Goal: Task Accomplishment & Management: Manage account settings

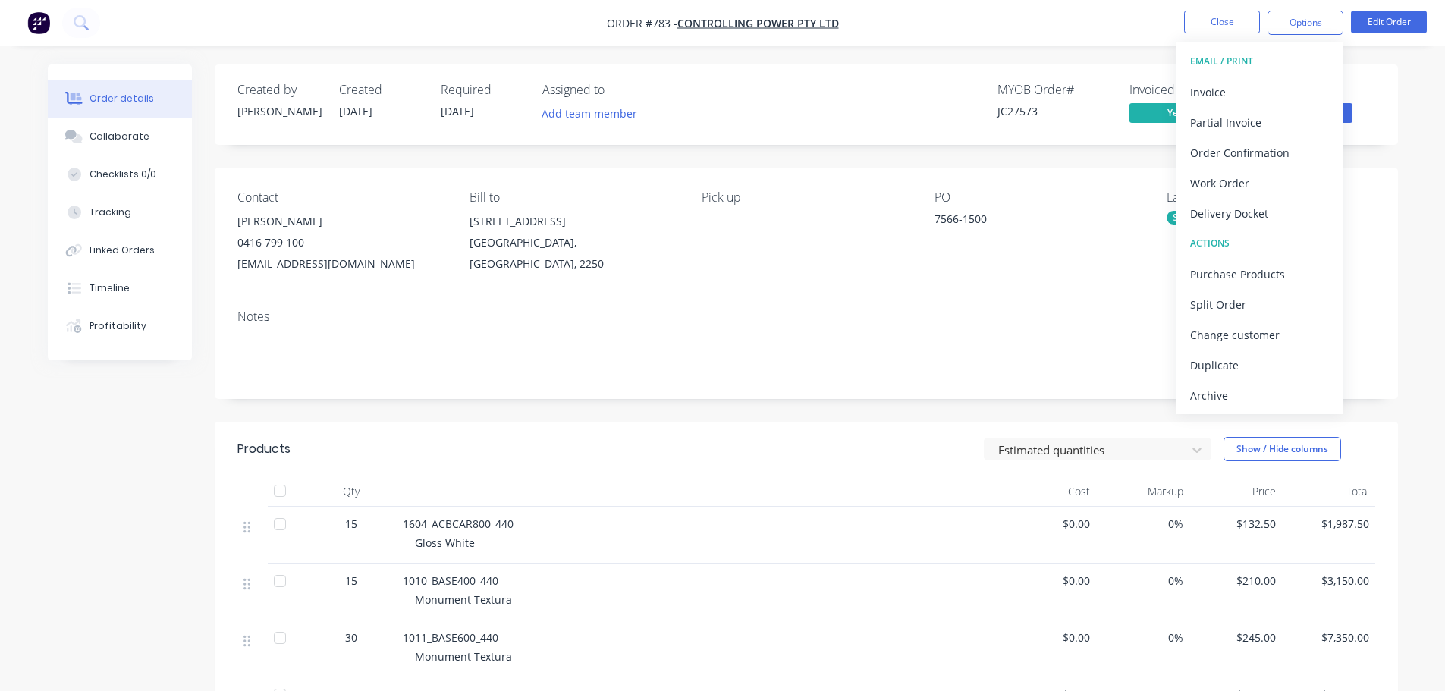
drag, startPoint x: 689, startPoint y: 451, endPoint x: 1456, endPoint y: 49, distance: 866.0
click at [689, 450] on div "Estimated quantities Show / Hide columns" at bounding box center [927, 449] width 896 height 24
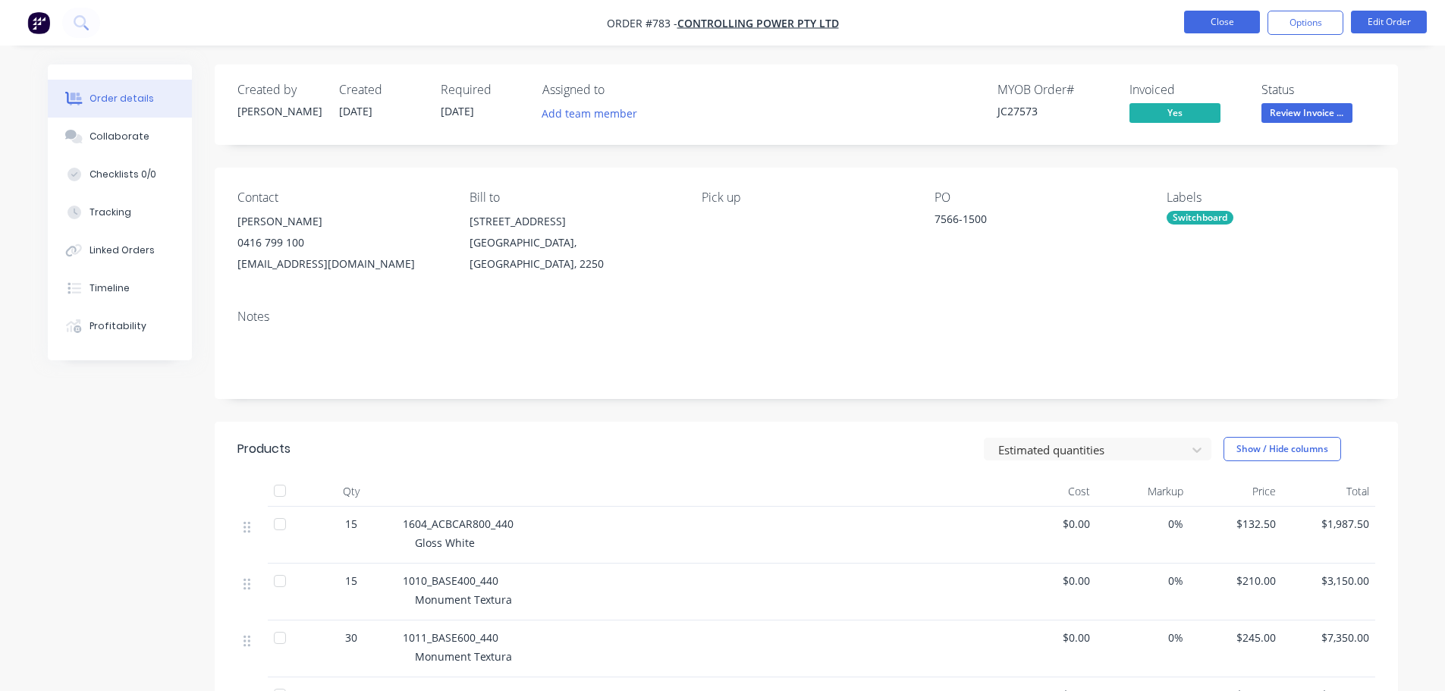
click at [1203, 29] on button "Close" at bounding box center [1222, 22] width 76 height 23
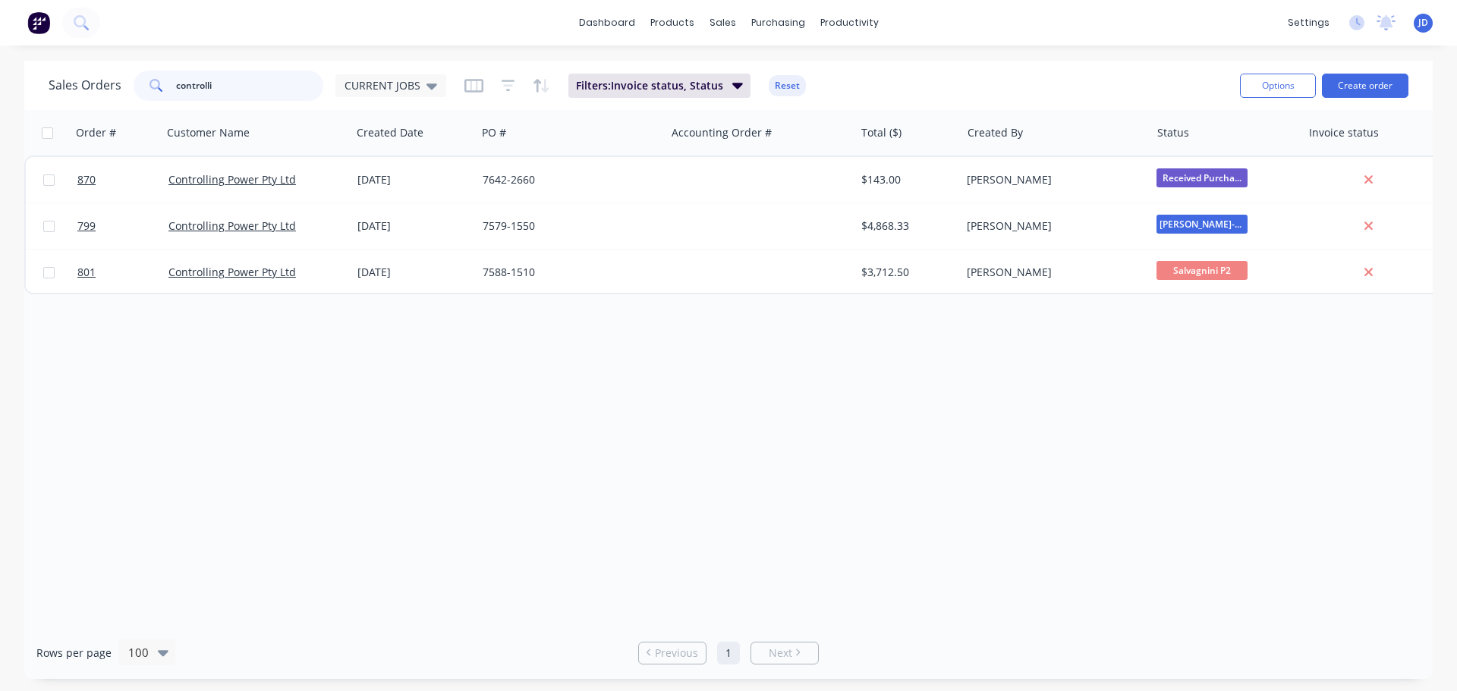
drag, startPoint x: 275, startPoint y: 90, endPoint x: 0, endPoint y: -19, distance: 295.3
click at [0, 0] on html "dashboard products sales purchasing productivity dashboard products Product Cat…" at bounding box center [728, 345] width 1457 height 691
type input "boss"
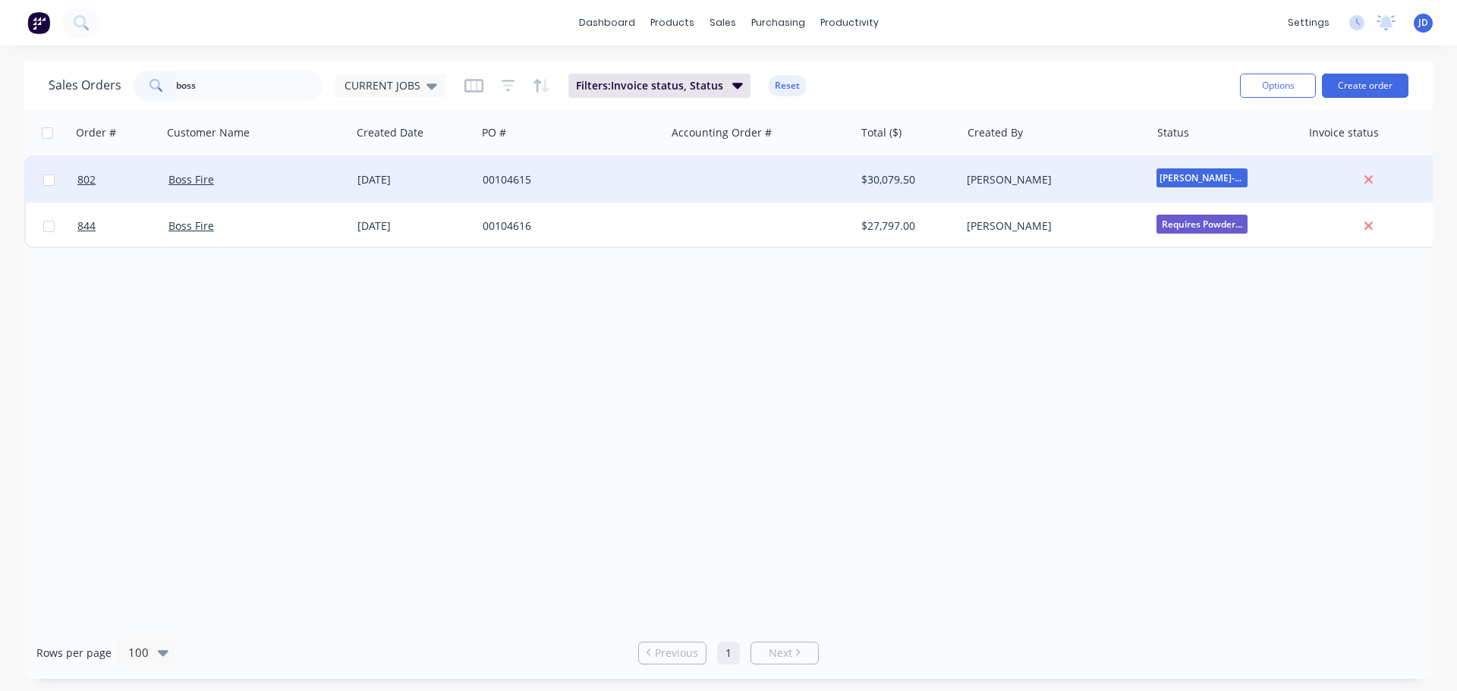
click at [635, 193] on div "00104615" at bounding box center [570, 180] width 189 height 46
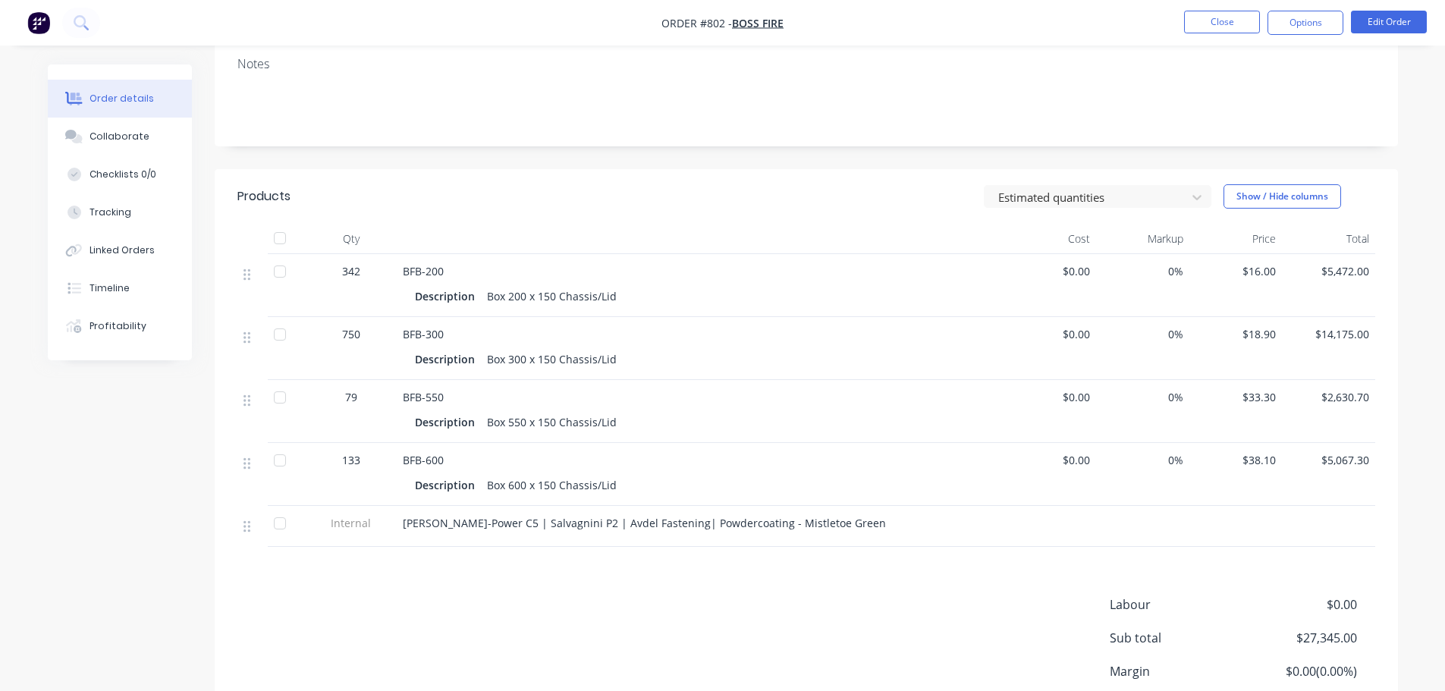
scroll to position [303, 0]
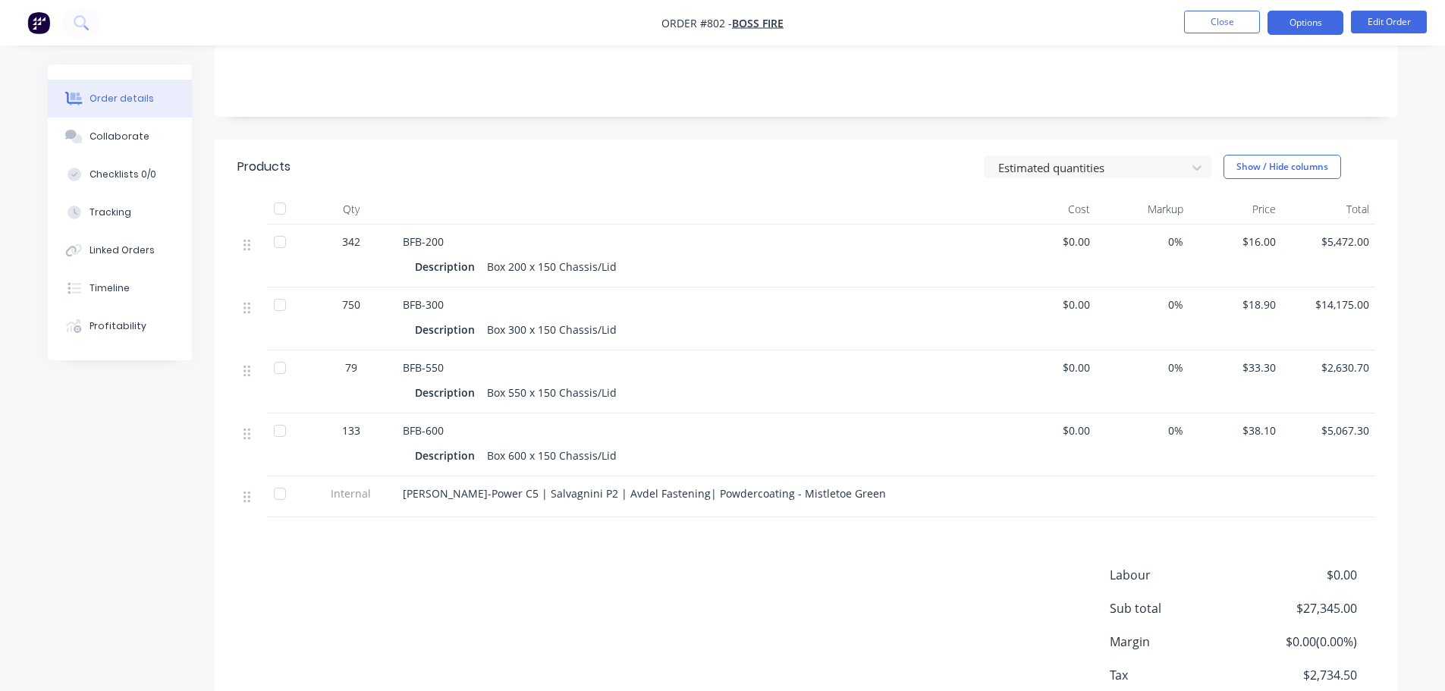
click at [1314, 24] on button "Options" at bounding box center [1306, 23] width 76 height 24
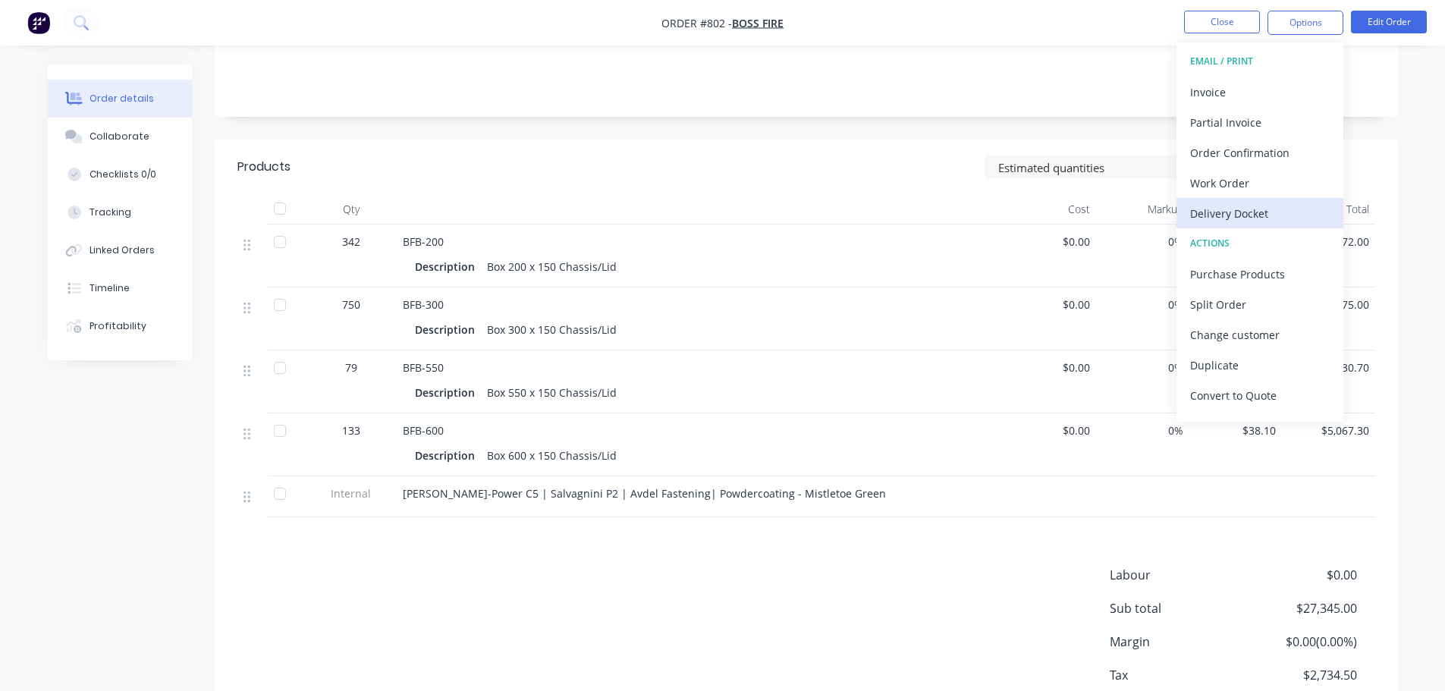
click at [1241, 217] on div "Delivery Docket" at bounding box center [1260, 214] width 140 height 22
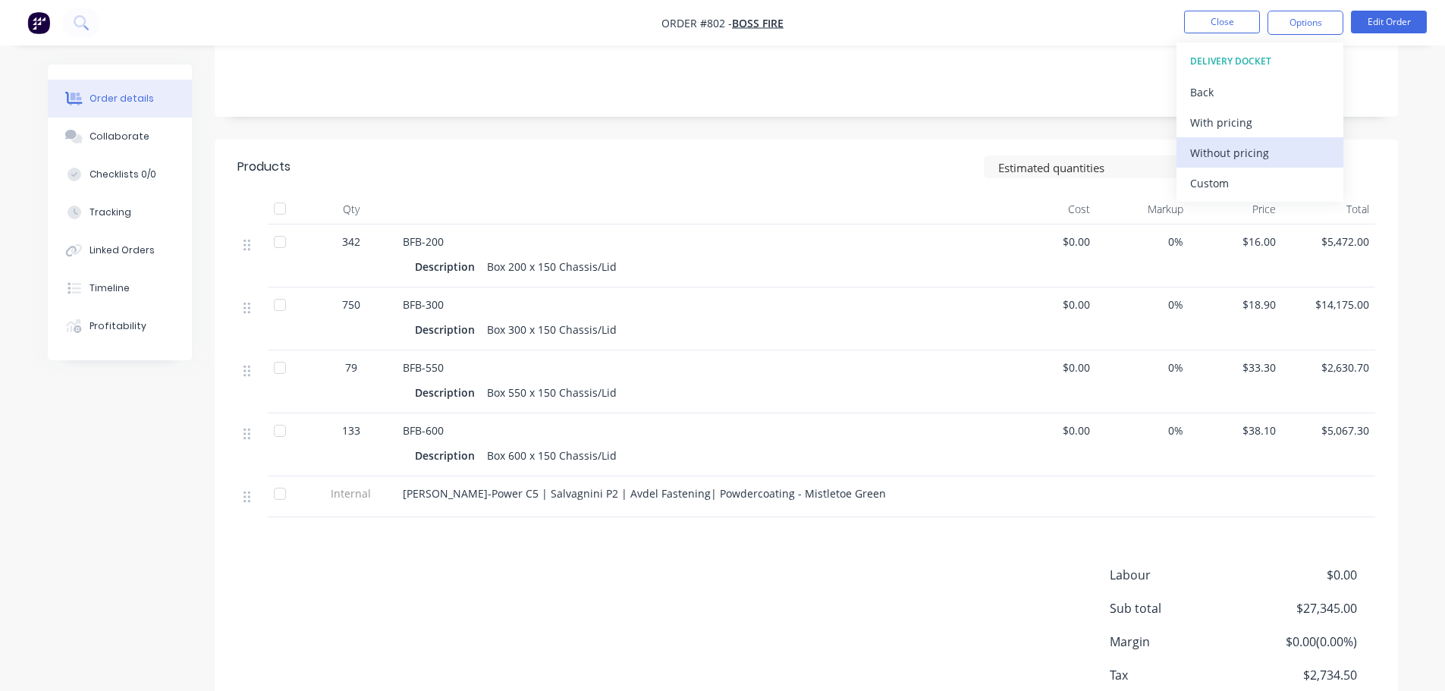
click at [1239, 151] on div "Without pricing" at bounding box center [1260, 153] width 140 height 22
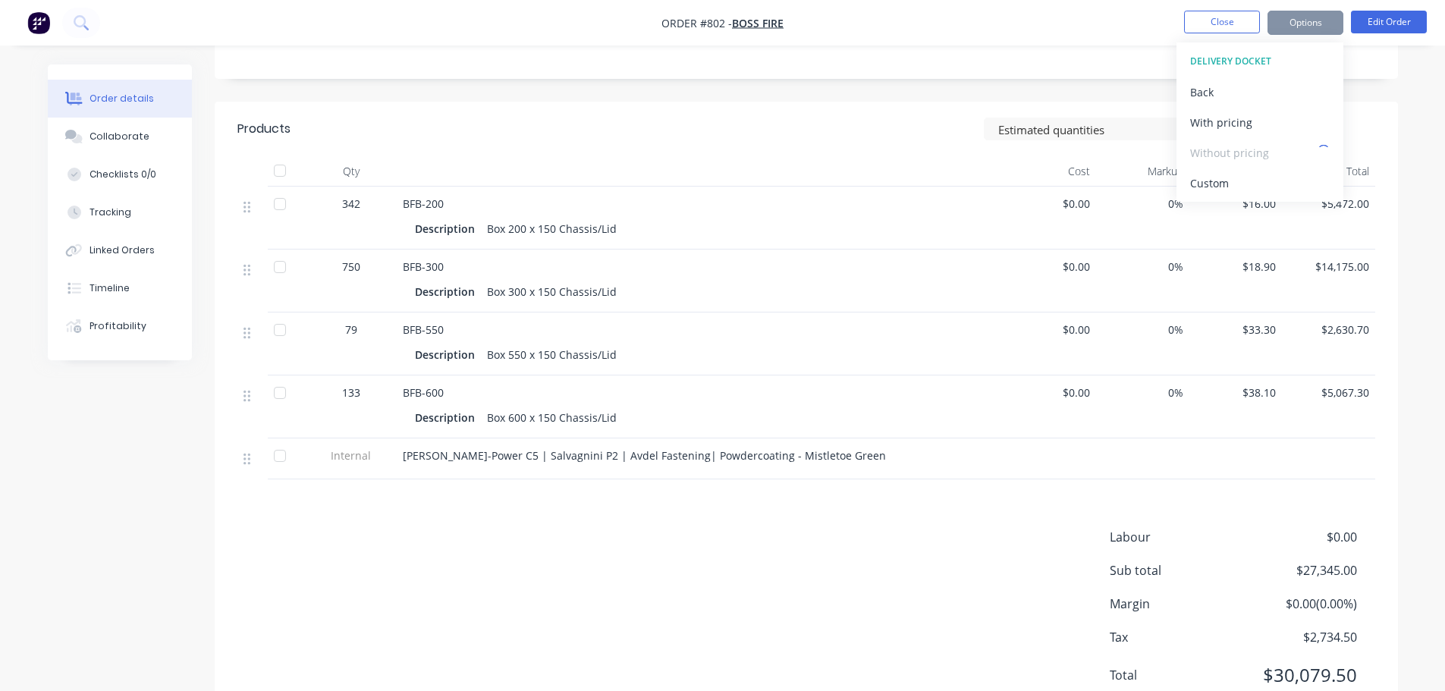
scroll to position [379, 0]
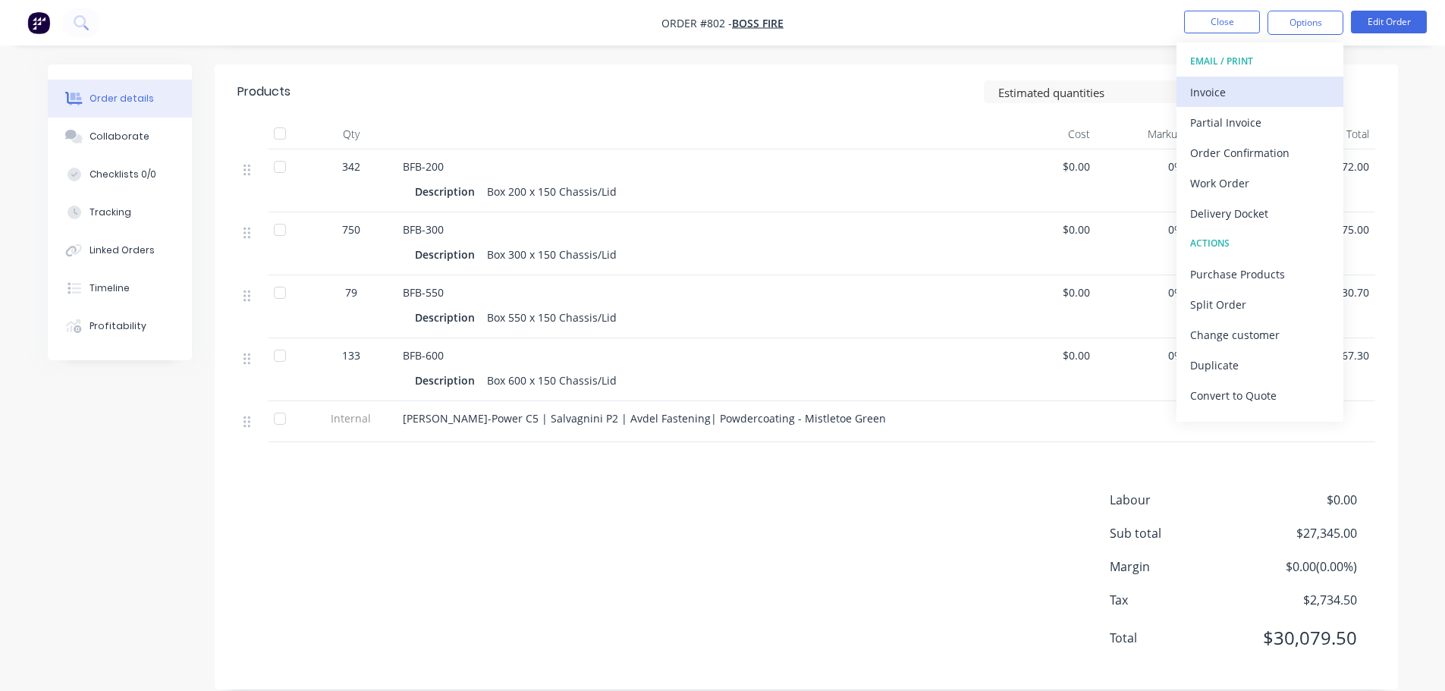
click at [1220, 83] on div "Invoice" at bounding box center [1260, 92] width 140 height 22
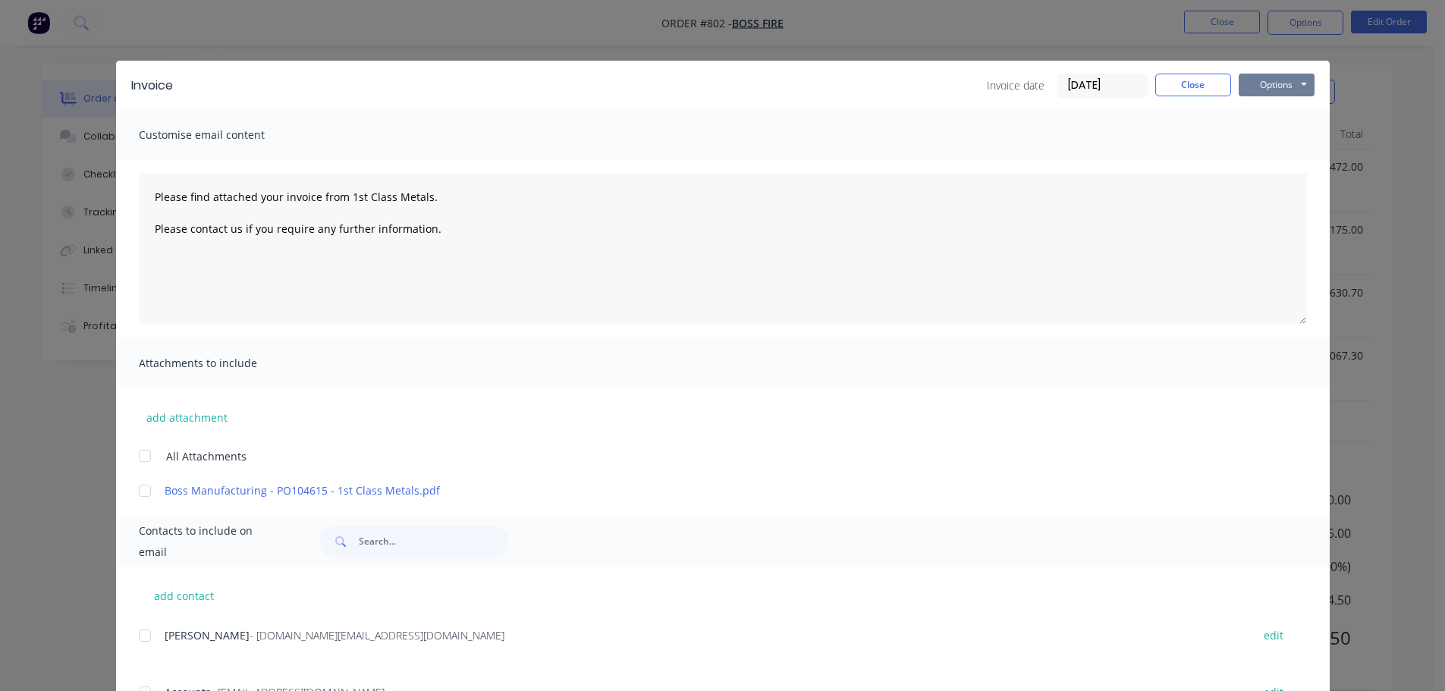
click at [1265, 84] on button "Options" at bounding box center [1277, 85] width 76 height 23
click at [1274, 140] on button "Print" at bounding box center [1287, 136] width 97 height 25
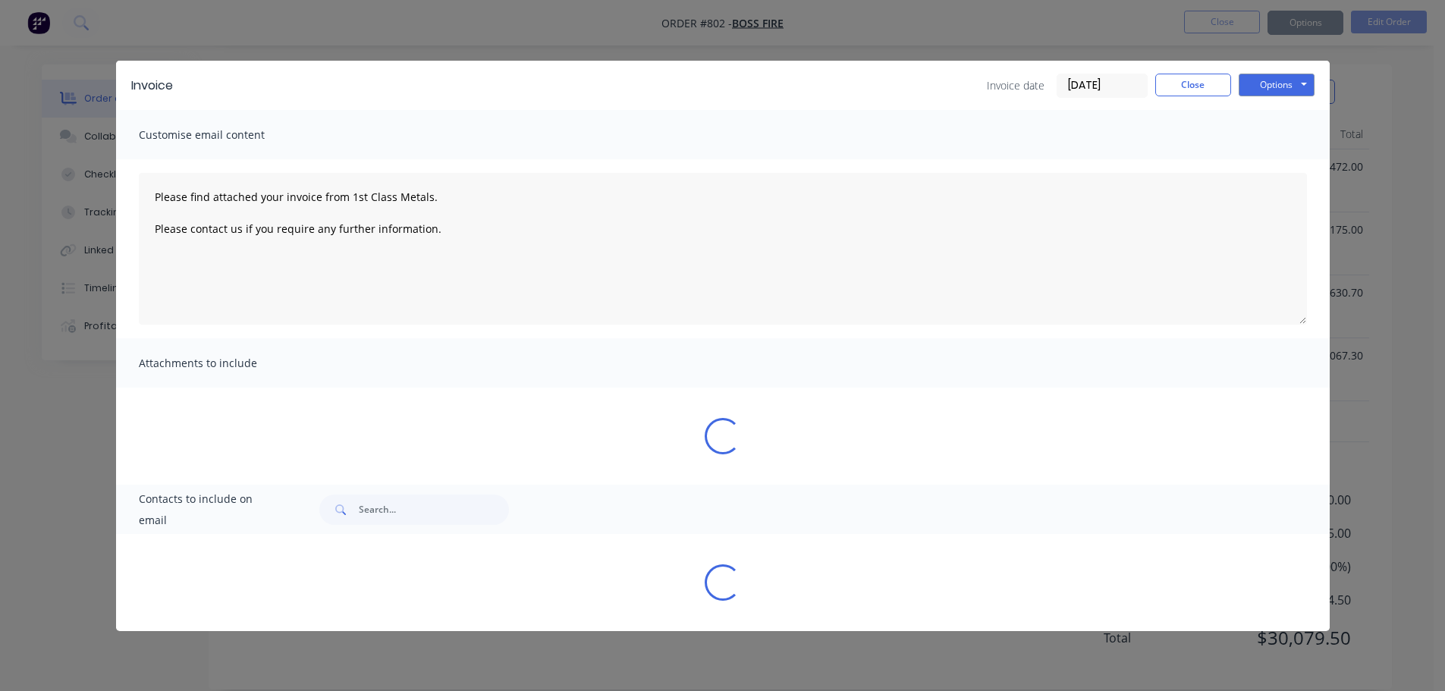
type textarea "Please find attached your invoice from 1st Class Metals. Please contact us if y…"
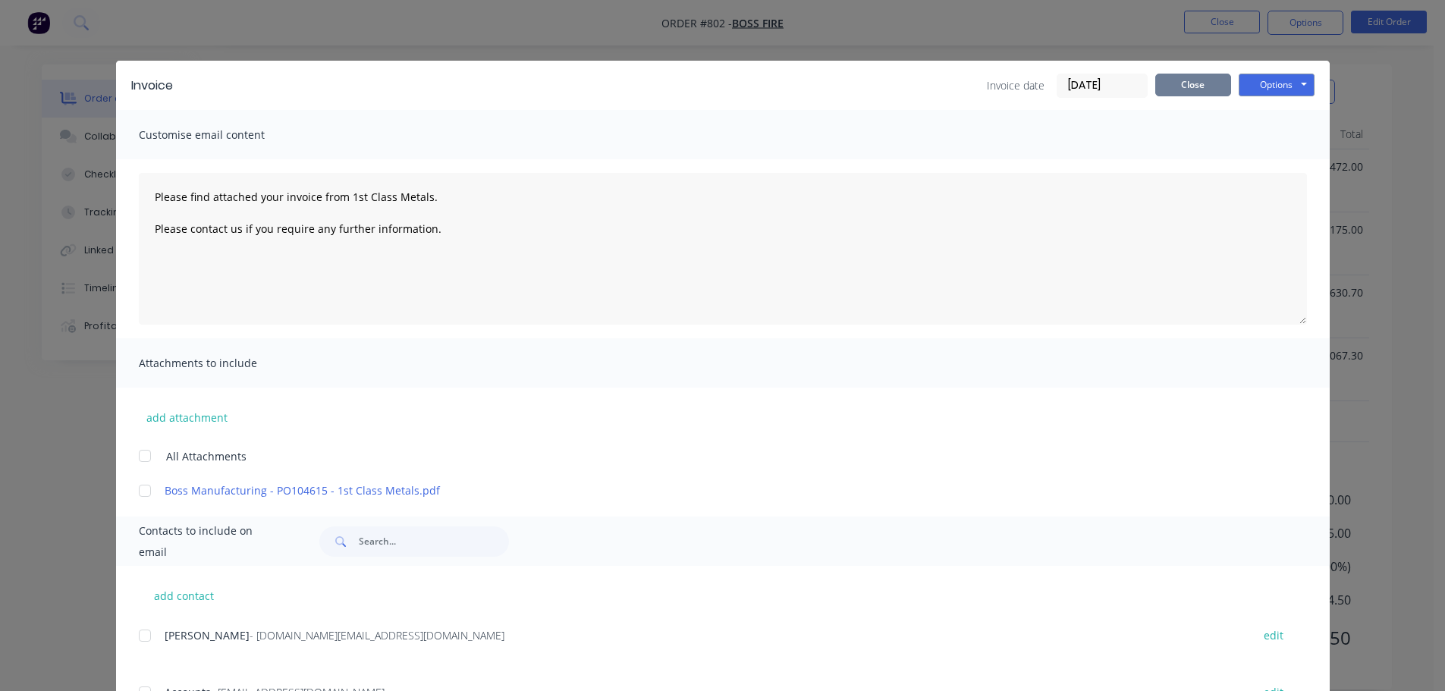
click at [1219, 91] on div "Invoice date [DATE] Close Options Preview Print Email" at bounding box center [1151, 86] width 328 height 24
click at [1208, 88] on button "Close" at bounding box center [1193, 85] width 76 height 23
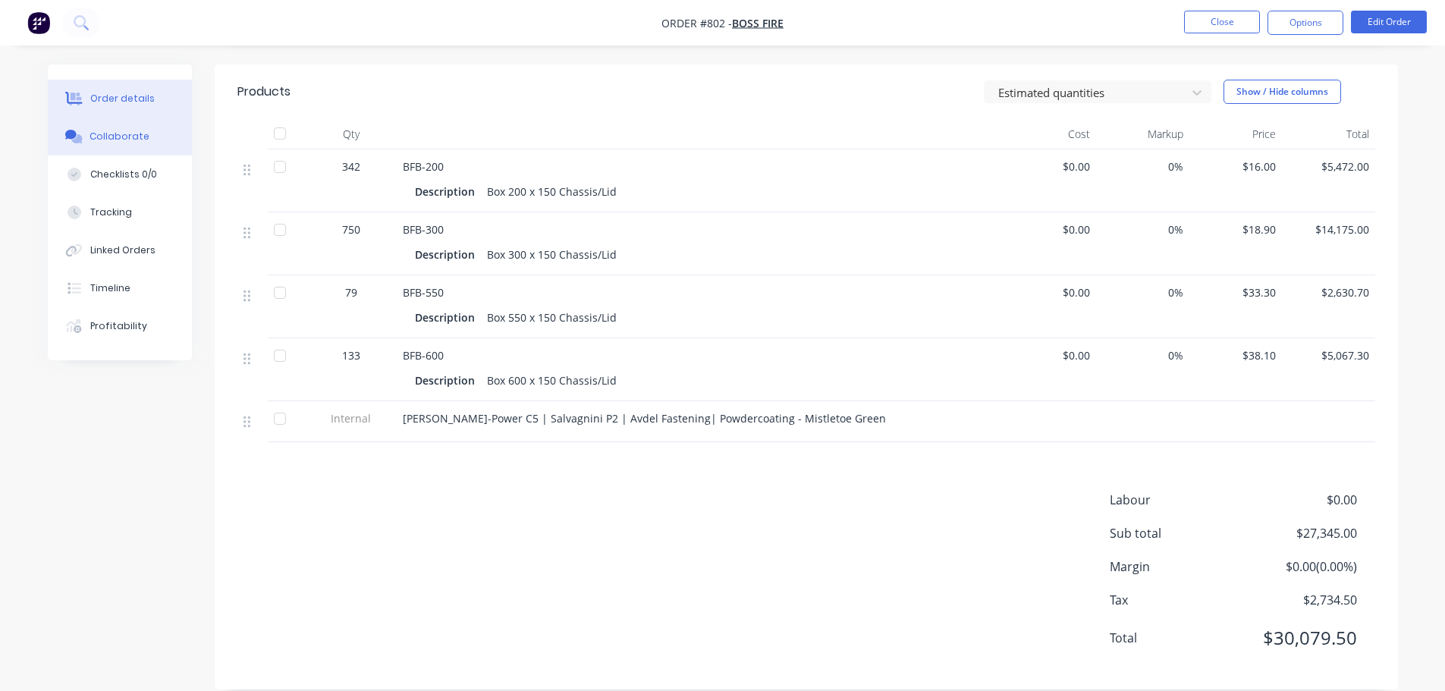
click at [132, 138] on div "Collaborate" at bounding box center [120, 137] width 60 height 14
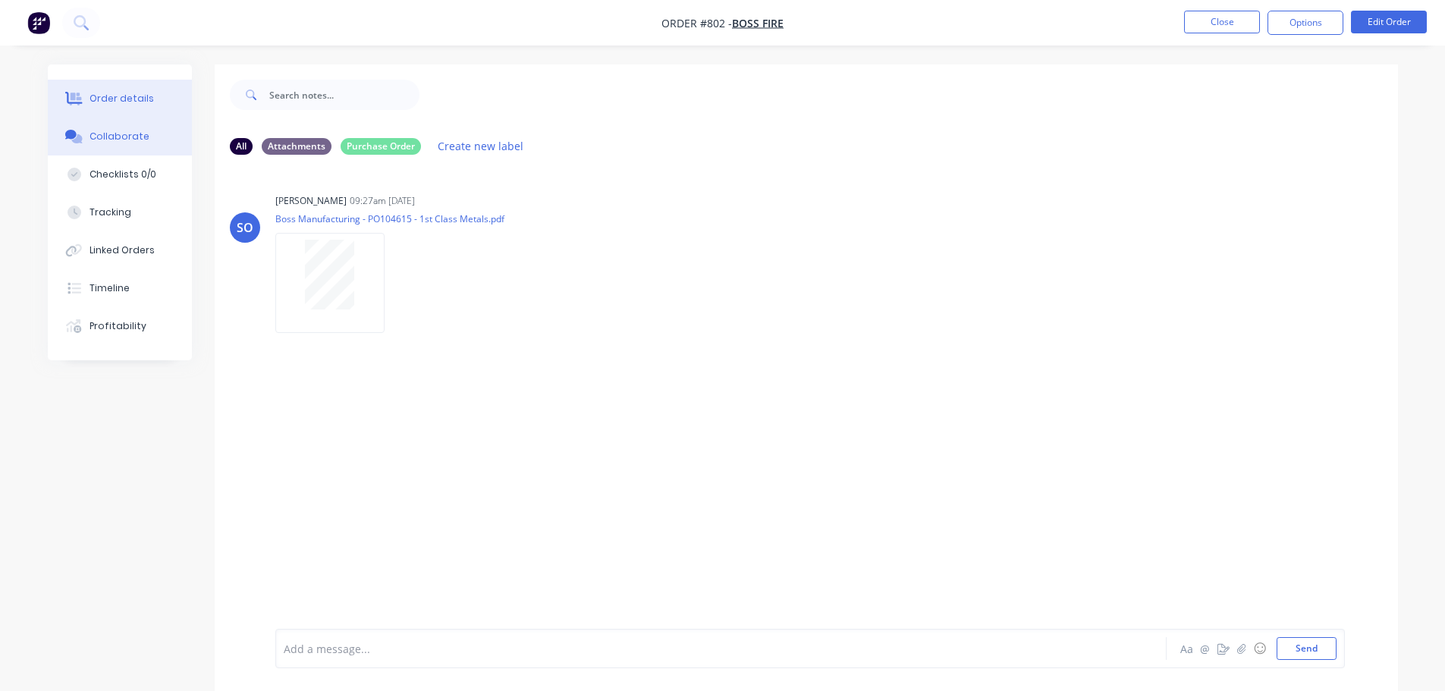
click at [155, 105] on button "Order details" at bounding box center [120, 99] width 144 height 38
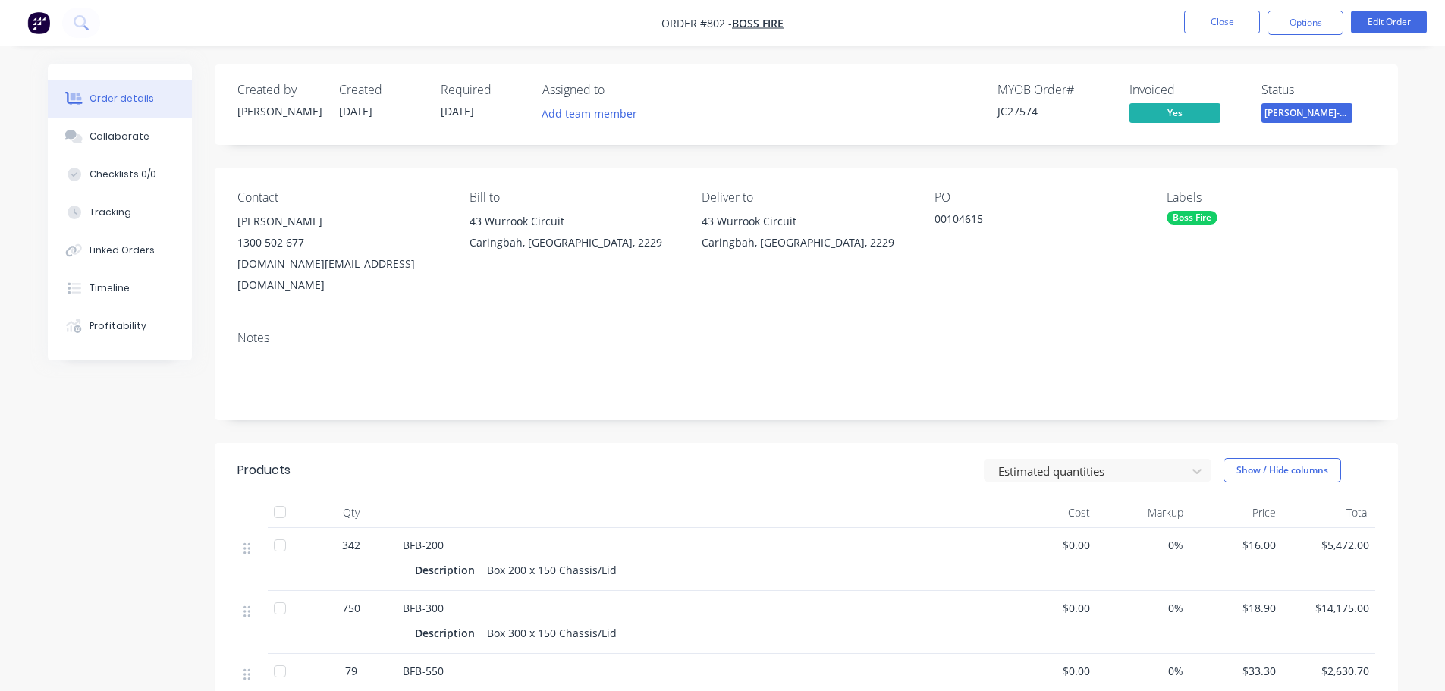
click at [1283, 110] on span "[PERSON_NAME]-Power C5" at bounding box center [1307, 112] width 91 height 19
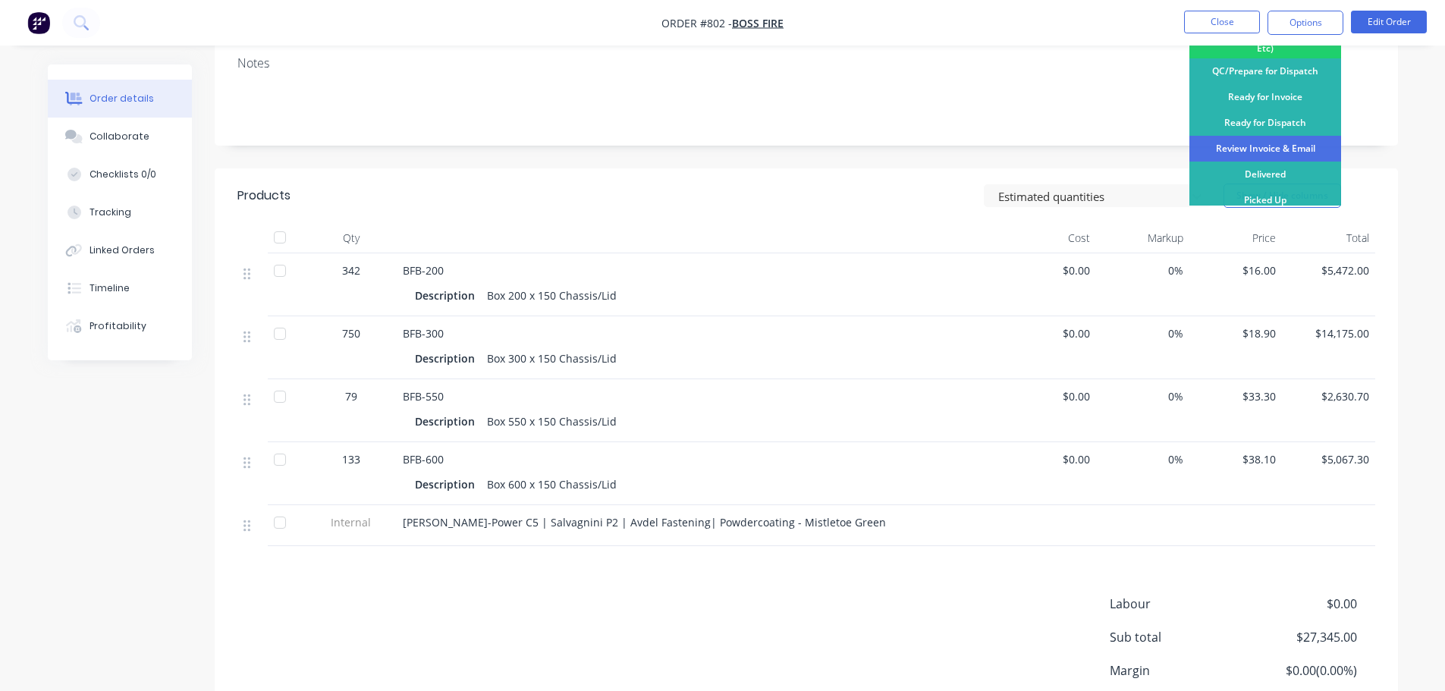
scroll to position [151, 0]
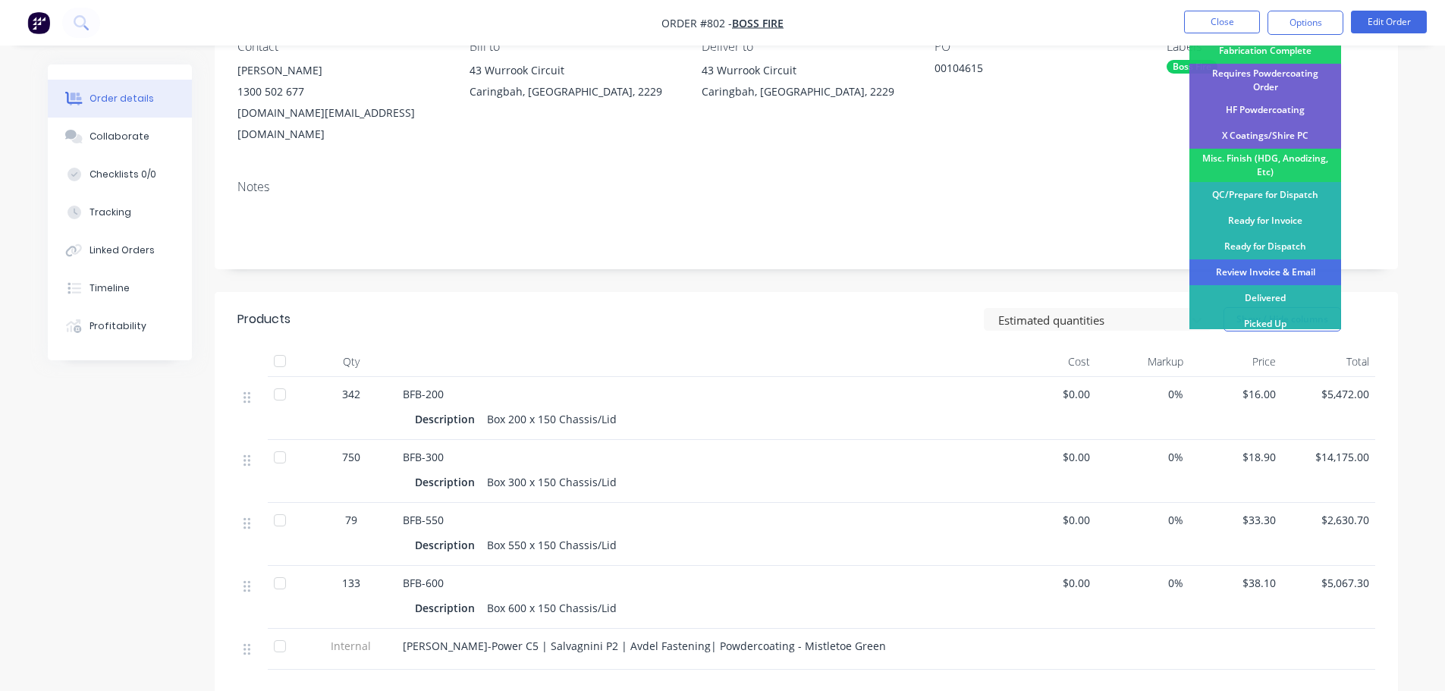
drag, startPoint x: 1274, startPoint y: 264, endPoint x: 1275, endPoint y: 253, distance: 10.6
click at [1275, 265] on div "Review Invoice & Email" at bounding box center [1266, 272] width 152 height 26
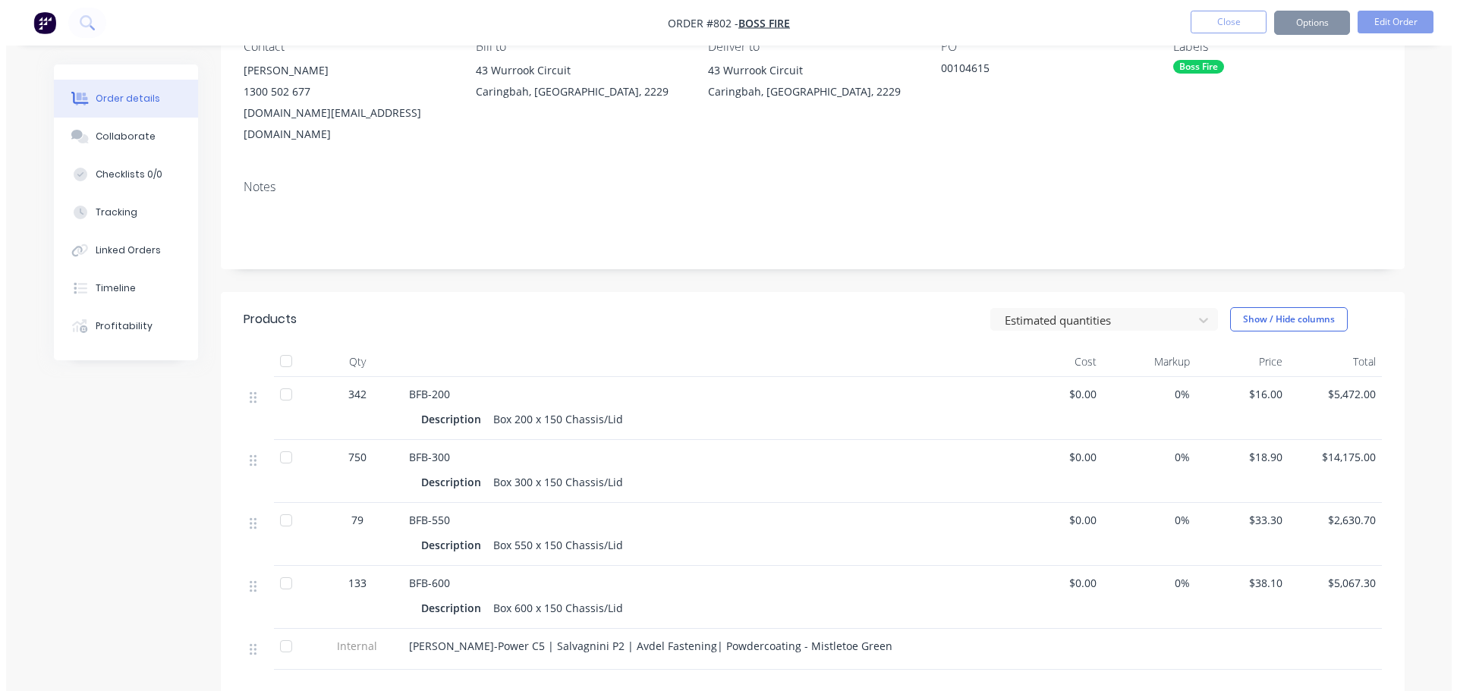
scroll to position [0, 0]
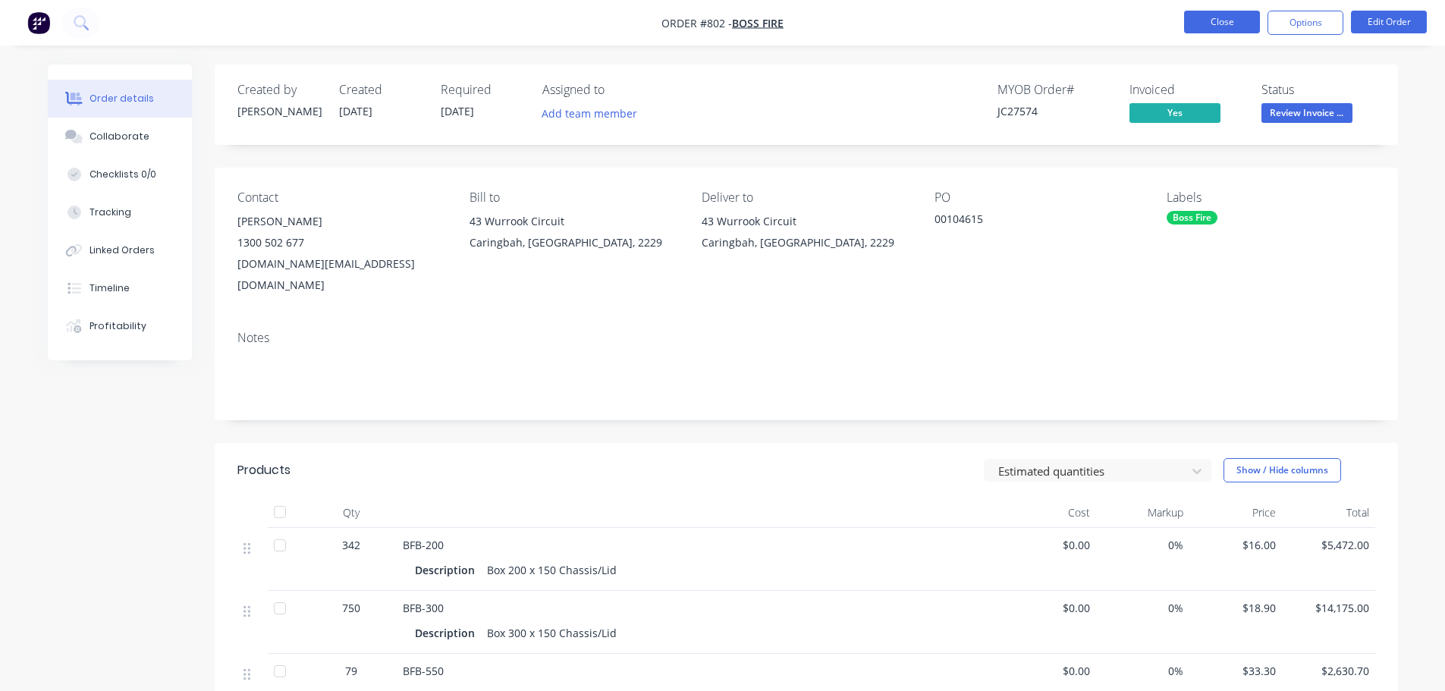
click at [1234, 22] on button "Close" at bounding box center [1222, 22] width 76 height 23
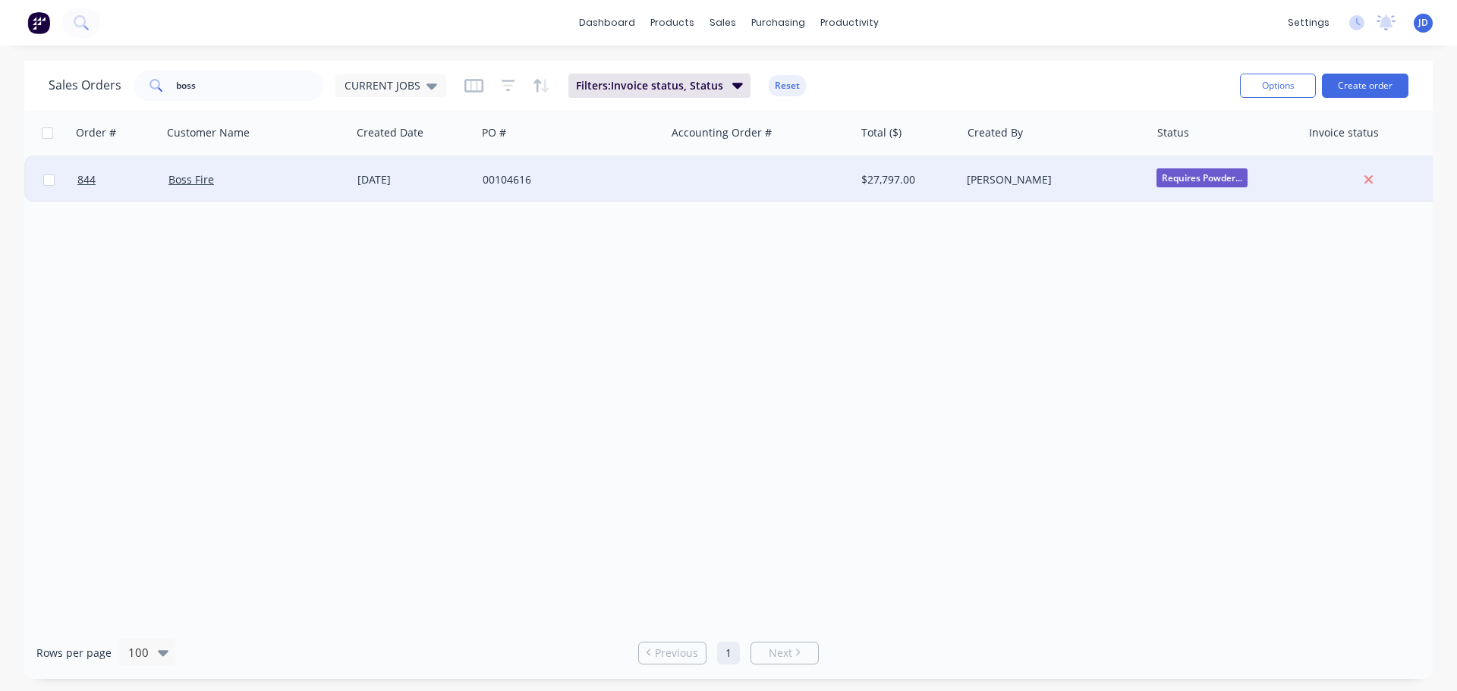
click at [1195, 174] on span "Requires Powder..." at bounding box center [1201, 177] width 91 height 19
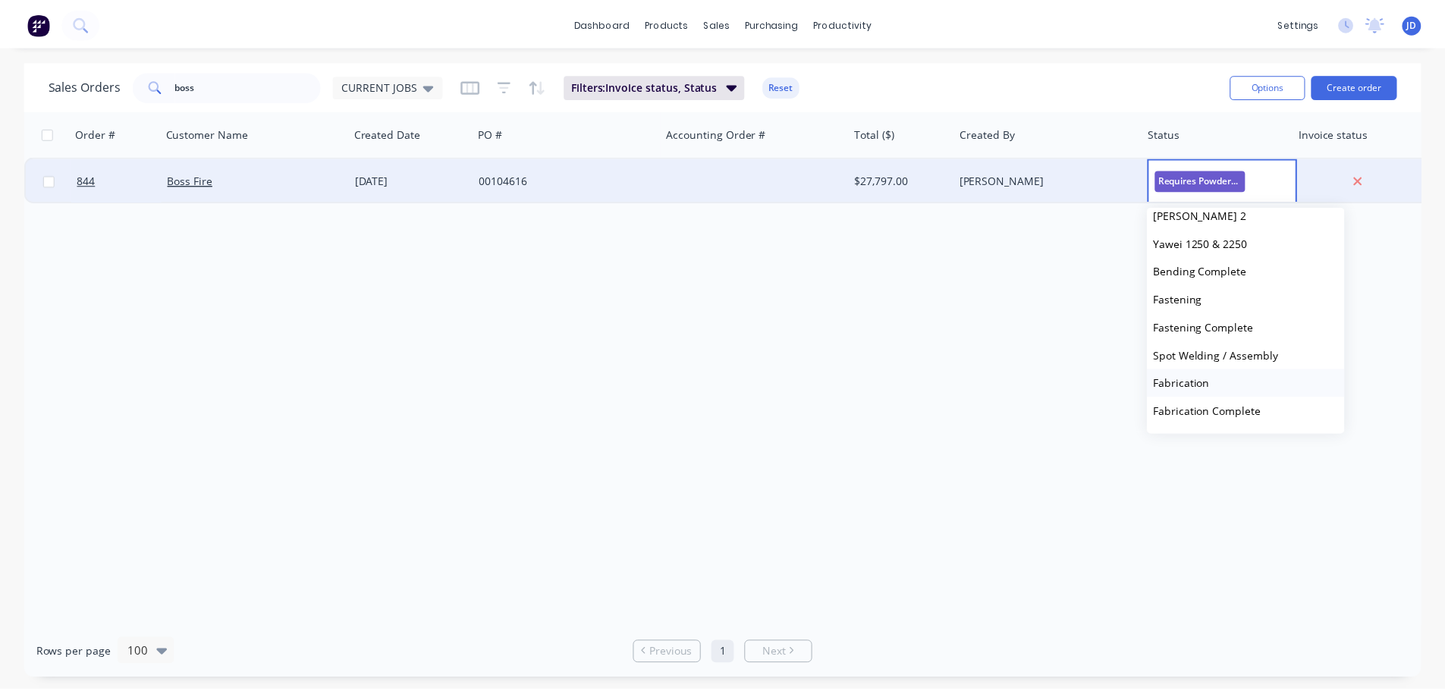
scroll to position [379, 0]
click at [1271, 349] on span "Spot Welding / Assembly" at bounding box center [1225, 352] width 126 height 14
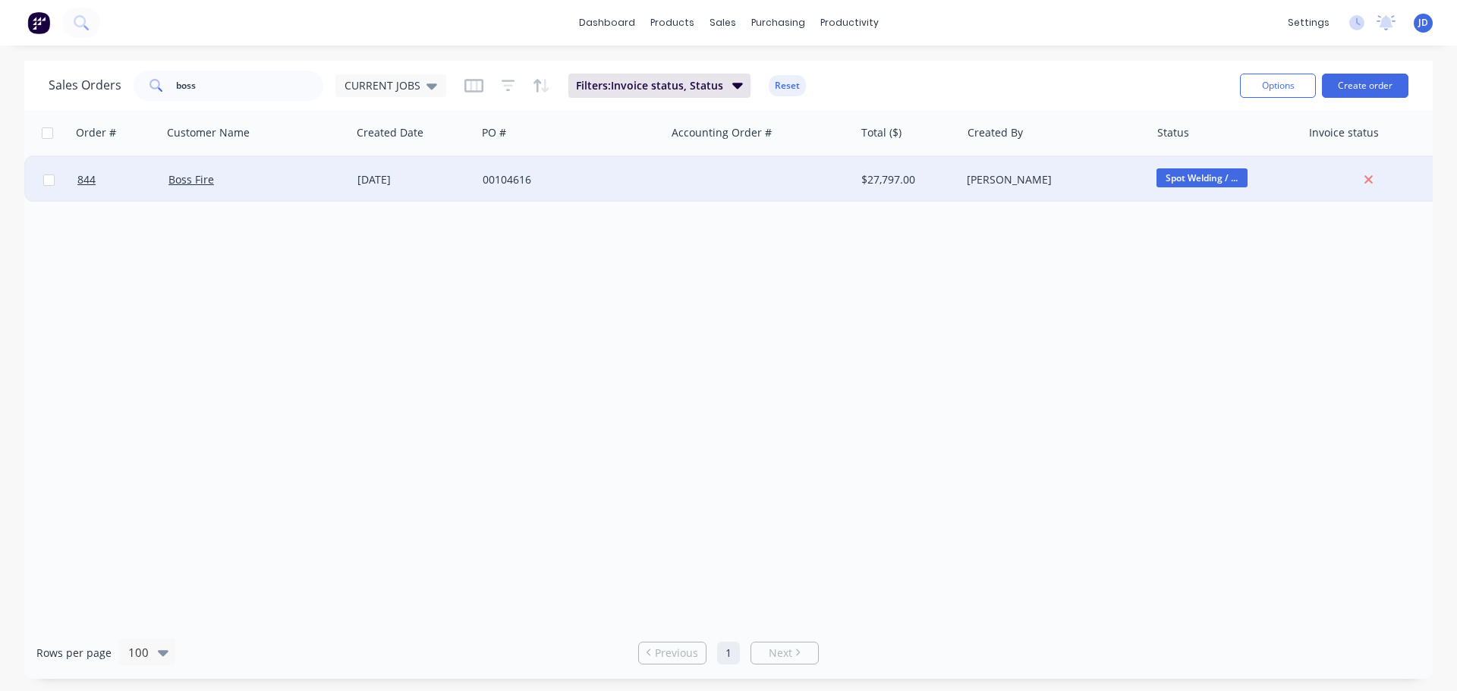
click at [666, 185] on div at bounding box center [759, 180] width 189 height 46
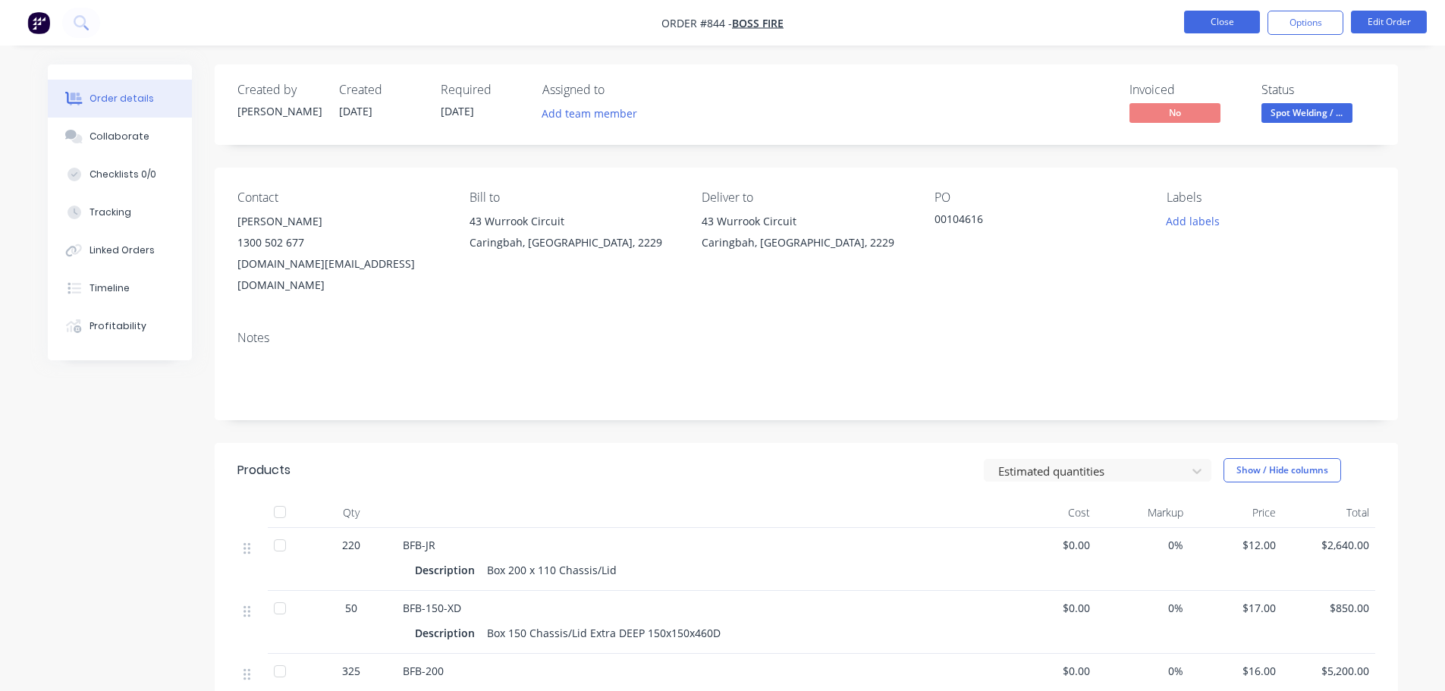
click at [1229, 24] on button "Close" at bounding box center [1222, 22] width 76 height 23
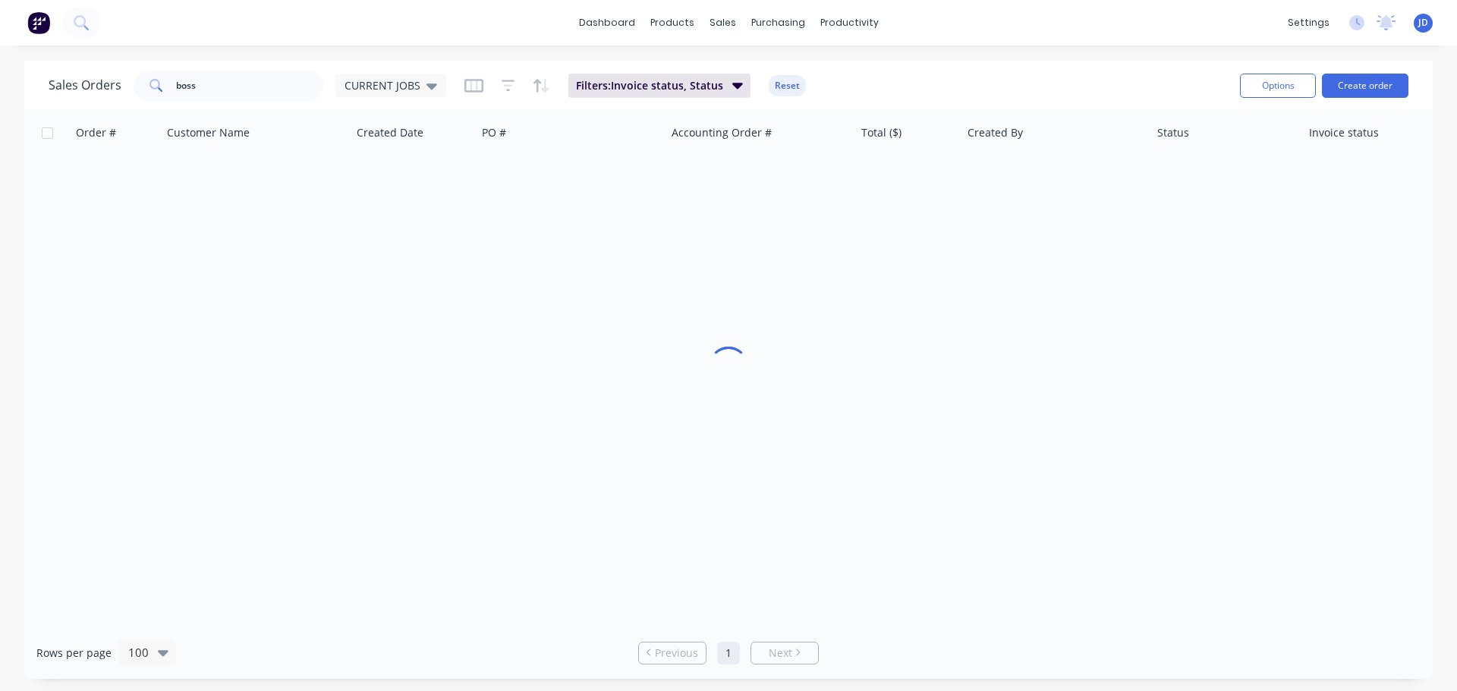
click at [1227, 28] on div "dashboard products sales purchasing productivity dashboard products Product Cat…" at bounding box center [728, 23] width 1457 height 46
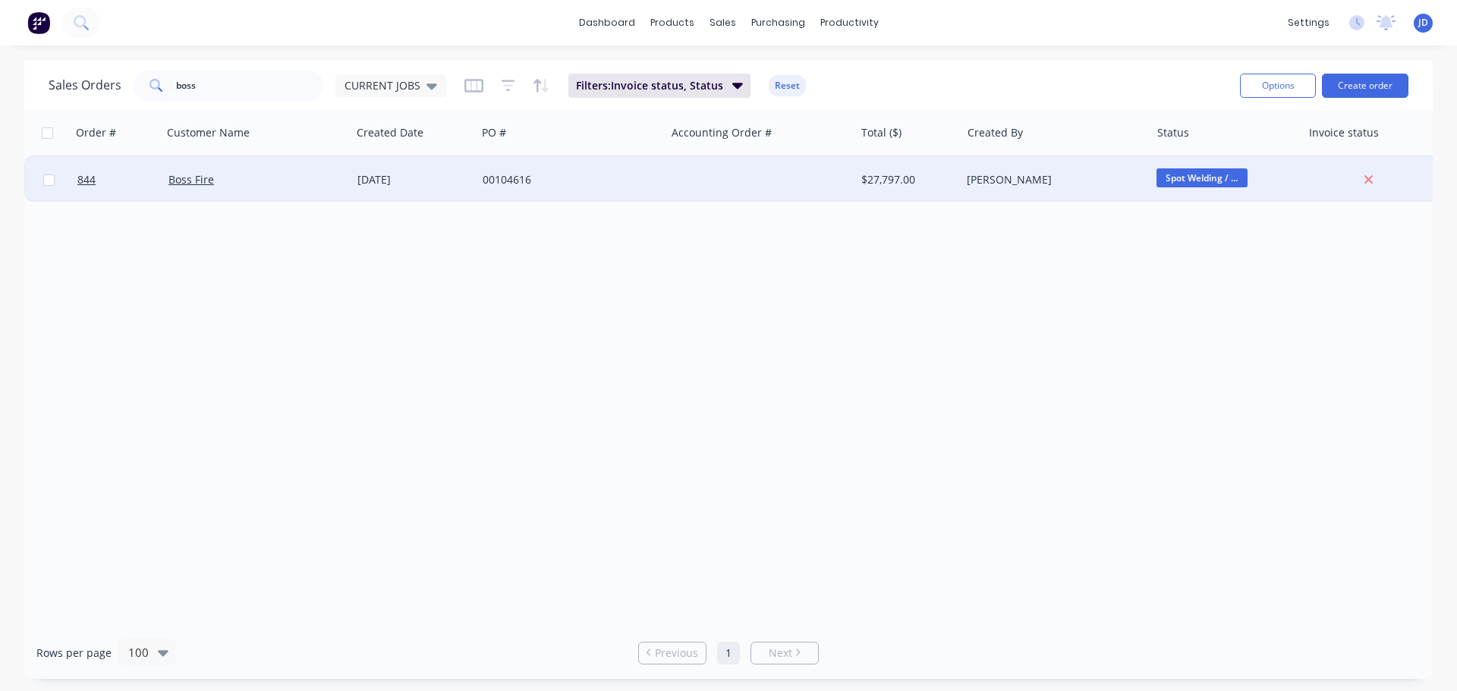
click at [799, 198] on div at bounding box center [759, 180] width 189 height 46
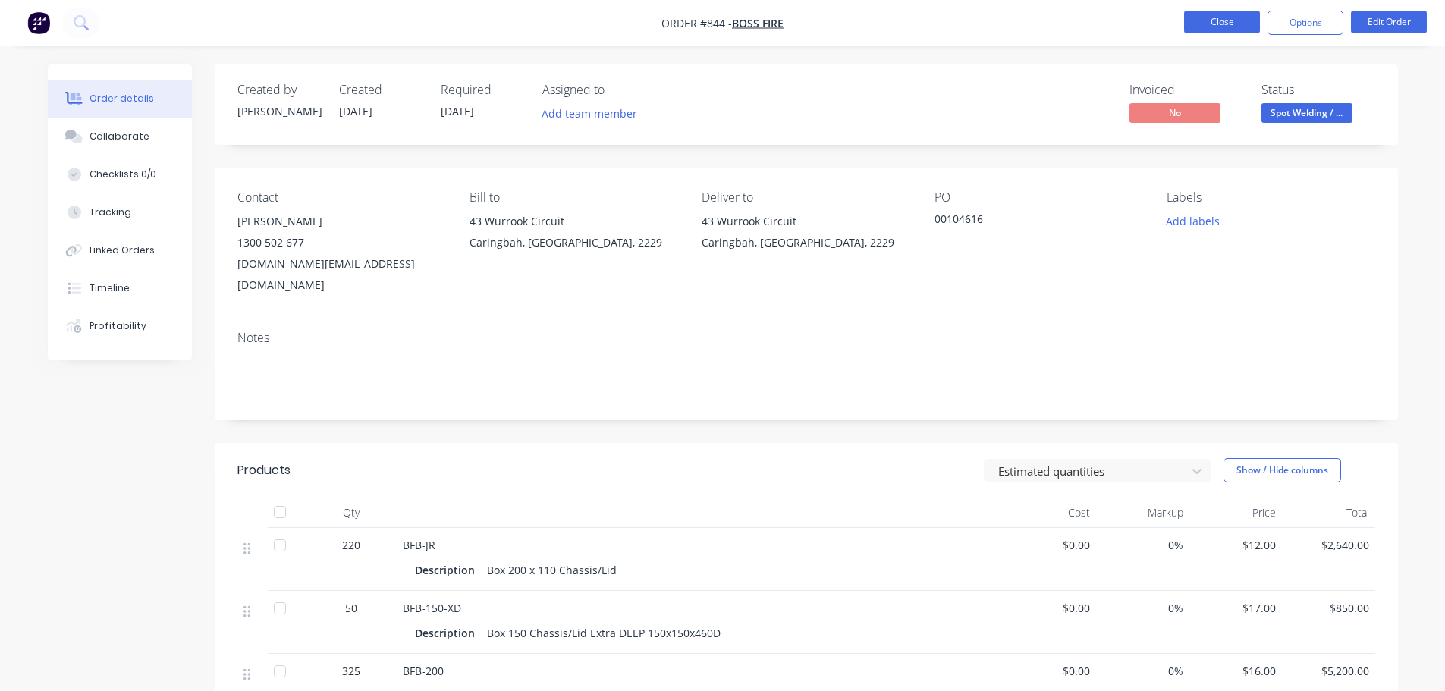
click at [1238, 30] on button "Close" at bounding box center [1222, 22] width 76 height 23
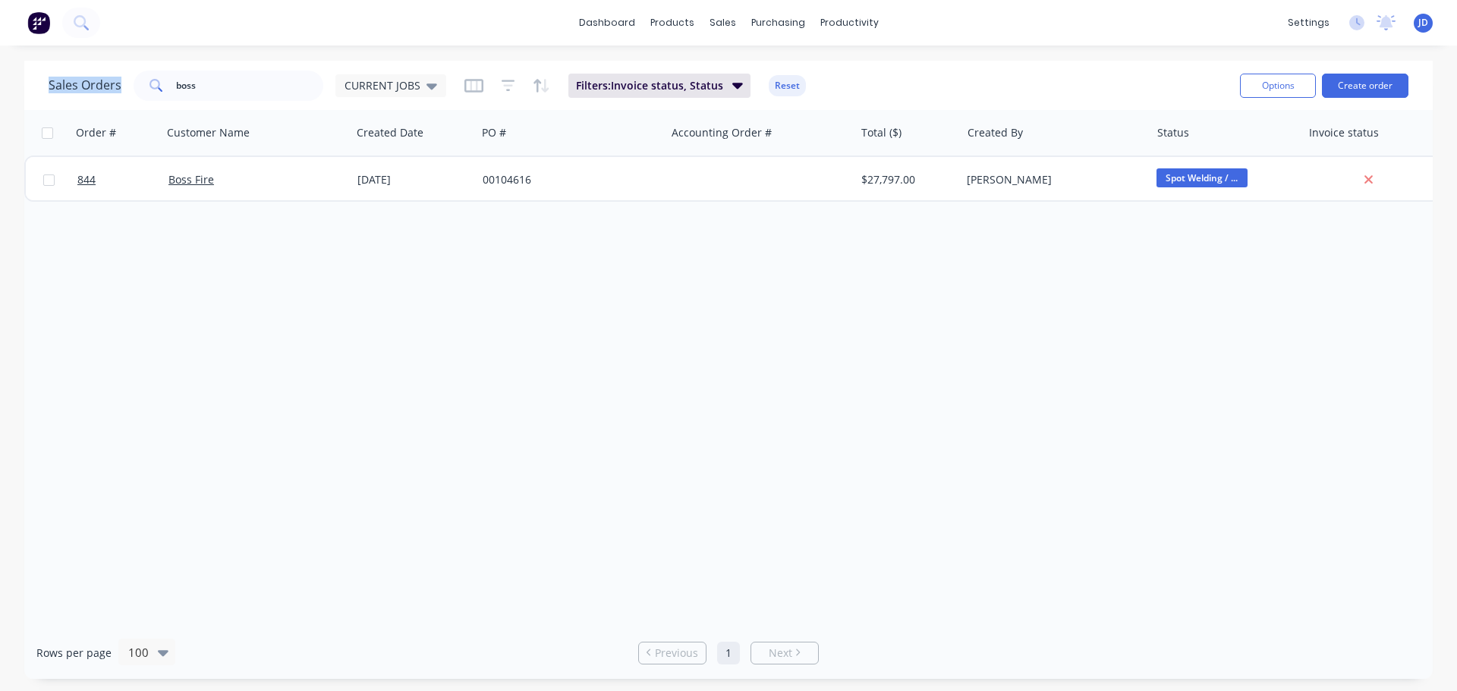
drag, startPoint x: 132, startPoint y: 100, endPoint x: 63, endPoint y: 53, distance: 83.5
click at [0, 50] on div "dashboard products sales purchasing productivity dashboard products Product Cat…" at bounding box center [728, 345] width 1457 height 691
click at [253, 83] on input "boss" at bounding box center [250, 86] width 148 height 30
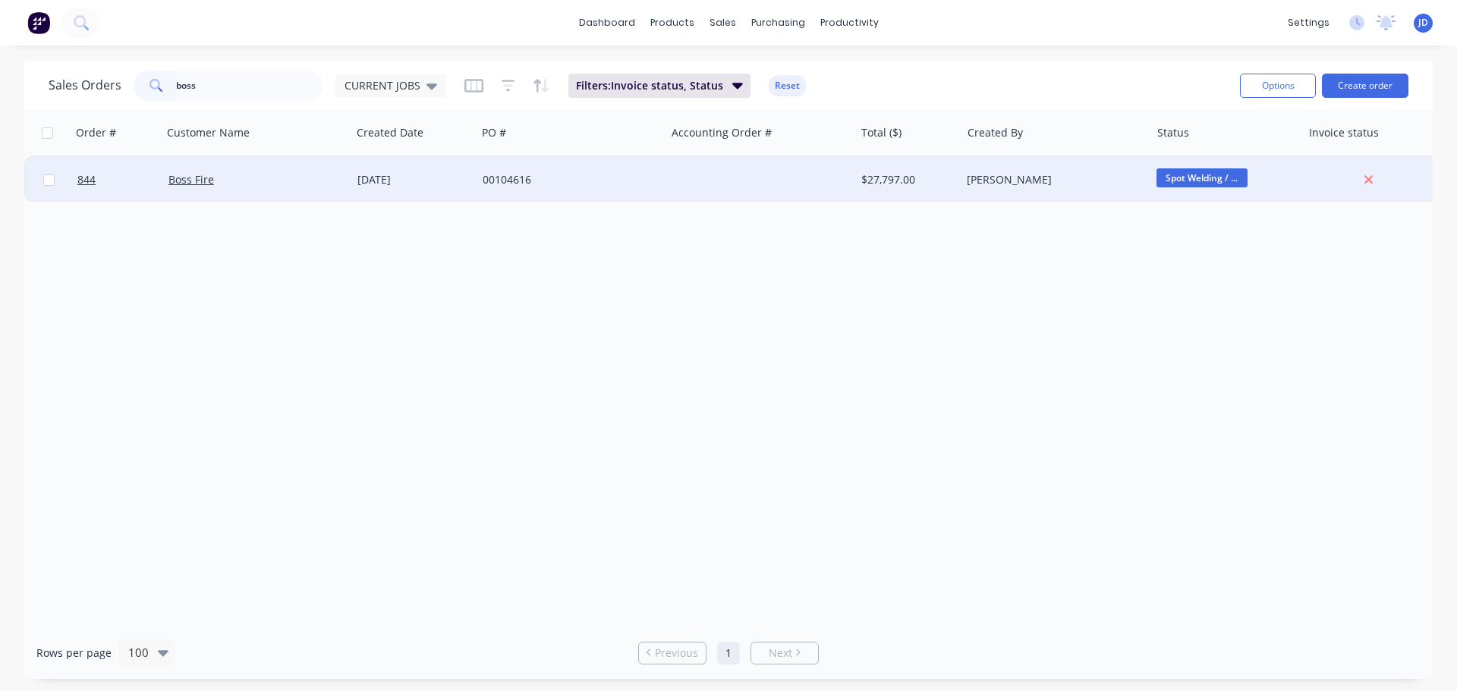
click at [289, 193] on div "Boss Fire" at bounding box center [256, 180] width 189 height 46
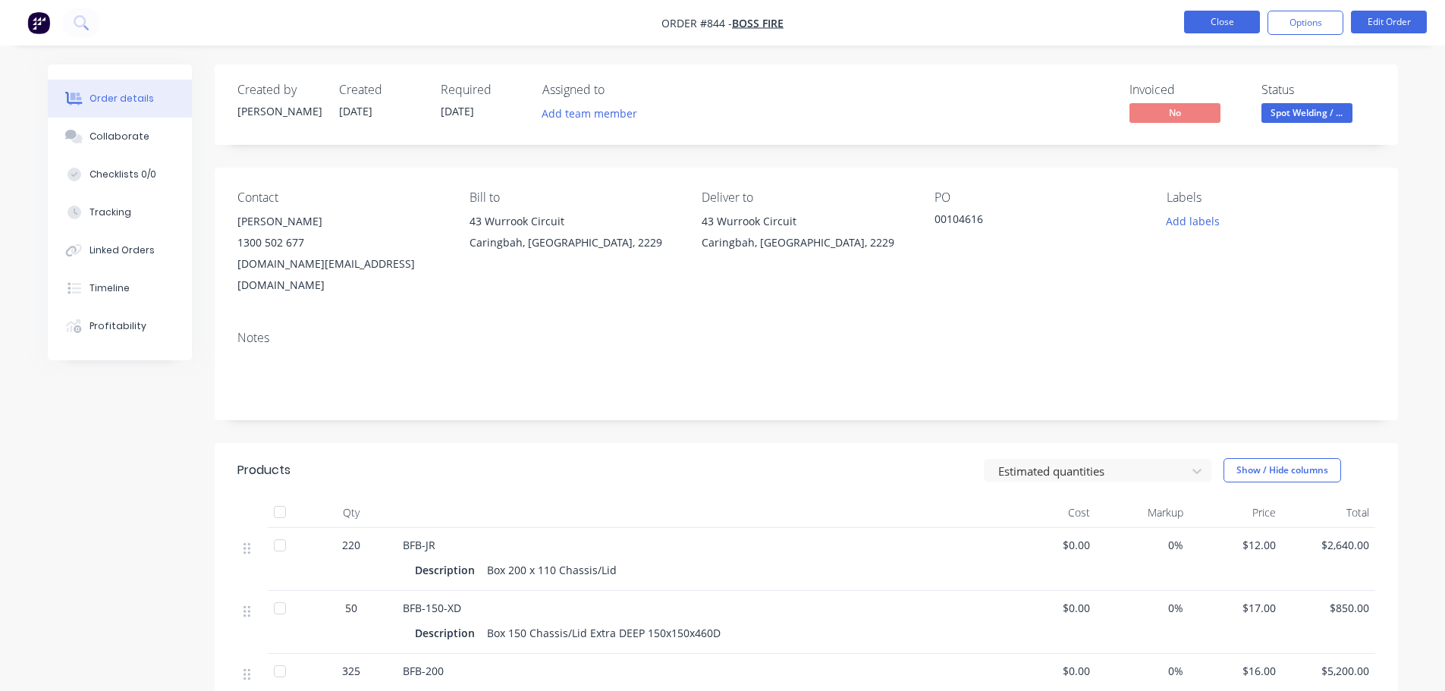
click at [1196, 32] on button "Close" at bounding box center [1222, 22] width 76 height 23
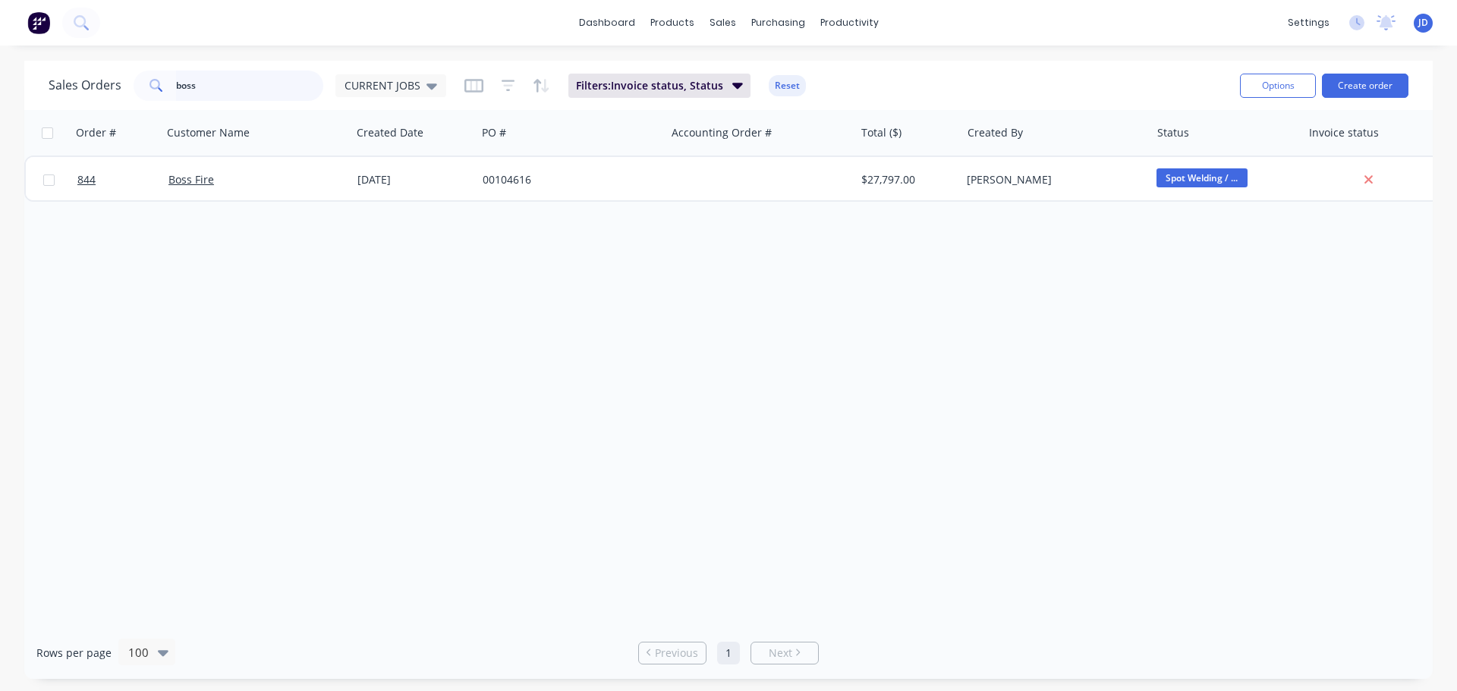
click at [0, 54] on div "dashboard products sales purchasing productivity dashboard products Product Cat…" at bounding box center [728, 345] width 1457 height 691
type input "brc"
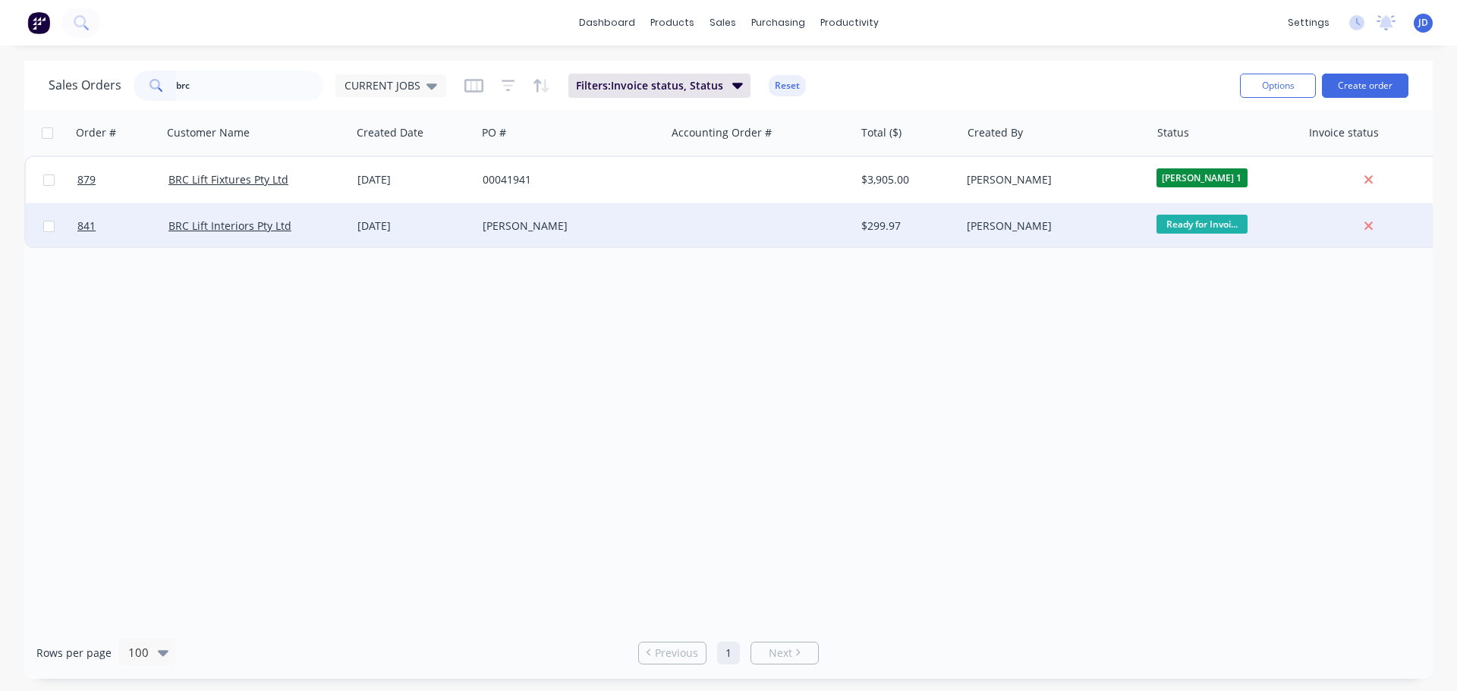
click at [901, 240] on div "$299.97" at bounding box center [908, 226] width 106 height 46
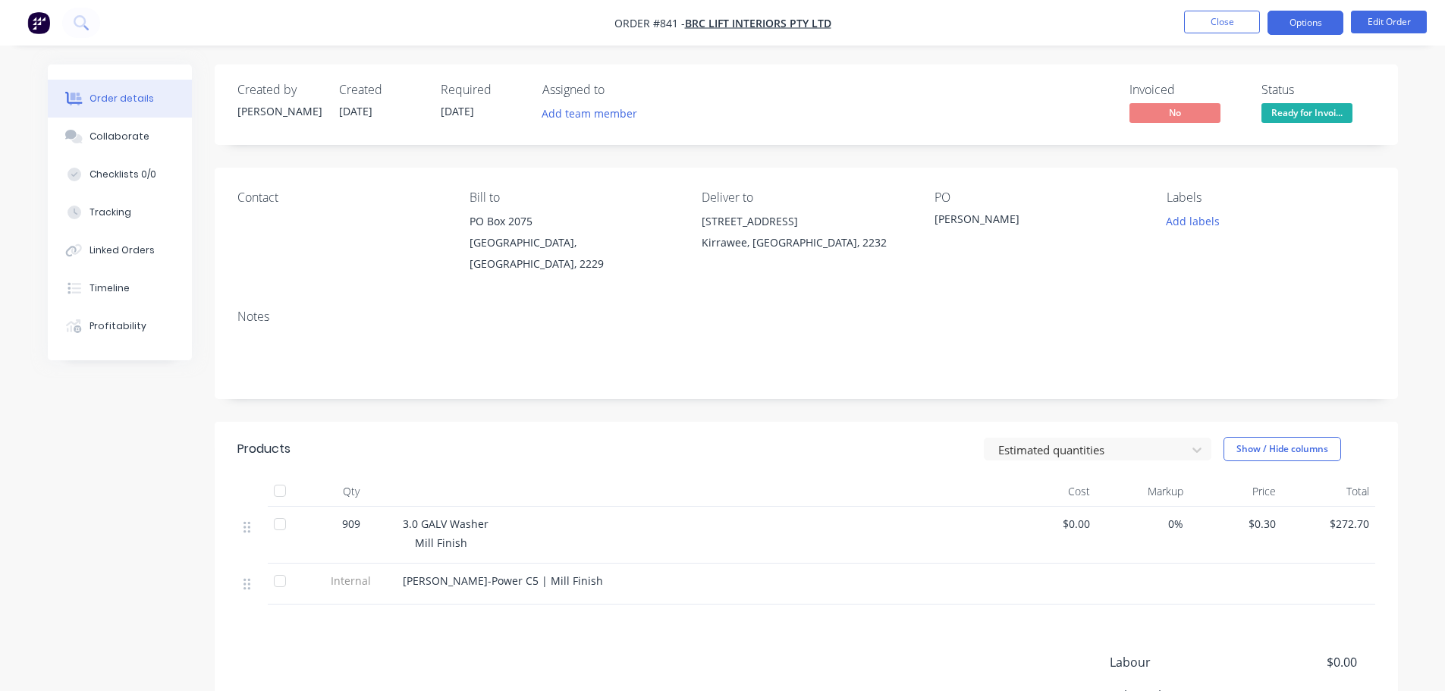
click at [1318, 25] on button "Options" at bounding box center [1306, 23] width 76 height 24
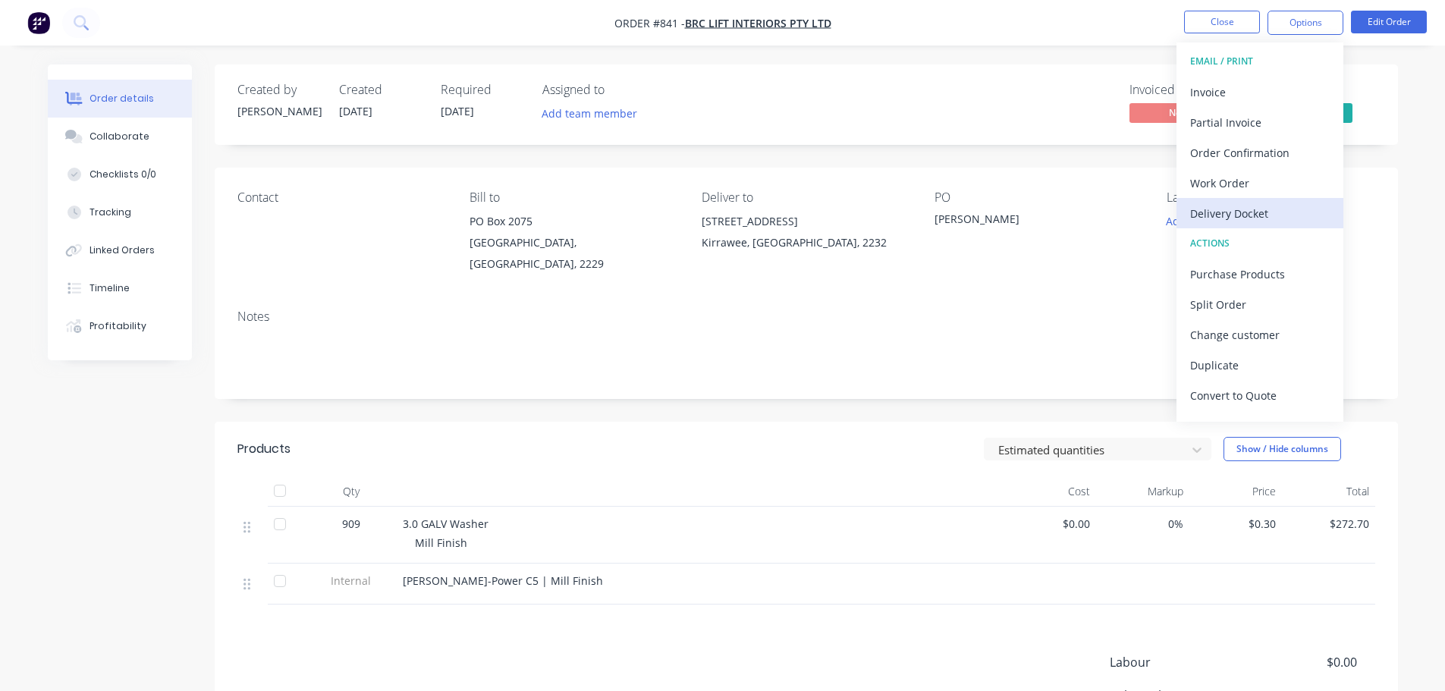
click at [1312, 214] on div "Delivery Docket" at bounding box center [1260, 214] width 140 height 22
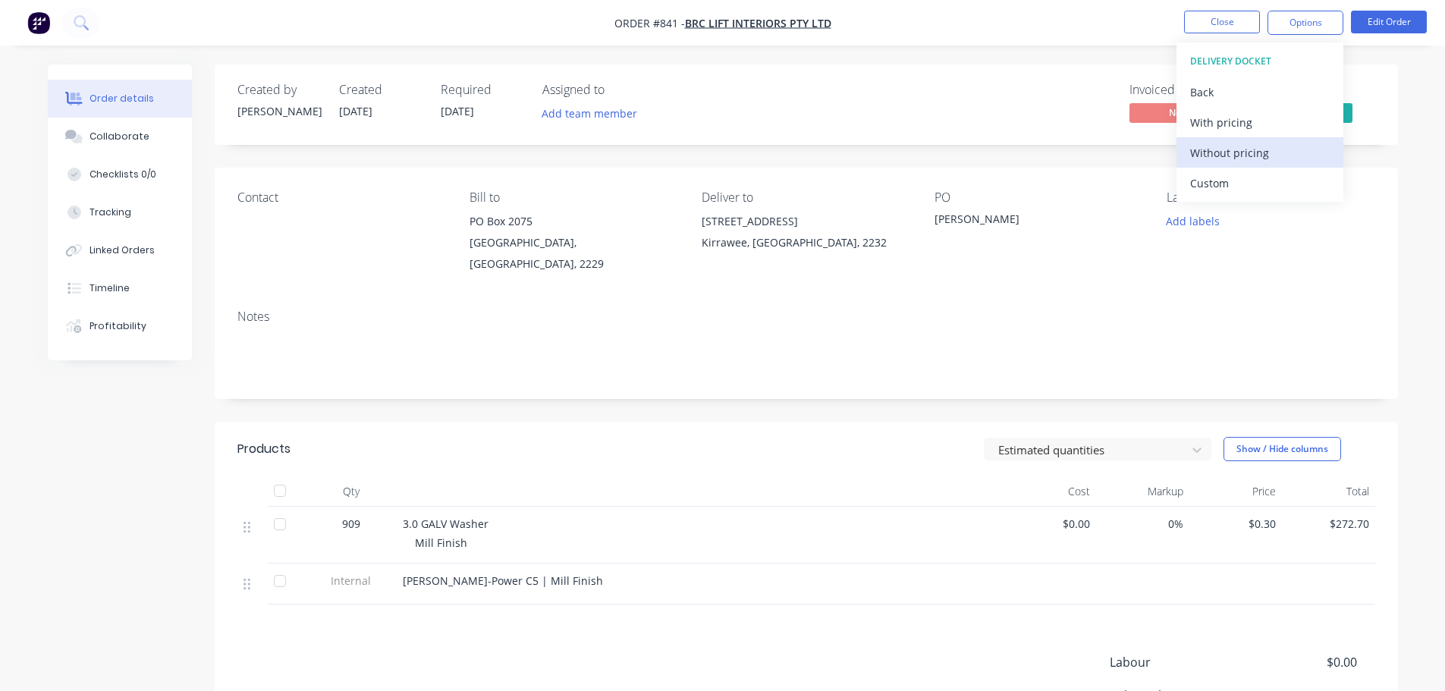
click at [1281, 163] on div "Without pricing" at bounding box center [1260, 153] width 140 height 22
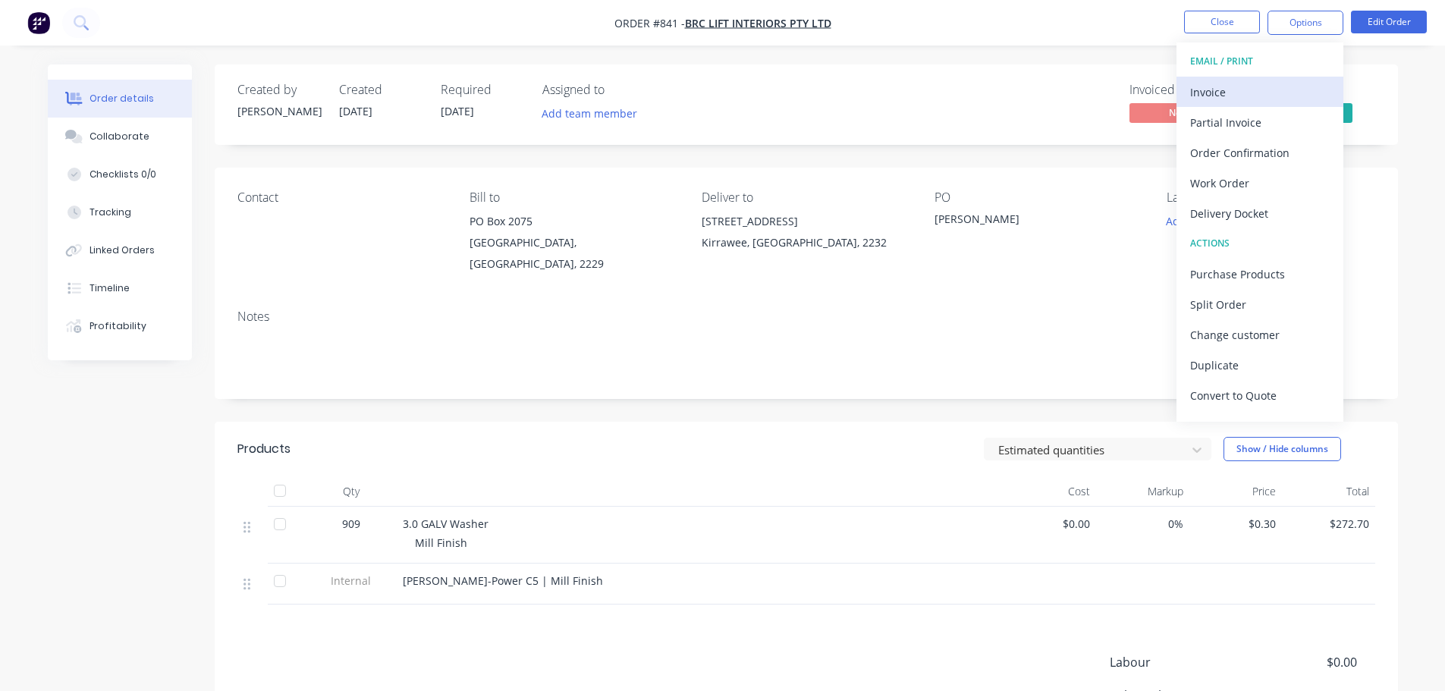
click at [1231, 96] on div "Invoice" at bounding box center [1260, 92] width 140 height 22
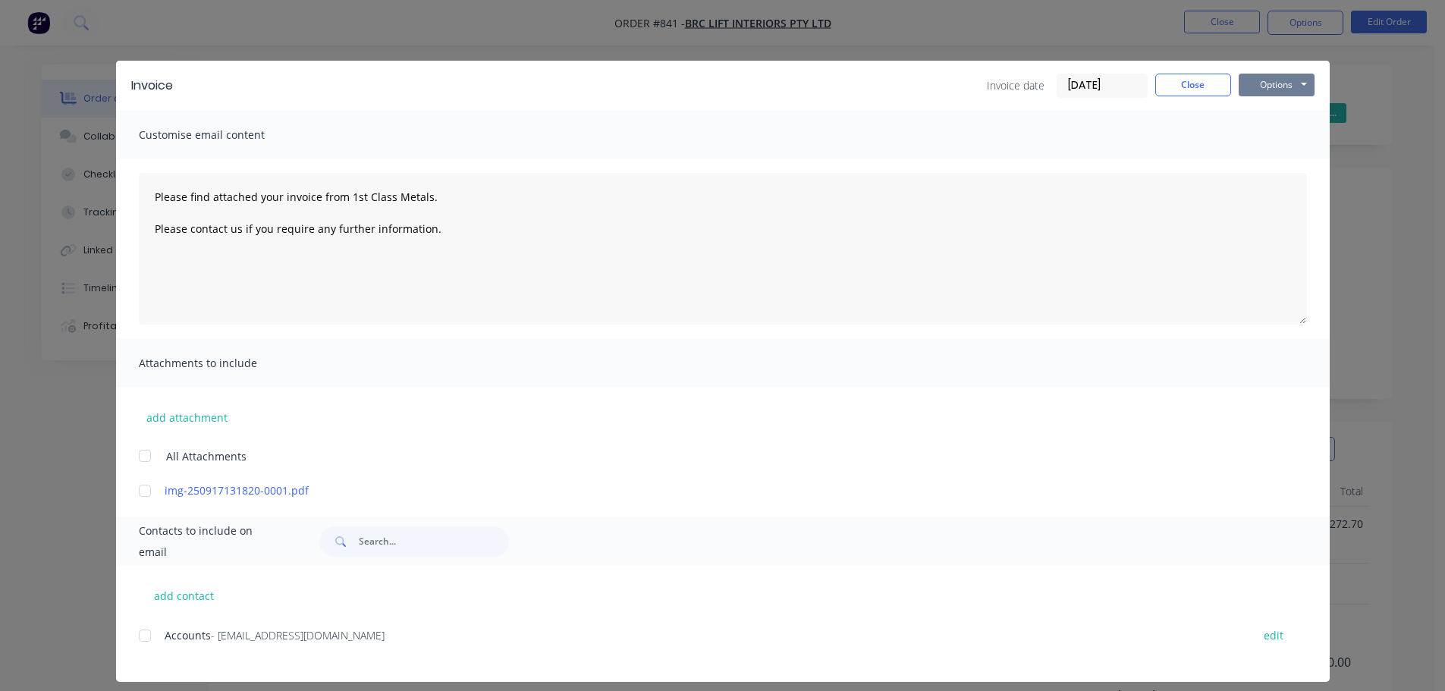
click at [1281, 90] on button "Options" at bounding box center [1277, 85] width 76 height 23
click at [1278, 134] on button "Print" at bounding box center [1287, 136] width 97 height 25
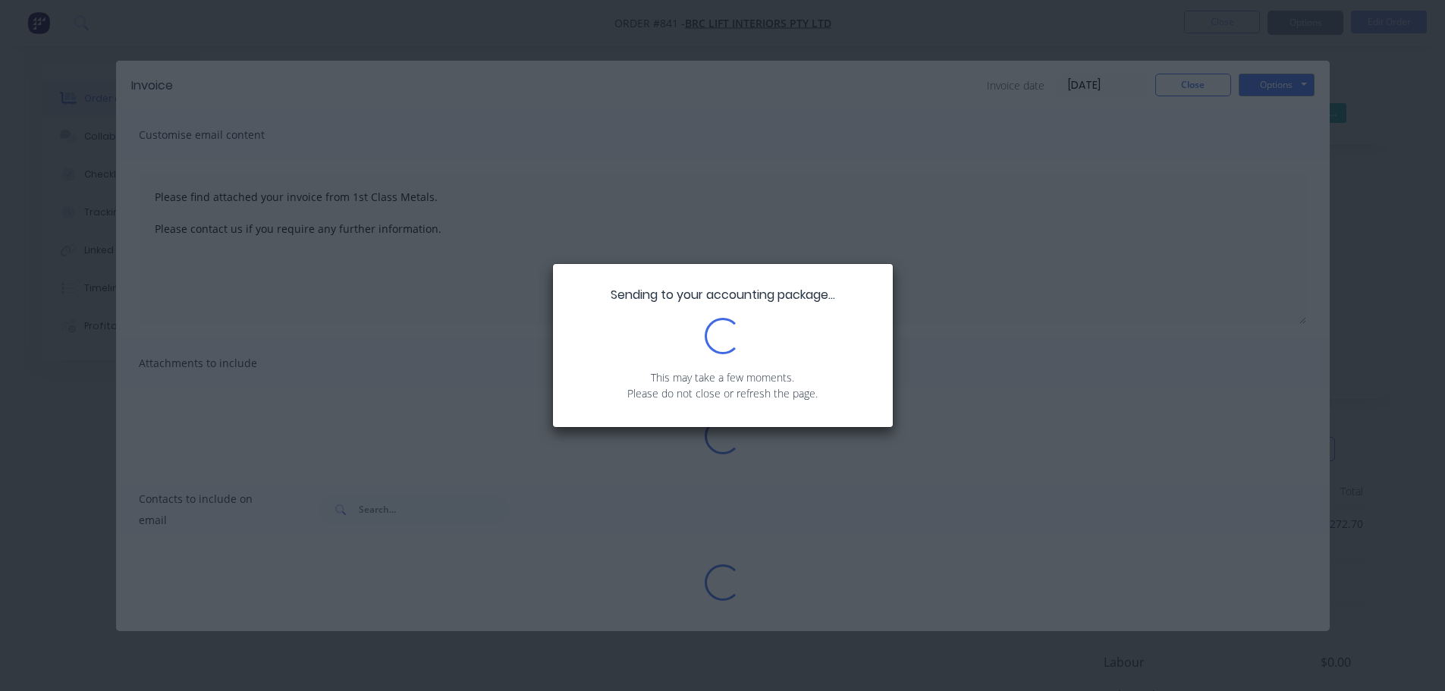
type textarea "Please find attached your invoice from 1st Class Metals. Please contact us if y…"
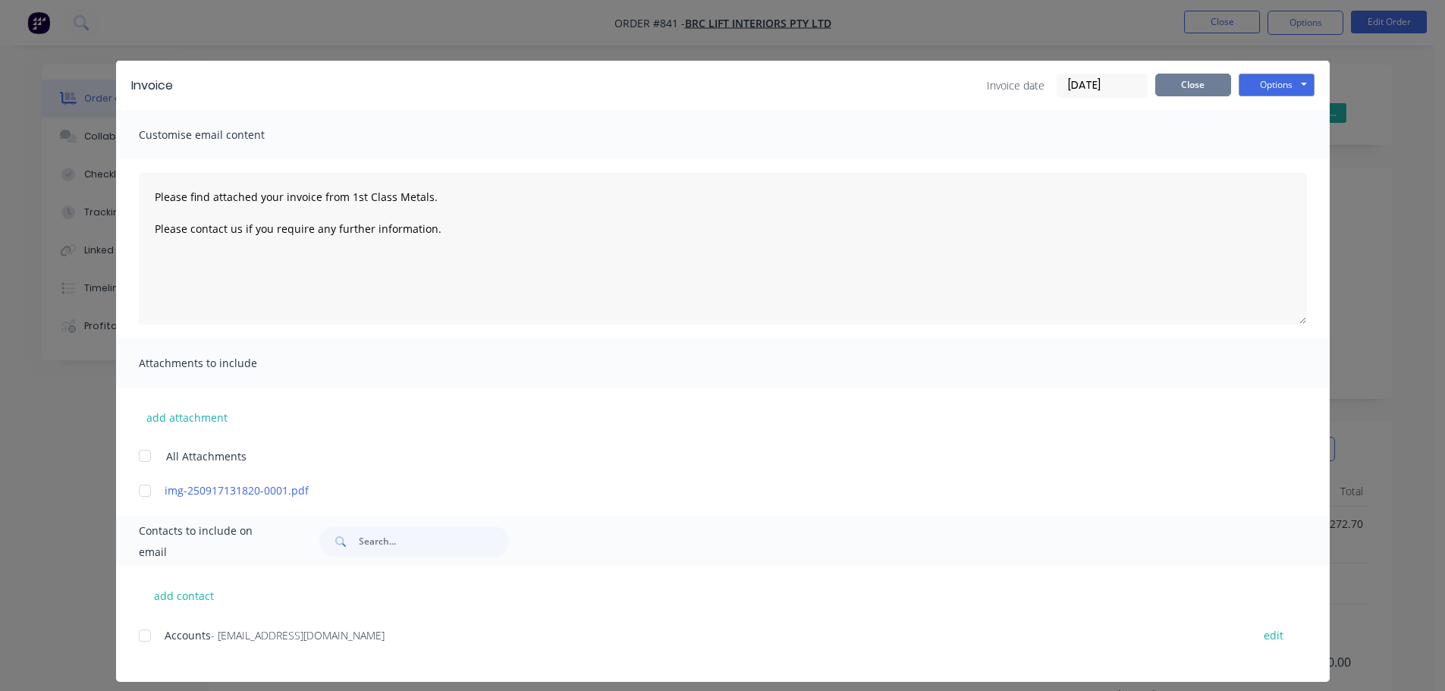
drag, startPoint x: 1155, startPoint y: 88, endPoint x: 1197, endPoint y: 98, distance: 42.9
click at [1156, 88] on button "Close" at bounding box center [1193, 85] width 76 height 23
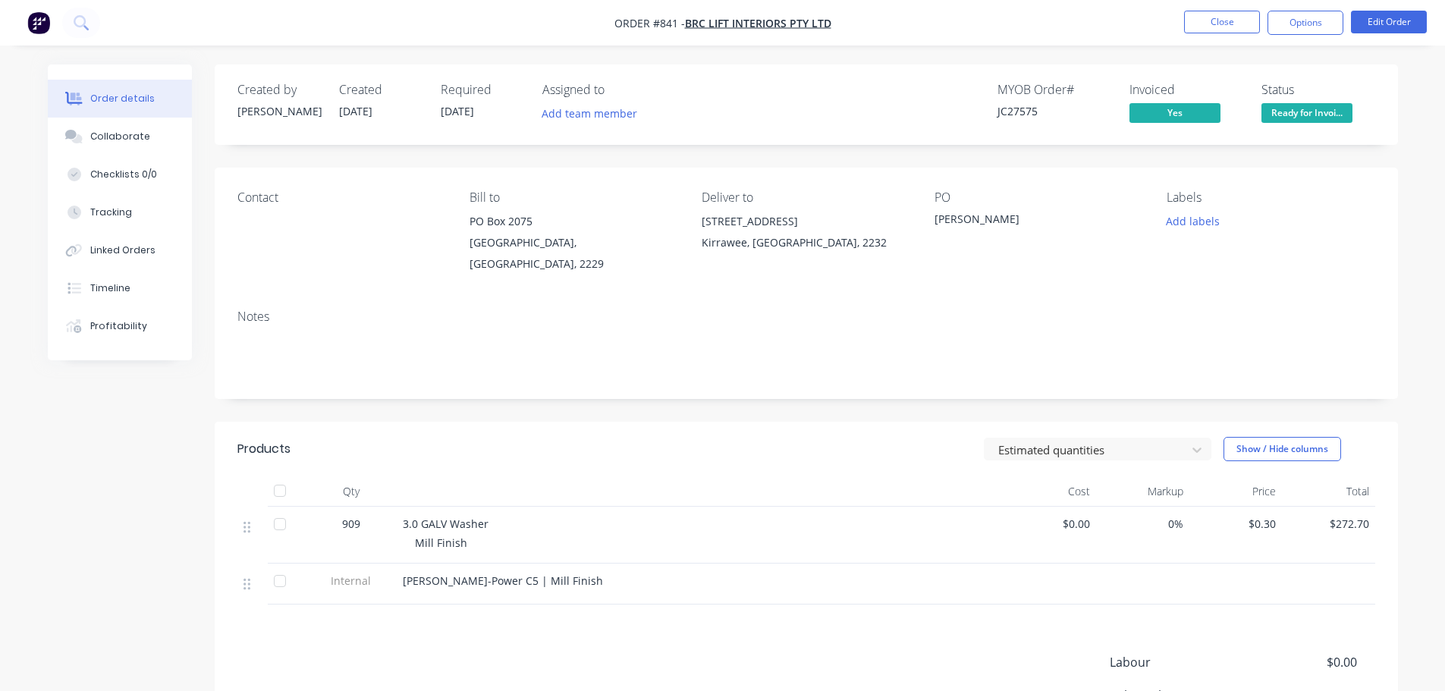
click at [1305, 114] on span "Ready for Invoi..." at bounding box center [1307, 112] width 91 height 19
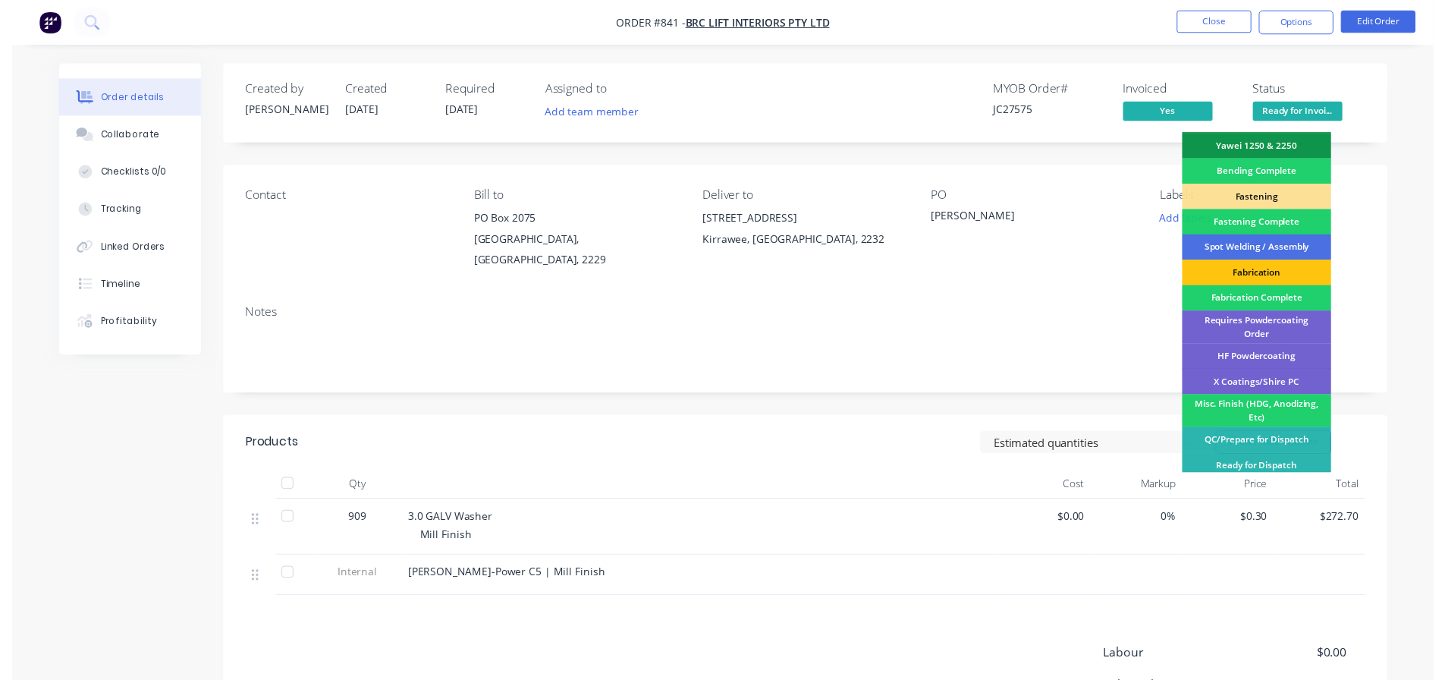
scroll to position [443, 0]
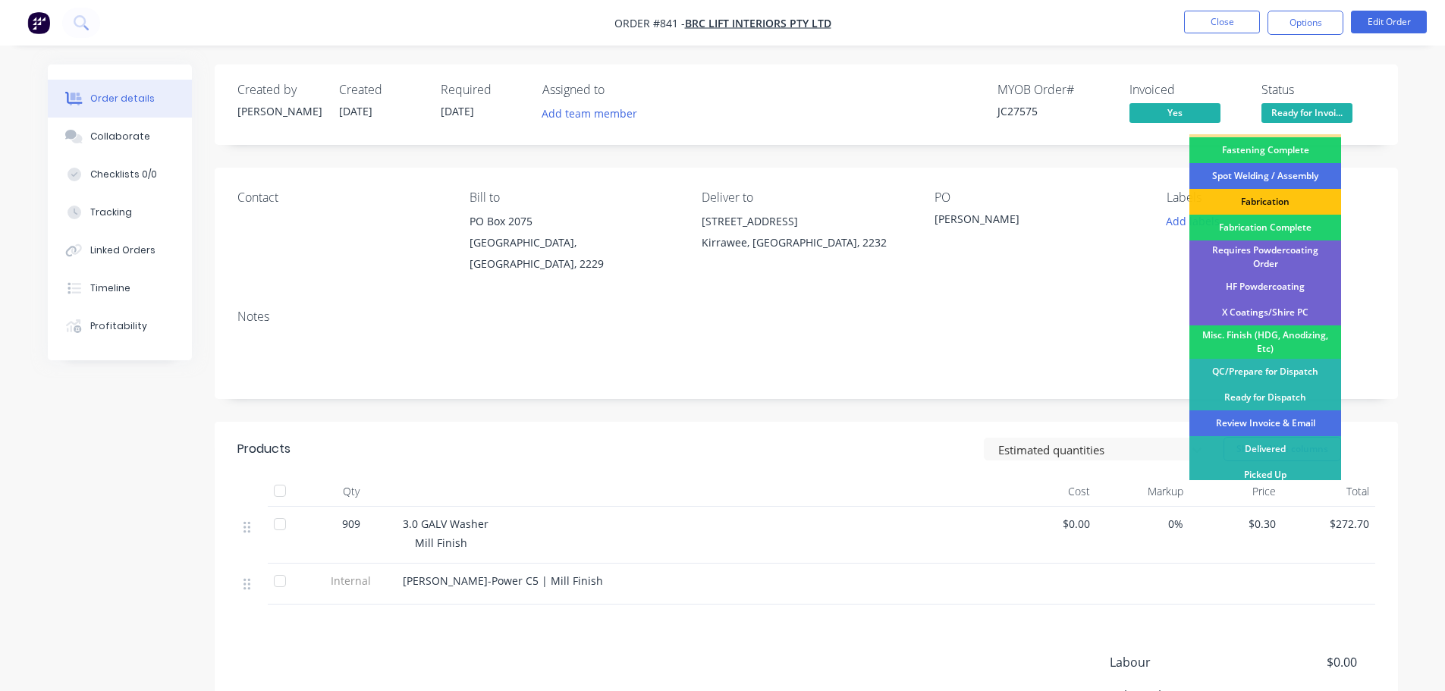
drag, startPoint x: 1262, startPoint y: 411, endPoint x: 972, endPoint y: 291, distance: 314.3
click at [1262, 412] on div "Review Invoice & Email" at bounding box center [1266, 423] width 152 height 26
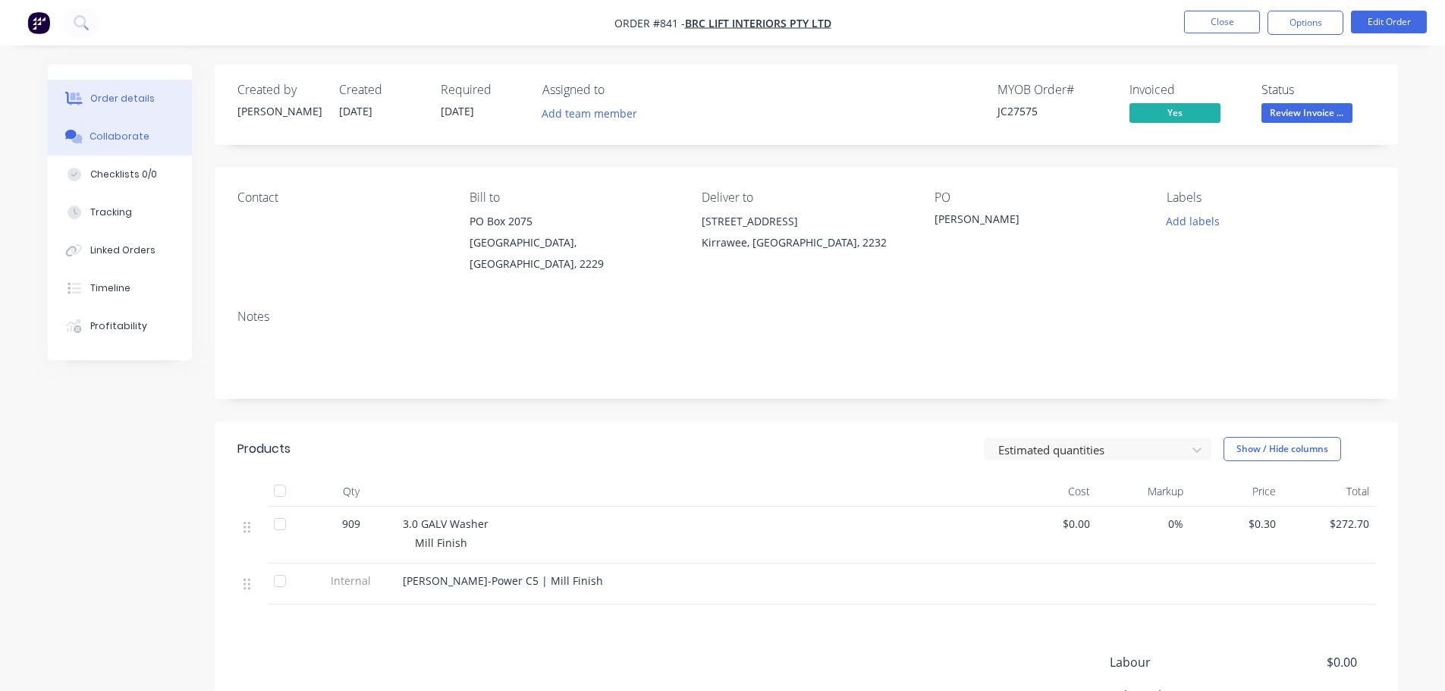
click at [187, 140] on button "Collaborate" at bounding box center [120, 137] width 144 height 38
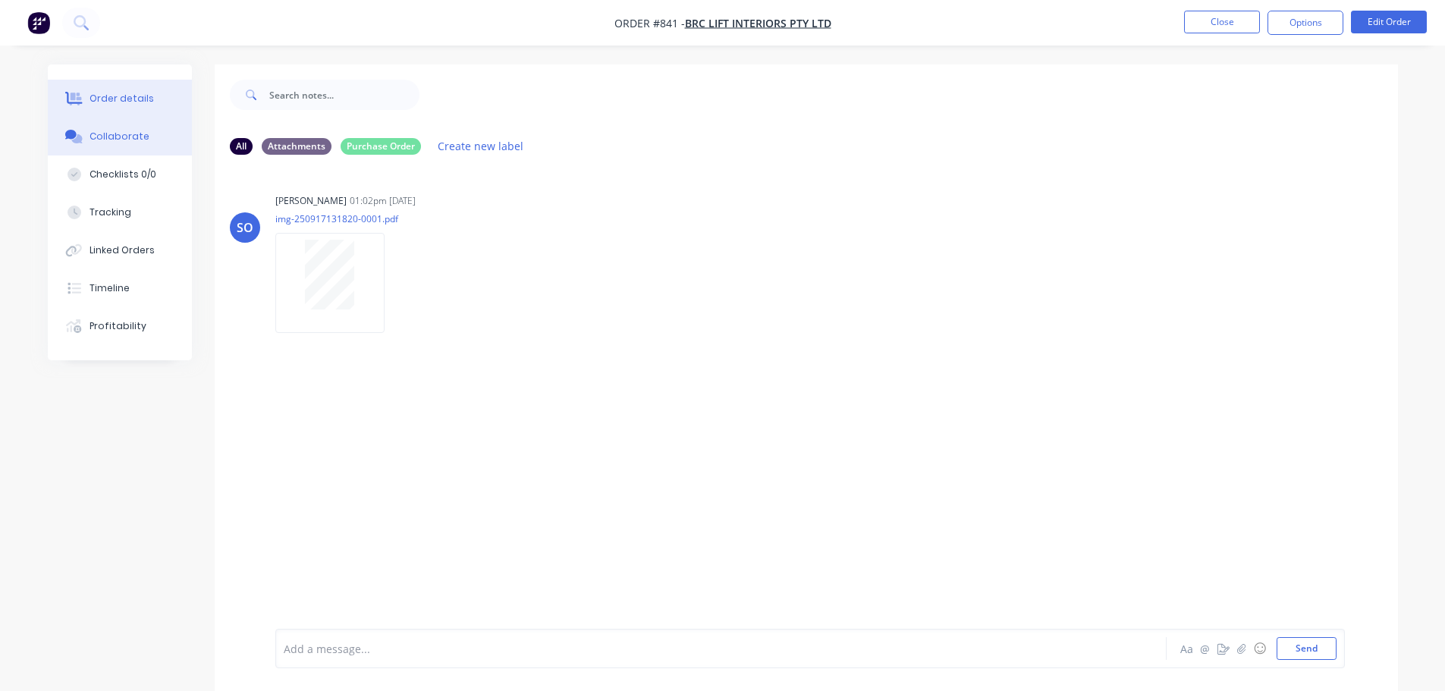
click at [128, 82] on button "Order details" at bounding box center [120, 99] width 144 height 38
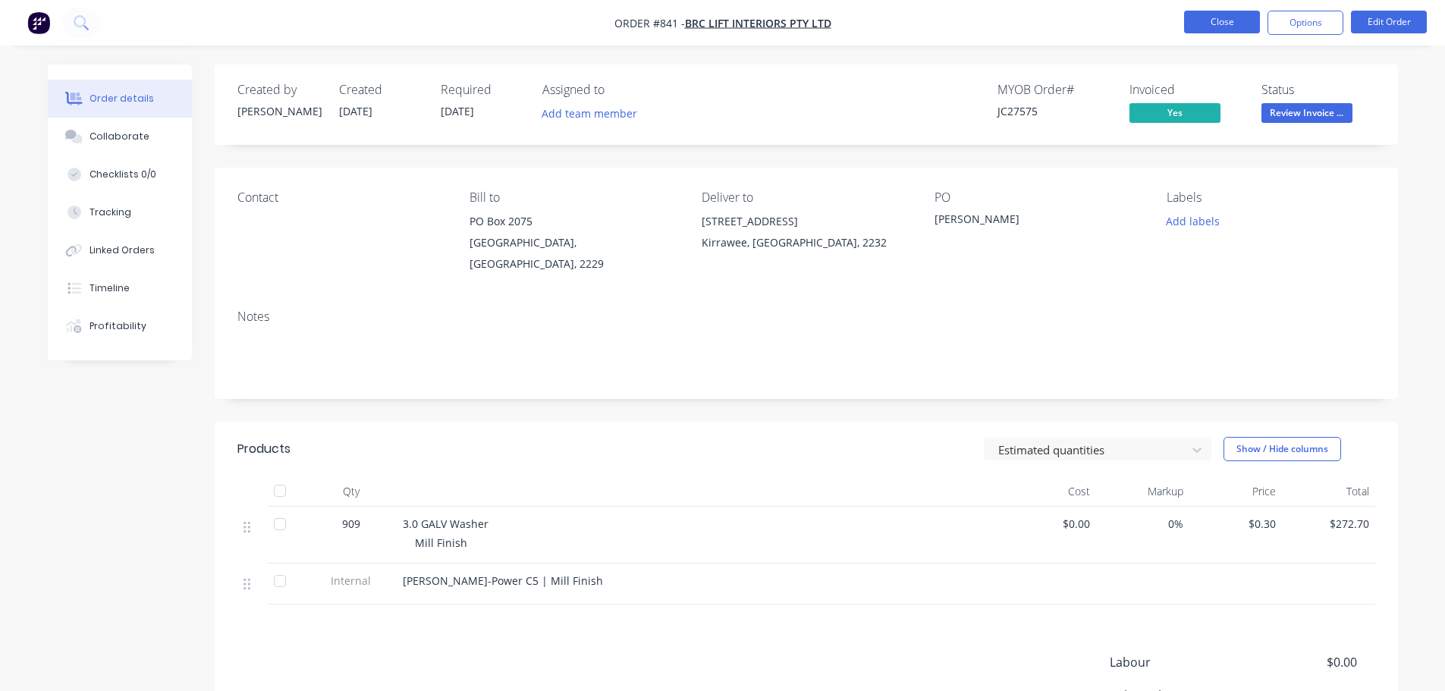
click at [1222, 13] on button "Close" at bounding box center [1222, 22] width 76 height 23
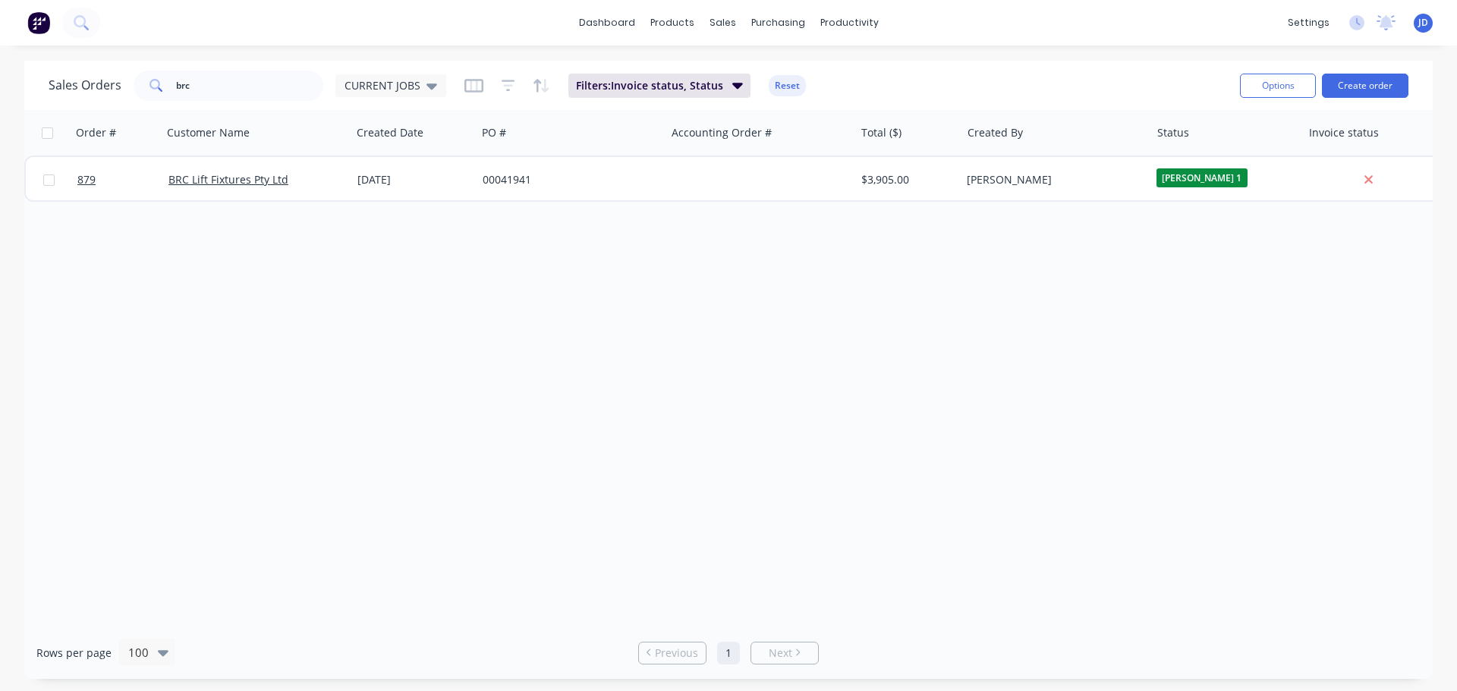
click at [693, 358] on div "Order # Customer Name Created Date PO # Accounting Order # Total ($) Created By…" at bounding box center [728, 368] width 1408 height 517
click at [821, 64] on link "Workflow" at bounding box center [907, 72] width 201 height 30
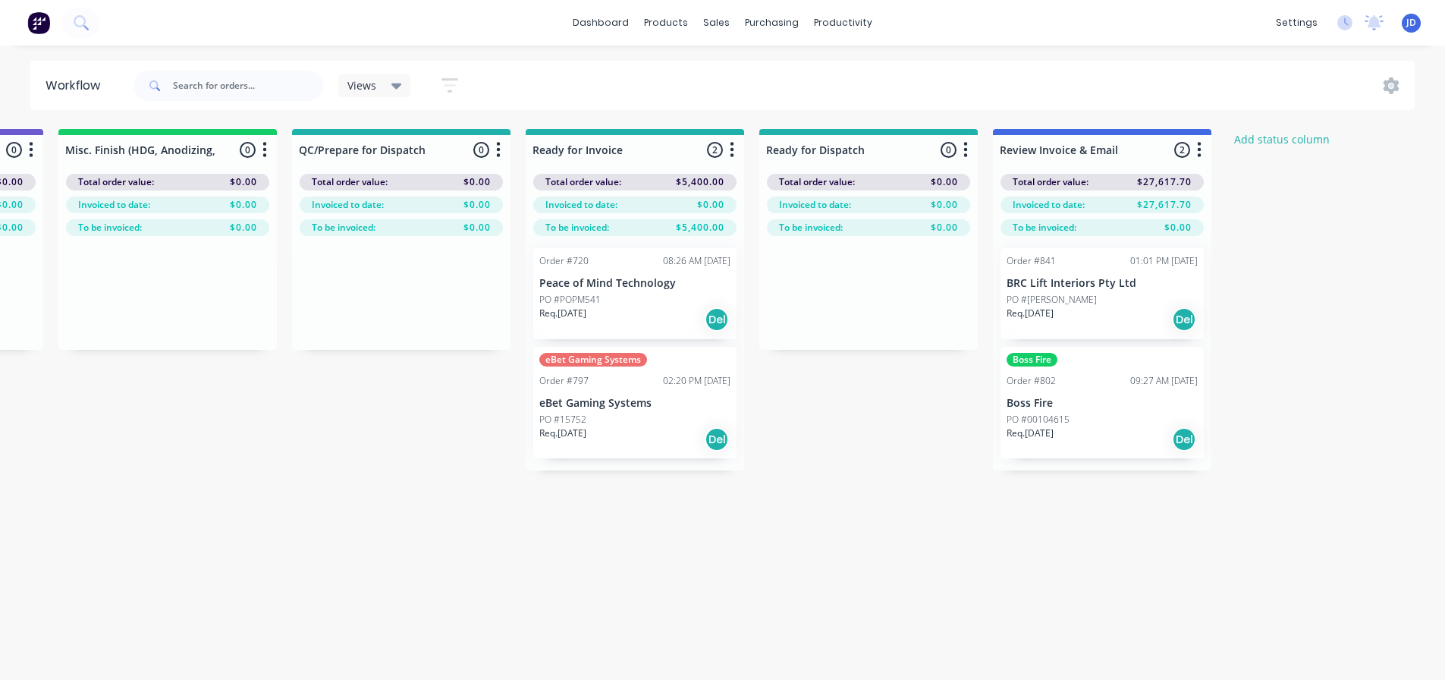
drag, startPoint x: 925, startPoint y: 575, endPoint x: 1111, endPoint y: 535, distance: 190.9
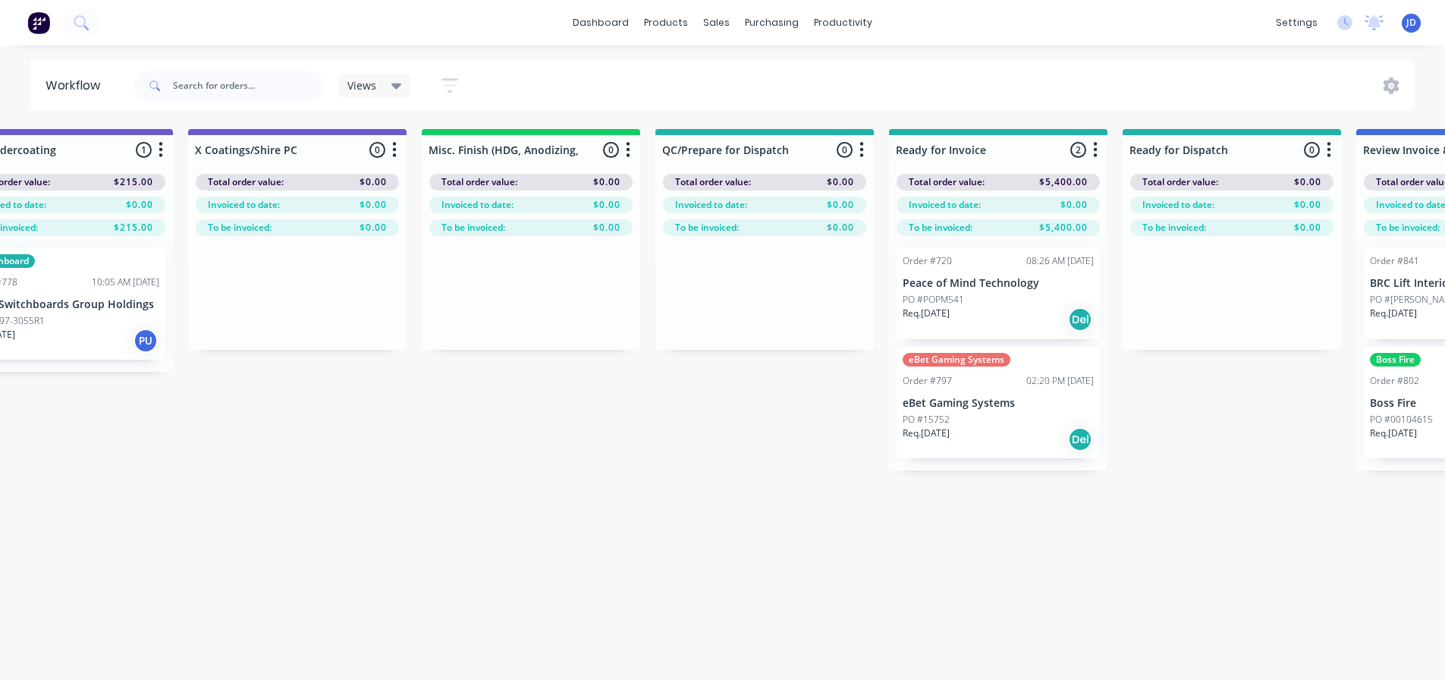
drag, startPoint x: 848, startPoint y: 558, endPoint x: 746, endPoint y: 546, distance: 103.0
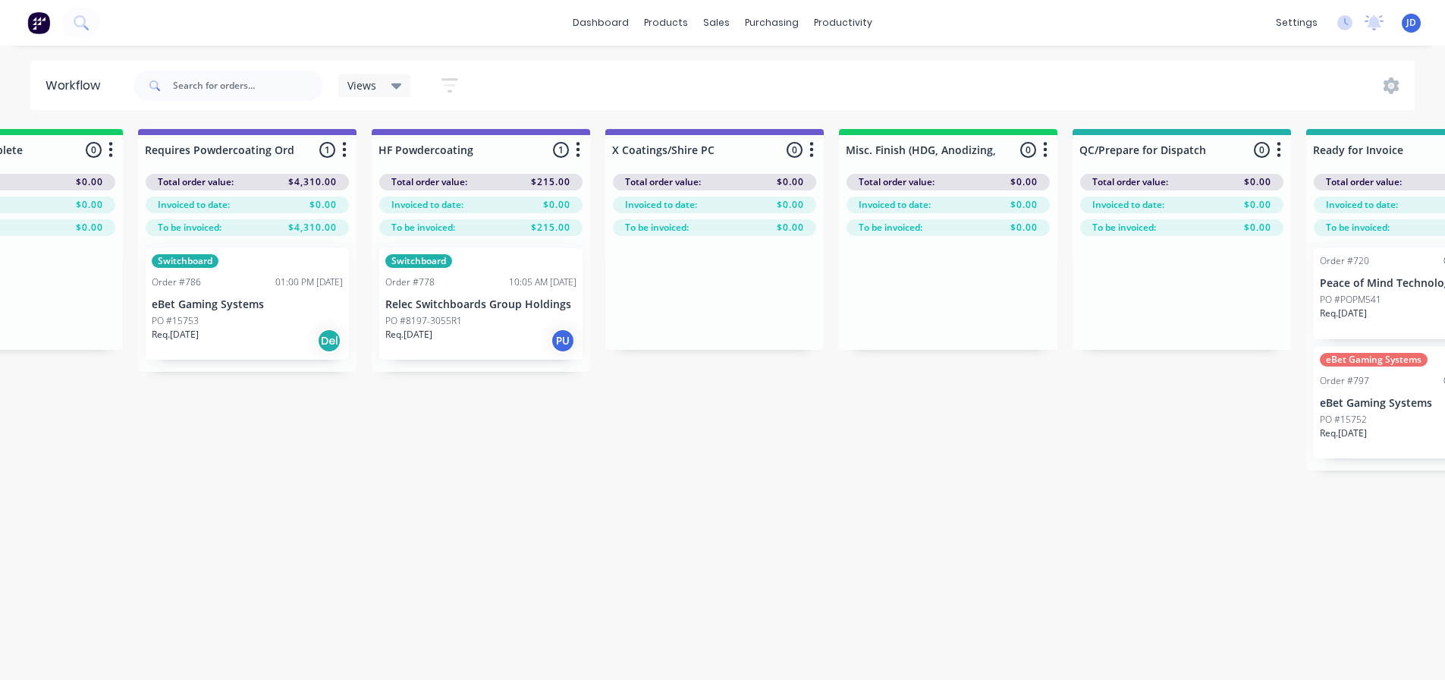
drag, startPoint x: 738, startPoint y: 523, endPoint x: 633, endPoint y: 495, distance: 108.6
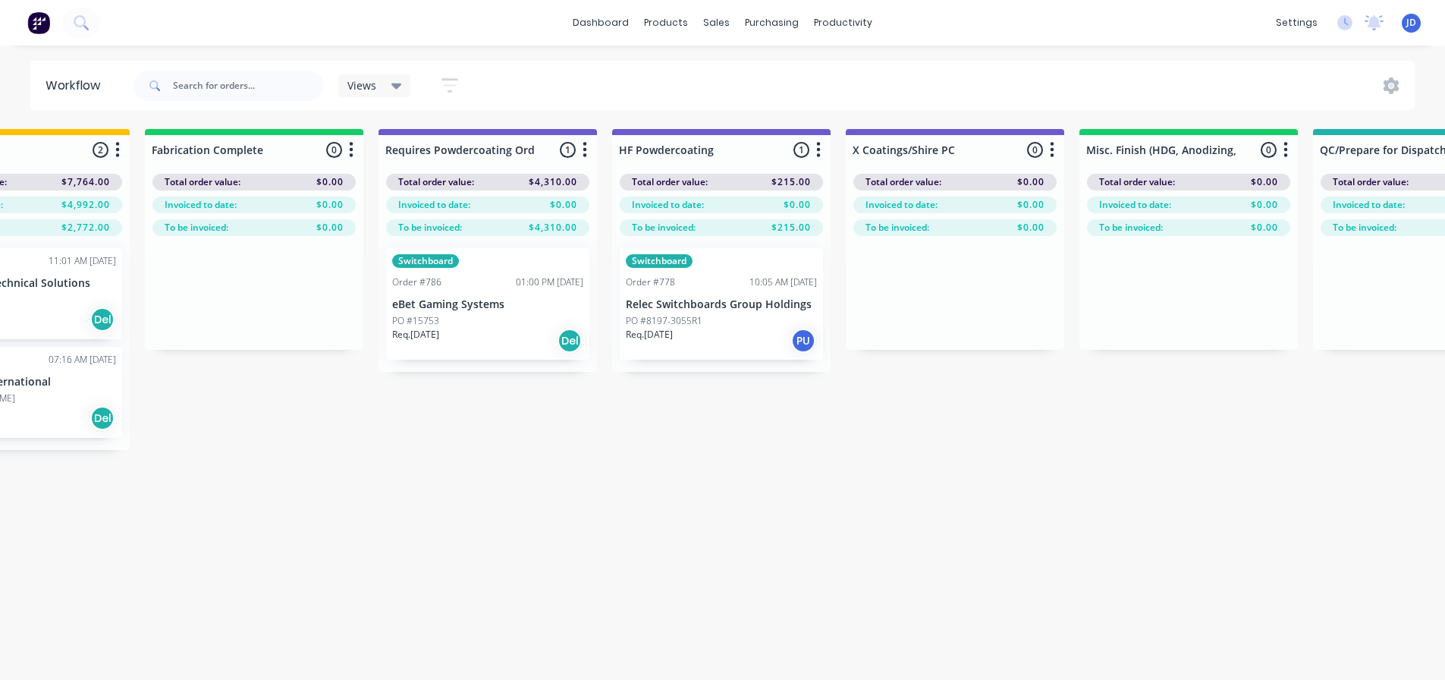
scroll to position [0, 4537]
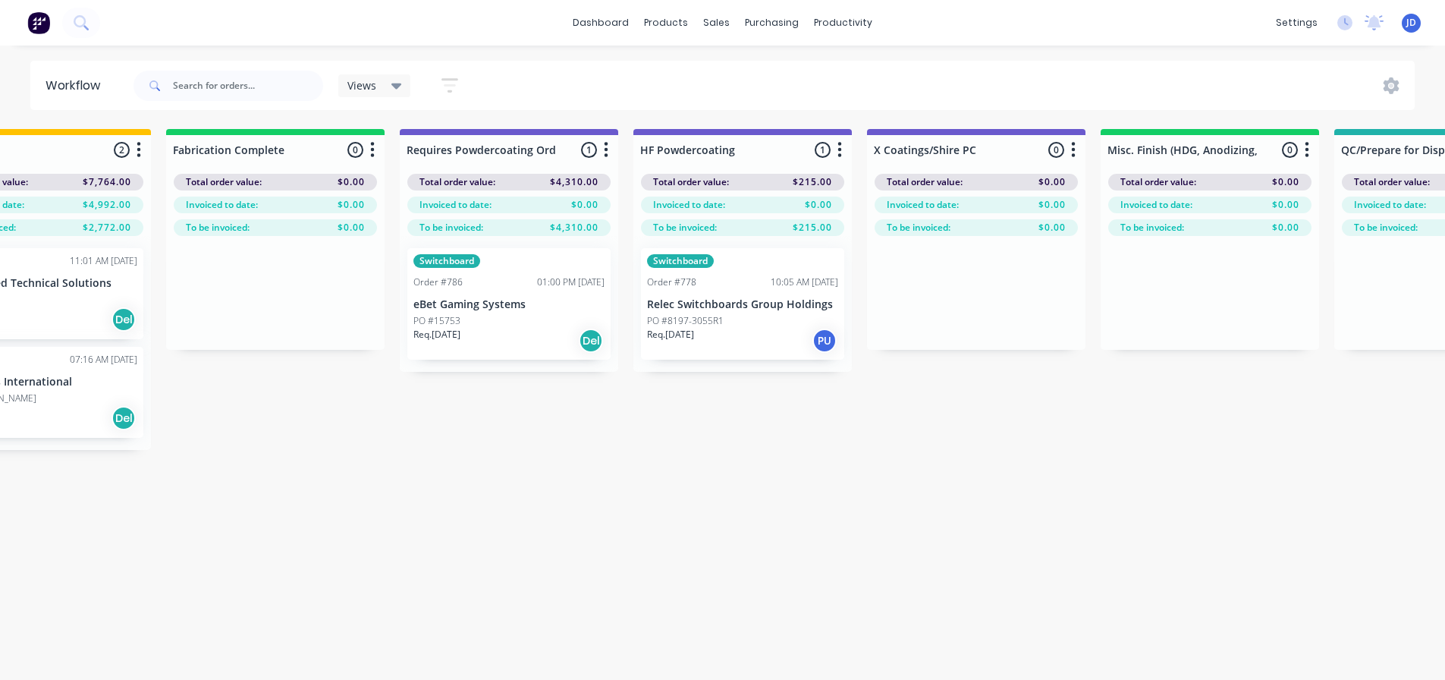
drag, startPoint x: 575, startPoint y: 454, endPoint x: 523, endPoint y: 448, distance: 51.9
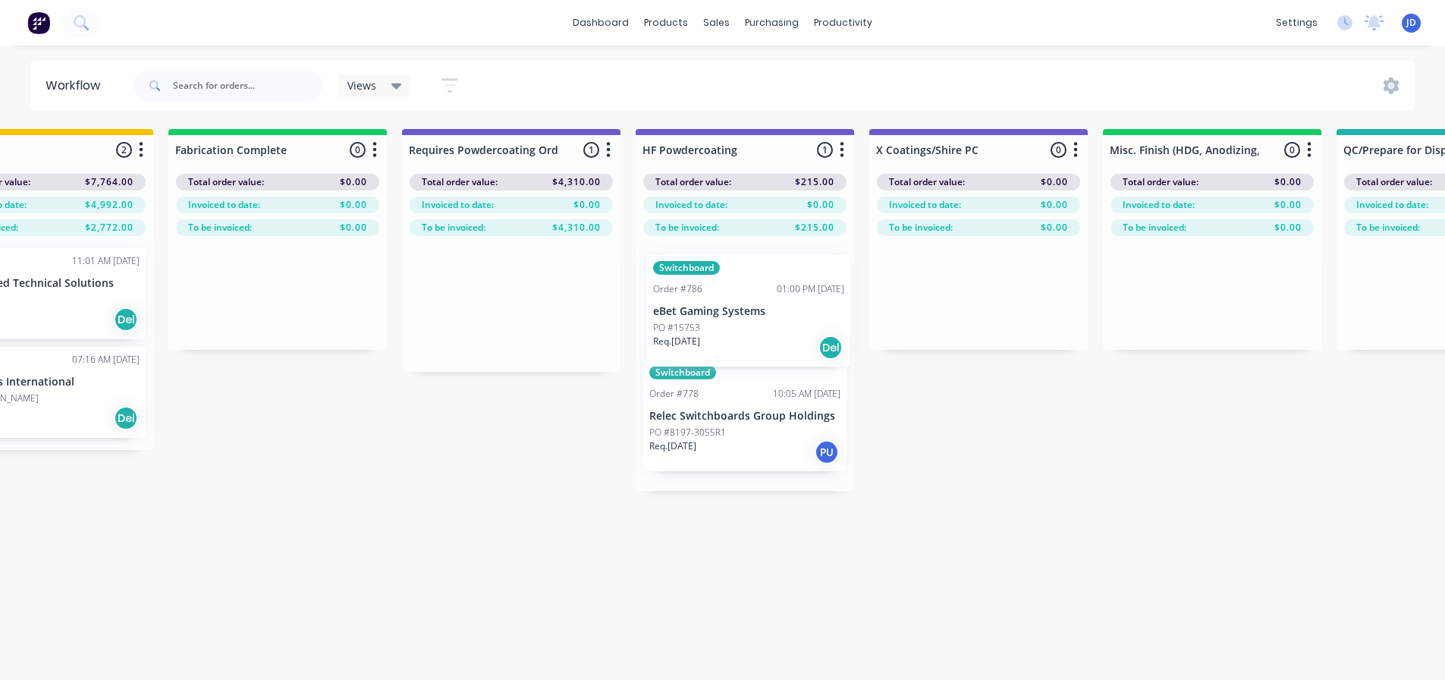
drag, startPoint x: 528, startPoint y: 328, endPoint x: 767, endPoint y: 336, distance: 239.1
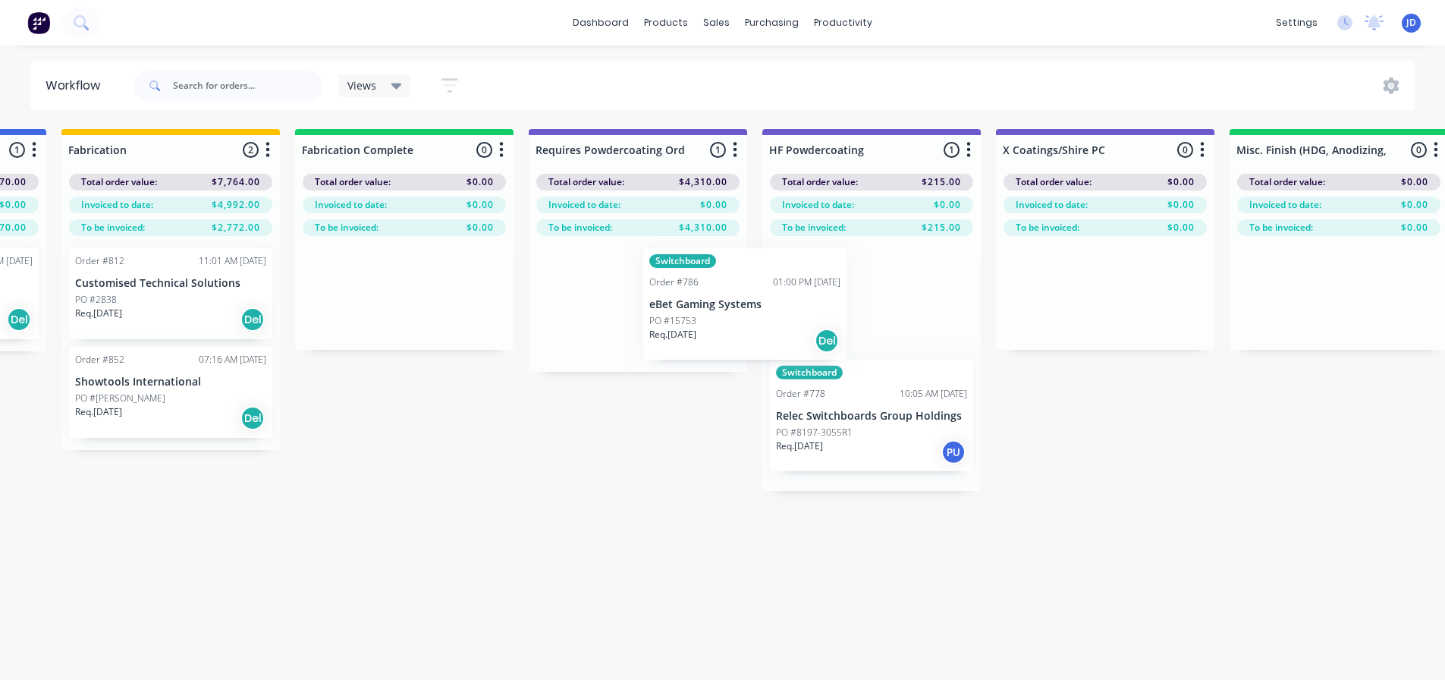
drag, startPoint x: 660, startPoint y: 571, endPoint x: 538, endPoint y: 526, distance: 130.1
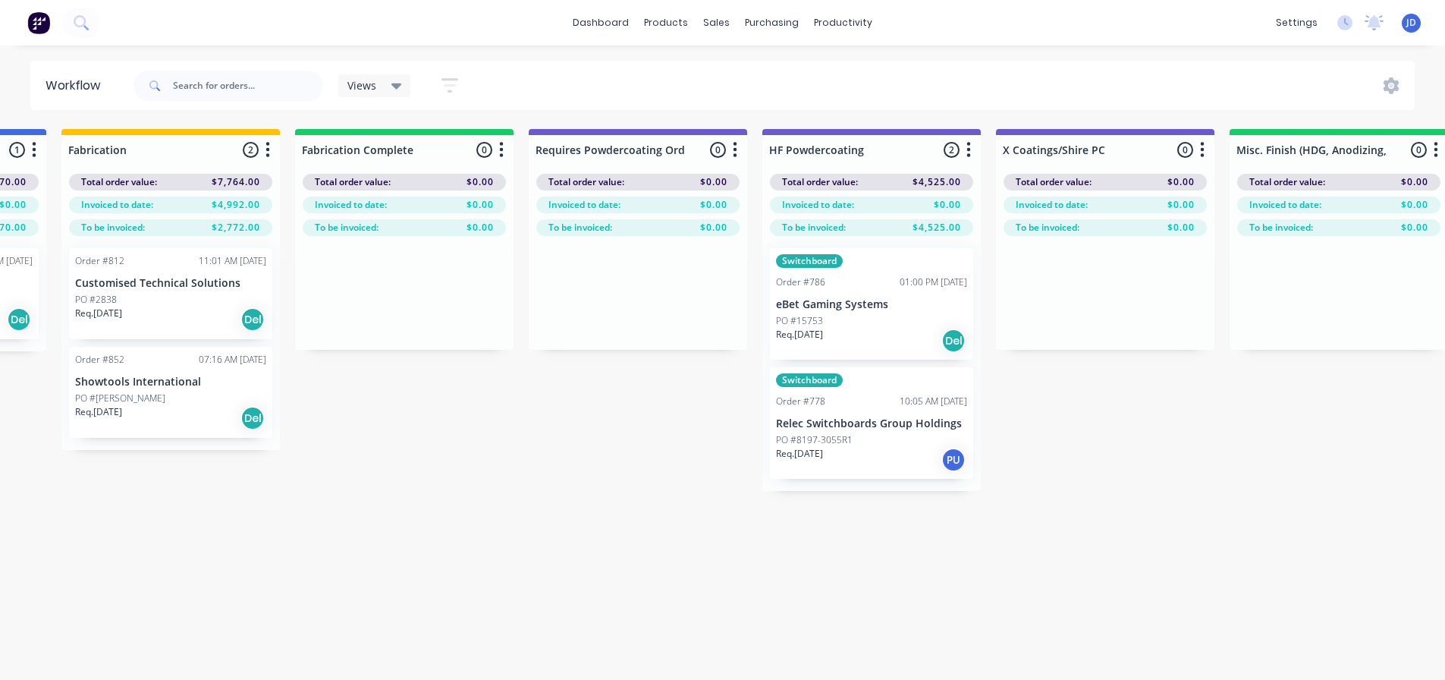
scroll to position [0, 4352]
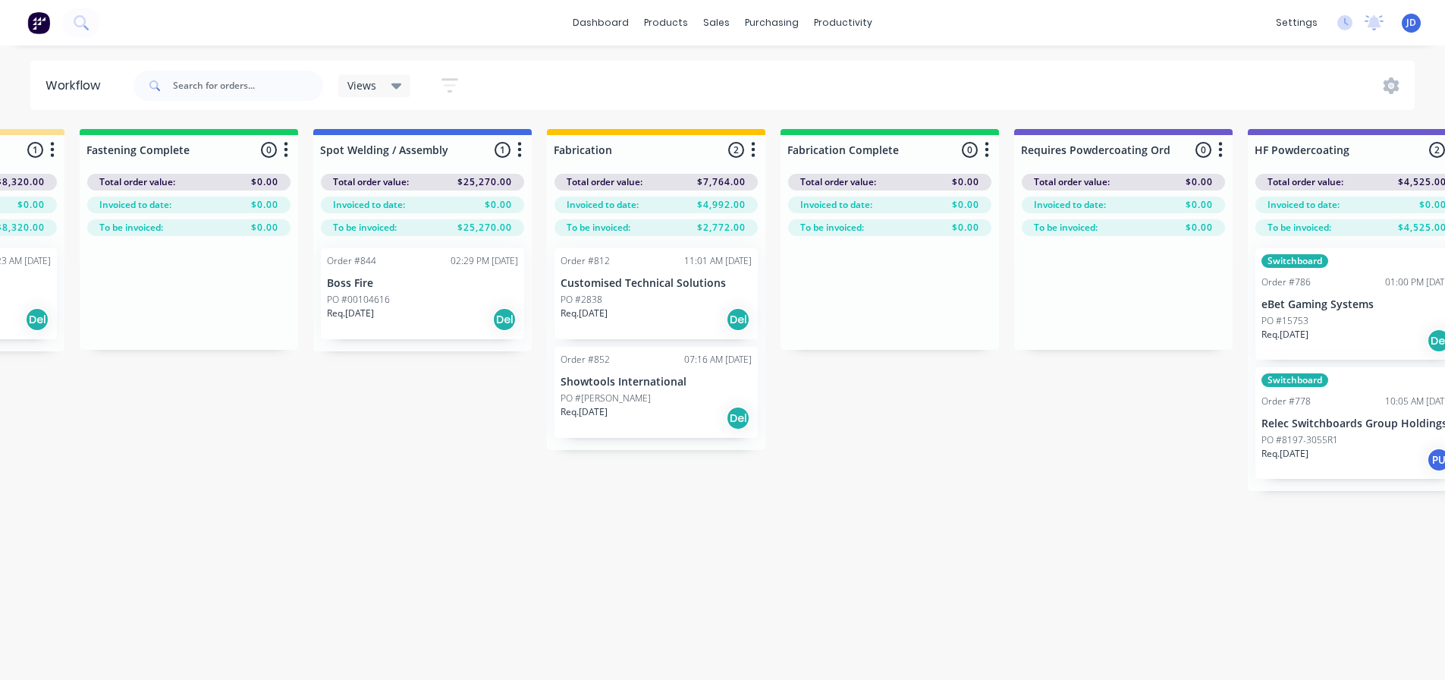
drag, startPoint x: 454, startPoint y: 513, endPoint x: 385, endPoint y: 492, distance: 71.5
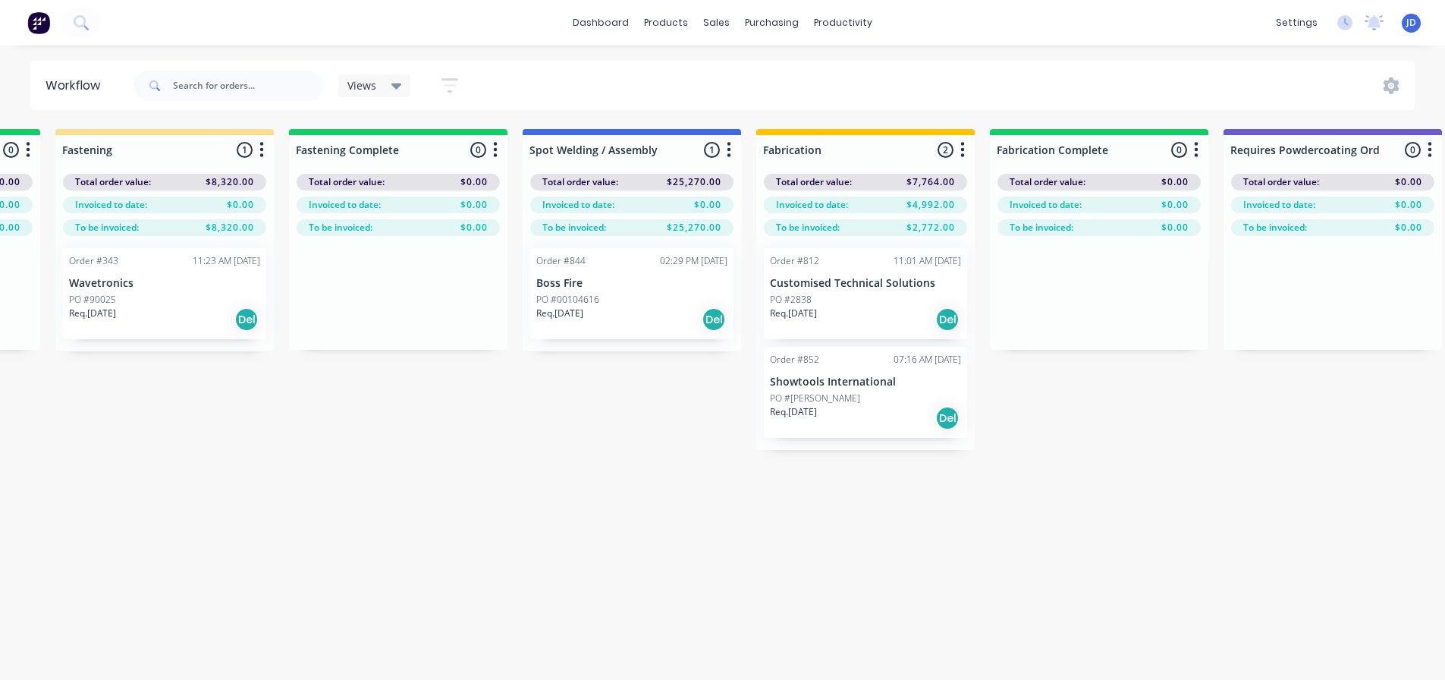
scroll to position [0, 2792]
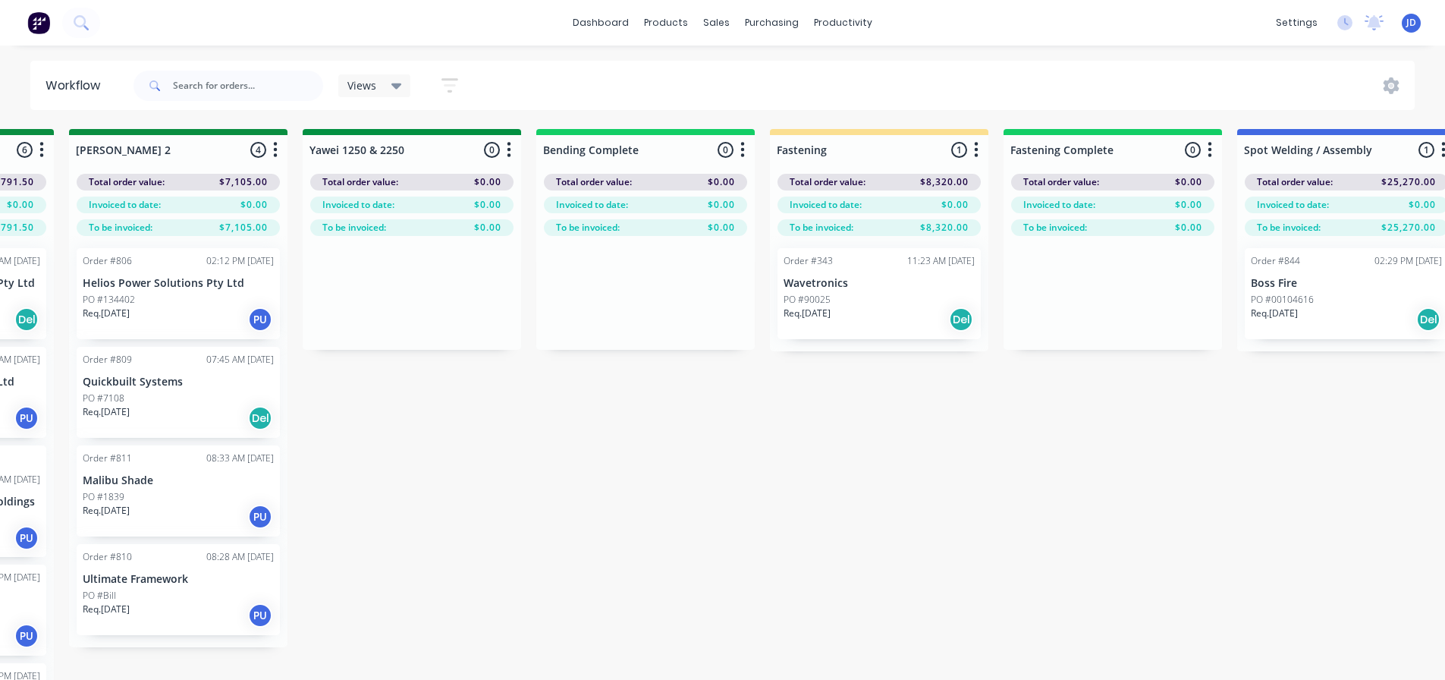
drag, startPoint x: 473, startPoint y: 445, endPoint x: 312, endPoint y: 445, distance: 160.8
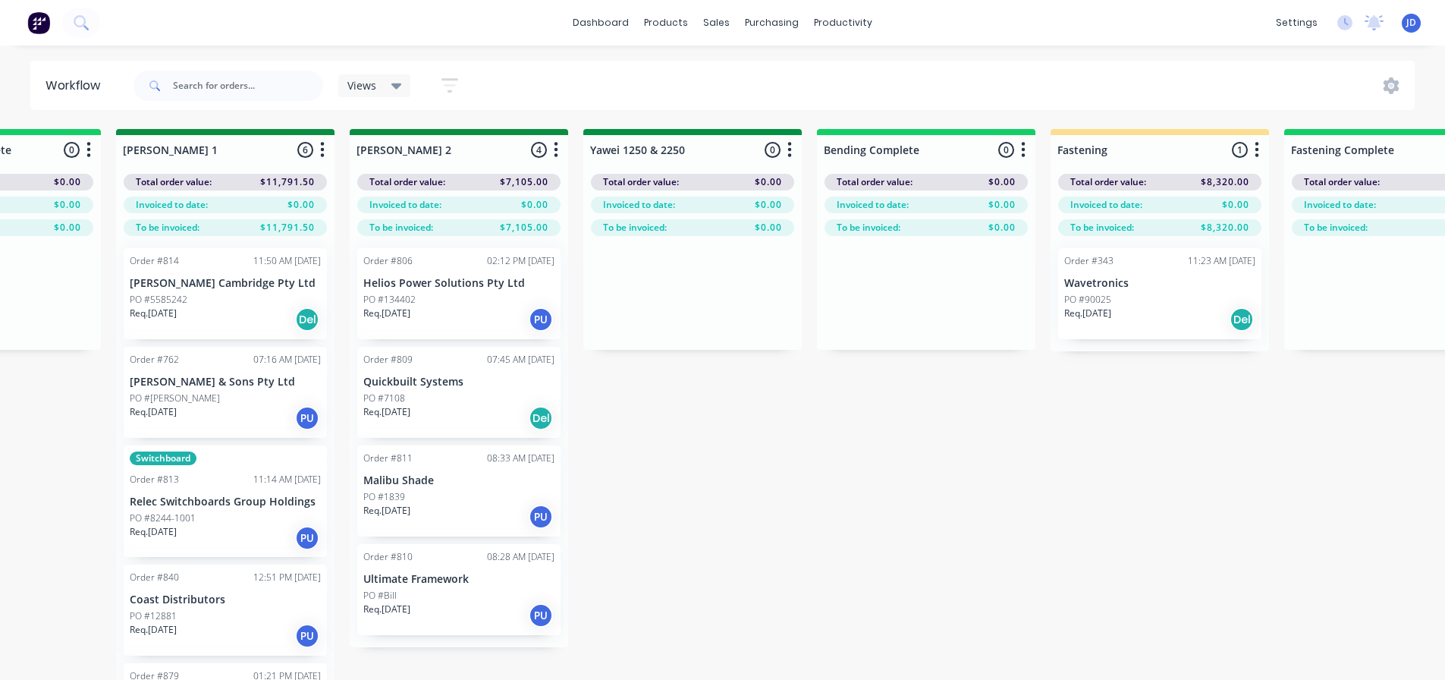
scroll to position [0, 2632]
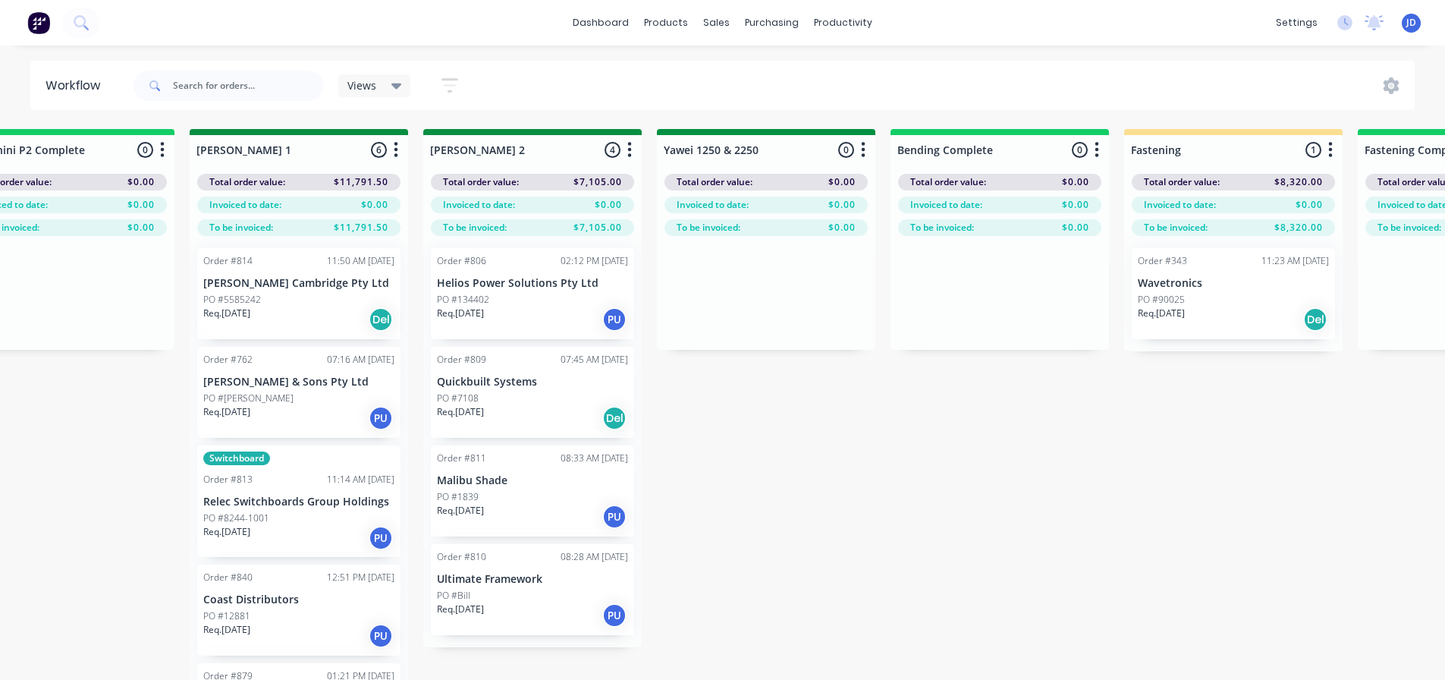
drag, startPoint x: 718, startPoint y: 403, endPoint x: 589, endPoint y: 369, distance: 133.4
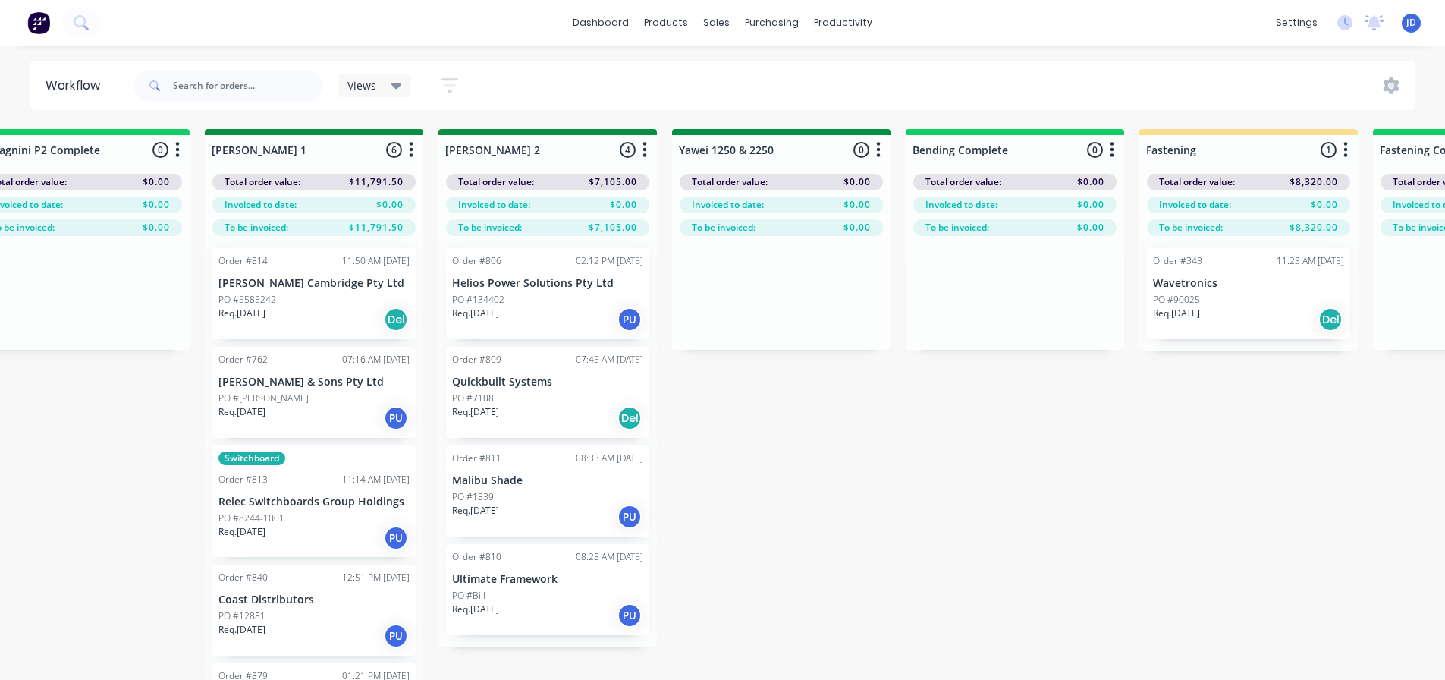
click at [512, 502] on div "PO #1839" at bounding box center [547, 497] width 191 height 14
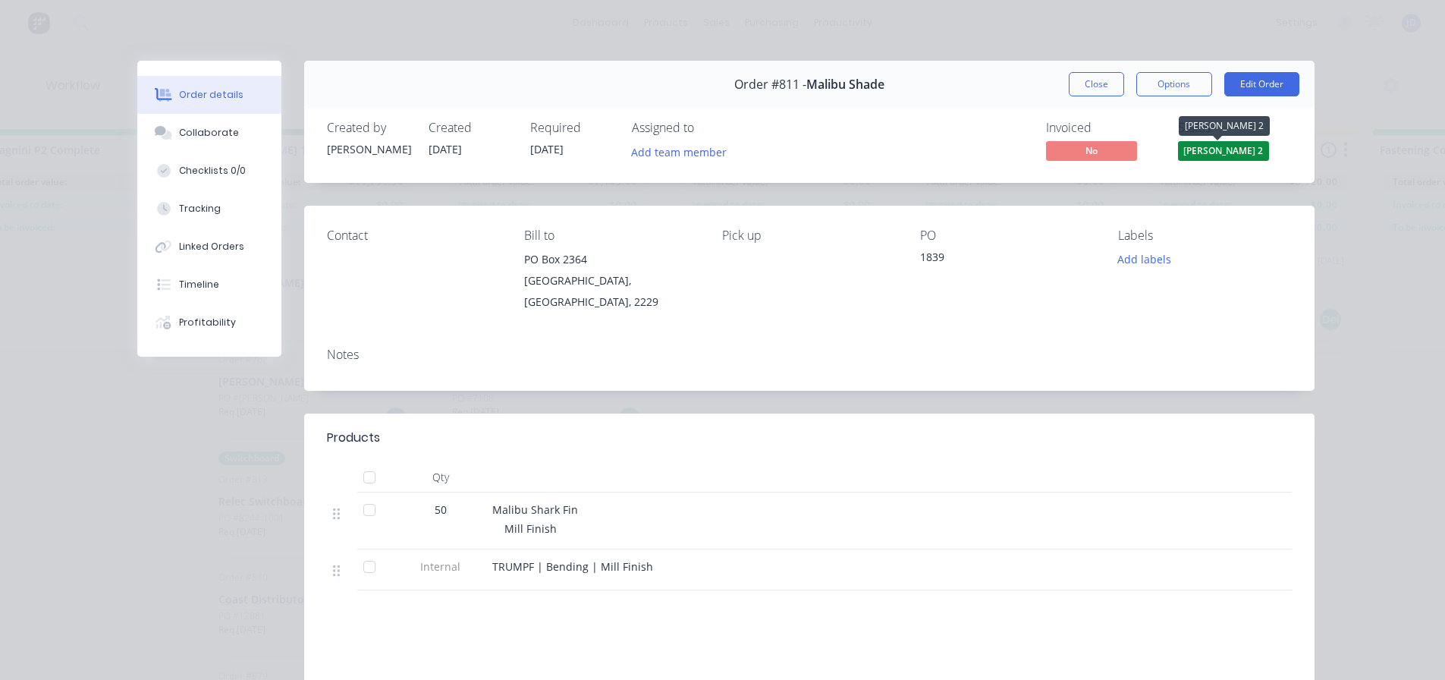
click at [1205, 152] on span "[PERSON_NAME] 2" at bounding box center [1223, 150] width 91 height 19
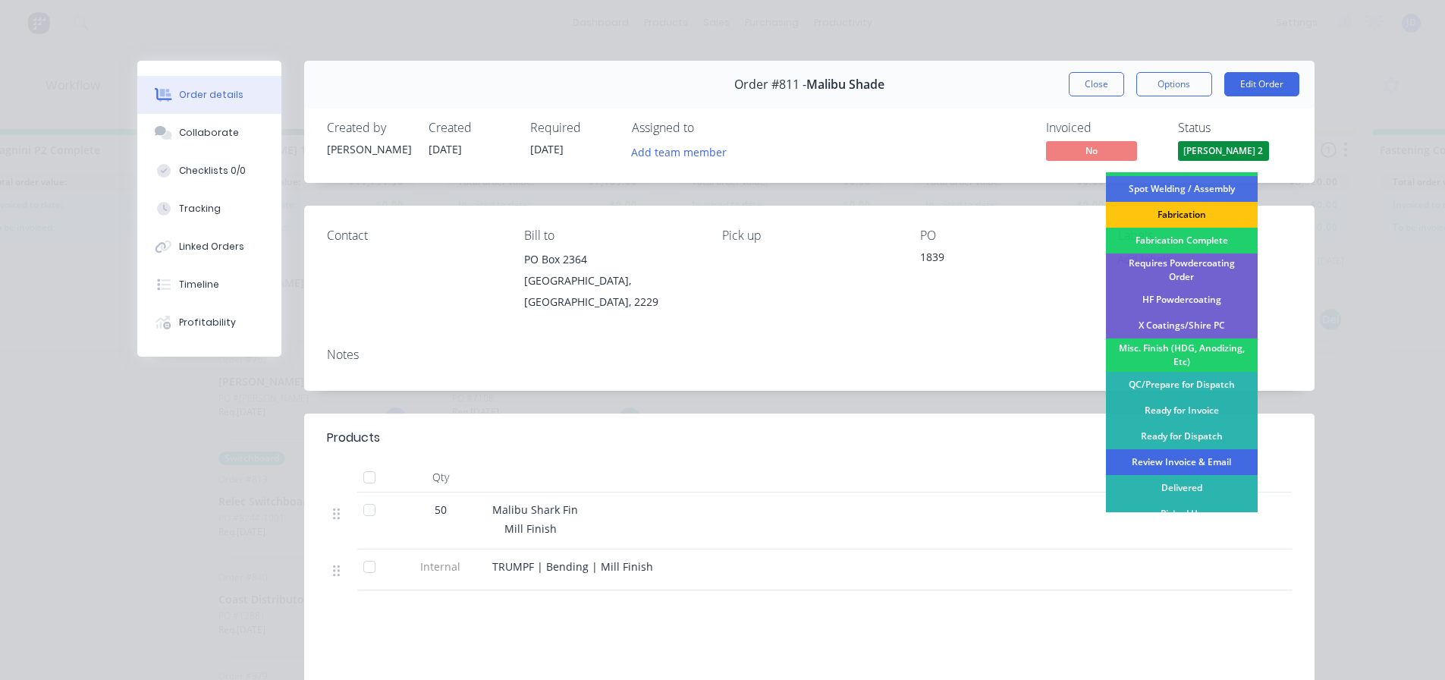
scroll to position [443, 0]
click at [1210, 401] on div "Ready for Invoice" at bounding box center [1182, 410] width 152 height 26
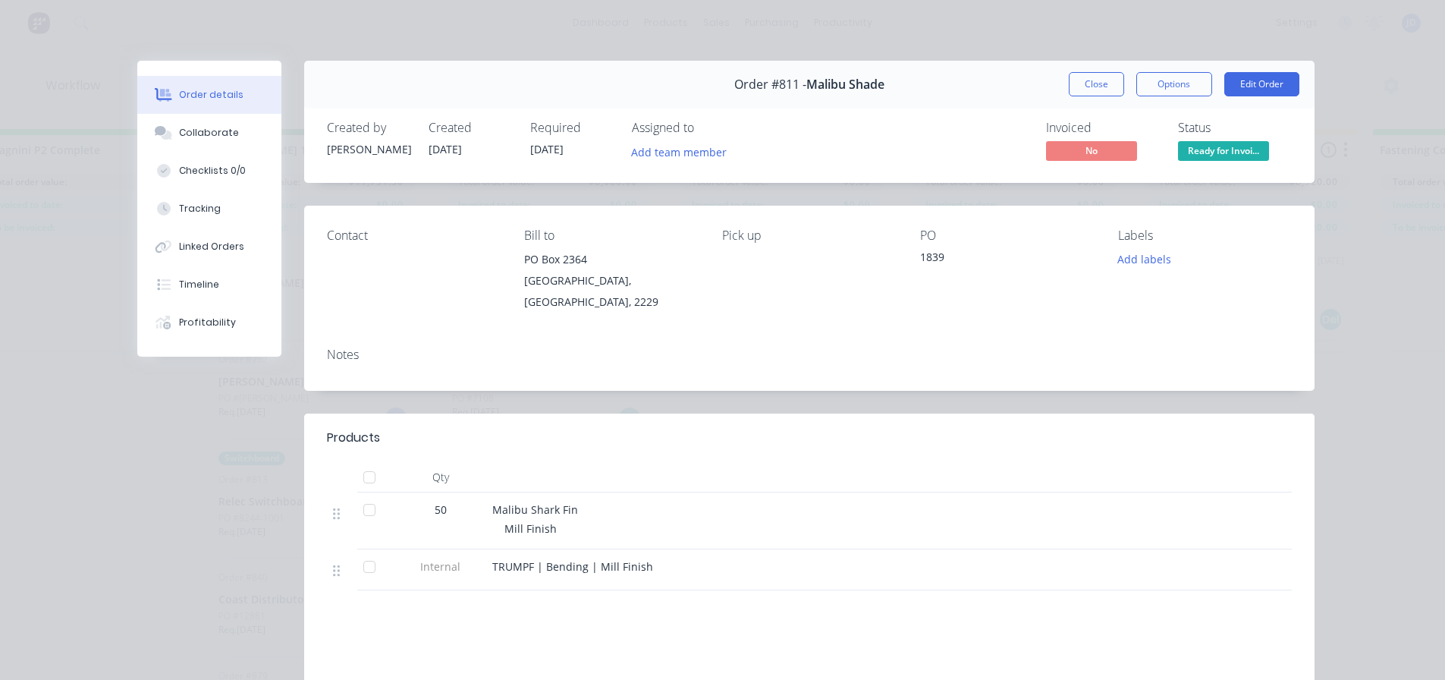
click at [1104, 71] on div "Order #811 - Malibu Shade Close Options Edit Order" at bounding box center [809, 85] width 1011 height 48
click at [1103, 80] on button "Close" at bounding box center [1096, 84] width 55 height 24
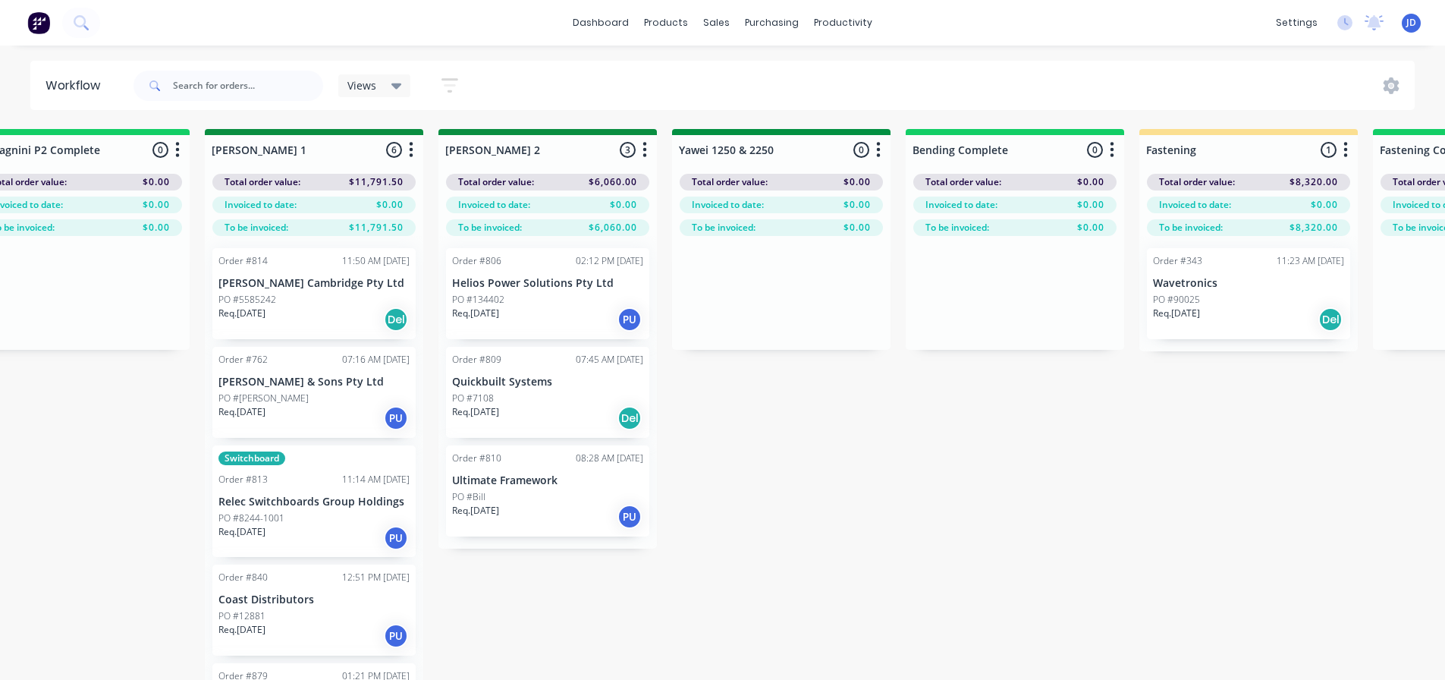
click at [558, 499] on div "PO #Bill" at bounding box center [547, 497] width 191 height 14
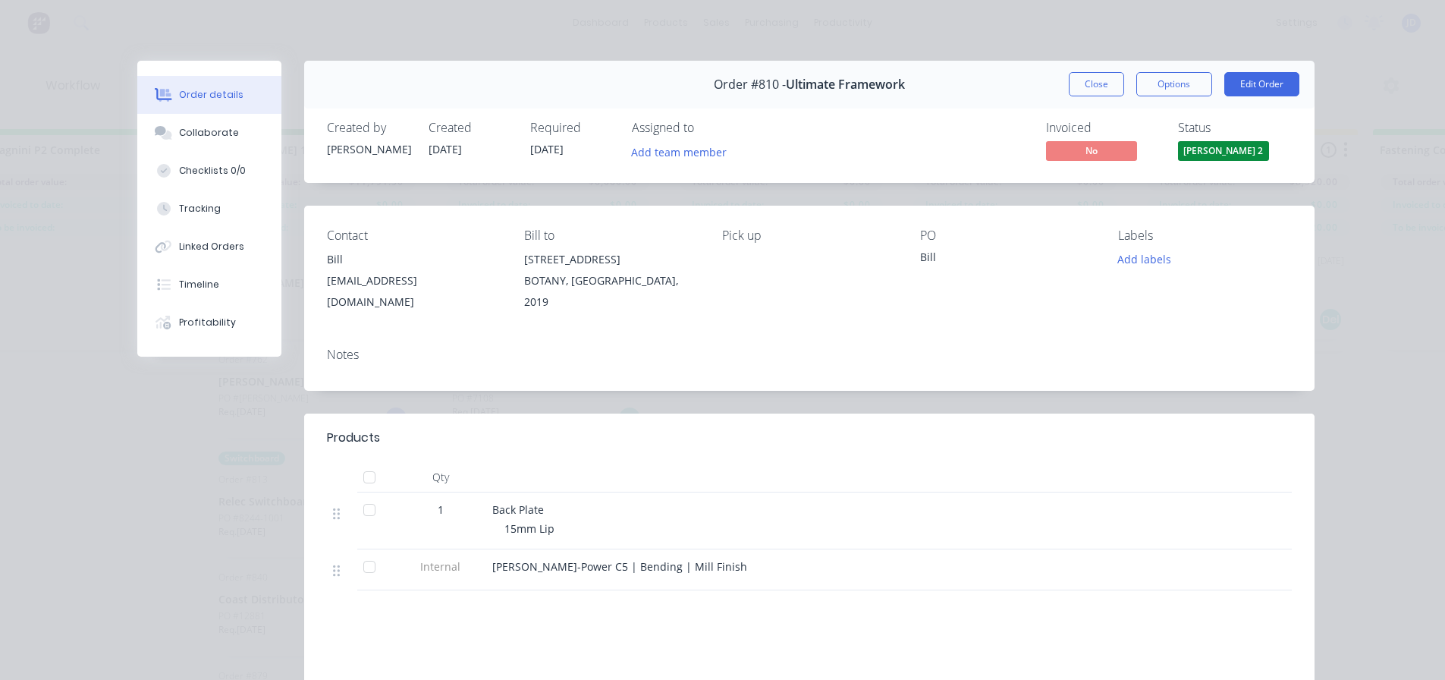
click at [1183, 152] on span "[PERSON_NAME] 2" at bounding box center [1223, 150] width 91 height 19
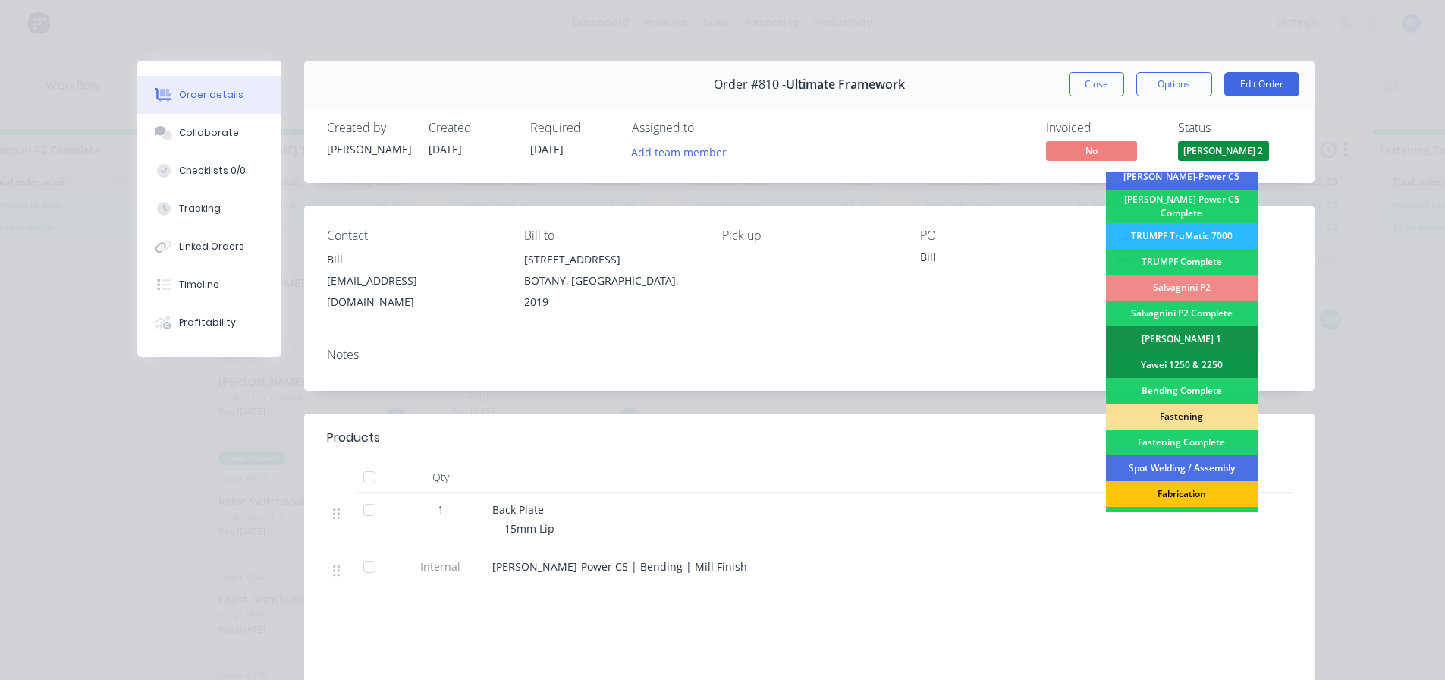
scroll to position [379, 0]
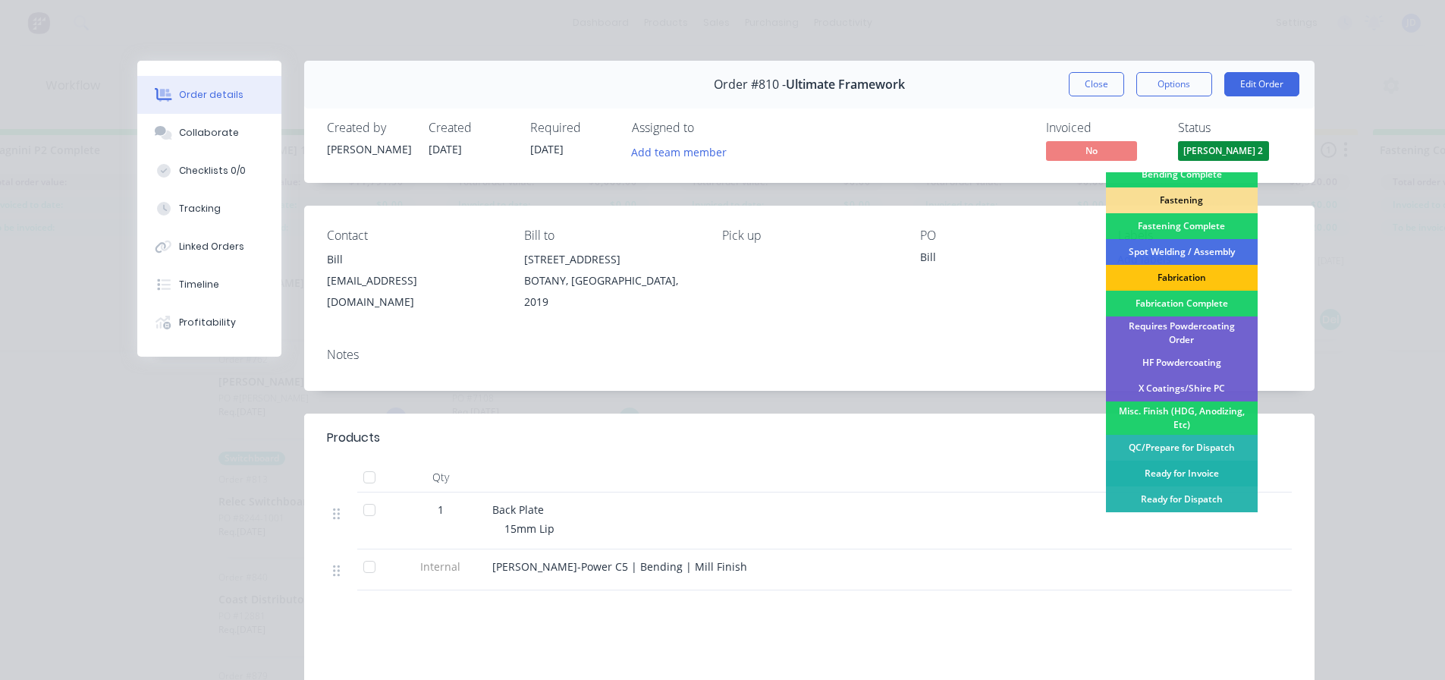
click at [1208, 460] on div "Ready for Invoice" at bounding box center [1182, 473] width 152 height 26
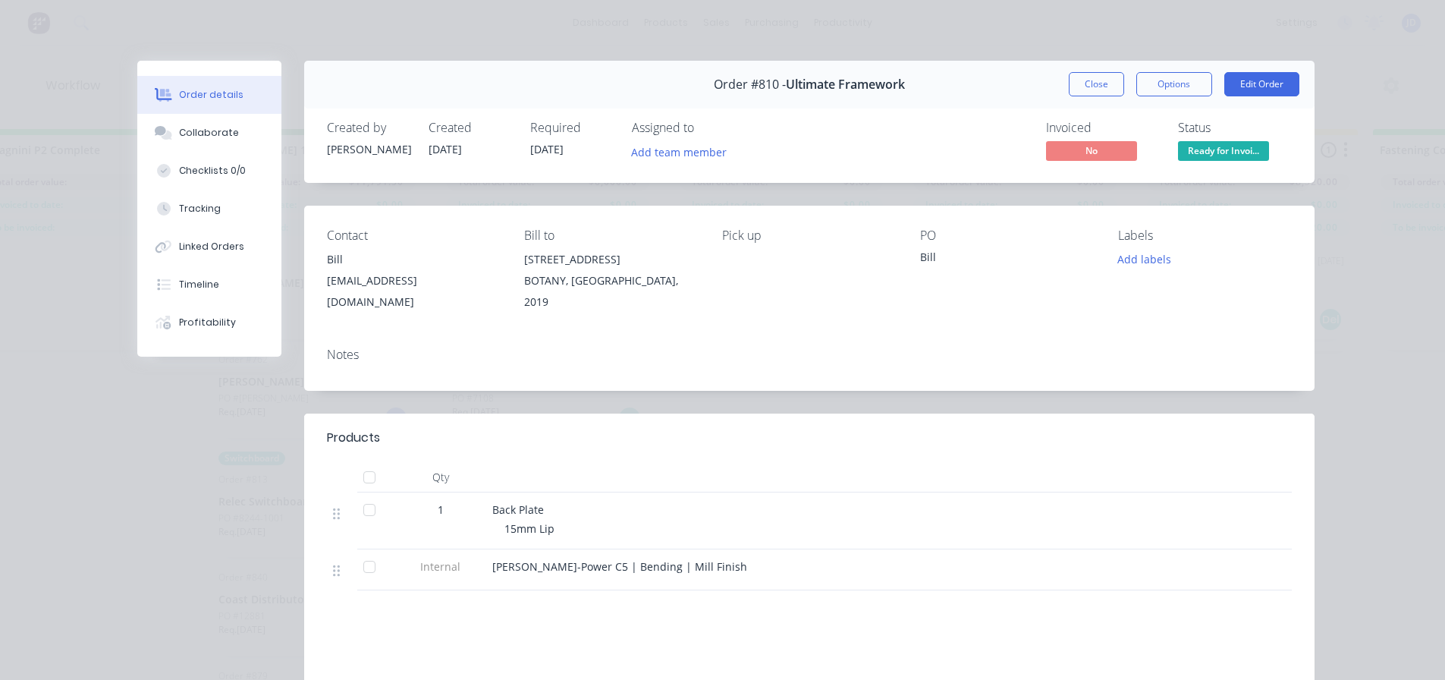
click at [1075, 84] on button "Close" at bounding box center [1096, 84] width 55 height 24
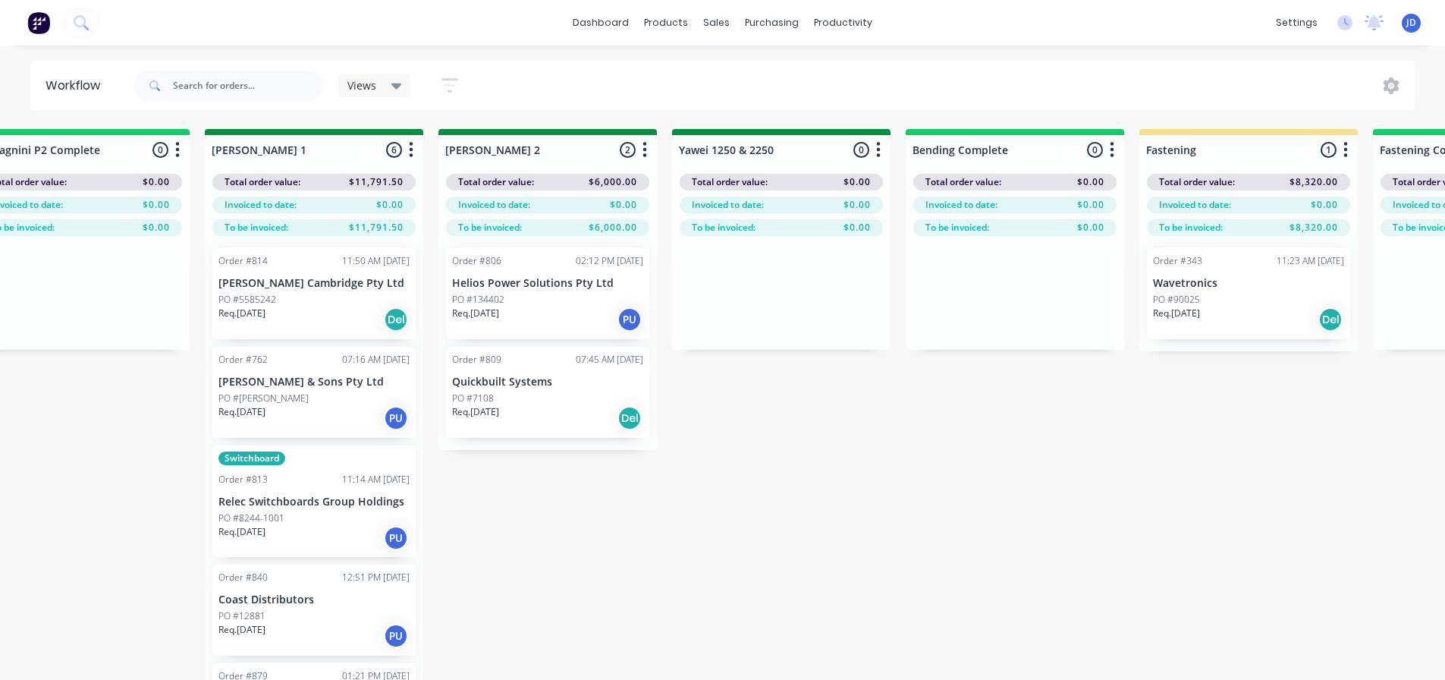
click at [331, 310] on div "Req. [DATE] Del" at bounding box center [313, 319] width 191 height 26
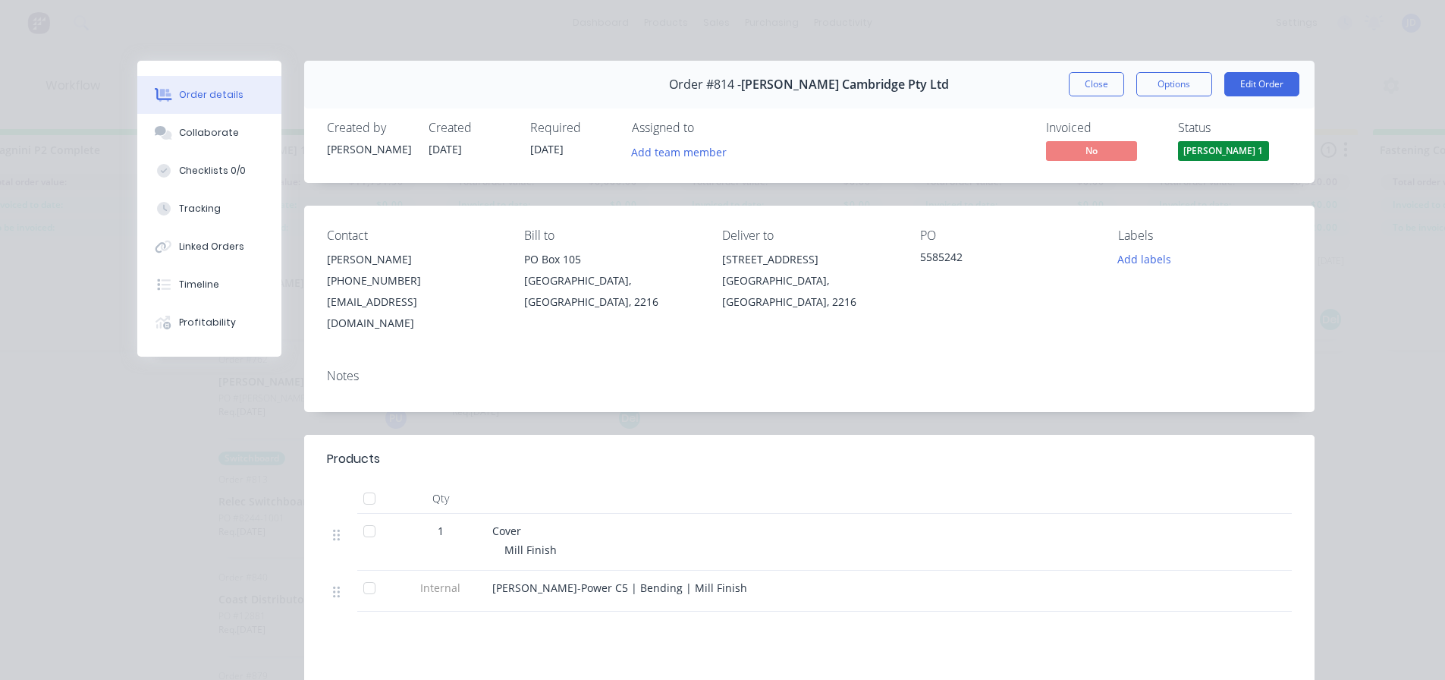
click at [1253, 149] on span "[PERSON_NAME] 1" at bounding box center [1223, 150] width 91 height 19
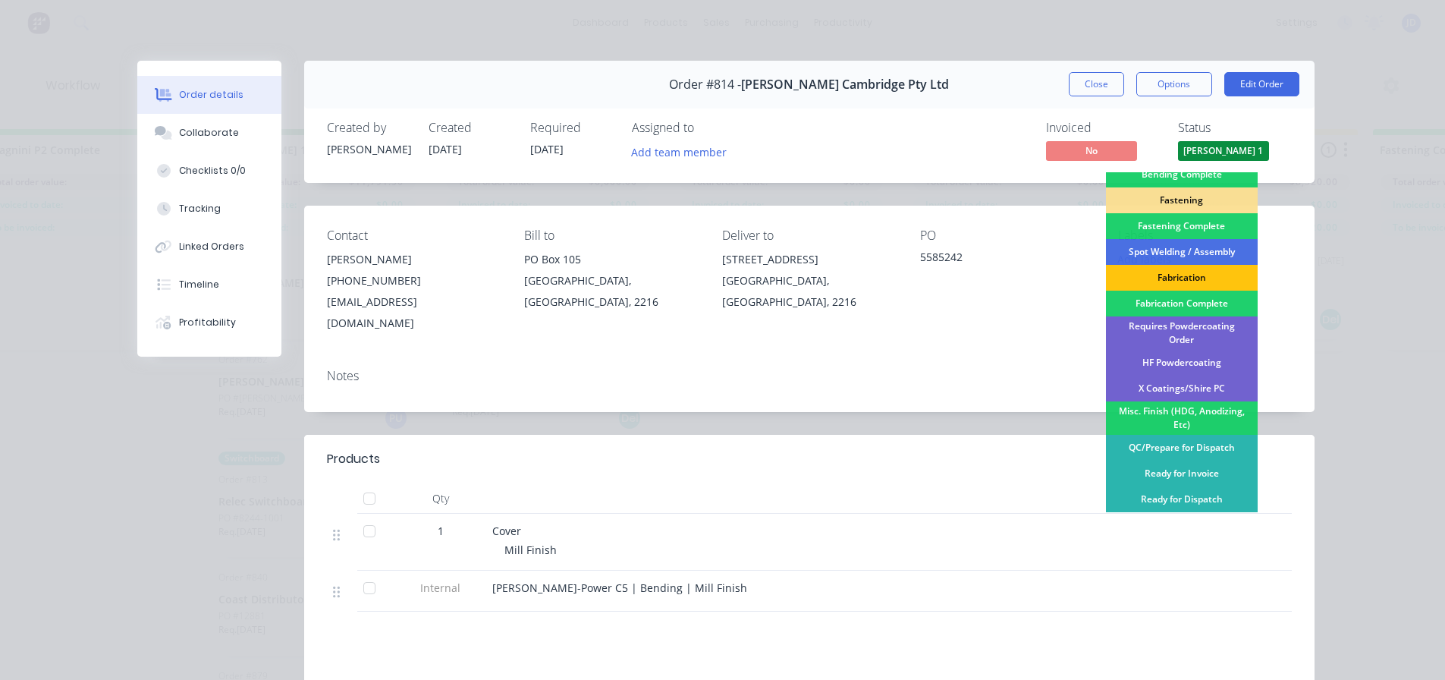
click at [1200, 468] on div "Ready for Invoice" at bounding box center [1182, 473] width 152 height 26
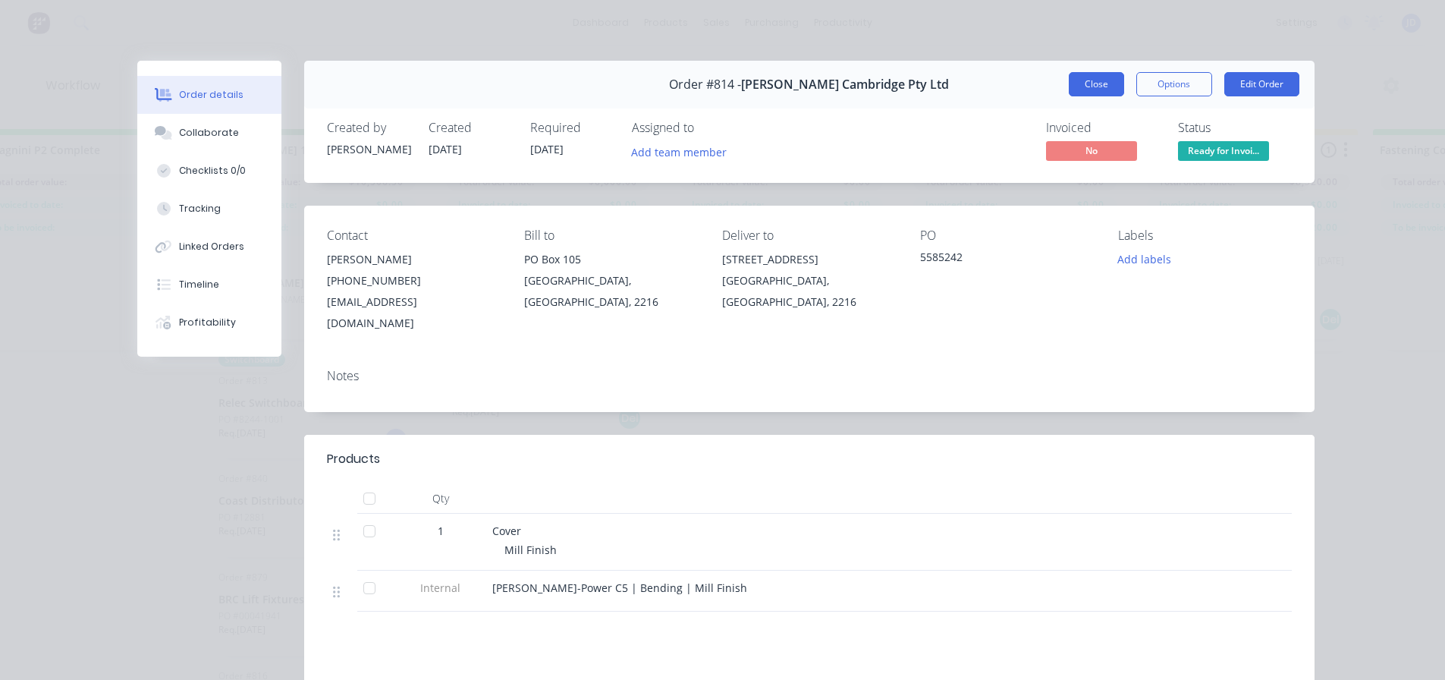
click at [1097, 80] on button "Close" at bounding box center [1096, 84] width 55 height 24
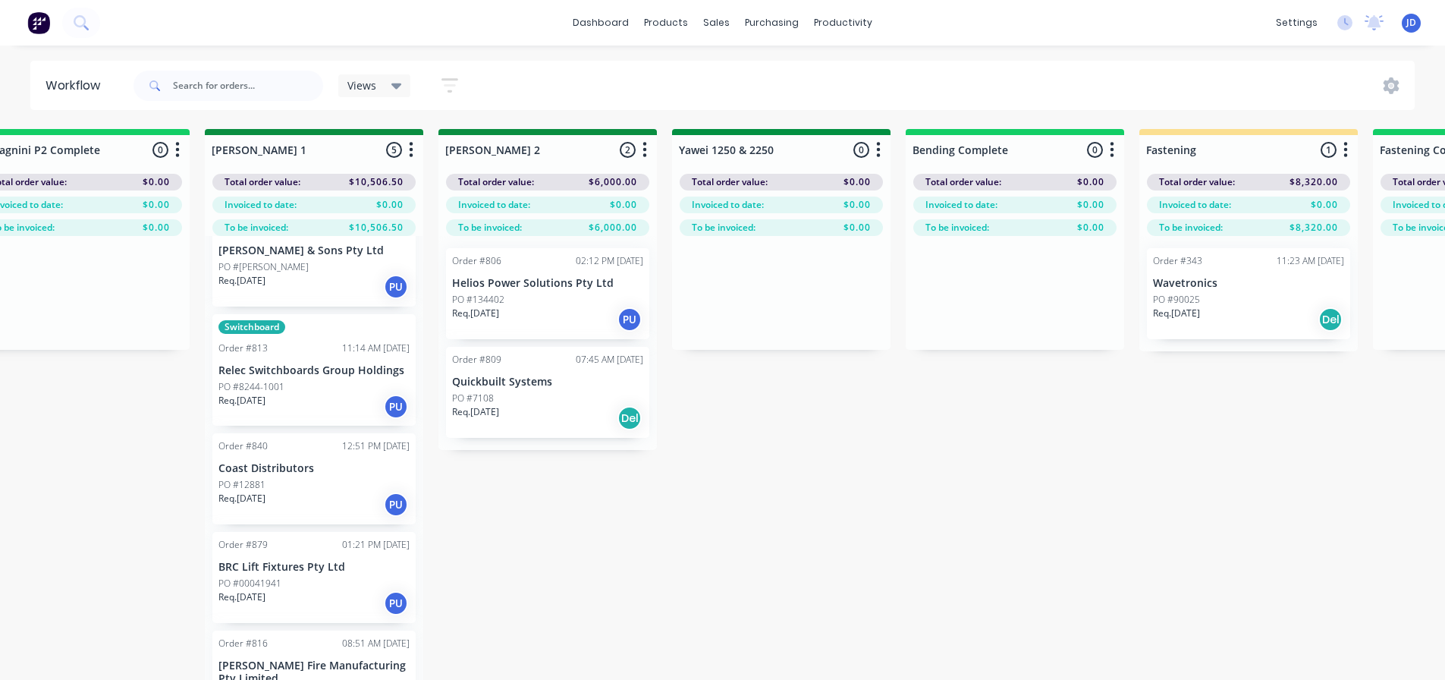
scroll to position [0, 0]
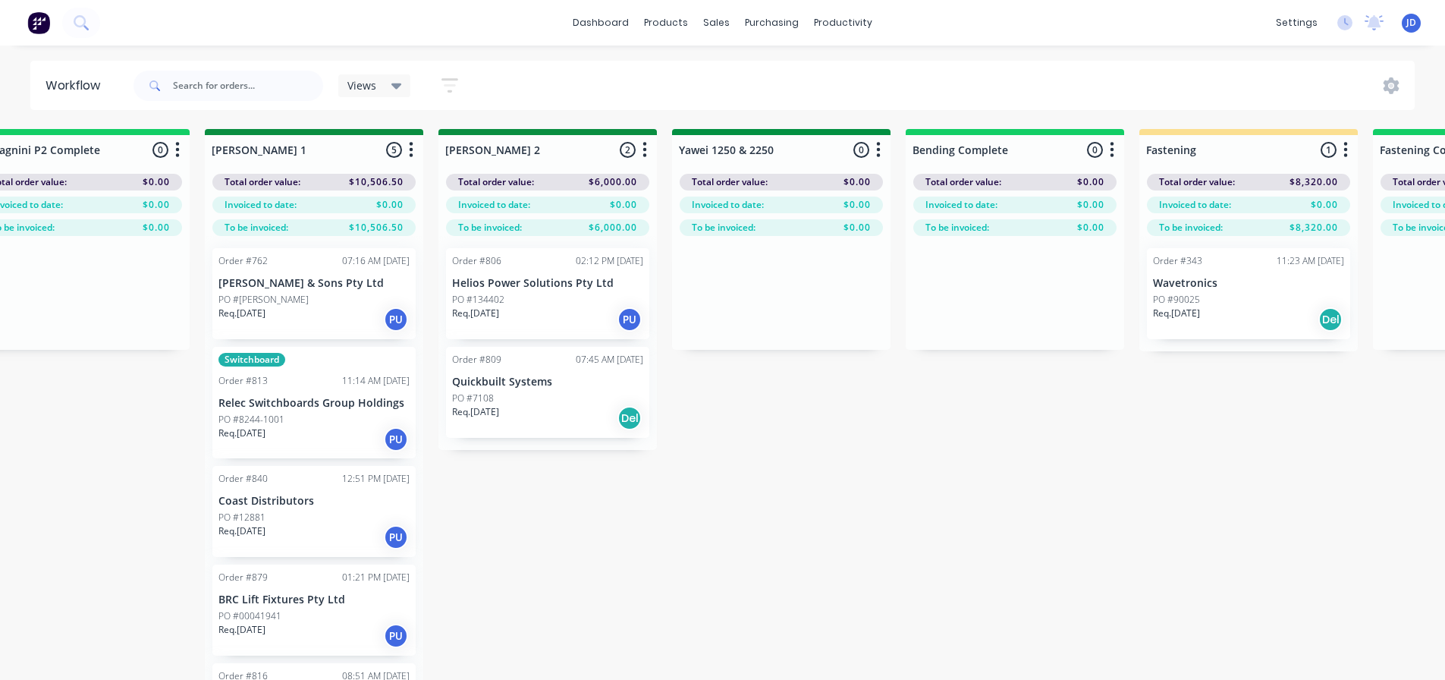
click at [313, 313] on div "Req. [DATE] PU" at bounding box center [313, 319] width 191 height 26
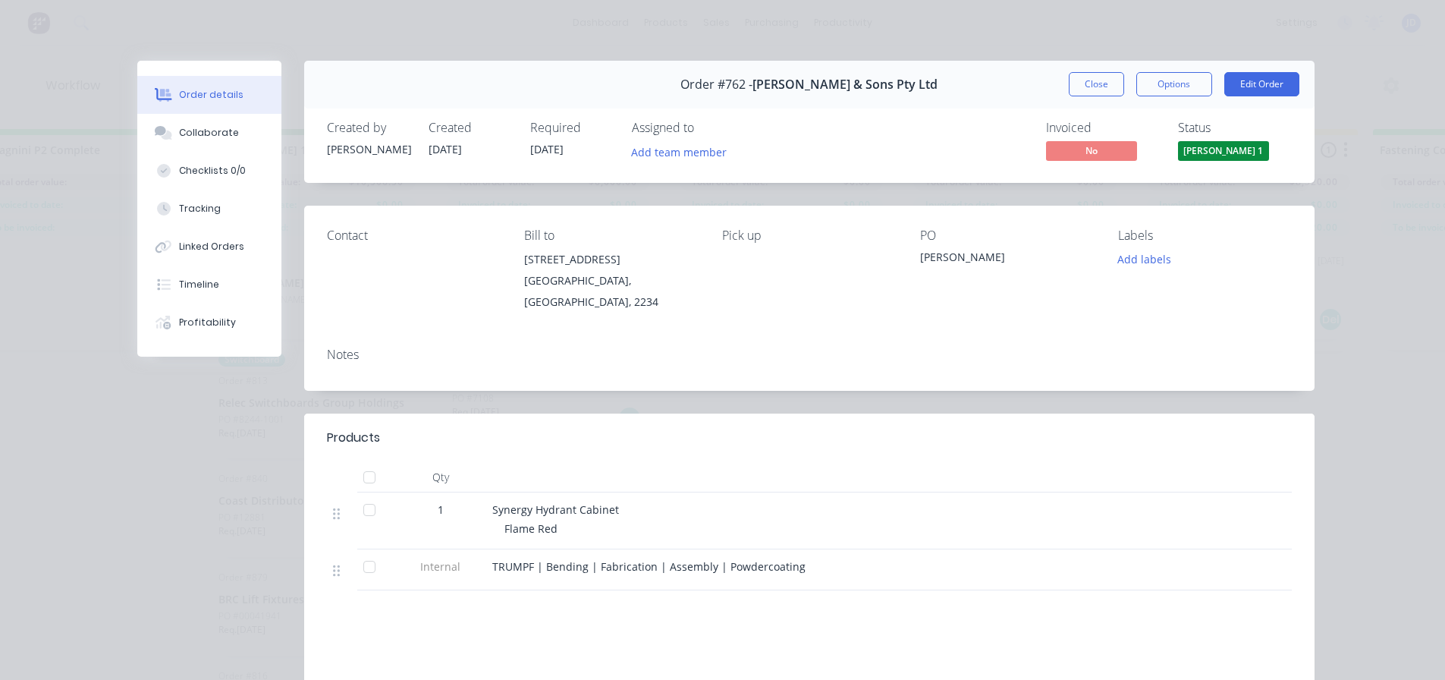
click at [1226, 140] on div "Status [PERSON_NAME] 1" at bounding box center [1235, 143] width 114 height 44
click at [1226, 146] on span "[PERSON_NAME] 1" at bounding box center [1223, 150] width 91 height 19
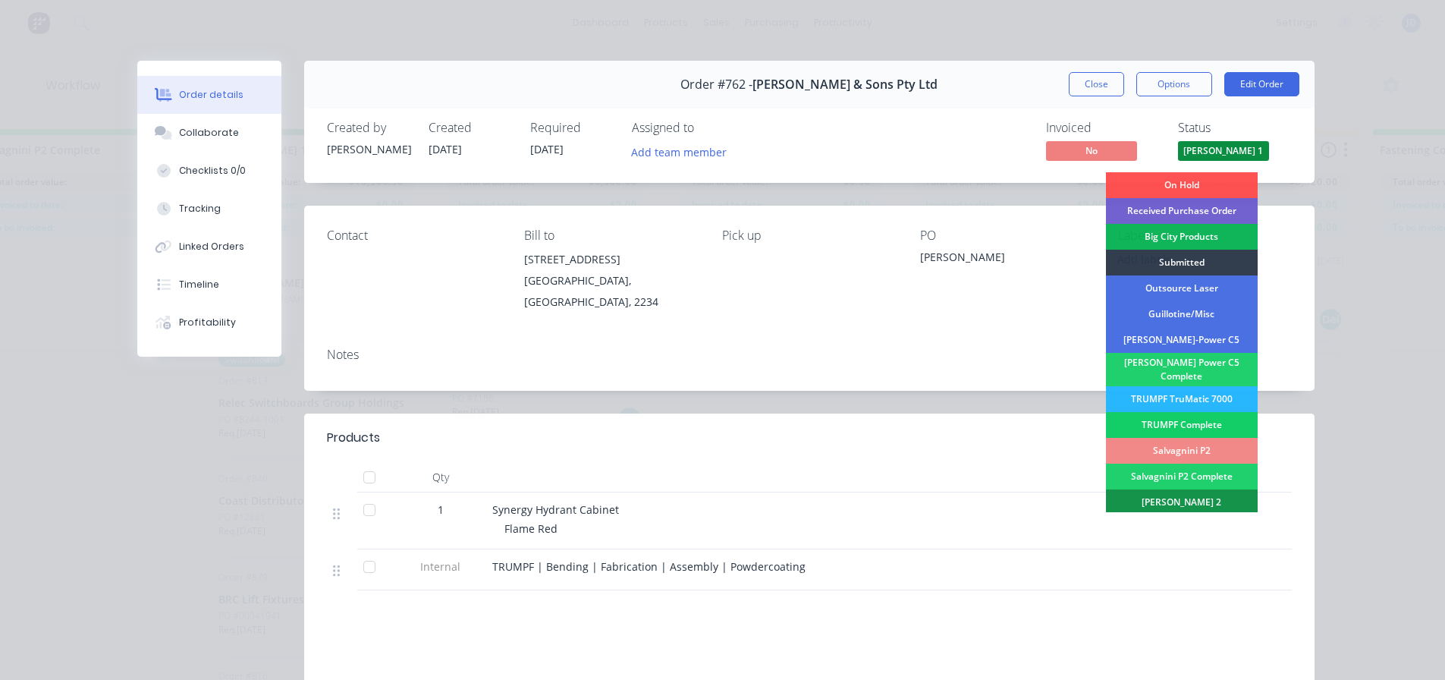
scroll to position [303, 0]
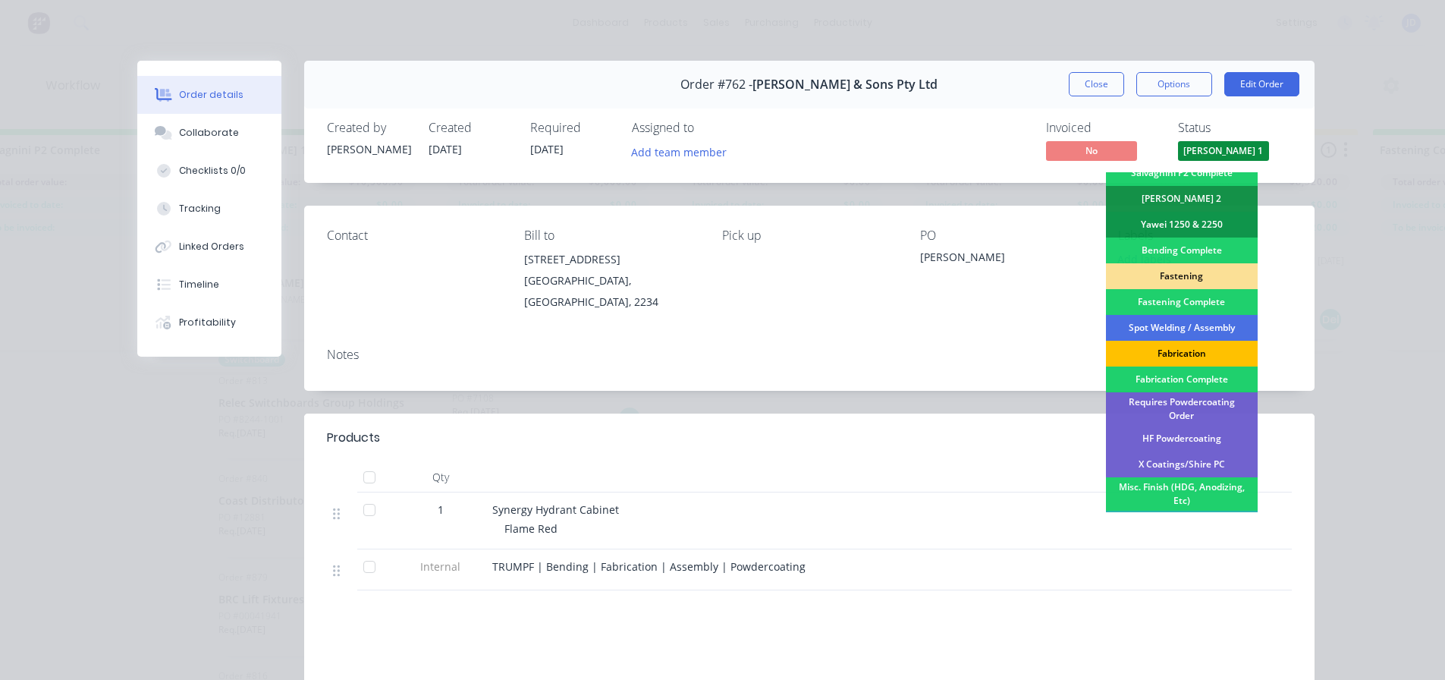
click at [1185, 344] on div "Fabrication" at bounding box center [1182, 354] width 152 height 26
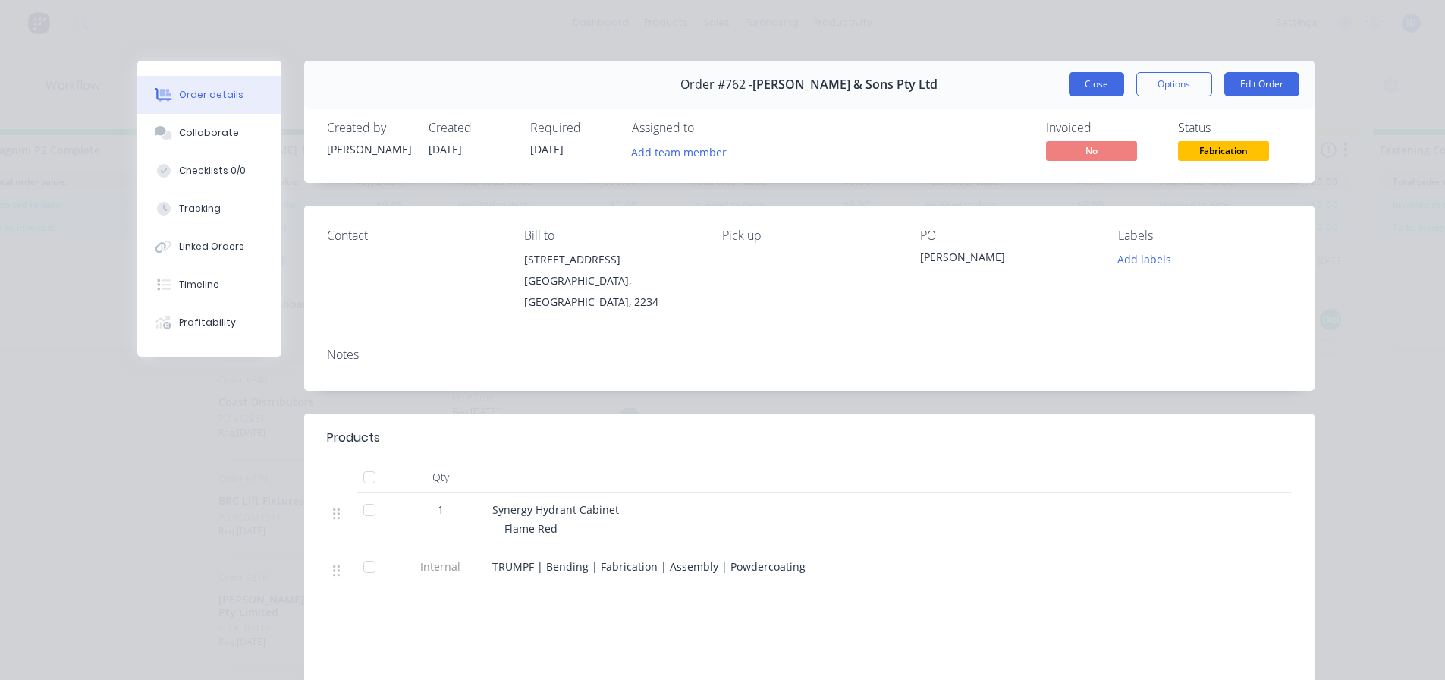
click at [1083, 93] on button "Close" at bounding box center [1096, 84] width 55 height 24
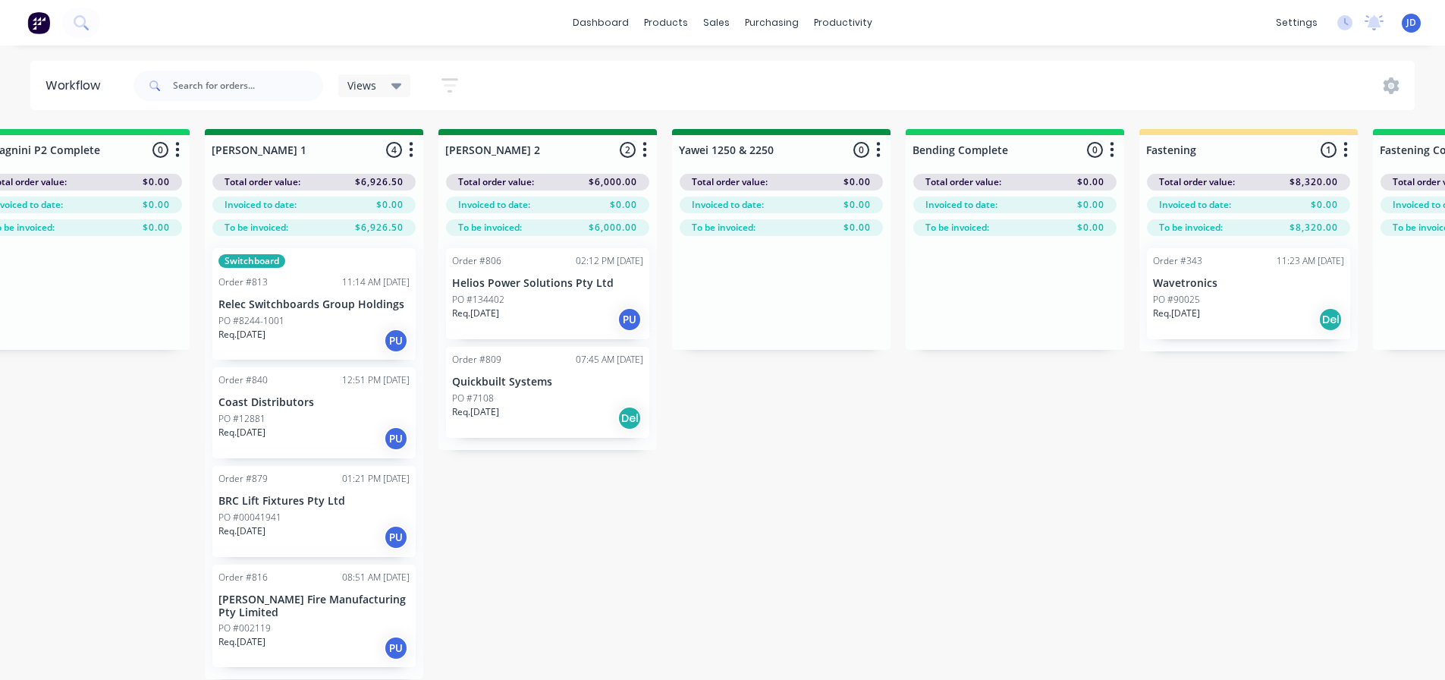
click at [313, 306] on p "Relec Switchboards Group Holdings" at bounding box center [313, 304] width 191 height 13
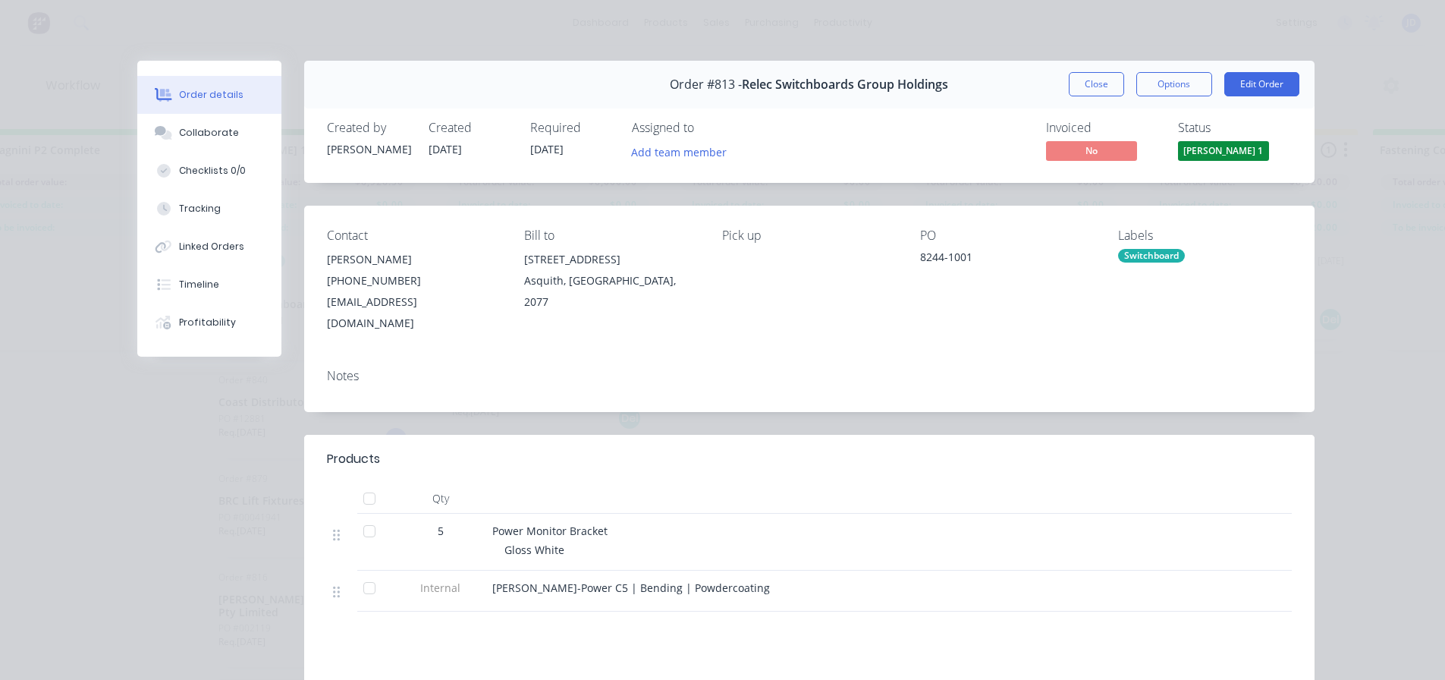
click at [1210, 155] on span "[PERSON_NAME] 1" at bounding box center [1223, 150] width 91 height 19
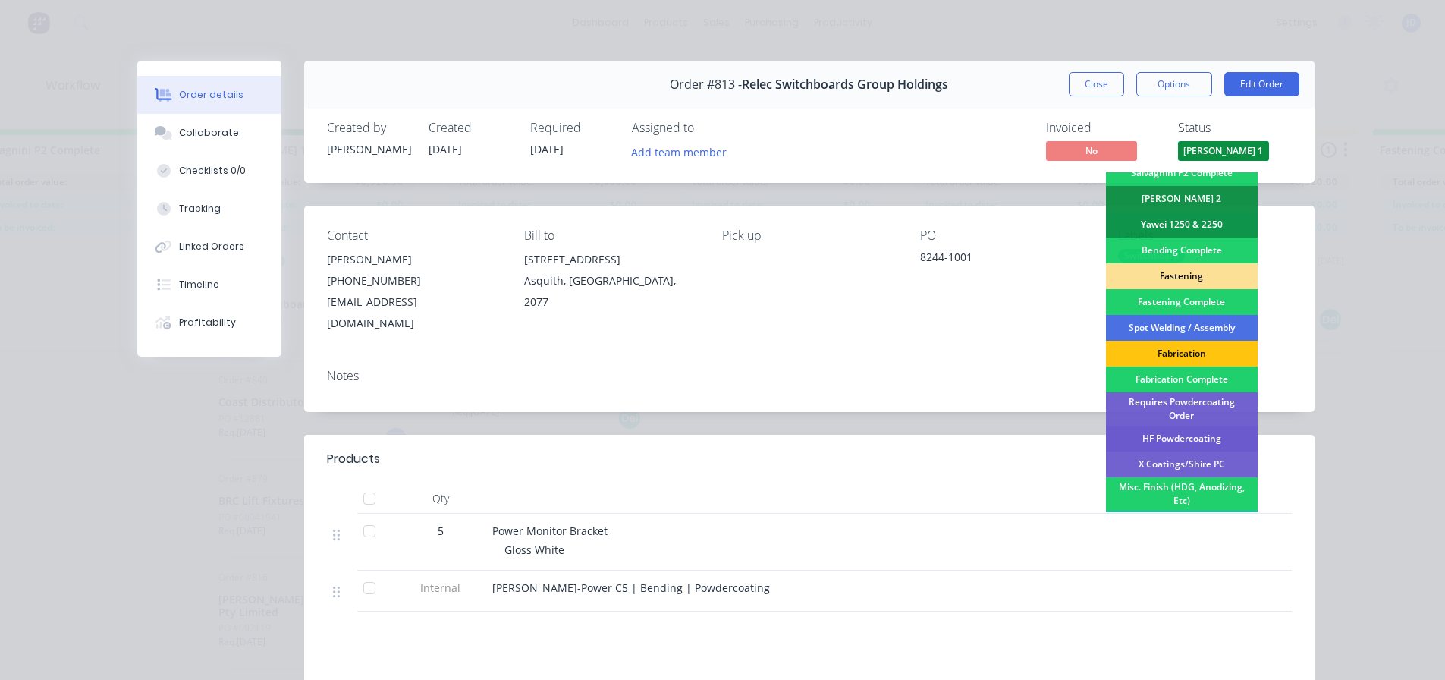
click at [1199, 426] on div "HF Powdercoating" at bounding box center [1182, 439] width 152 height 26
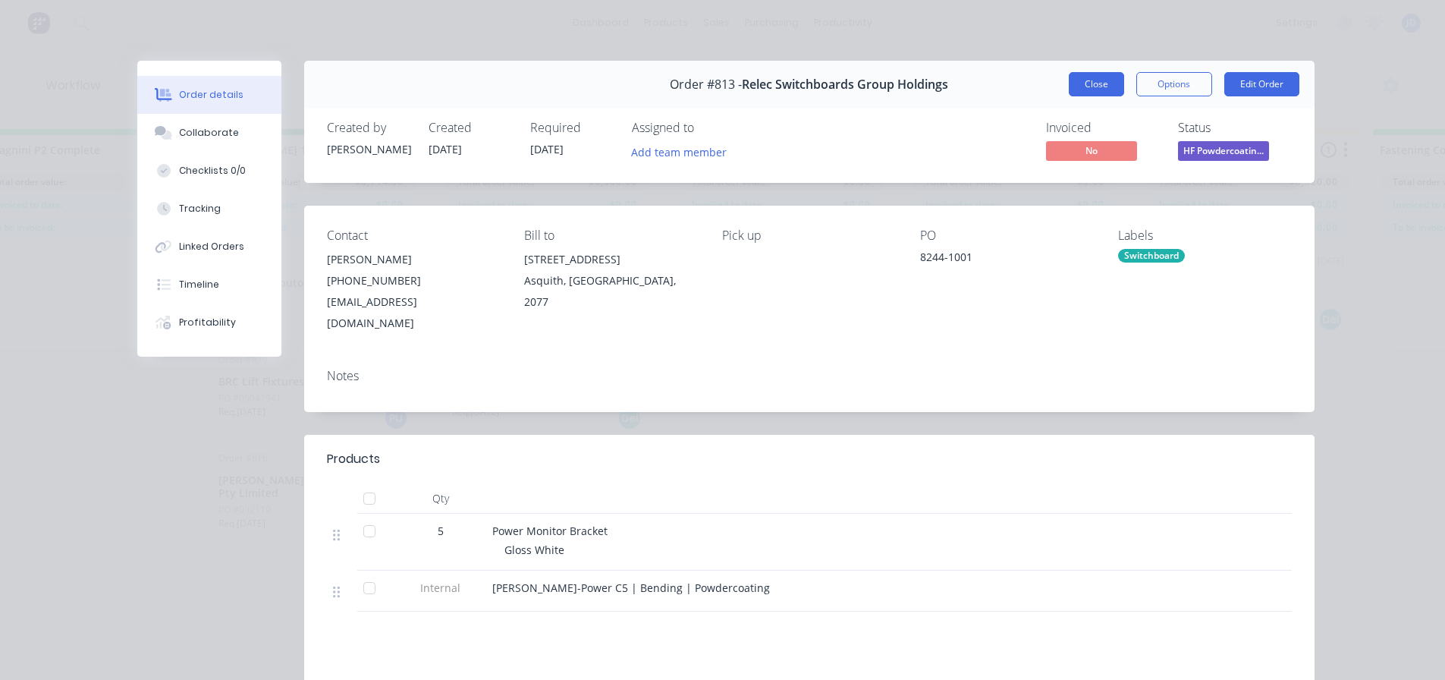
click at [1083, 84] on button "Close" at bounding box center [1096, 84] width 55 height 24
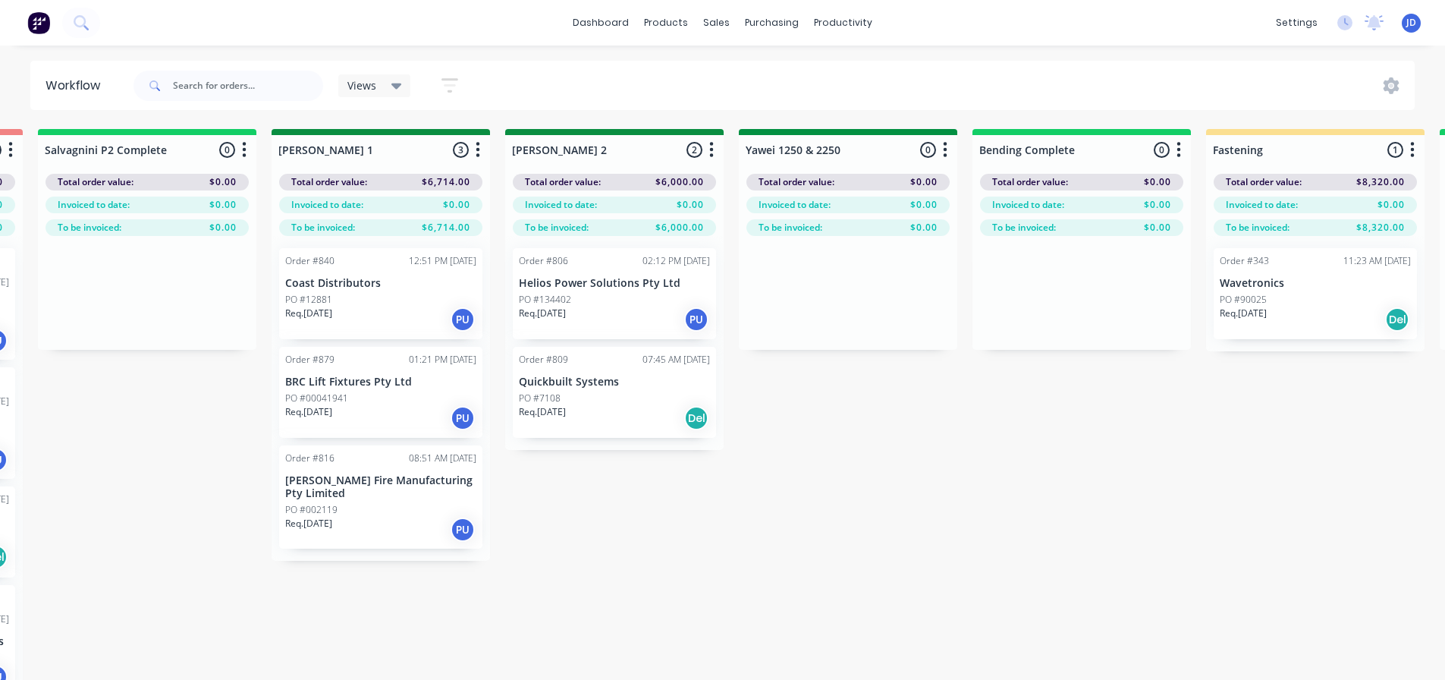
drag, startPoint x: 690, startPoint y: 534, endPoint x: 627, endPoint y: 504, distance: 69.2
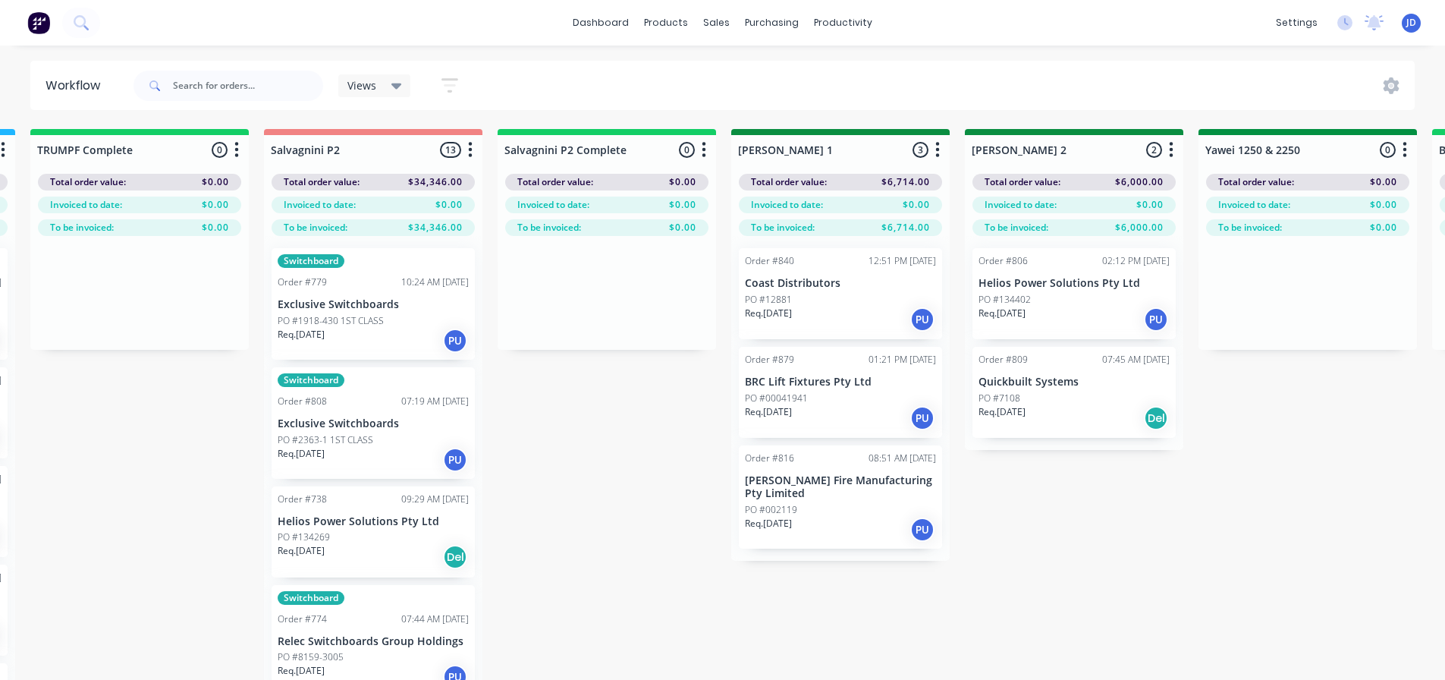
drag, startPoint x: 861, startPoint y: 619, endPoint x: 737, endPoint y: 592, distance: 126.6
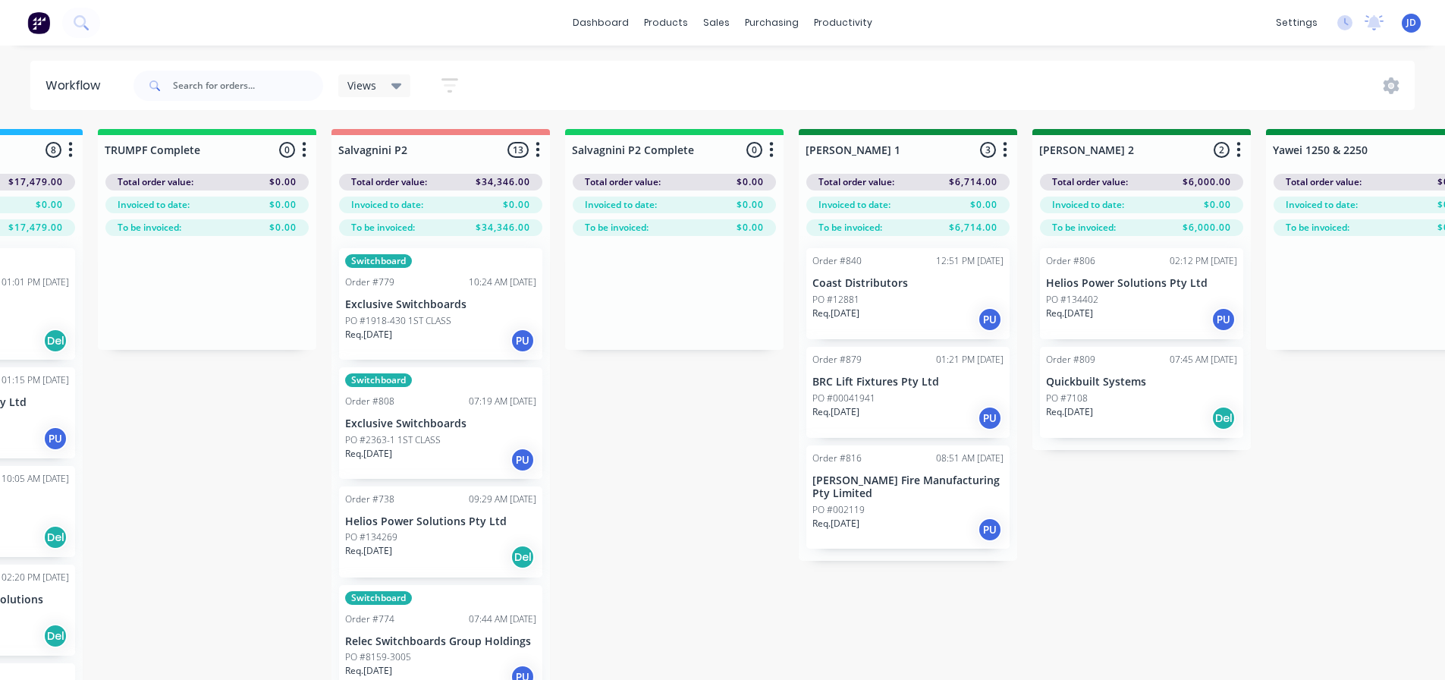
click at [891, 410] on div "Req. [DATE] PU" at bounding box center [907, 418] width 191 height 26
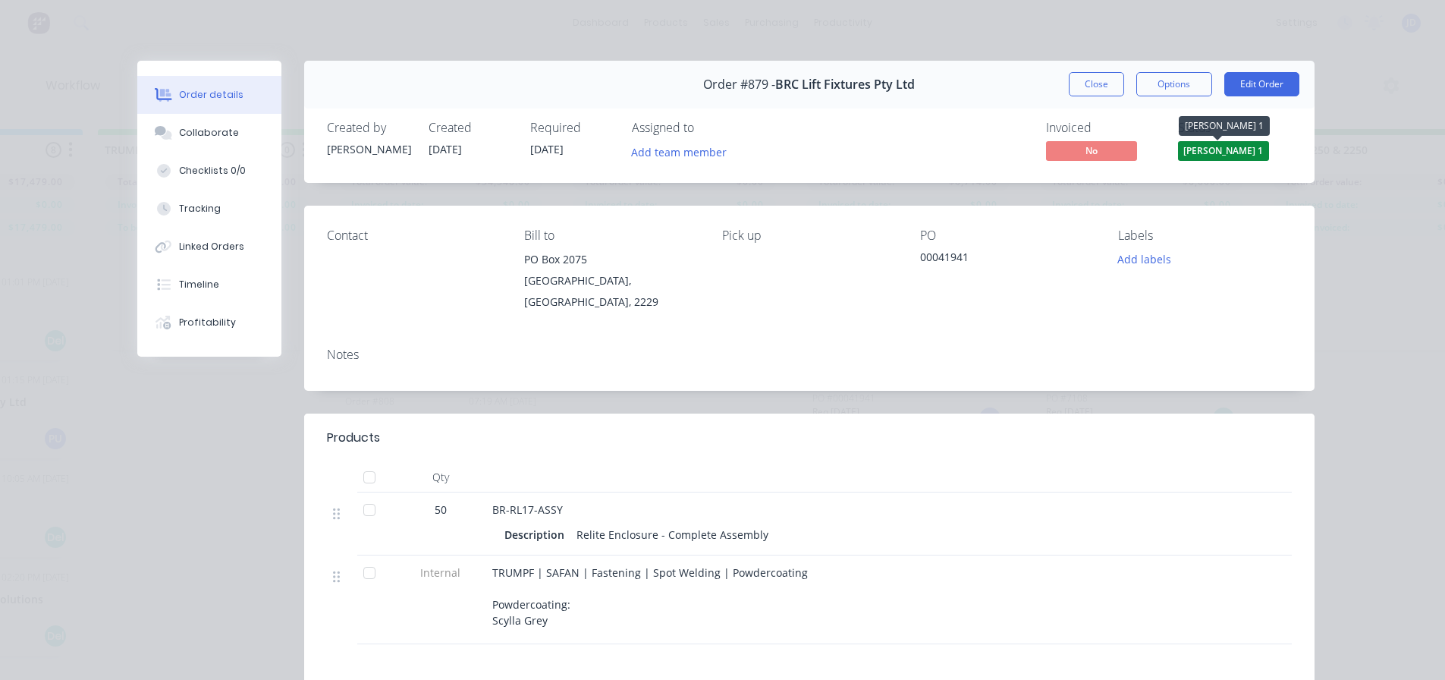
click at [1213, 149] on span "[PERSON_NAME] 1" at bounding box center [1223, 150] width 91 height 19
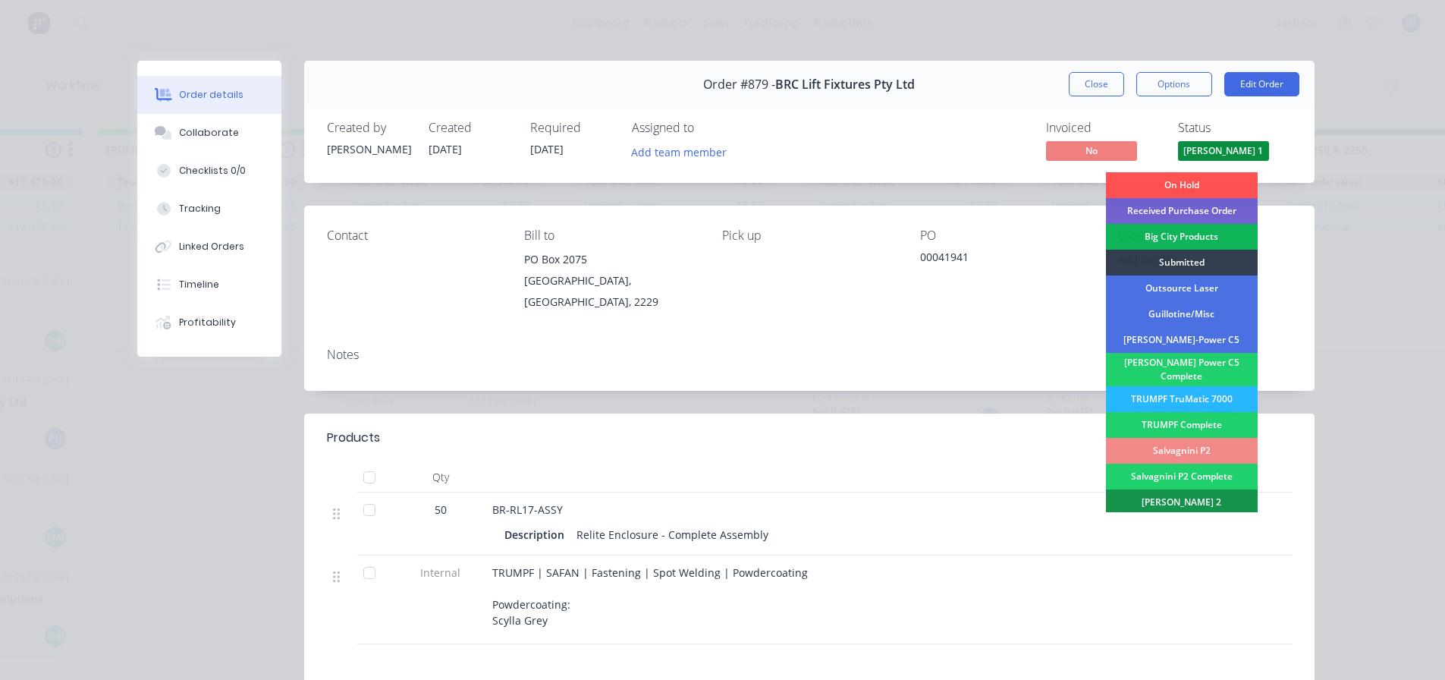
click at [1220, 386] on div "TRUMPF TruMatic 7000" at bounding box center [1182, 399] width 152 height 26
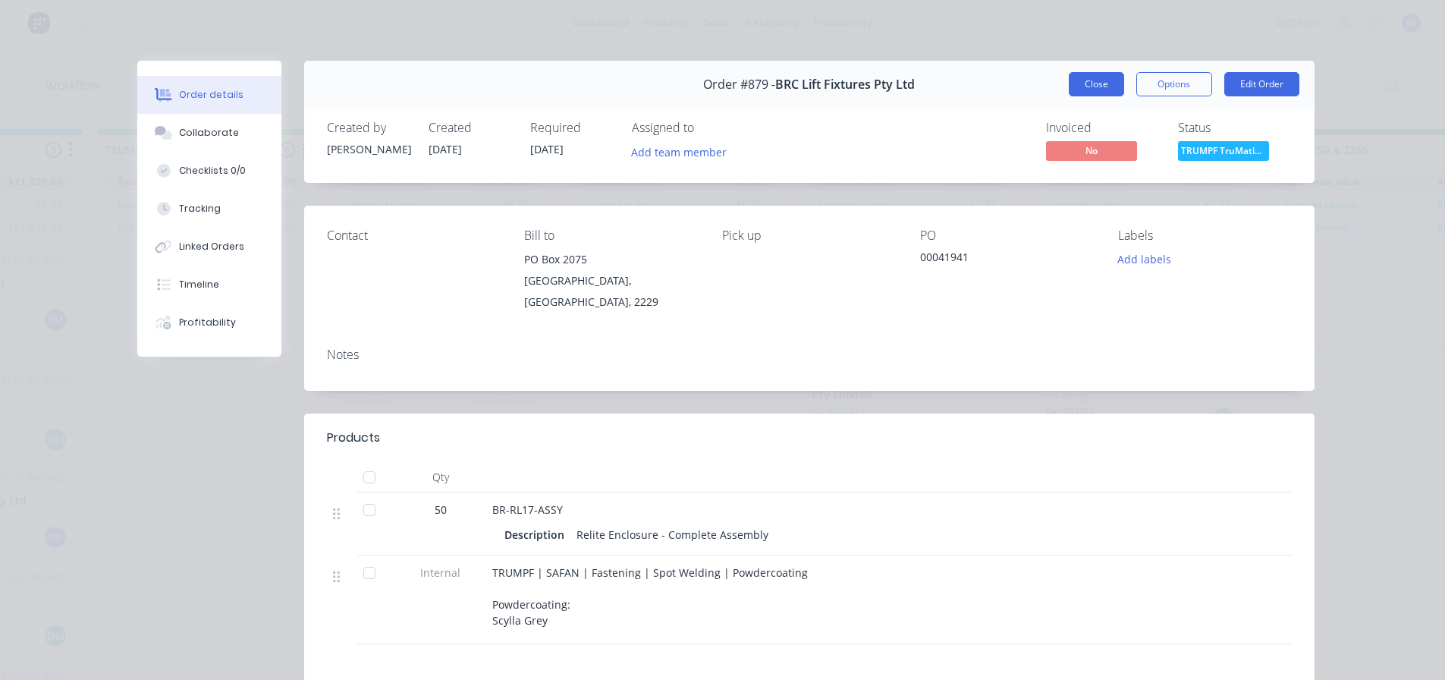
click at [1095, 79] on button "Close" at bounding box center [1096, 84] width 55 height 24
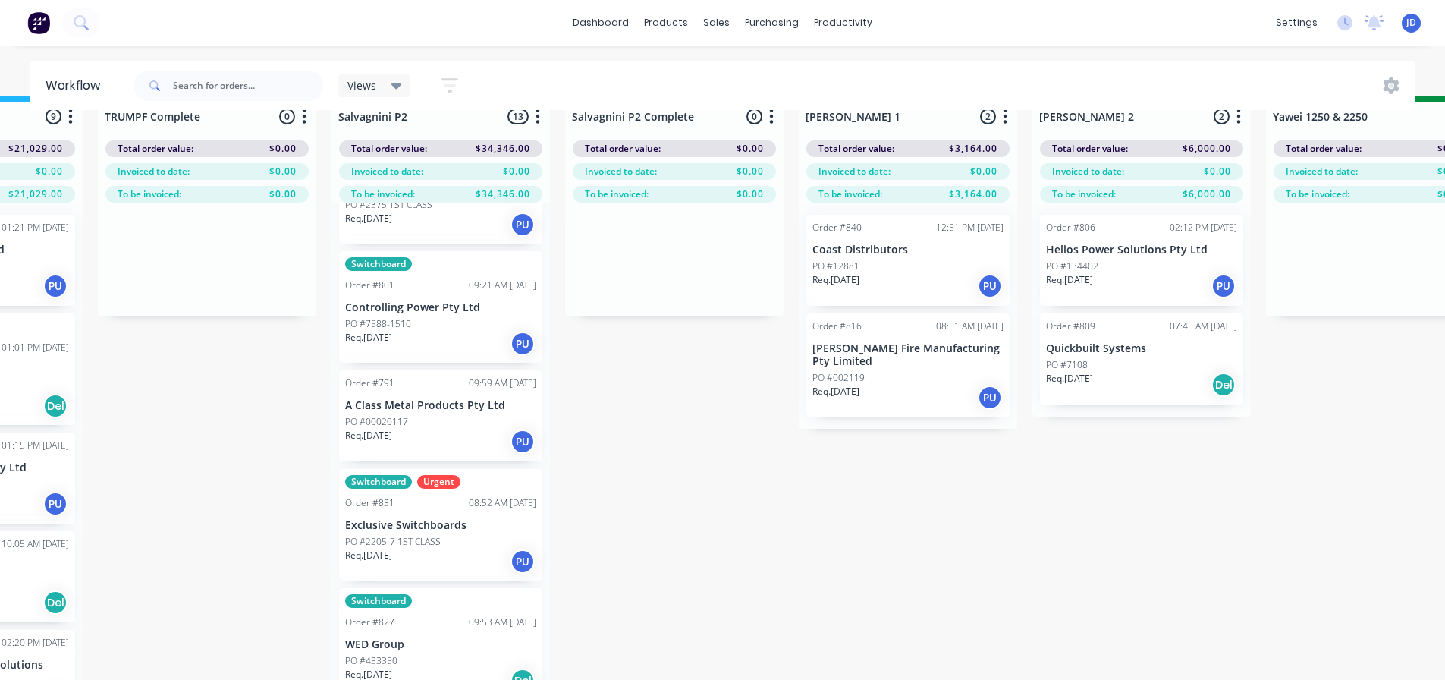
scroll to position [65, 2038]
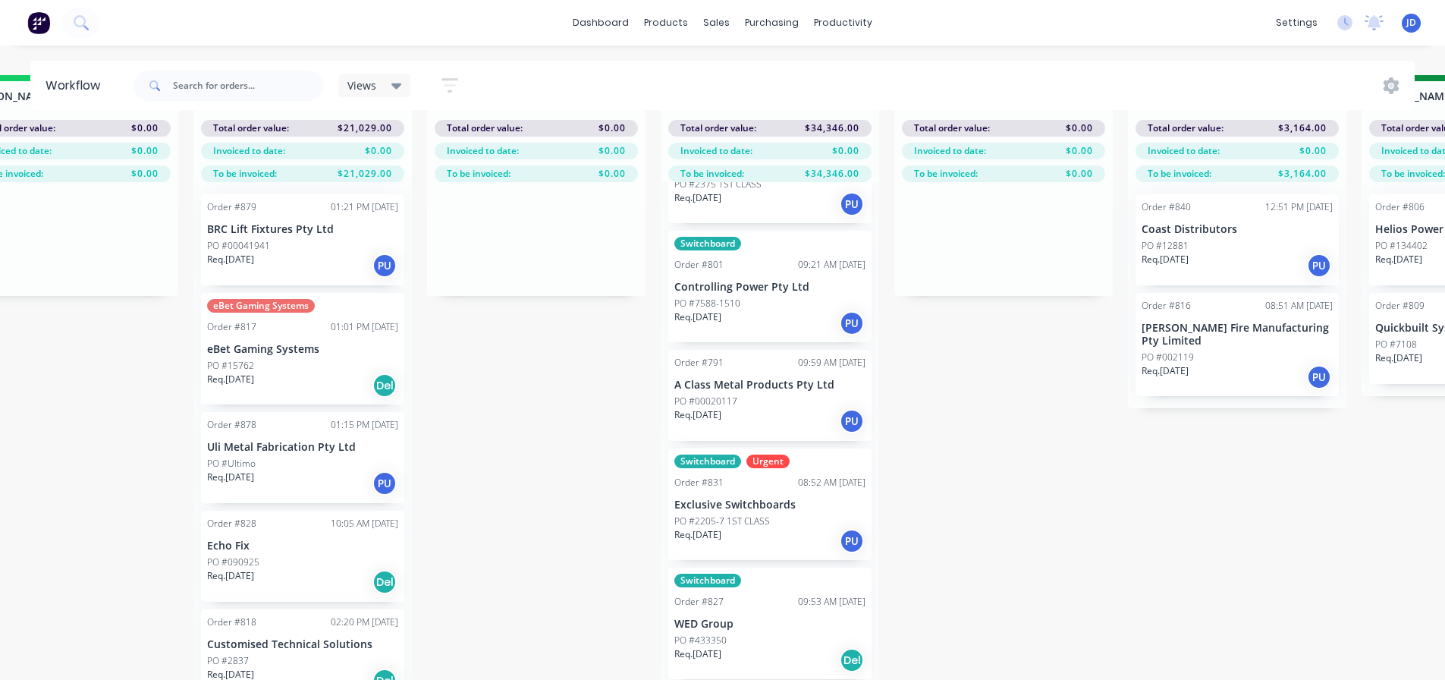
drag, startPoint x: 838, startPoint y: 554, endPoint x: 680, endPoint y: 513, distance: 162.3
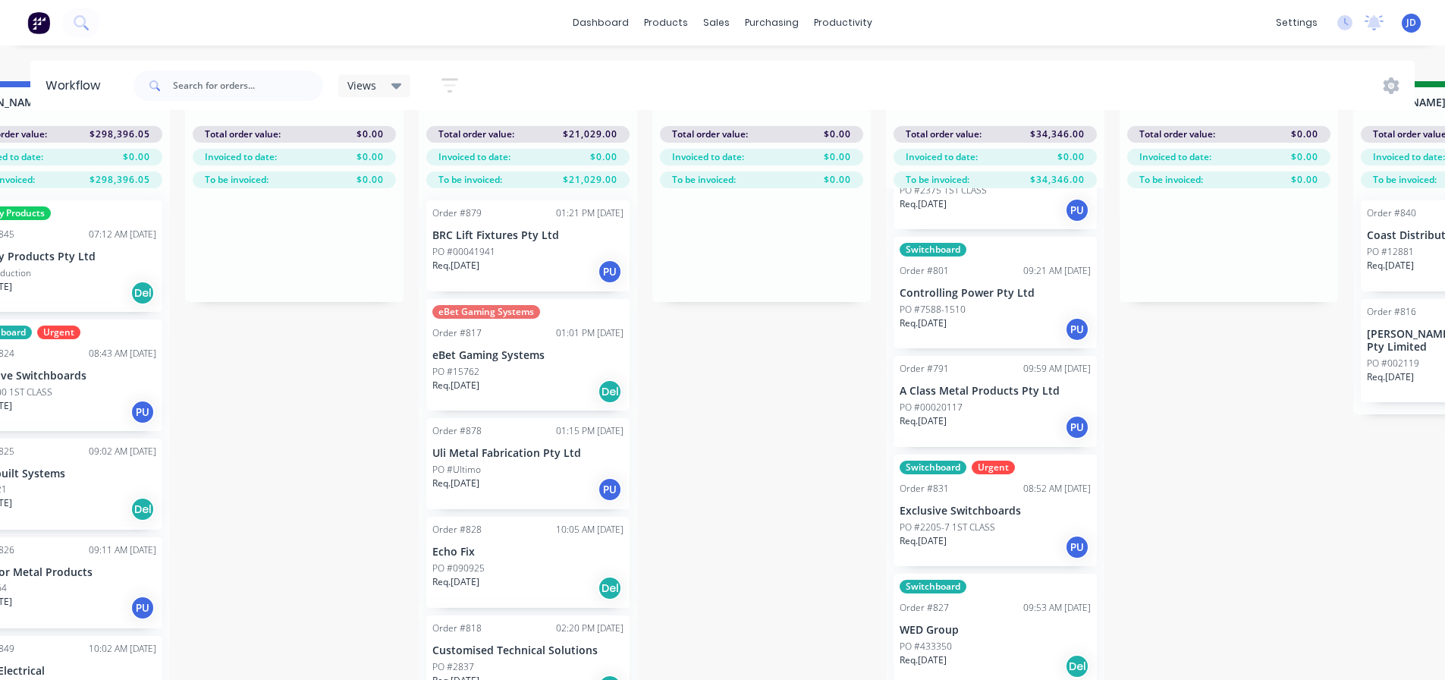
click at [942, 658] on p "Req. [DATE]" at bounding box center [923, 660] width 47 height 14
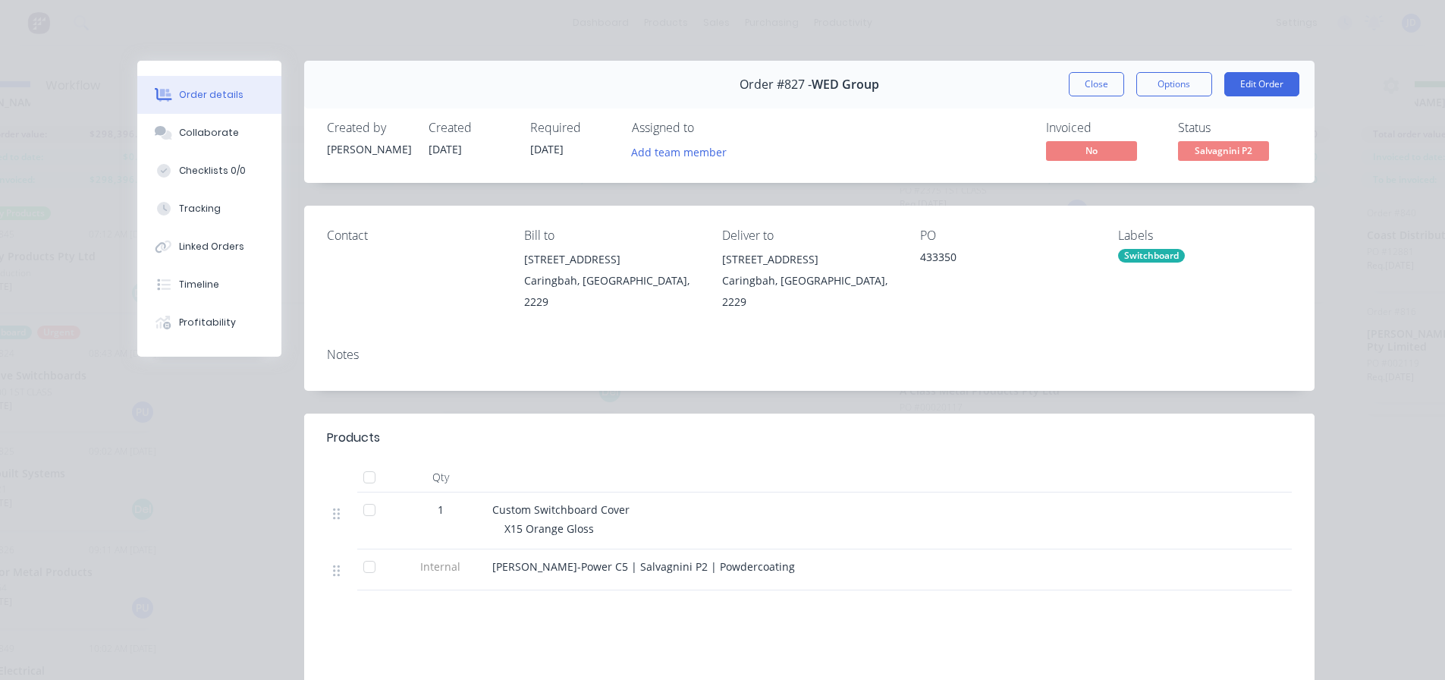
click at [1222, 152] on span "Salvagnini P2" at bounding box center [1223, 150] width 91 height 19
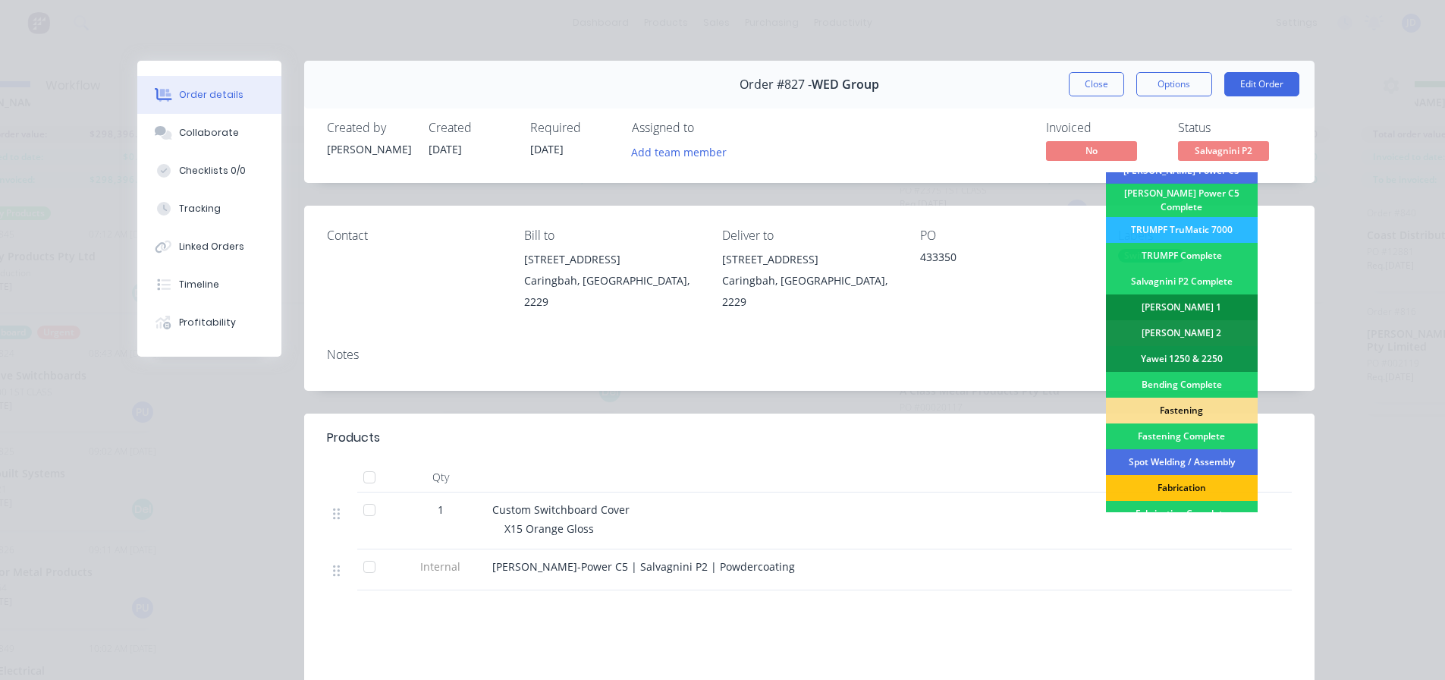
scroll to position [152, 0]
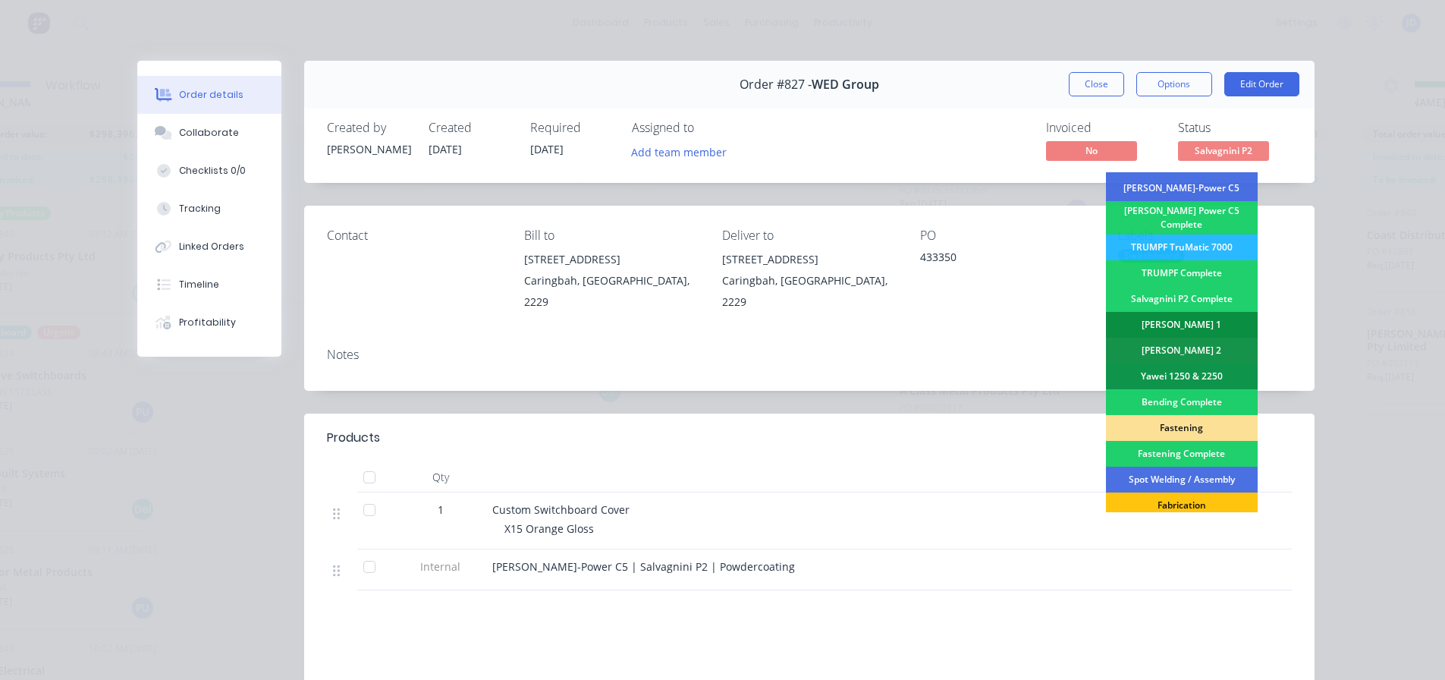
click at [1205, 312] on div "[PERSON_NAME] 1" at bounding box center [1182, 325] width 152 height 26
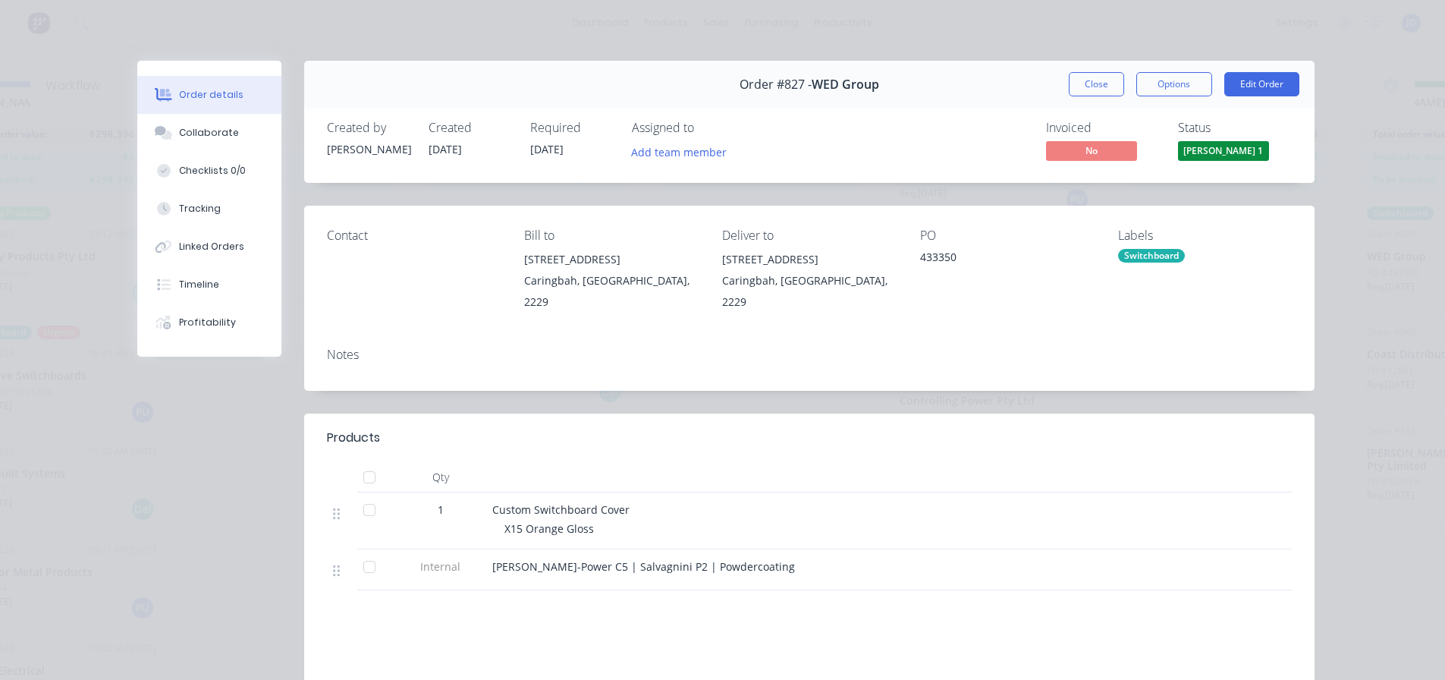
scroll to position [894, 0]
click at [1096, 82] on button "Close" at bounding box center [1096, 84] width 55 height 24
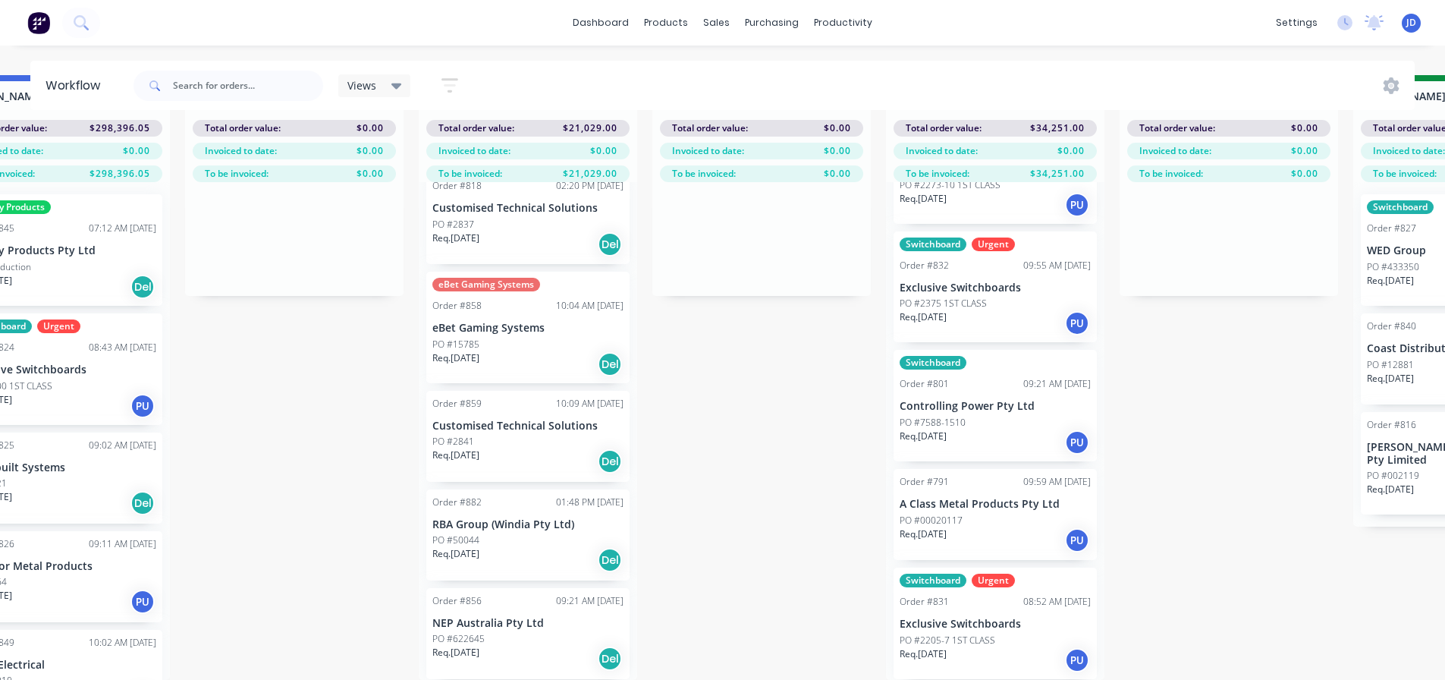
scroll to position [65, 1483]
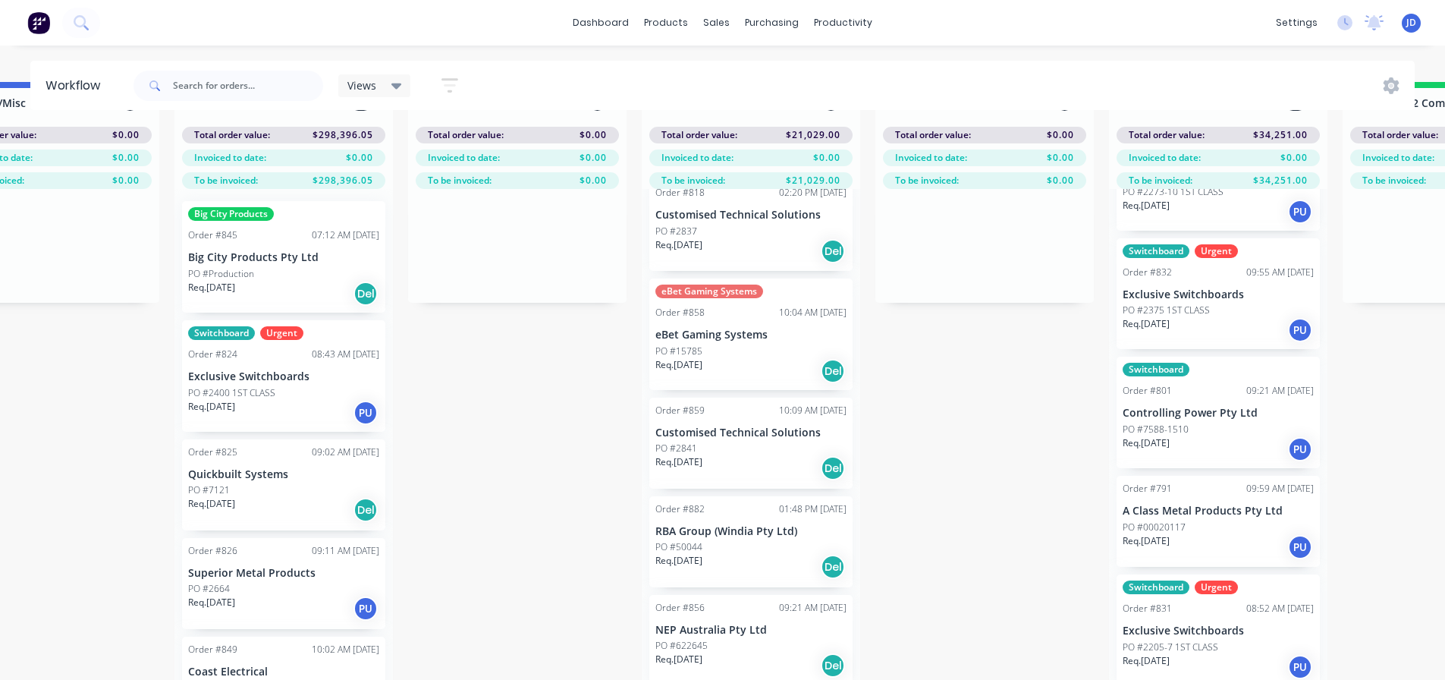
drag, startPoint x: 207, startPoint y: 613, endPoint x: 134, endPoint y: 587, distance: 77.3
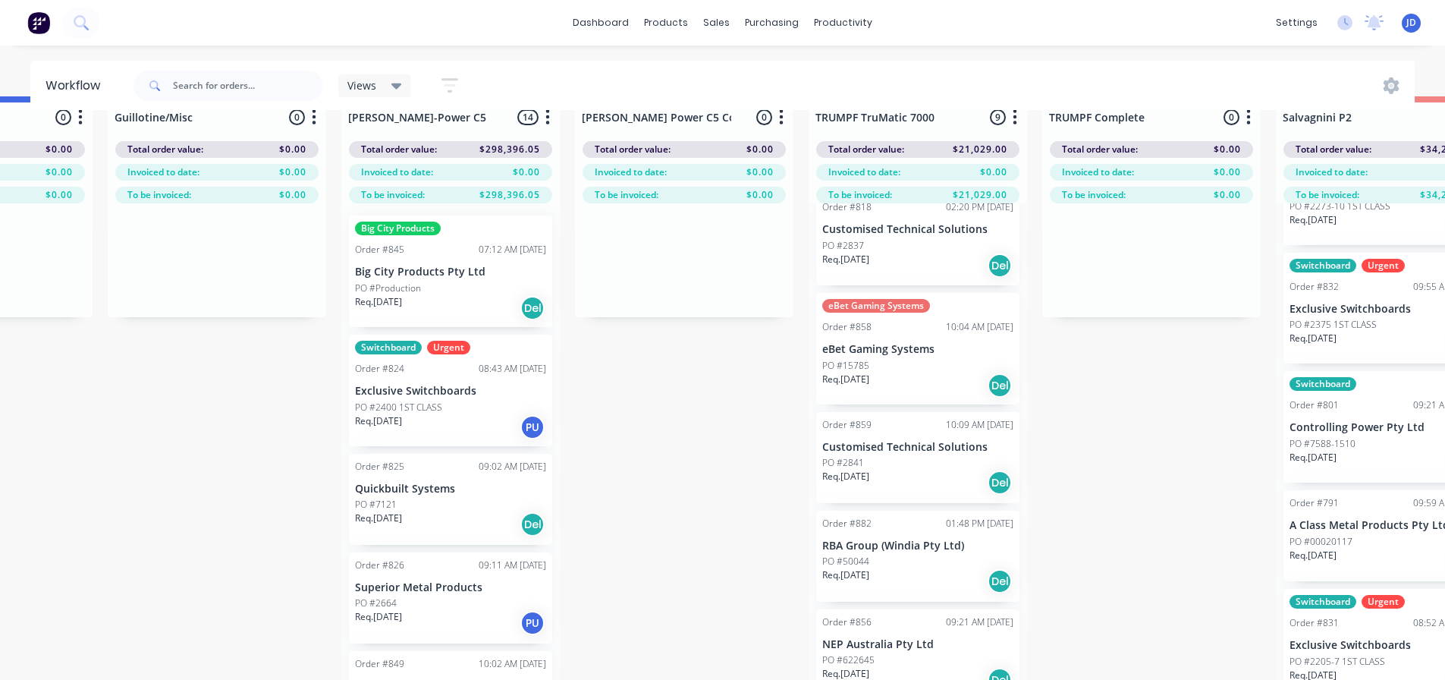
drag, startPoint x: 416, startPoint y: 561, endPoint x: 385, endPoint y: 551, distance: 33.4
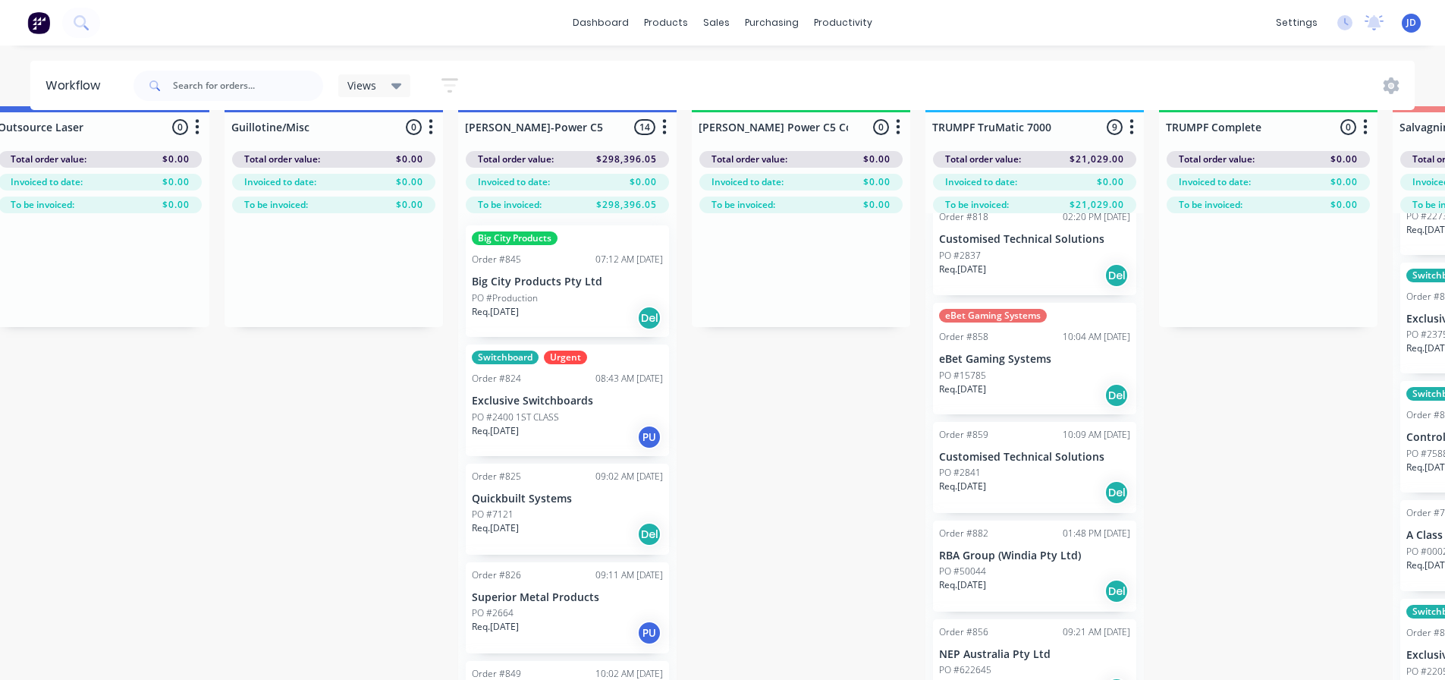
scroll to position [9, 976]
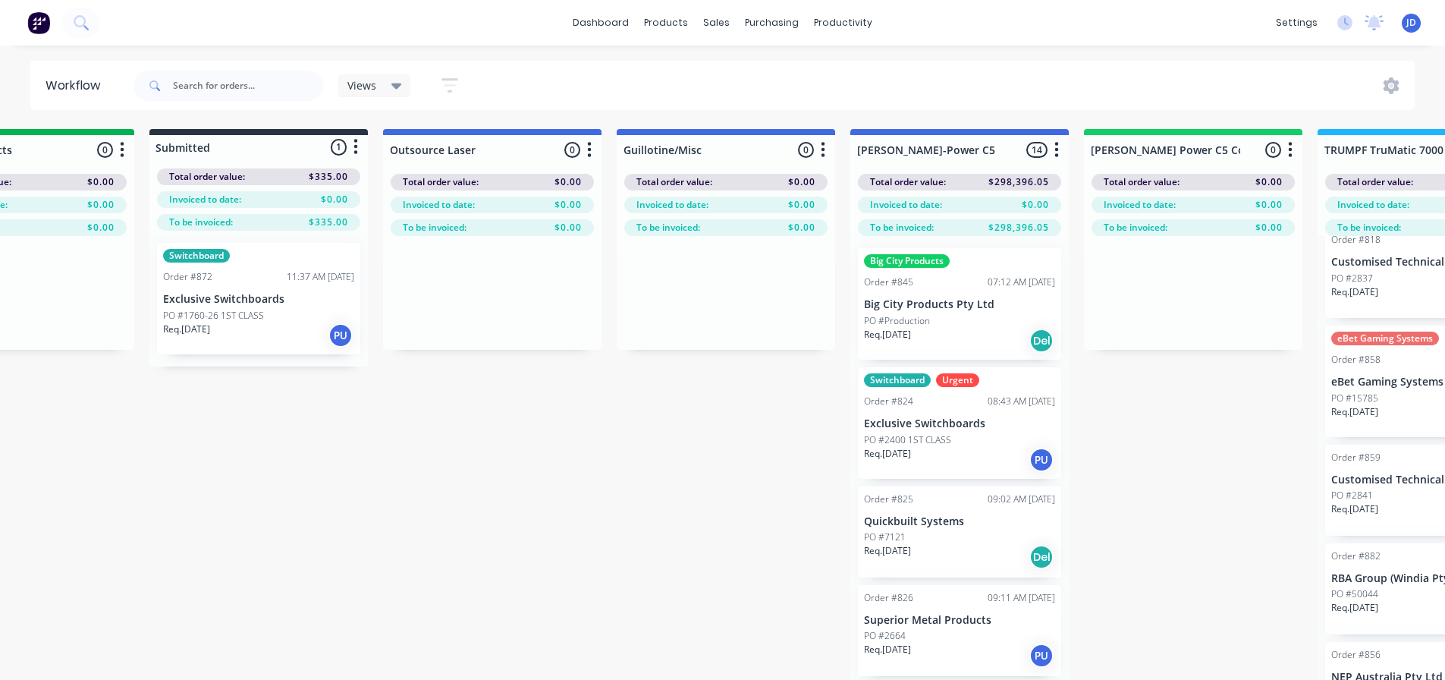
drag, startPoint x: 371, startPoint y: 561, endPoint x: 326, endPoint y: 539, distance: 49.9
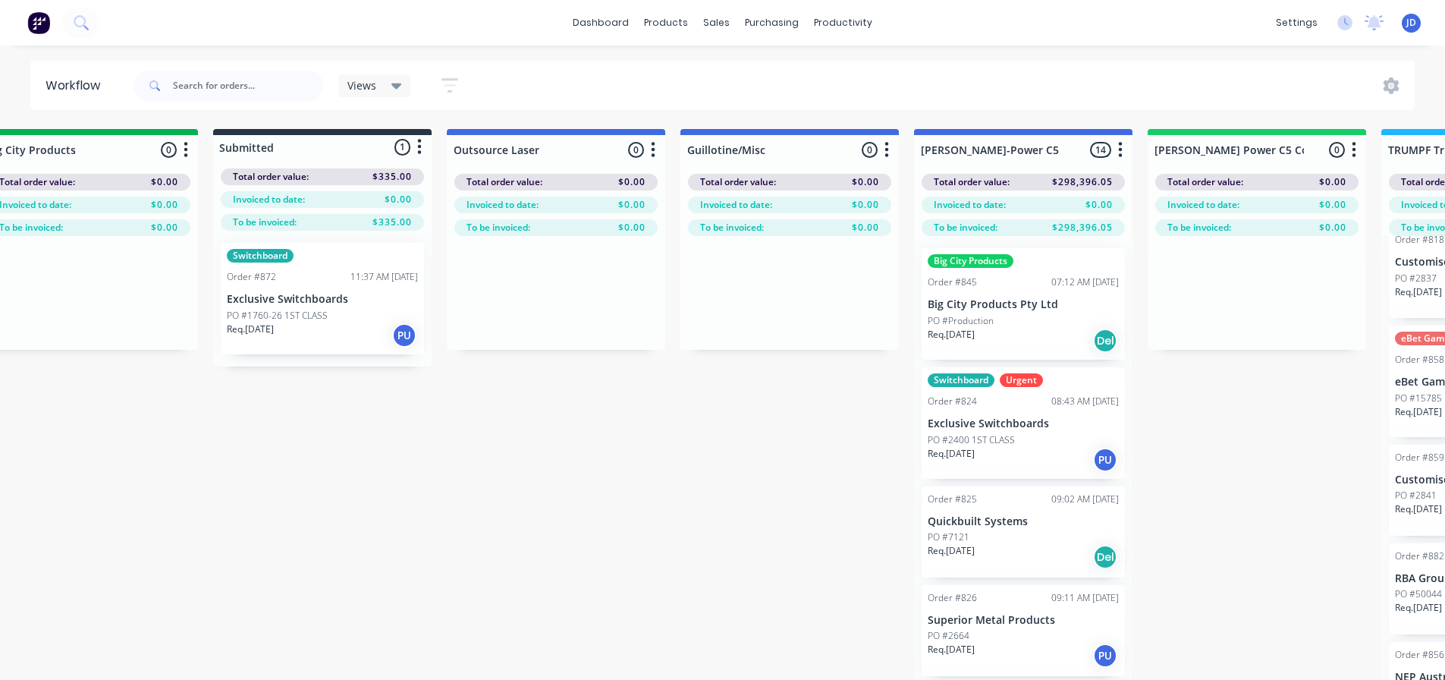
scroll to position [0, 353]
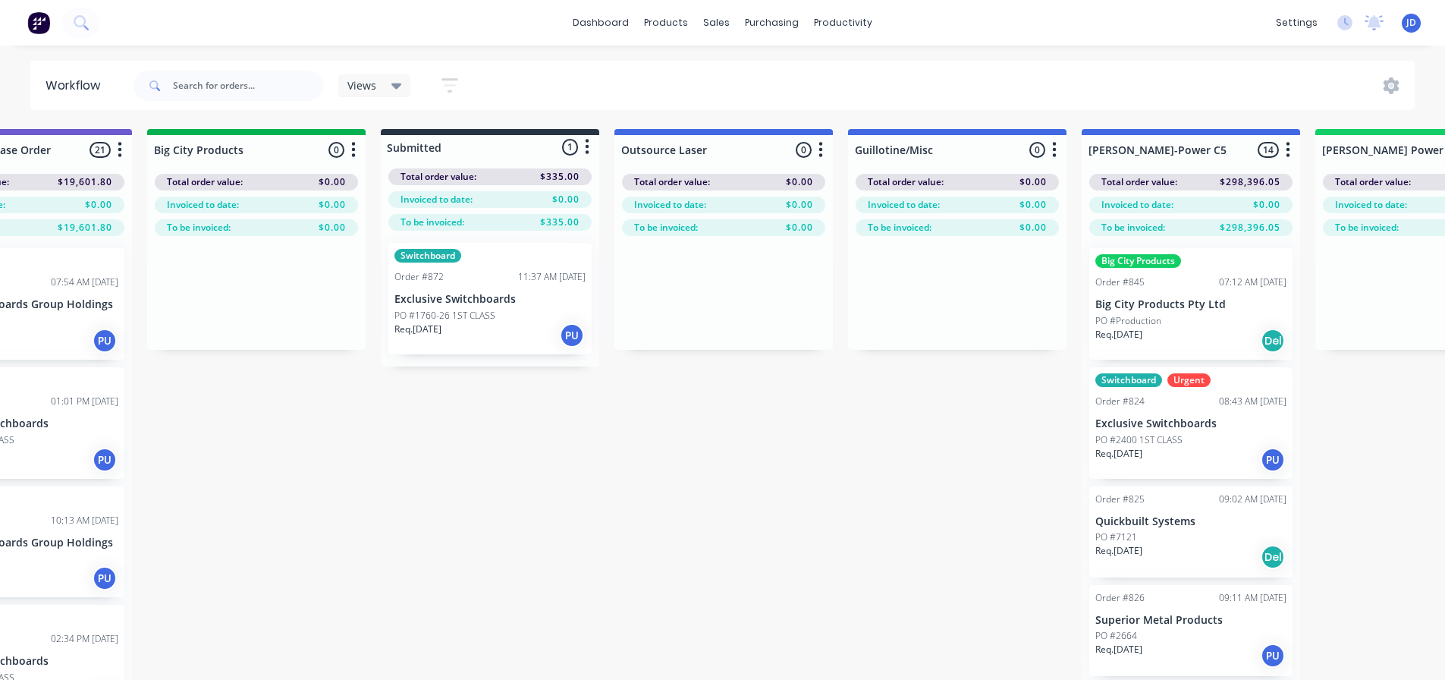
drag, startPoint x: 646, startPoint y: 530, endPoint x: 418, endPoint y: 510, distance: 229.2
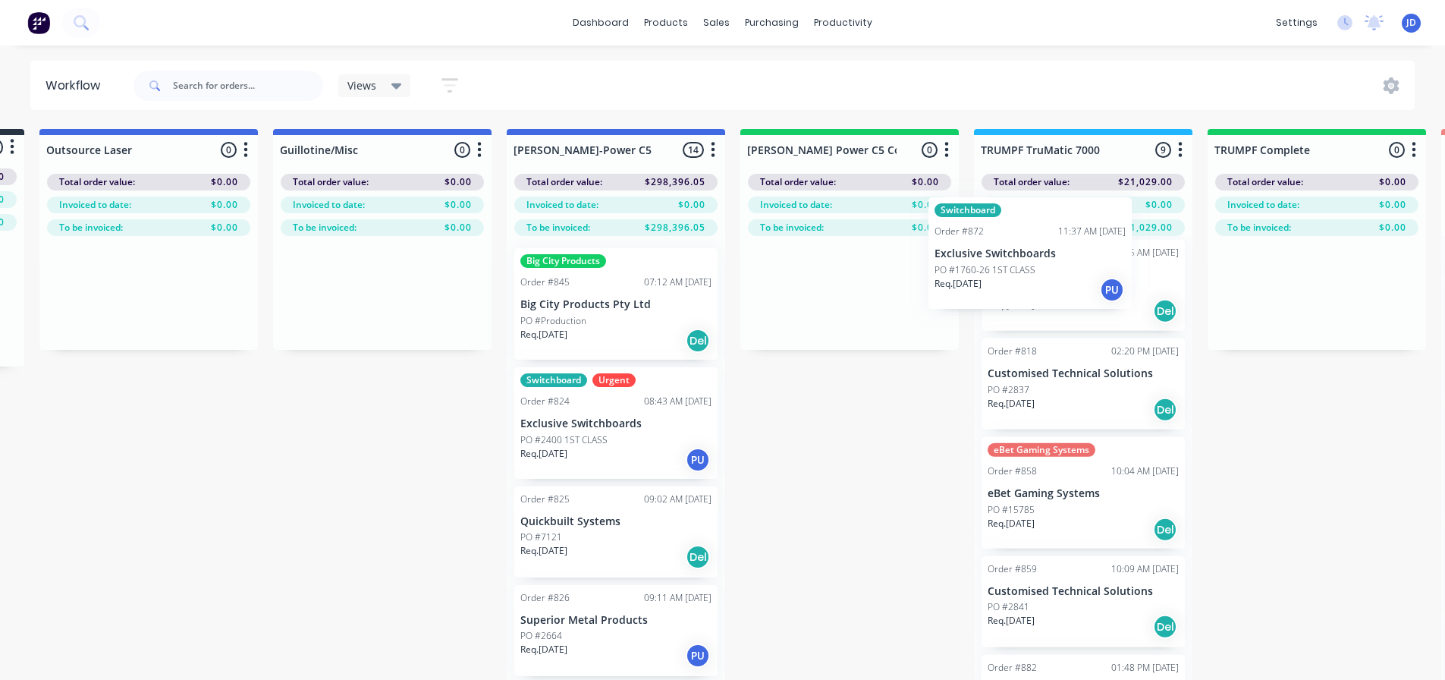
scroll to position [330, 0]
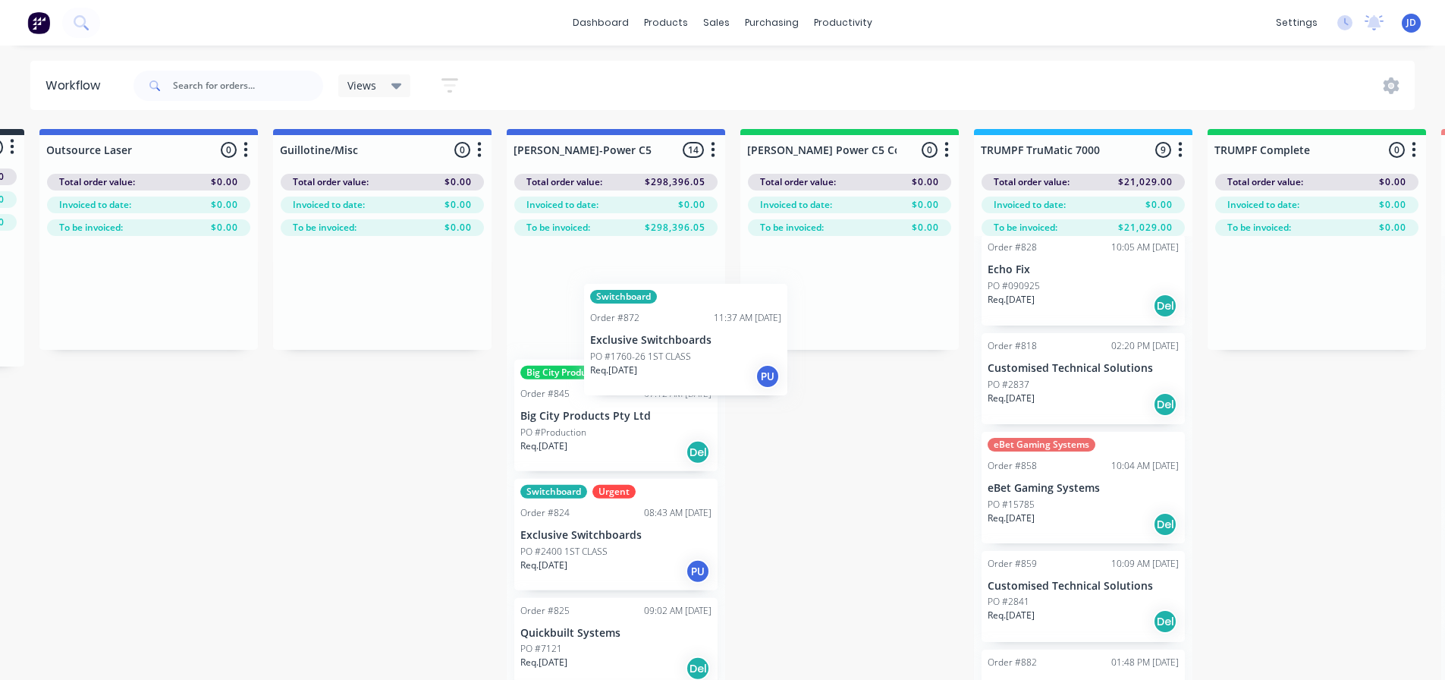
drag, startPoint x: 1001, startPoint y: 306, endPoint x: 650, endPoint y: 332, distance: 352.3
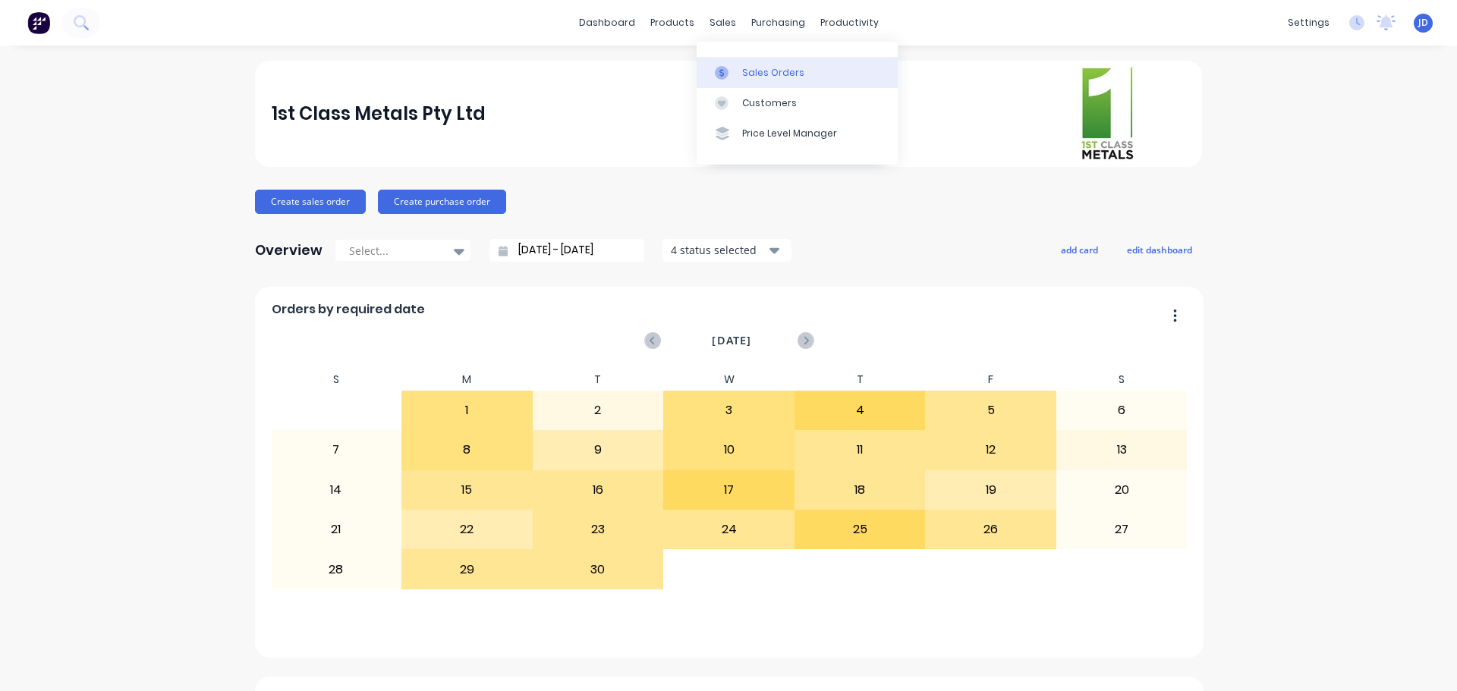
drag, startPoint x: 0, startPoint y: 0, endPoint x: 725, endPoint y: 64, distance: 728.1
click at [724, 63] on link "Sales Orders" at bounding box center [796, 72] width 201 height 30
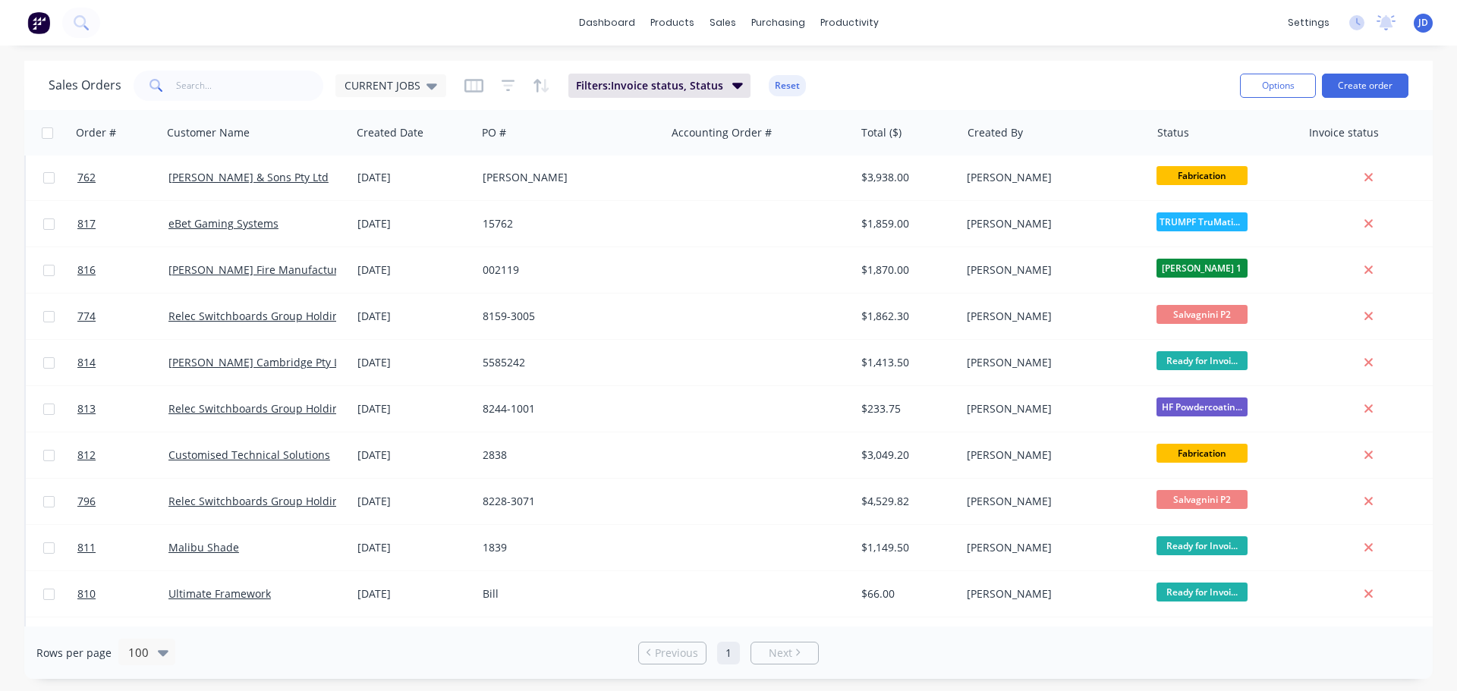
scroll to position [2048, 0]
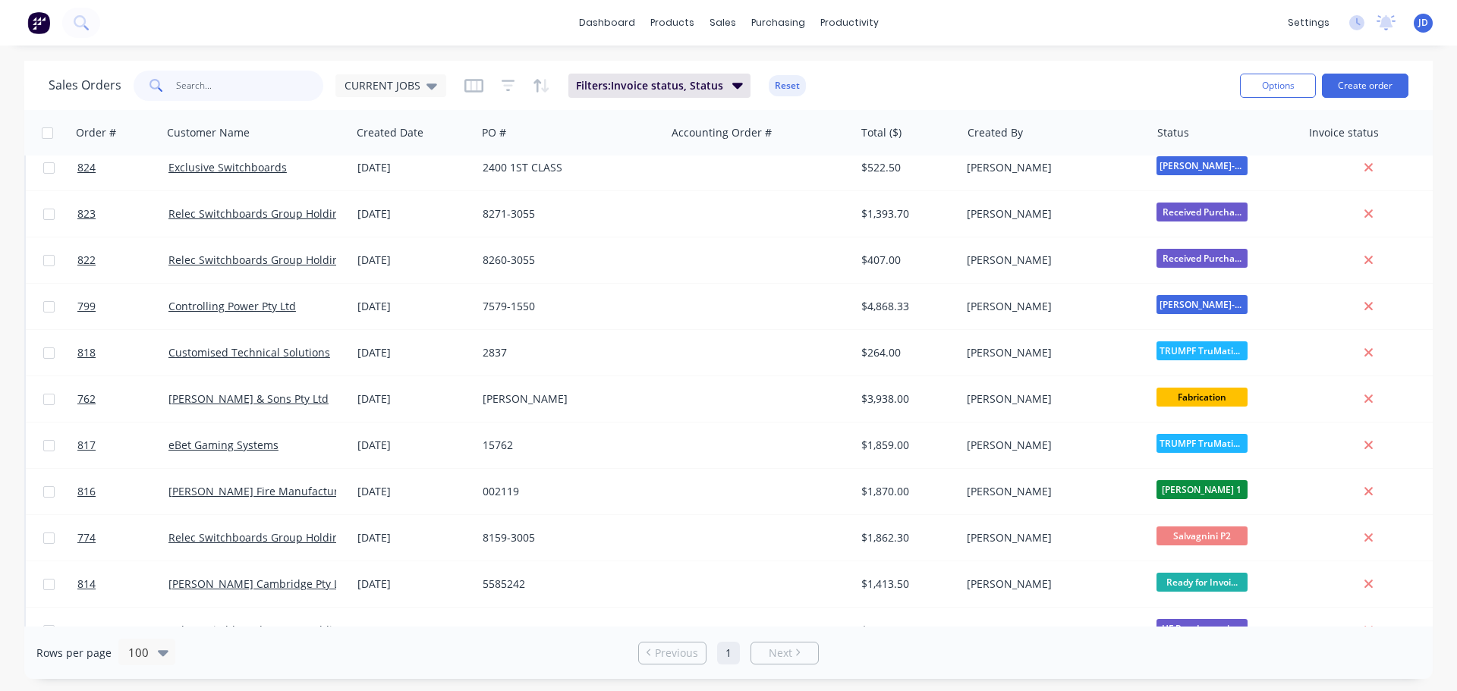
click at [278, 80] on input "text" at bounding box center [250, 86] width 148 height 30
type input "wed"
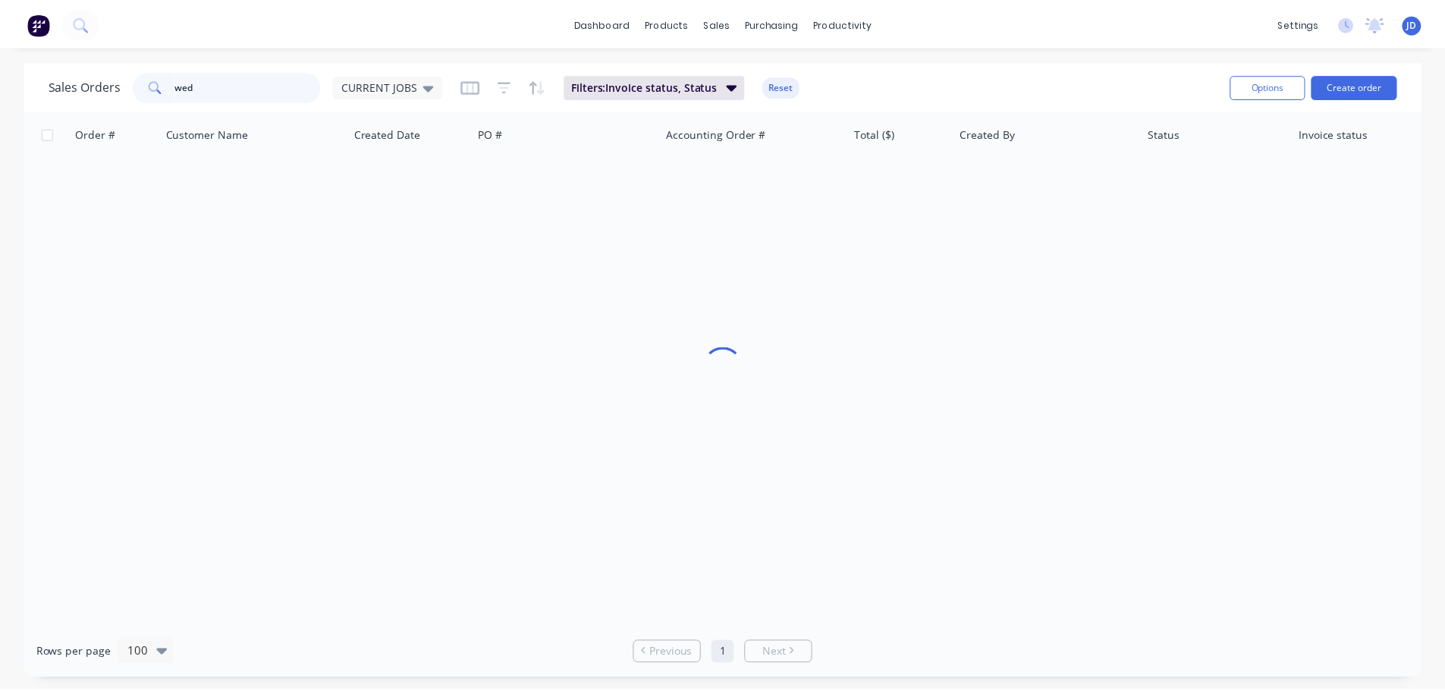
scroll to position [0, 0]
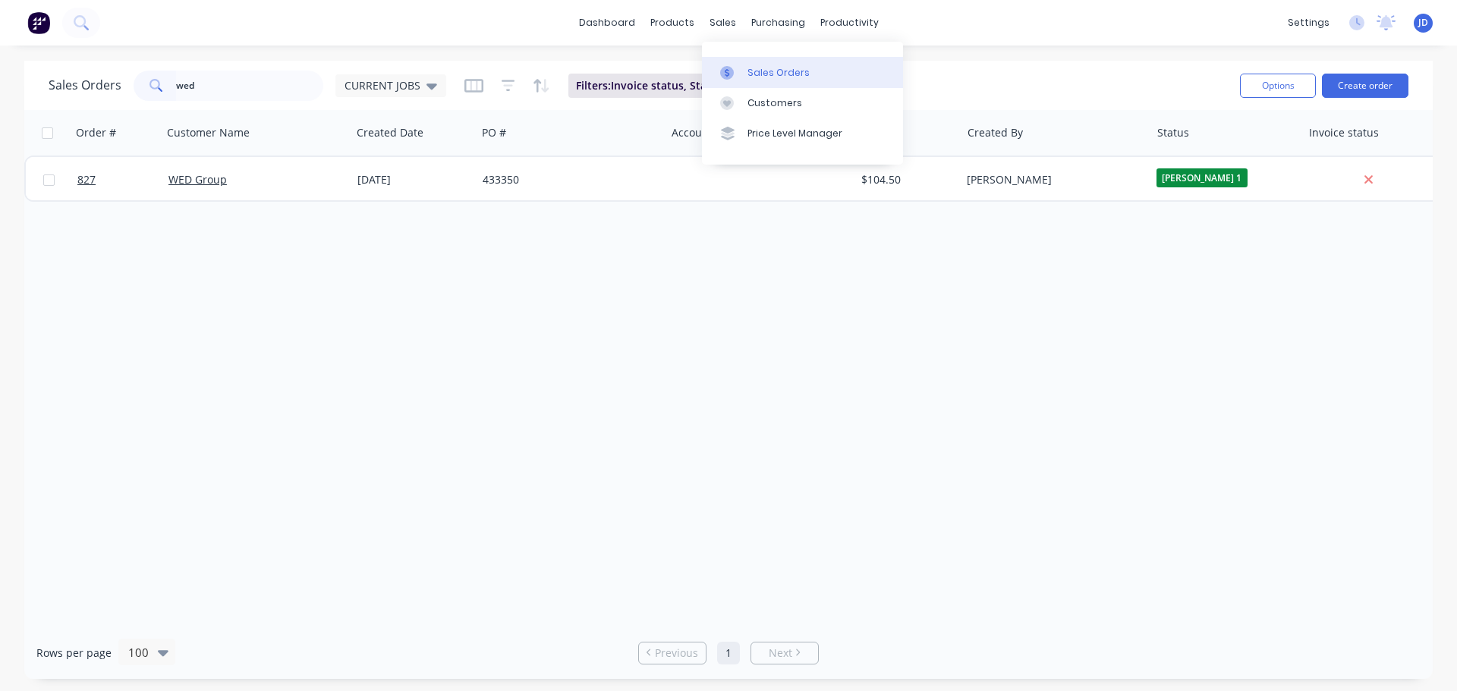
click at [740, 71] on div at bounding box center [731, 73] width 23 height 14
drag, startPoint x: 234, startPoint y: 90, endPoint x: 36, endPoint y: 87, distance: 198.8
click at [36, 87] on div "Sales Orders wed CURRENT JOBS Filters: Invoice status, Status Reset Options Cre…" at bounding box center [728, 85] width 1408 height 49
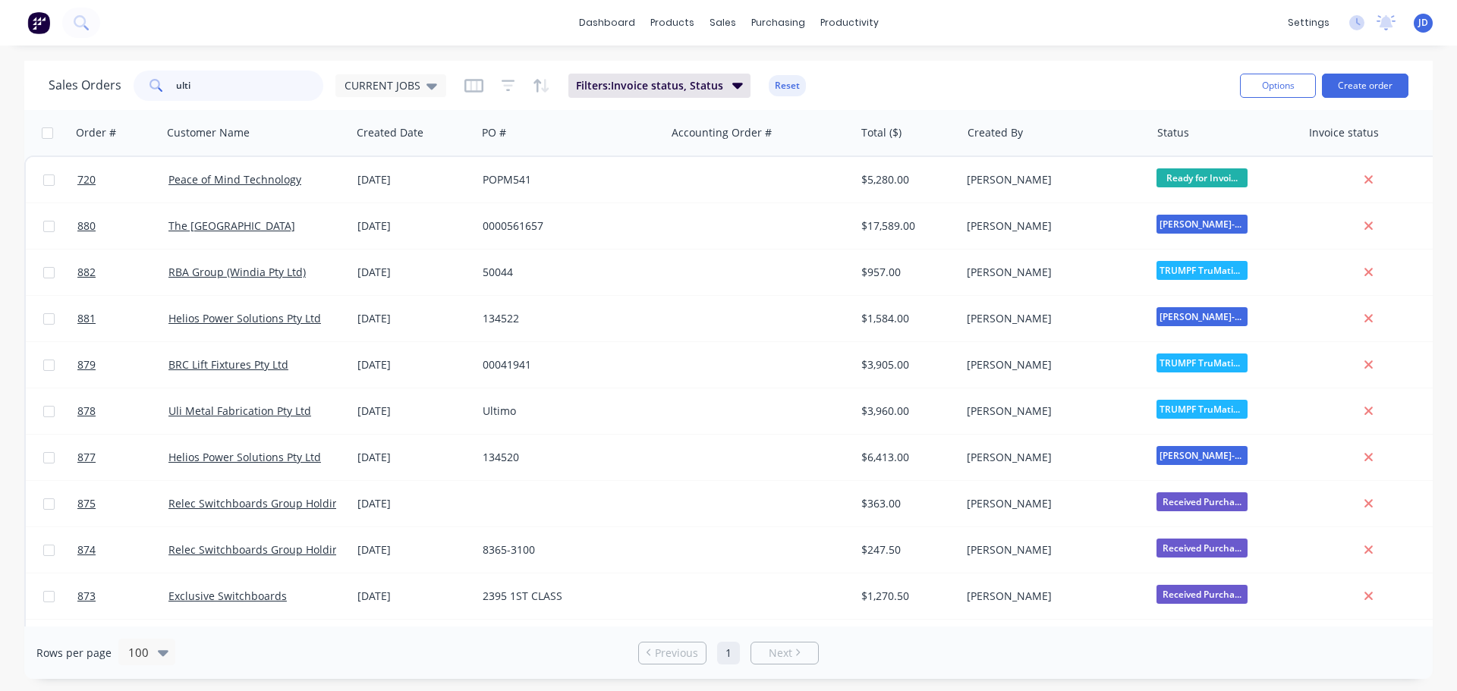
type input "ulti"
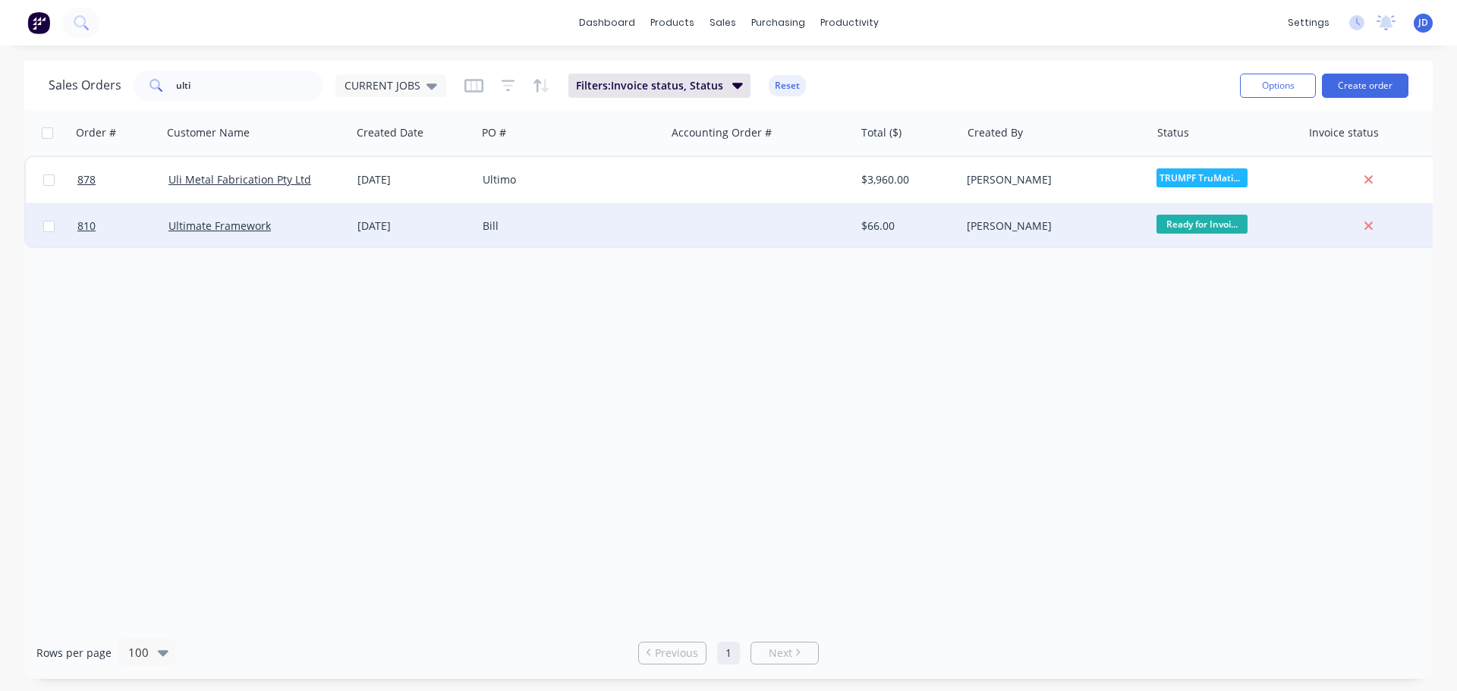
click at [572, 220] on div "Bill" at bounding box center [566, 225] width 168 height 15
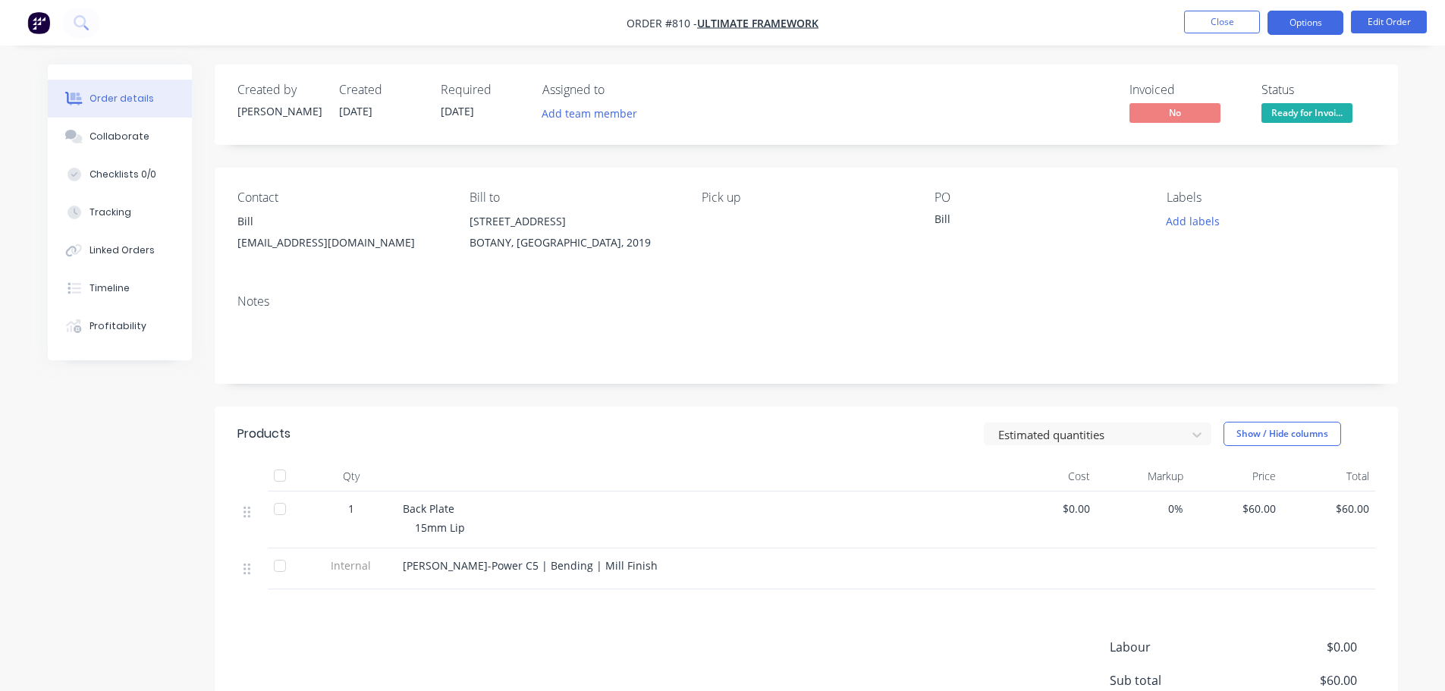
click at [1303, 27] on button "Options" at bounding box center [1306, 23] width 76 height 24
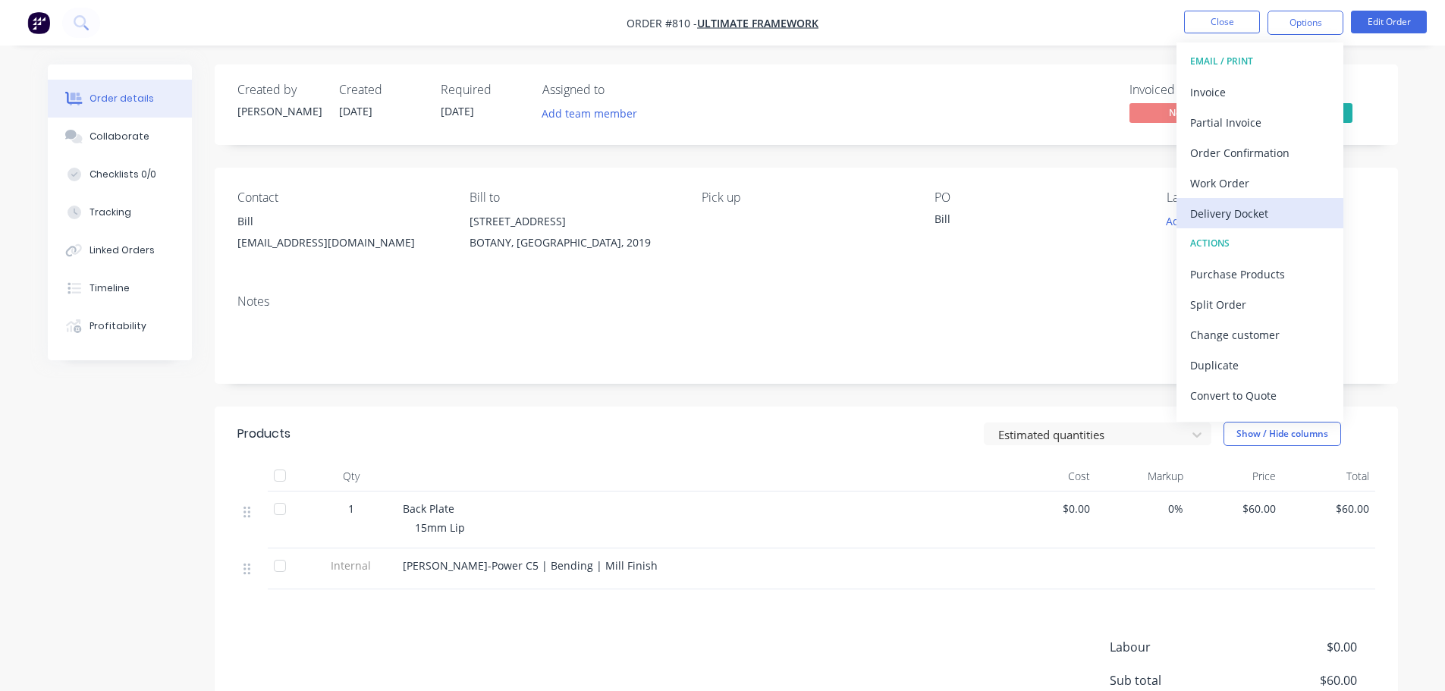
click at [1253, 212] on div "Delivery Docket" at bounding box center [1260, 214] width 140 height 22
drag, startPoint x: 932, startPoint y: 266, endPoint x: 1094, endPoint y: 166, distance: 189.7
click at [933, 266] on div "Contact Bill bill@ufltd.com.au Bill to 120 Wentworth Avenue BOTANY, New South W…" at bounding box center [806, 225] width 1183 height 115
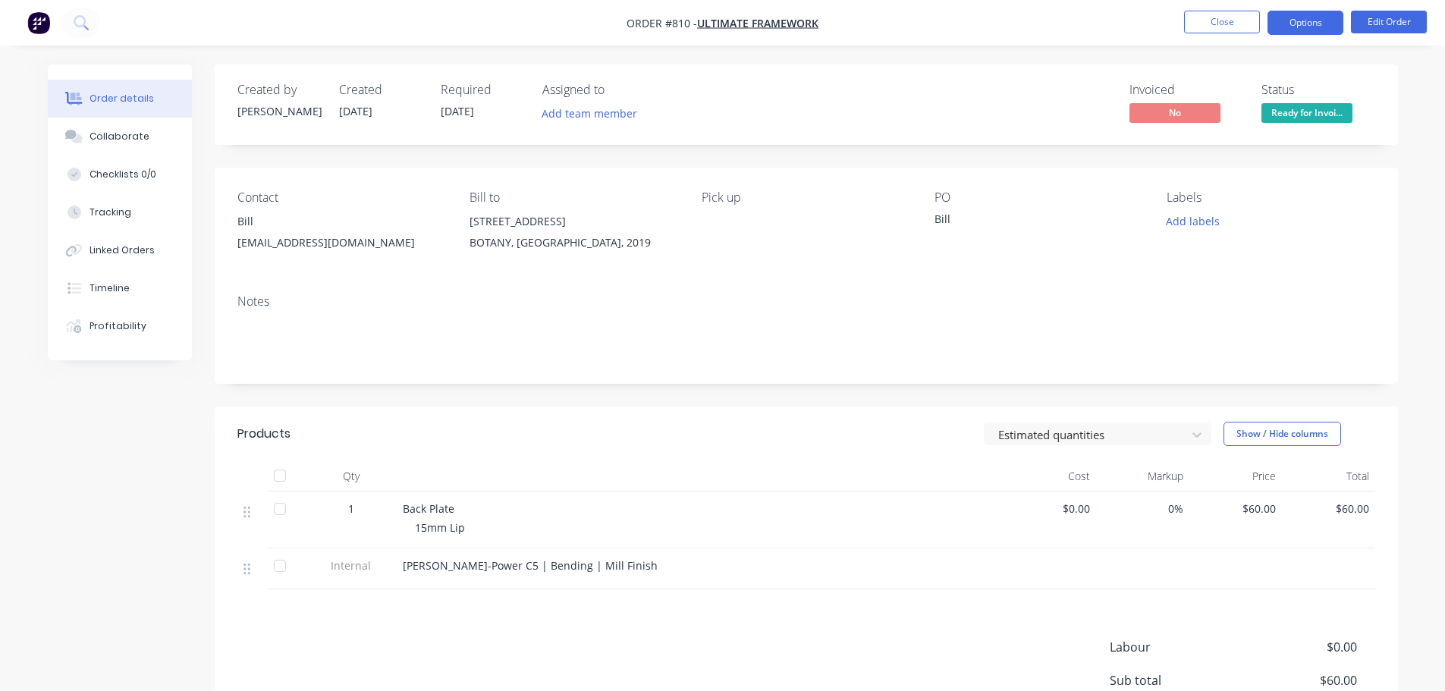
click at [1279, 20] on button "Options" at bounding box center [1306, 23] width 76 height 24
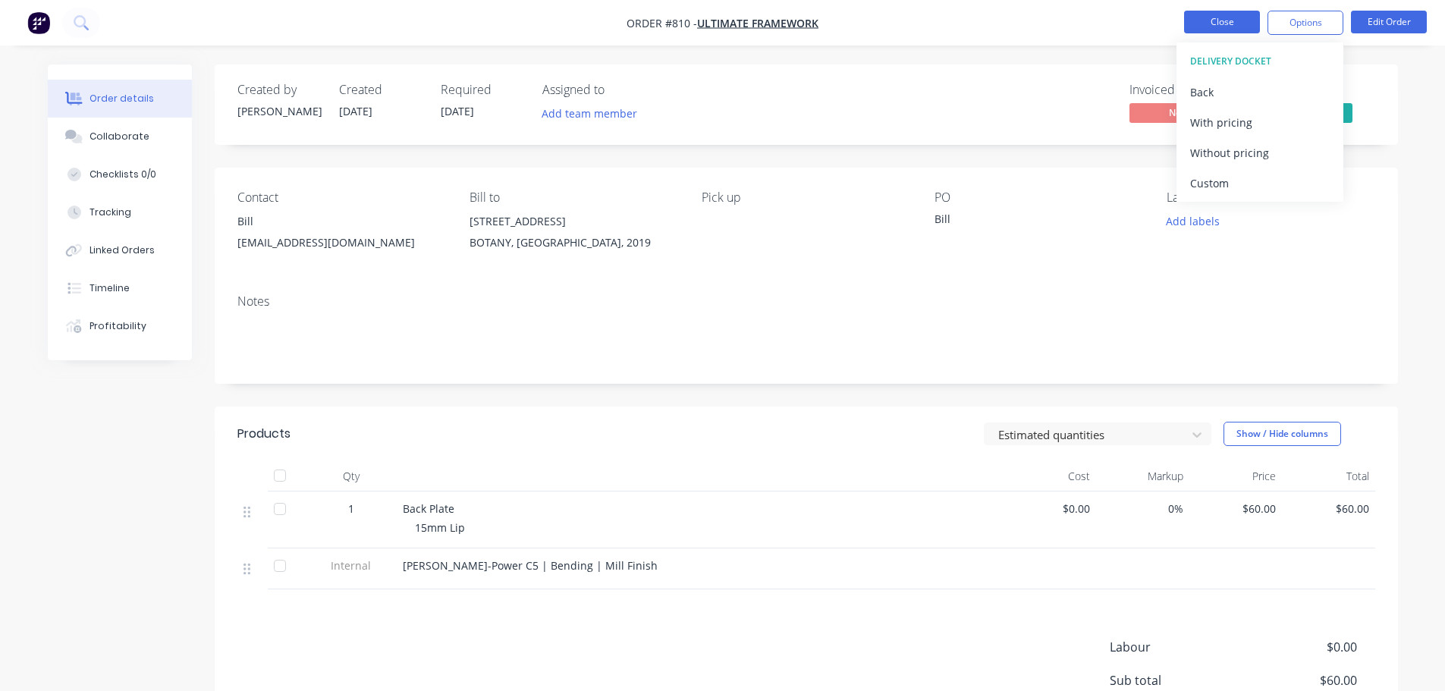
click at [1202, 27] on button "Close" at bounding box center [1222, 22] width 76 height 23
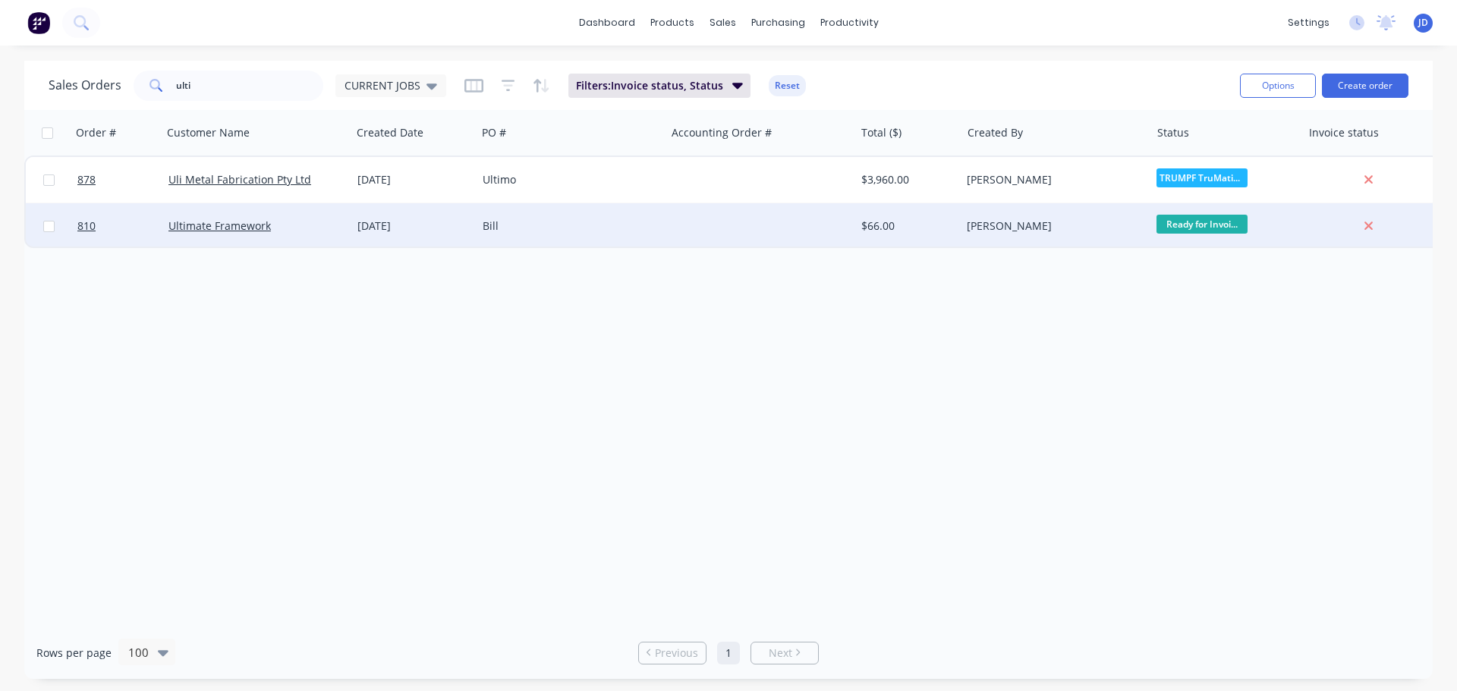
click at [884, 240] on div "$66.00" at bounding box center [908, 226] width 106 height 46
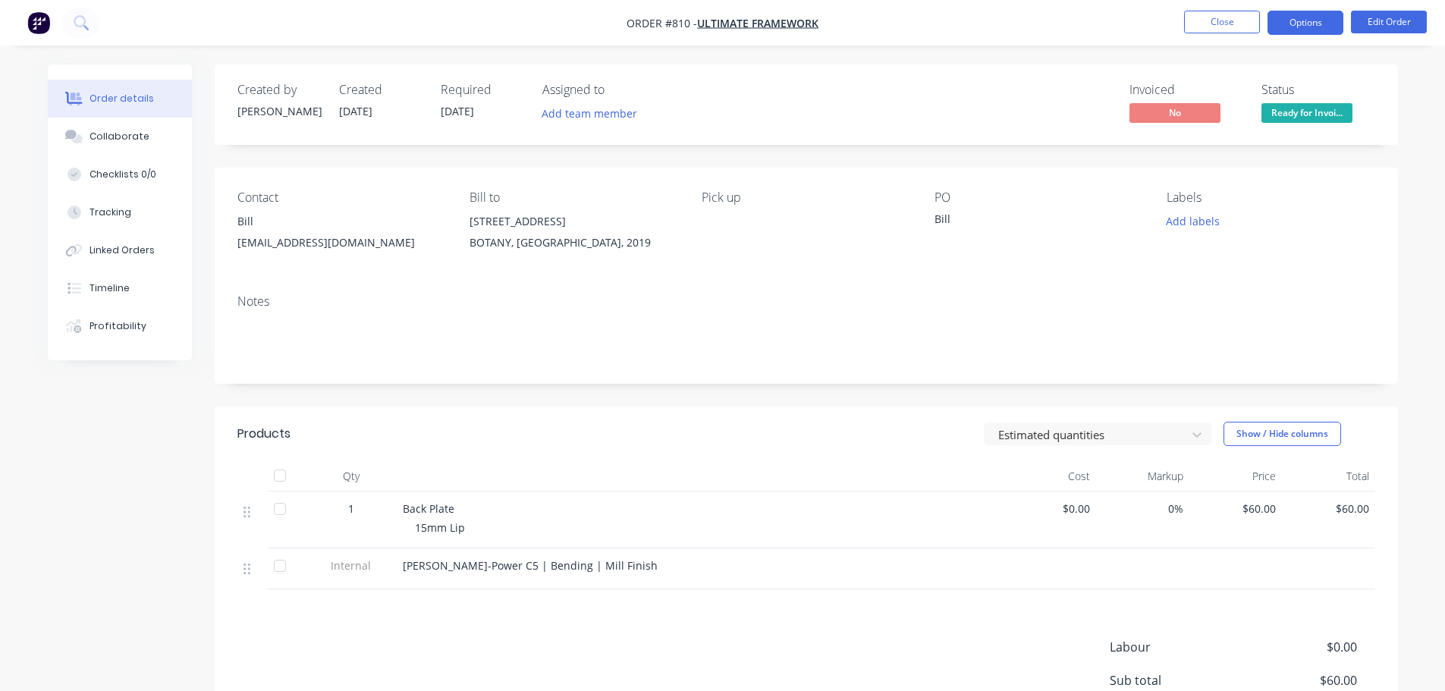
click at [1303, 18] on button "Options" at bounding box center [1306, 23] width 76 height 24
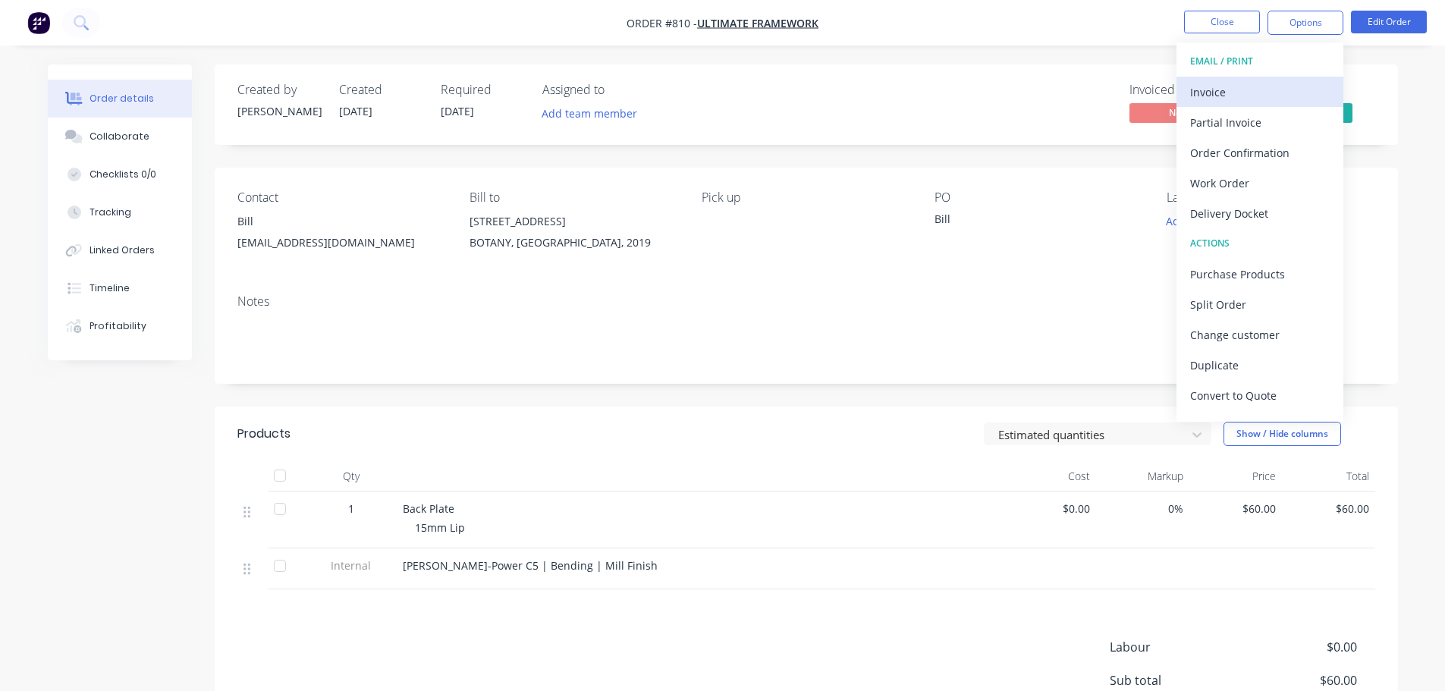
click at [1211, 99] on div "Invoice" at bounding box center [1260, 92] width 140 height 22
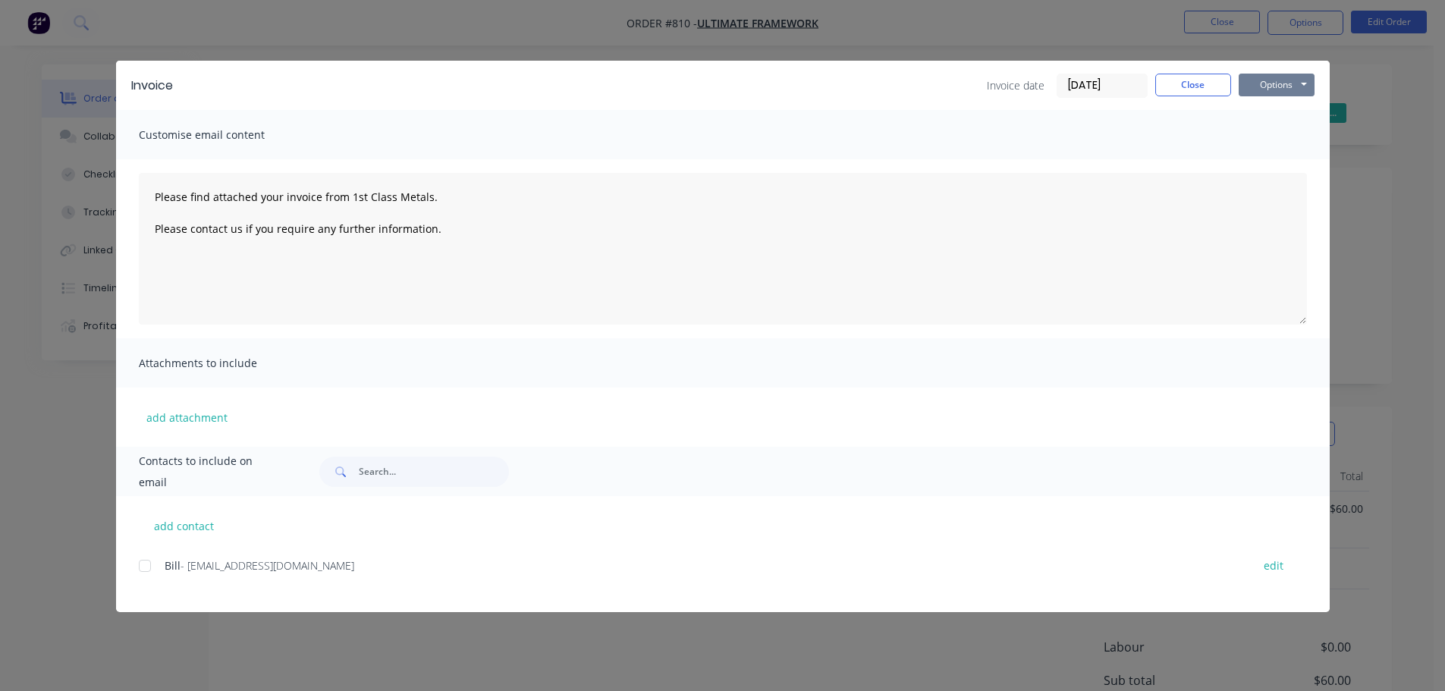
click at [1261, 83] on button "Options" at bounding box center [1277, 85] width 76 height 23
click at [1271, 143] on button "Print" at bounding box center [1287, 136] width 97 height 25
type textarea "Please find attached your invoice from 1st Class Metals. Please contact us if y…"
click at [1184, 83] on button "Close" at bounding box center [1193, 85] width 76 height 23
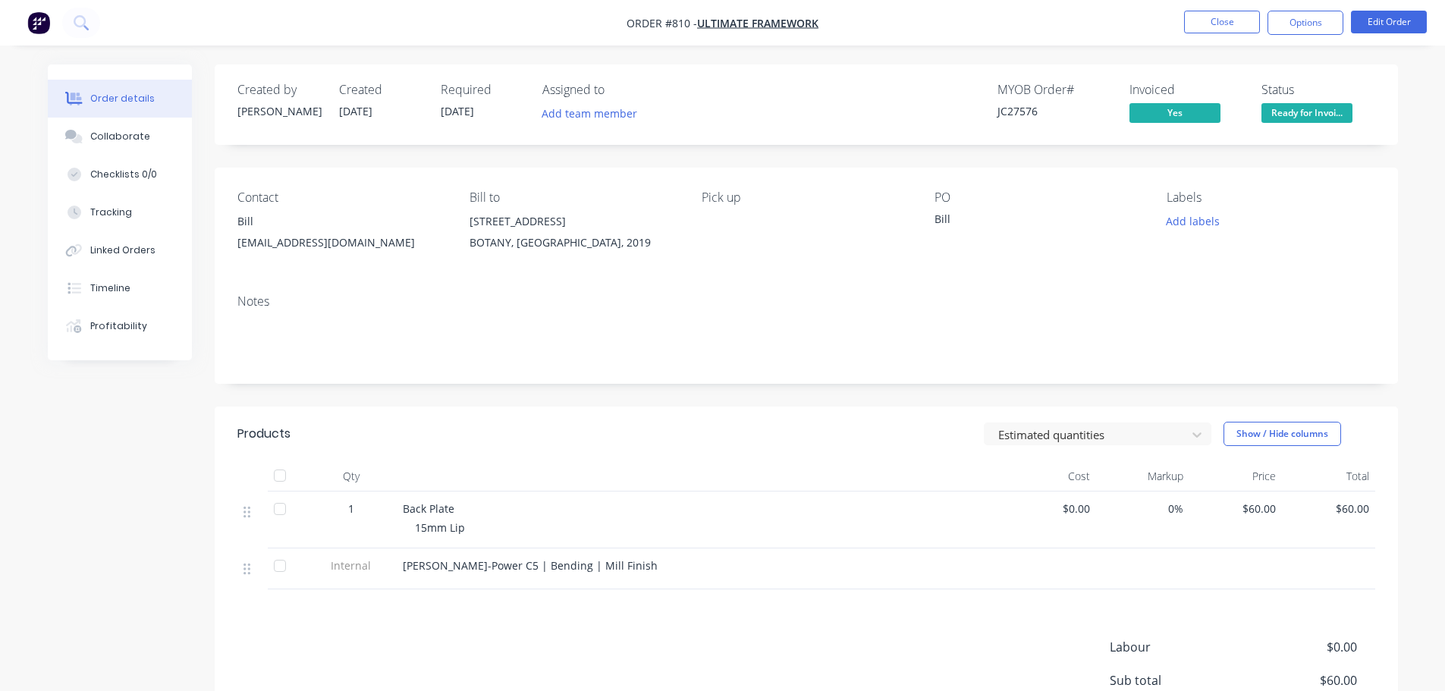
click at [1276, 109] on span "Ready for Invoi..." at bounding box center [1307, 112] width 91 height 19
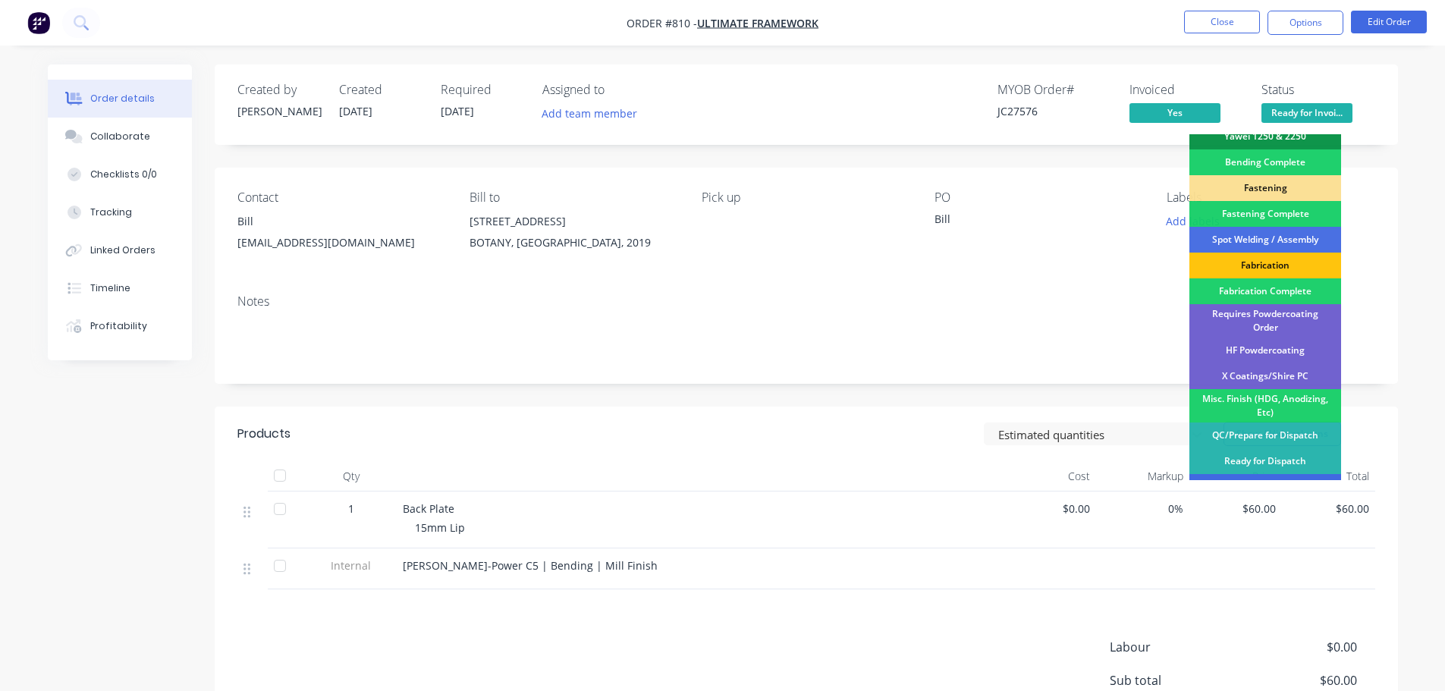
scroll to position [443, 0]
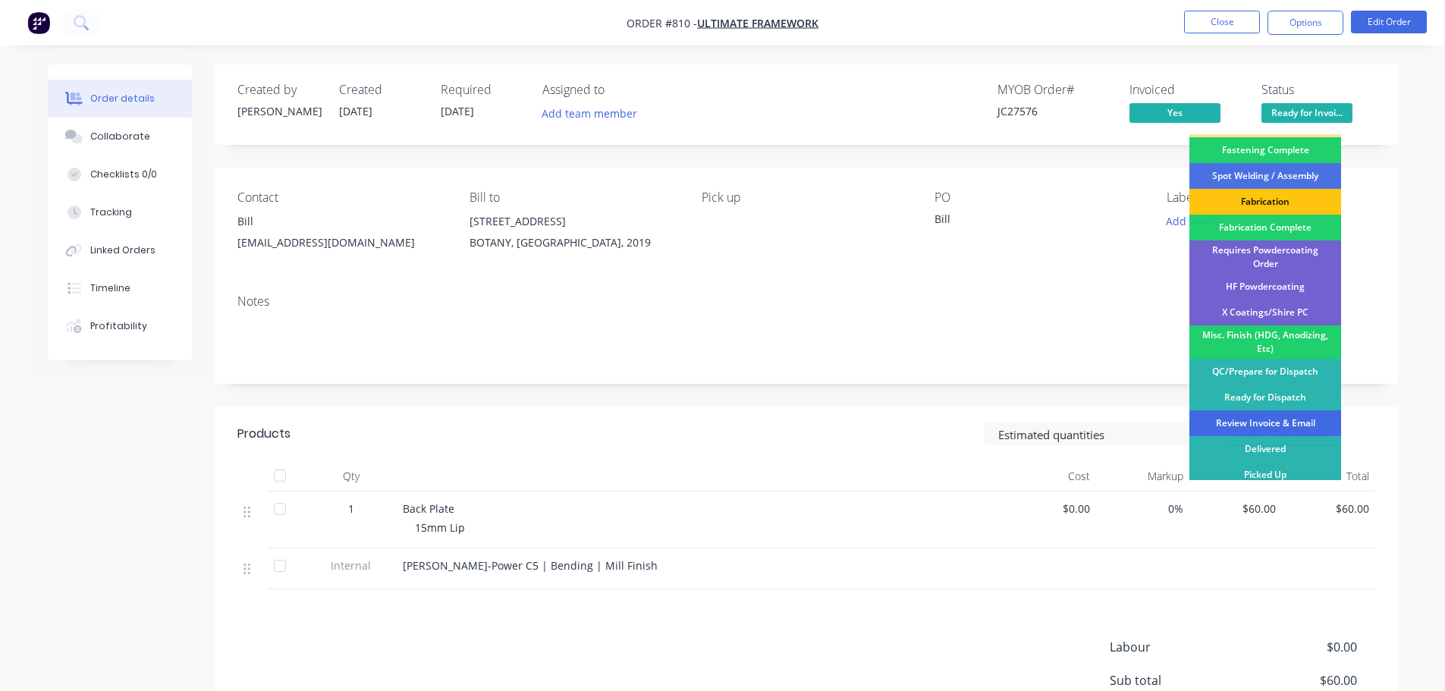
click at [1290, 415] on div "Review Invoice & Email" at bounding box center [1266, 423] width 152 height 26
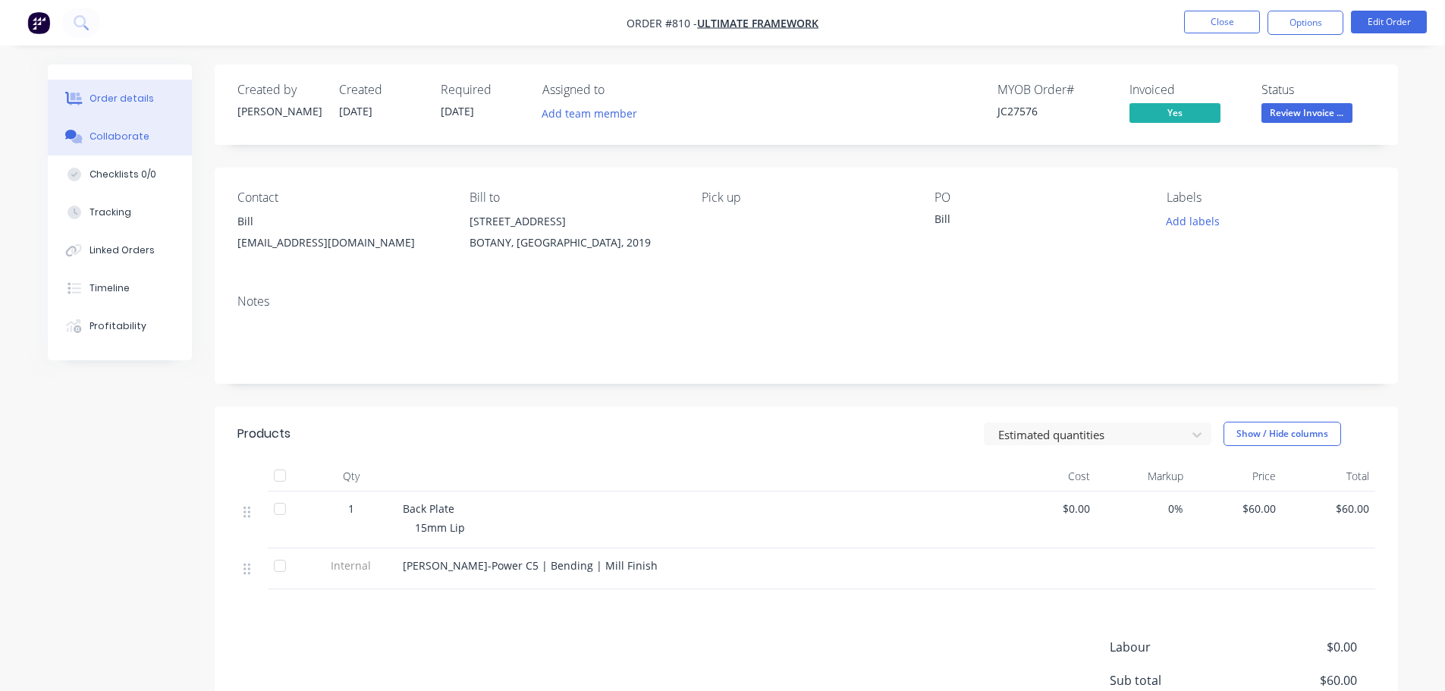
click at [98, 131] on div "Collaborate" at bounding box center [120, 137] width 60 height 14
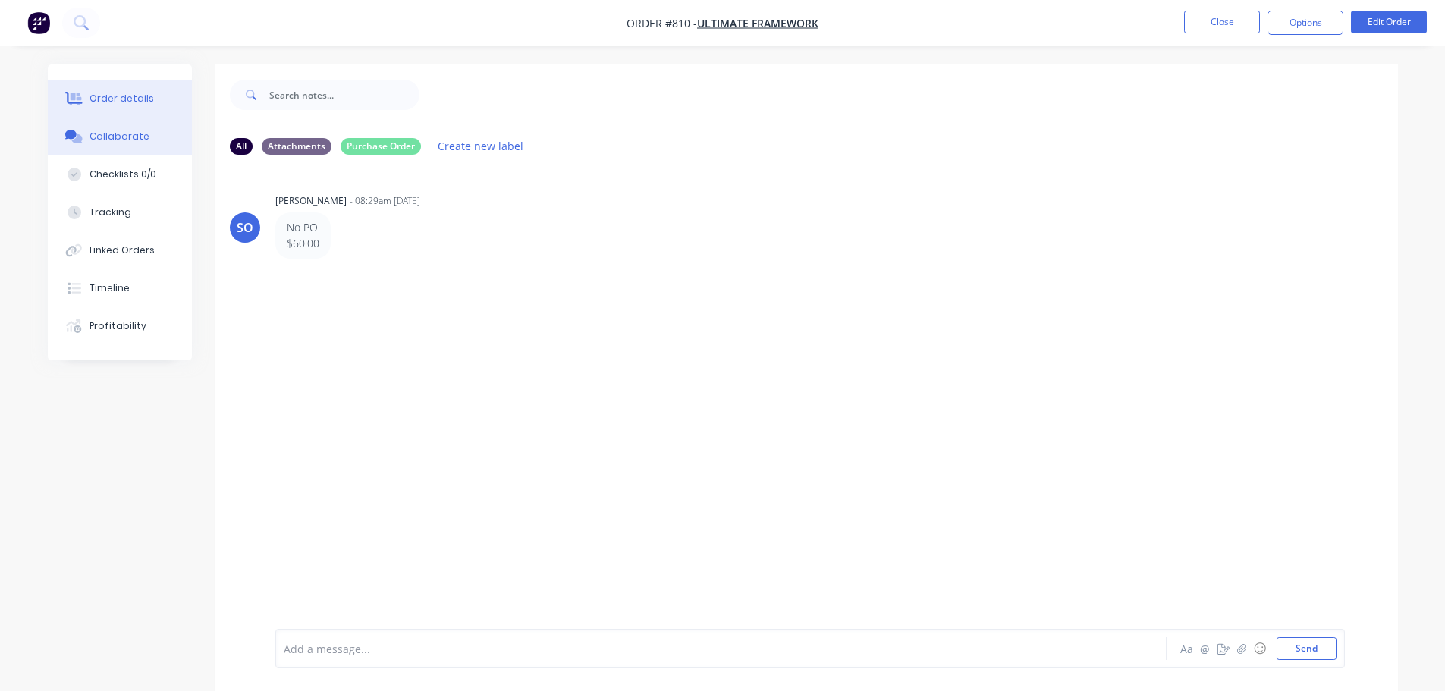
click at [158, 106] on button "Order details" at bounding box center [120, 99] width 144 height 38
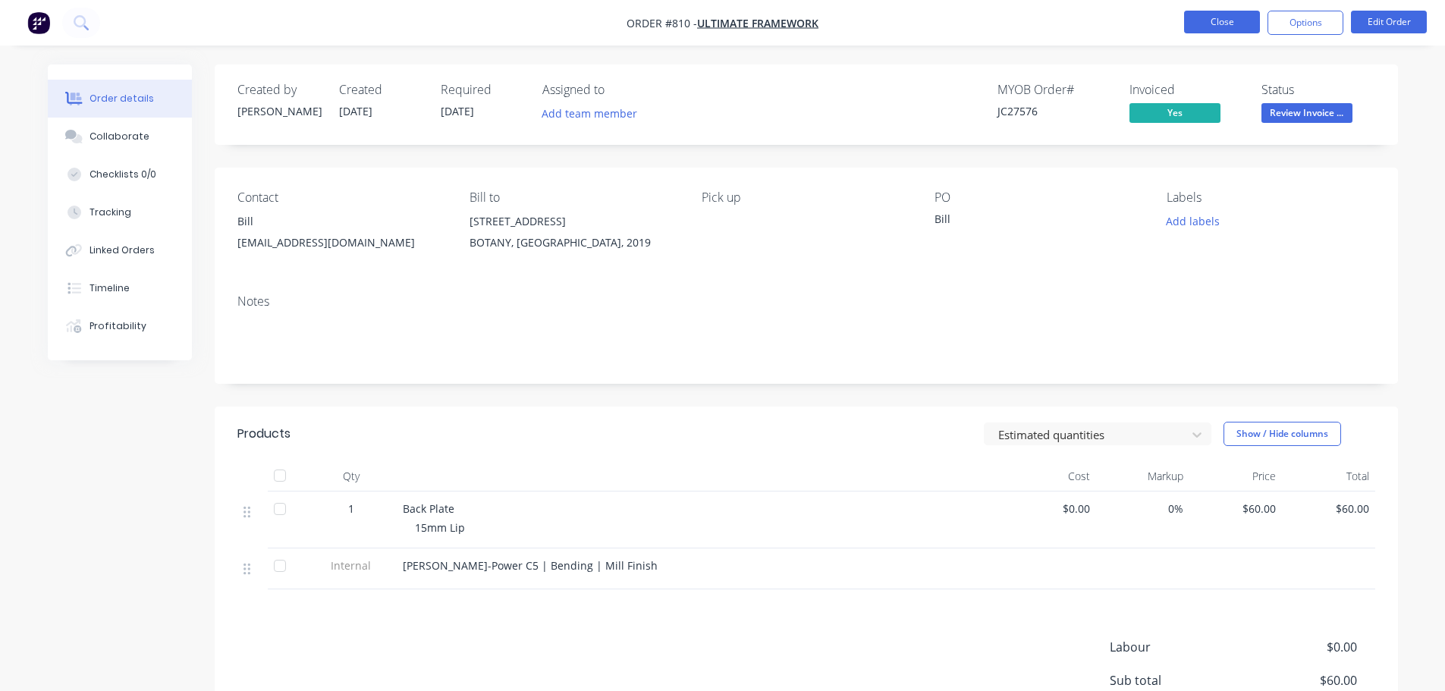
click at [1218, 24] on button "Close" at bounding box center [1222, 22] width 76 height 23
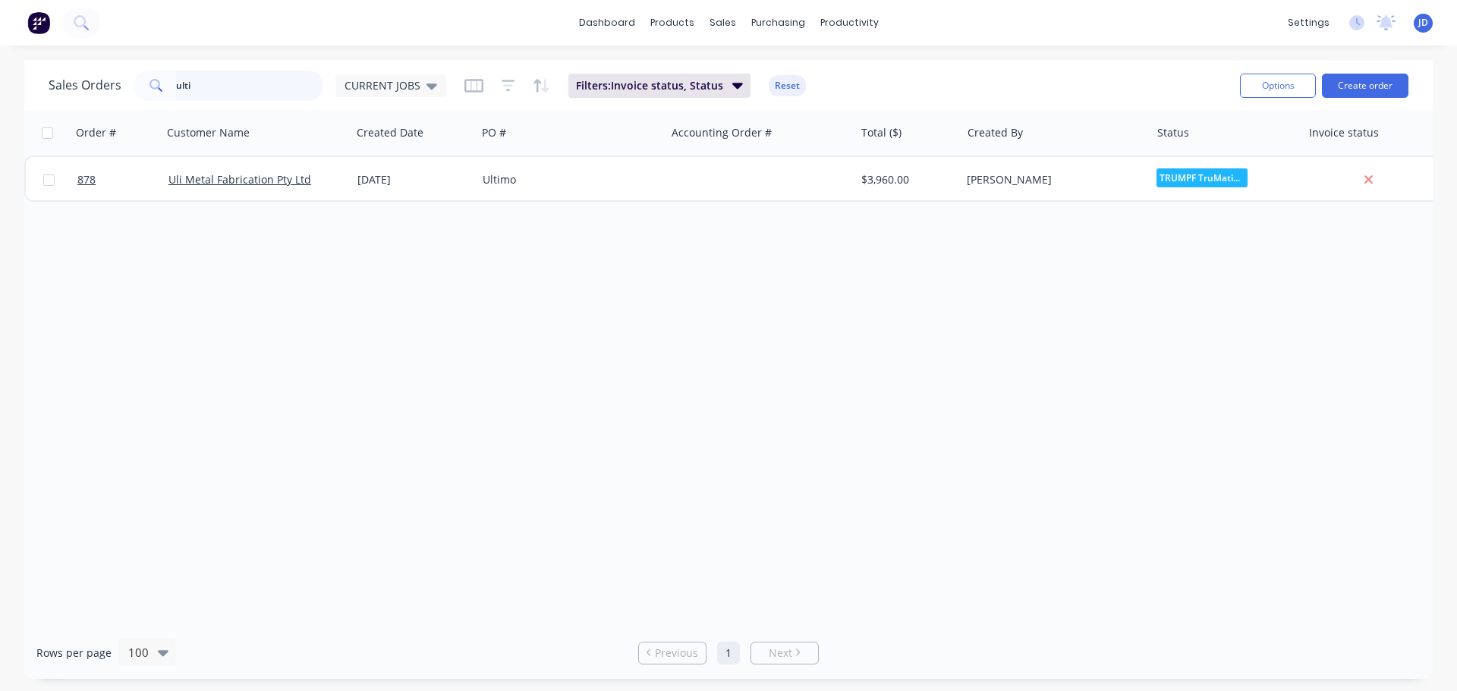
click at [290, 77] on input "ulti" at bounding box center [250, 86] width 148 height 30
type input "u"
type input "mali"
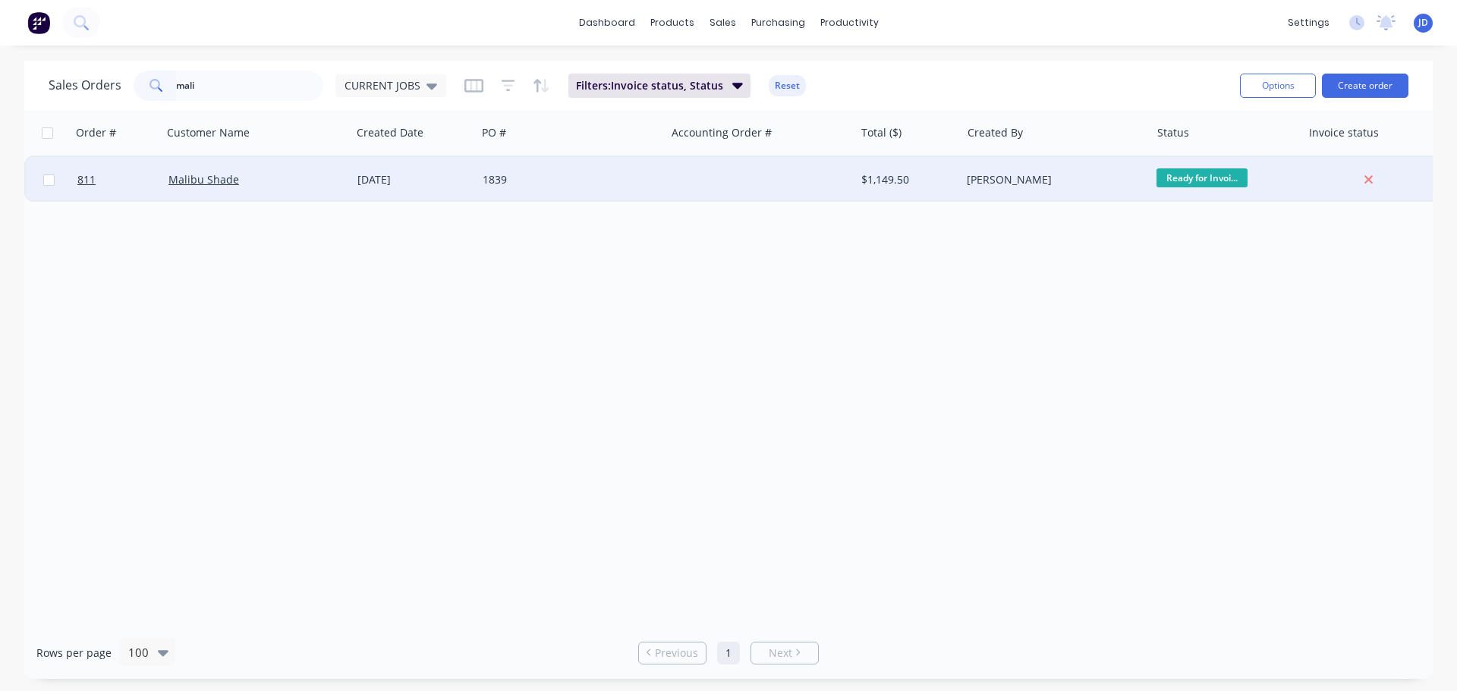
click at [566, 172] on div "1839" at bounding box center [570, 180] width 189 height 46
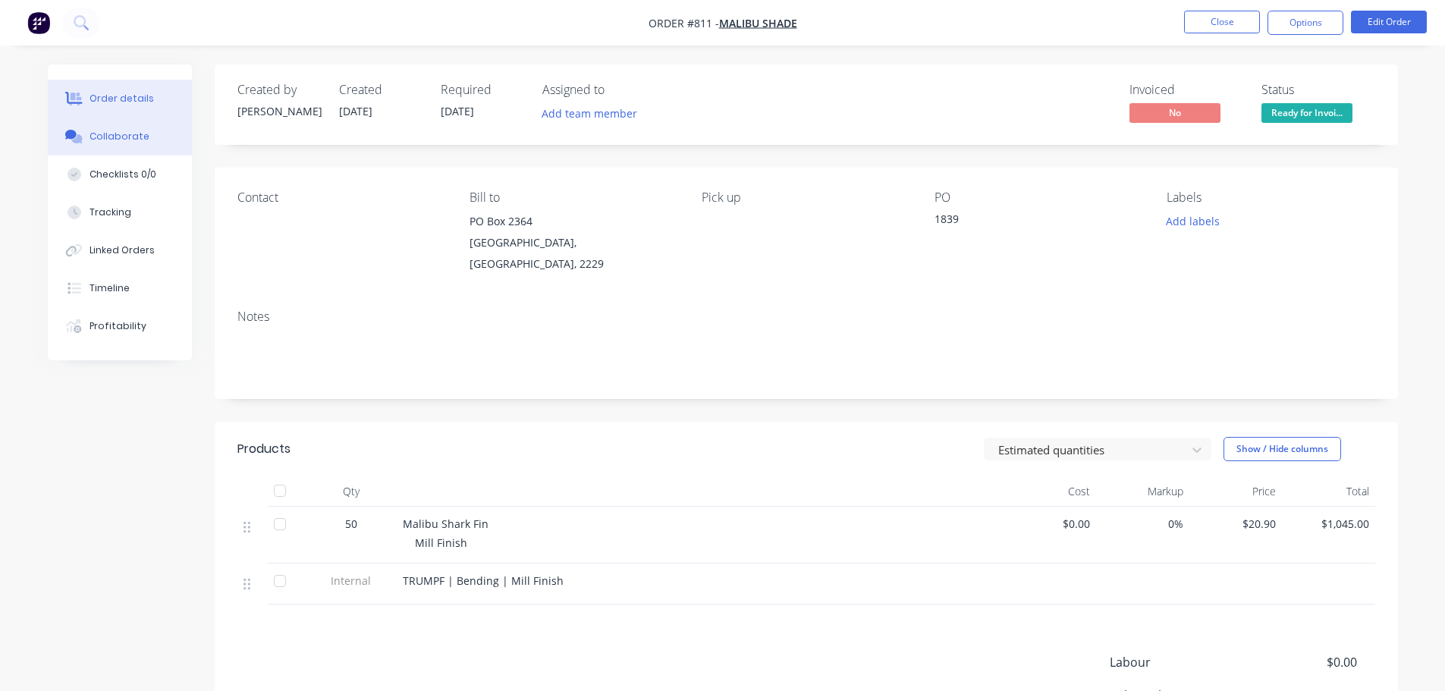
click at [99, 127] on button "Collaborate" at bounding box center [120, 137] width 144 height 38
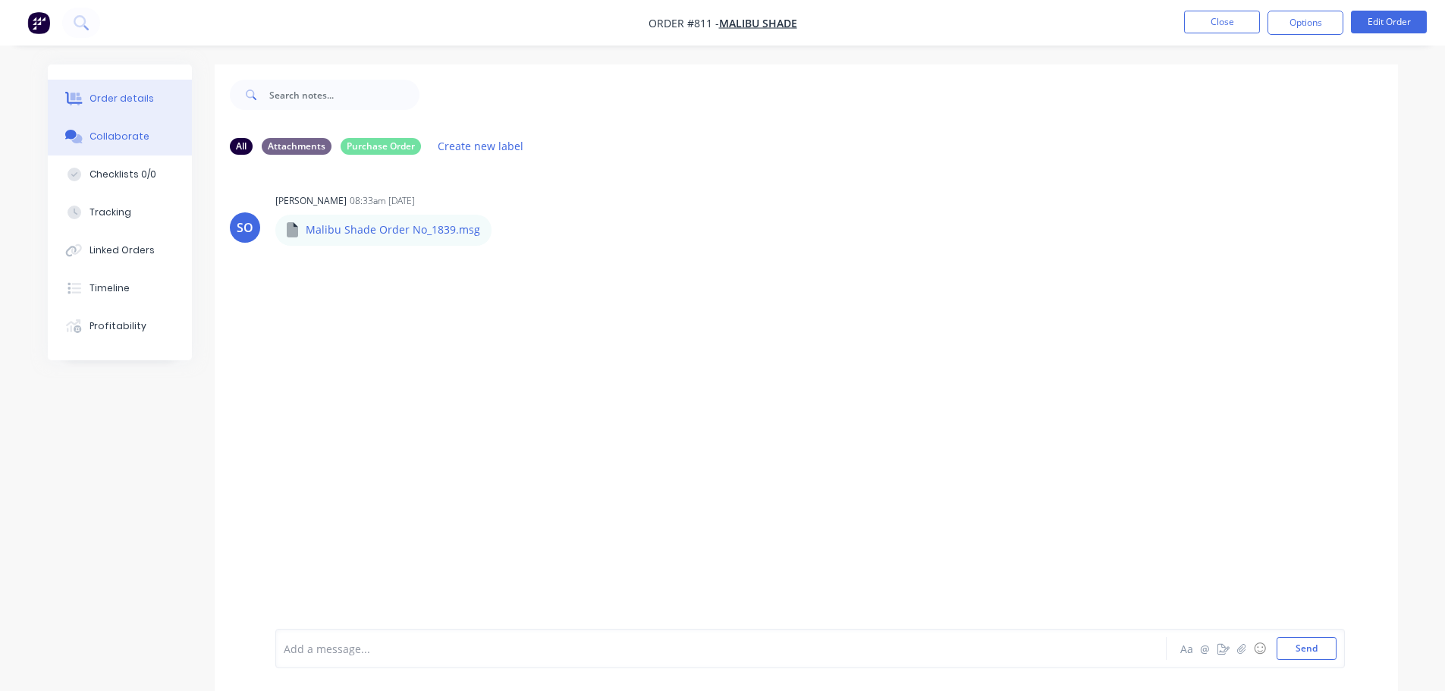
drag, startPoint x: 124, startPoint y: 92, endPoint x: 130, endPoint y: 99, distance: 8.6
click at [129, 99] on button "Order details" at bounding box center [120, 99] width 144 height 38
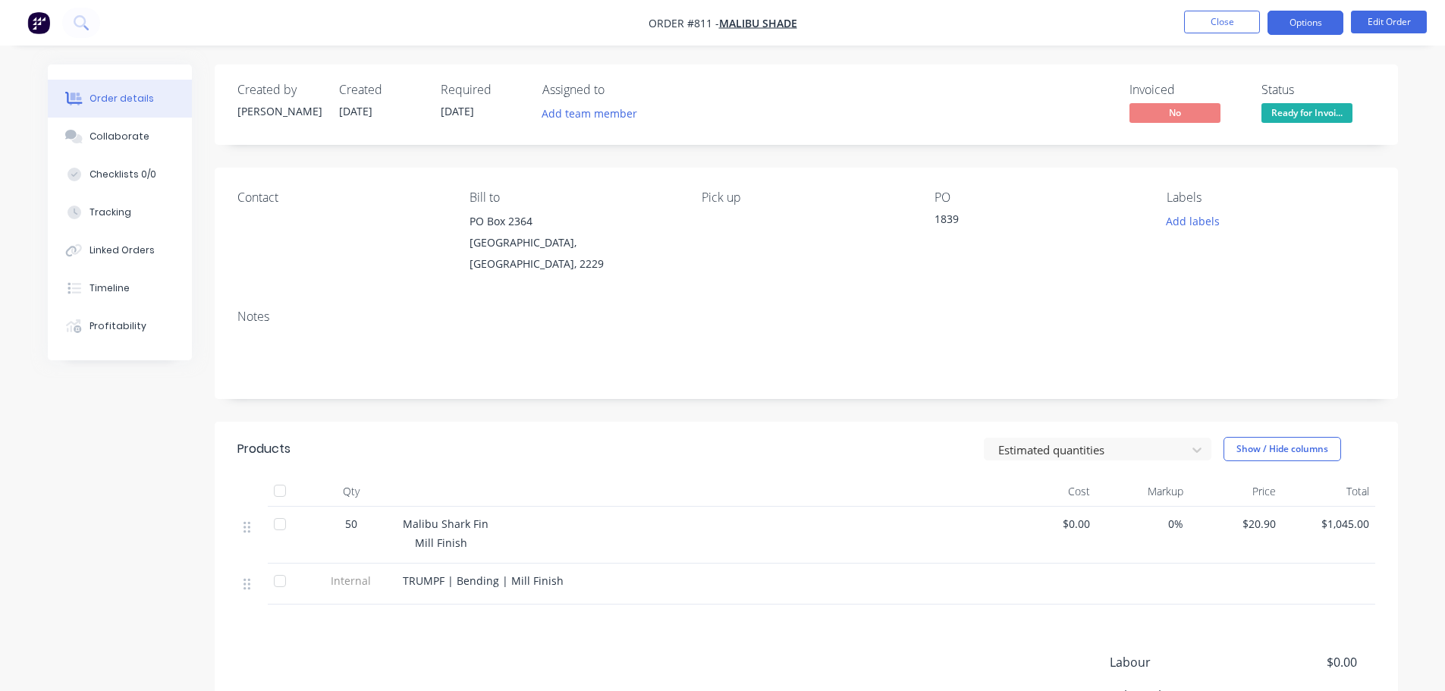
click at [1330, 20] on button "Options" at bounding box center [1306, 23] width 76 height 24
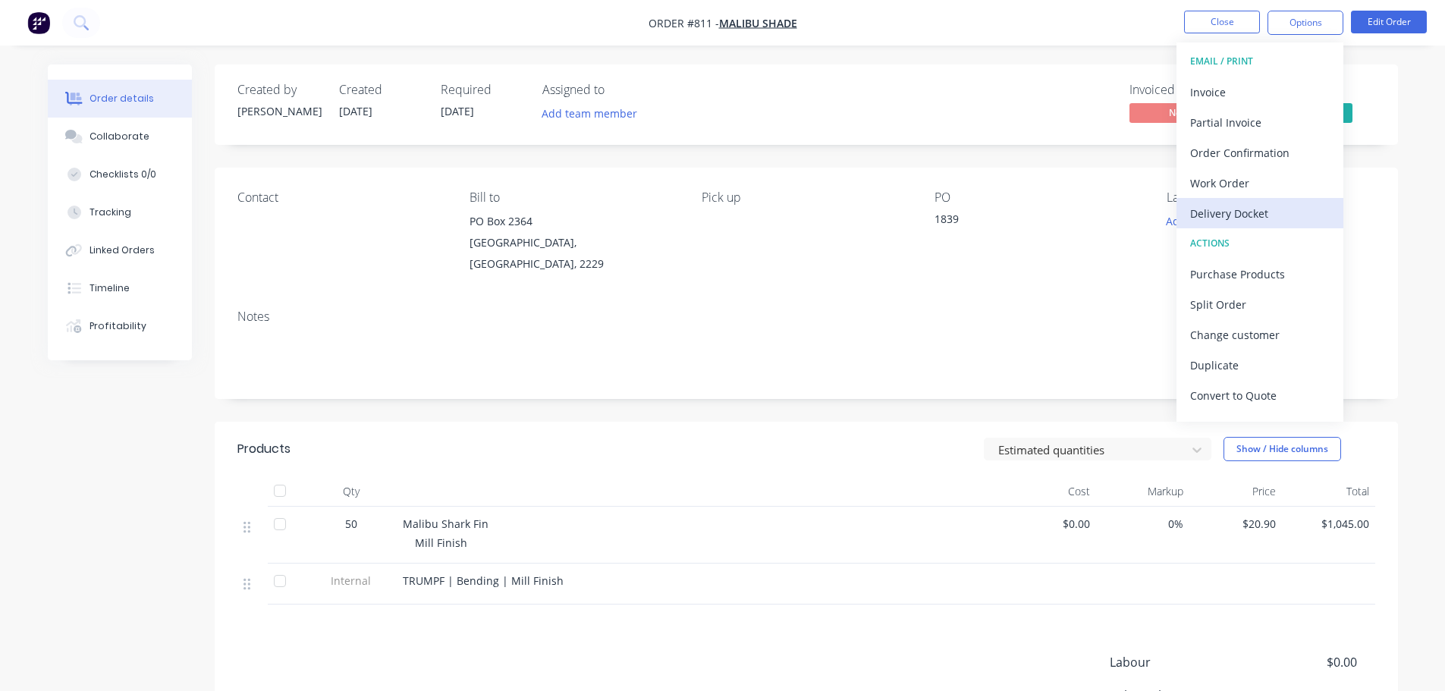
click at [1281, 214] on div "Delivery Docket" at bounding box center [1260, 214] width 140 height 22
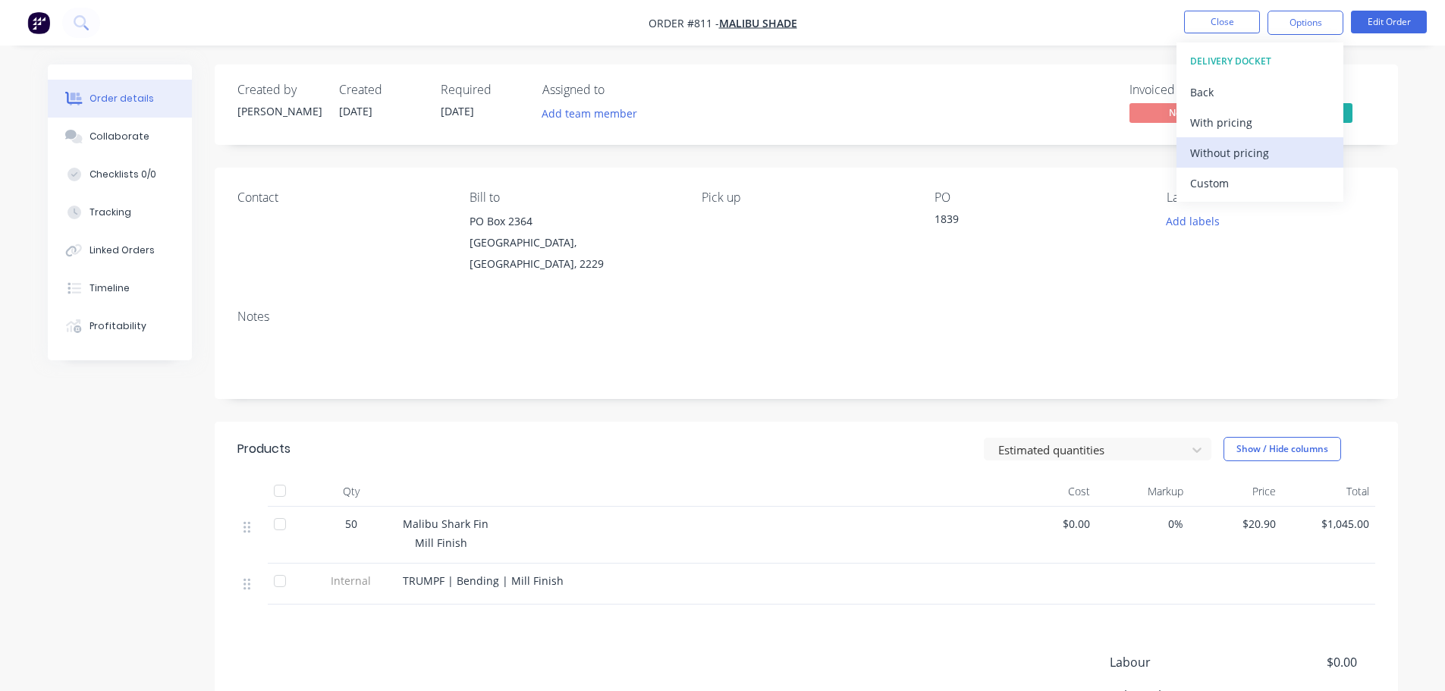
click at [1265, 150] on div "Without pricing" at bounding box center [1260, 153] width 140 height 22
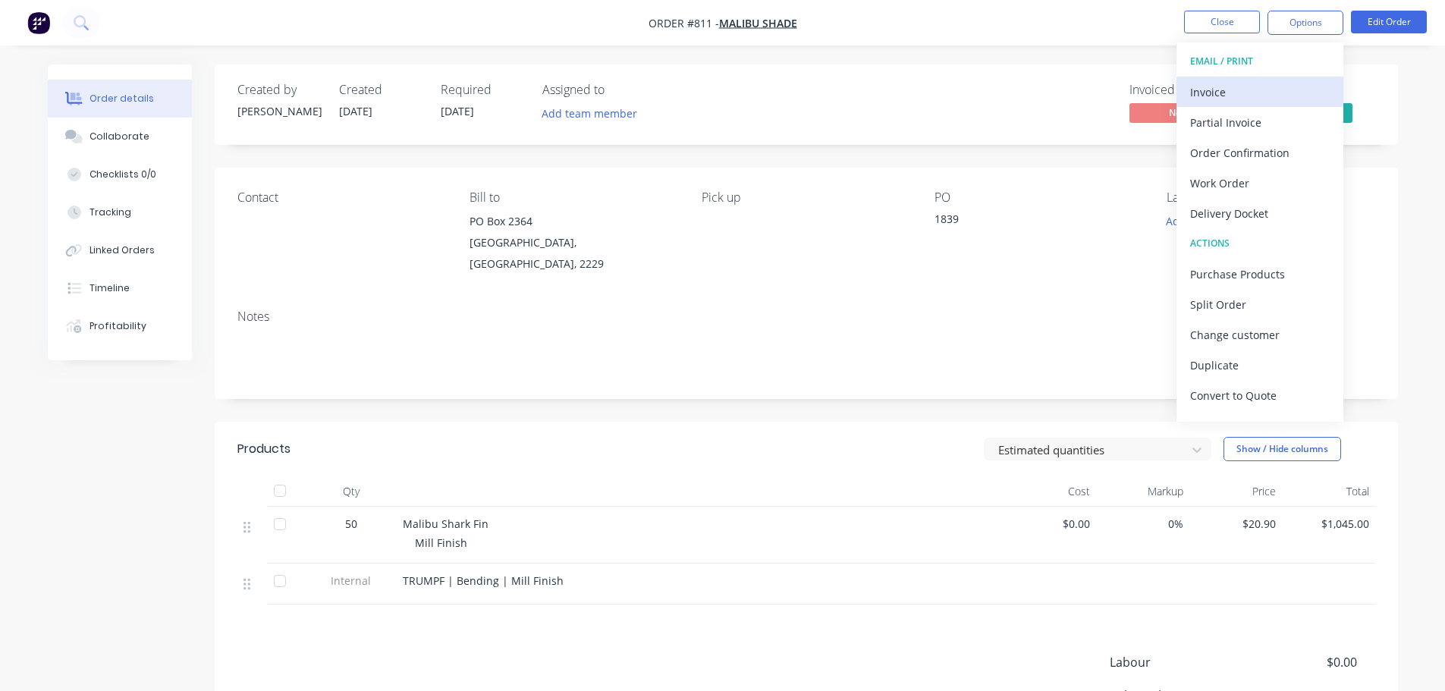
click at [1206, 79] on button "Invoice" at bounding box center [1260, 92] width 167 height 30
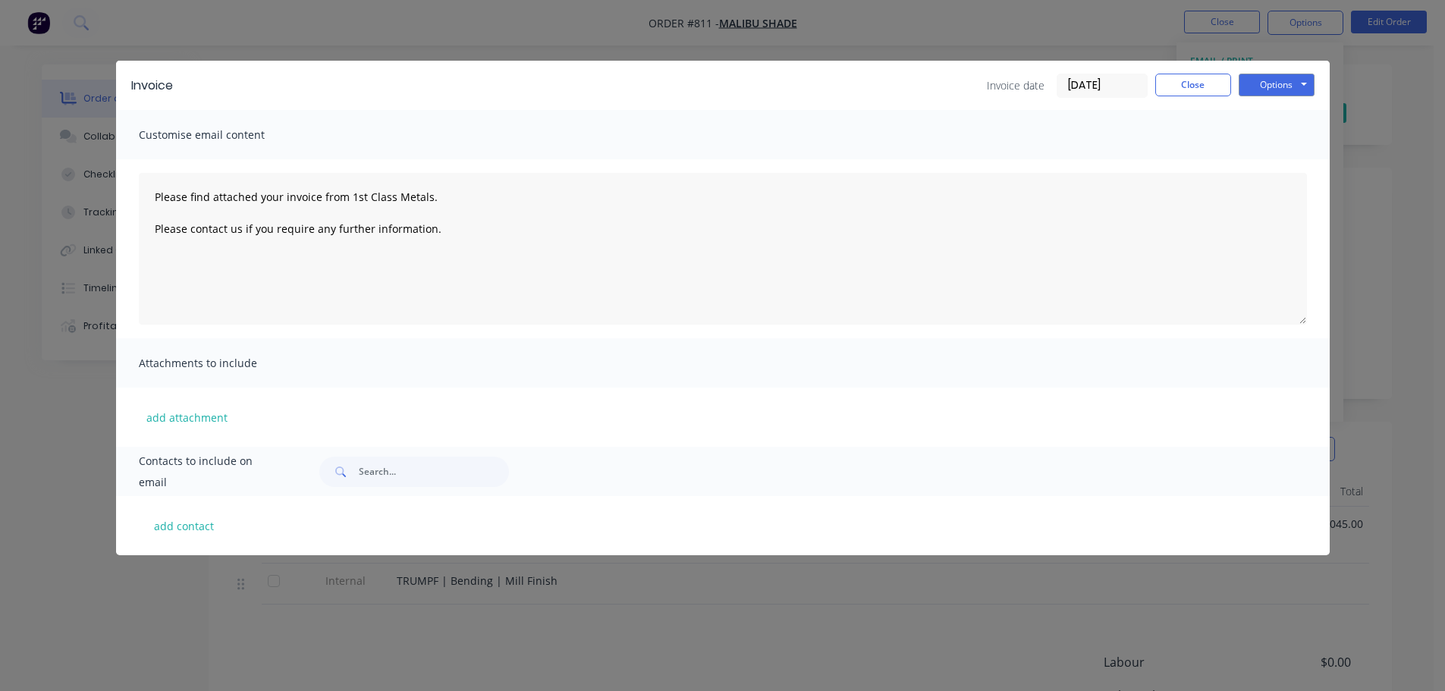
click at [1275, 71] on div "Invoice Invoice date 26/09/25 Close Options Preview Print Email" at bounding box center [723, 85] width 1214 height 49
click at [1257, 77] on button "Options" at bounding box center [1277, 85] width 76 height 23
click at [1274, 143] on button "Print" at bounding box center [1287, 136] width 97 height 25
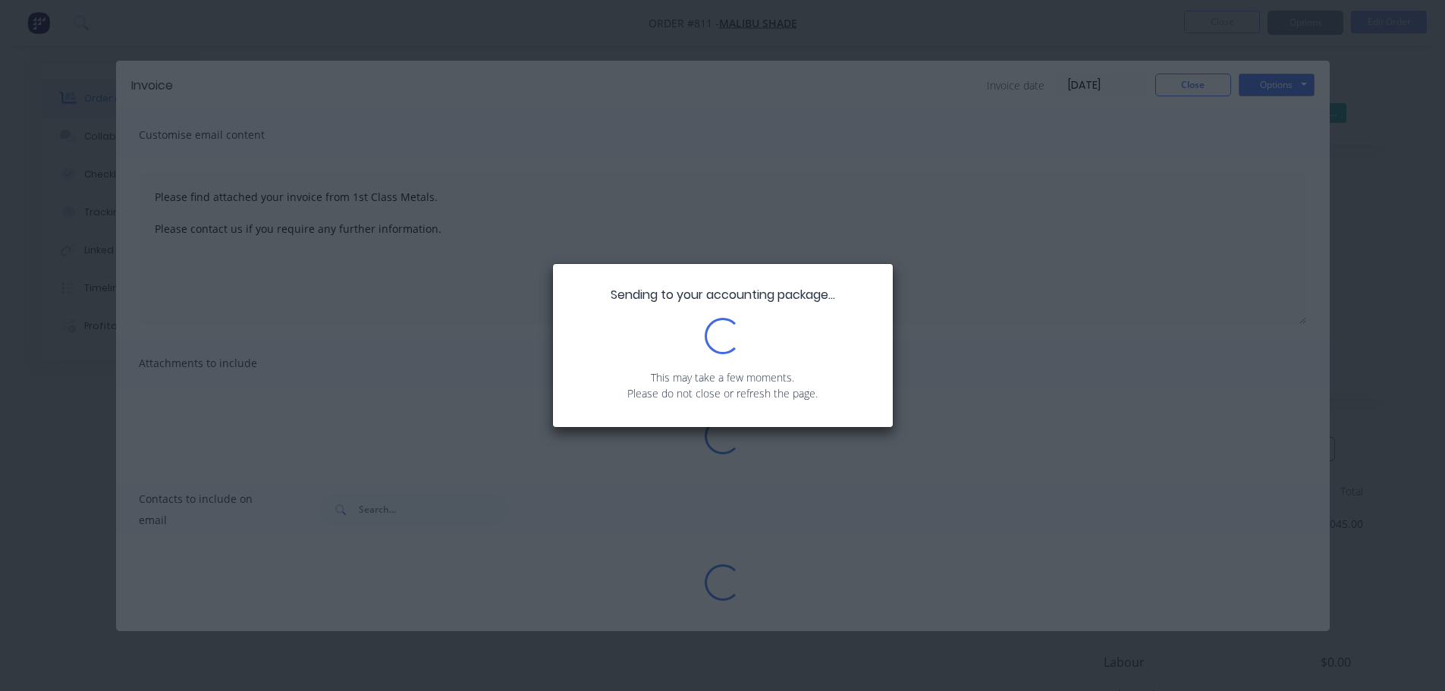
type textarea "Please find attached your invoice from 1st Class Metals. Please contact us if y…"
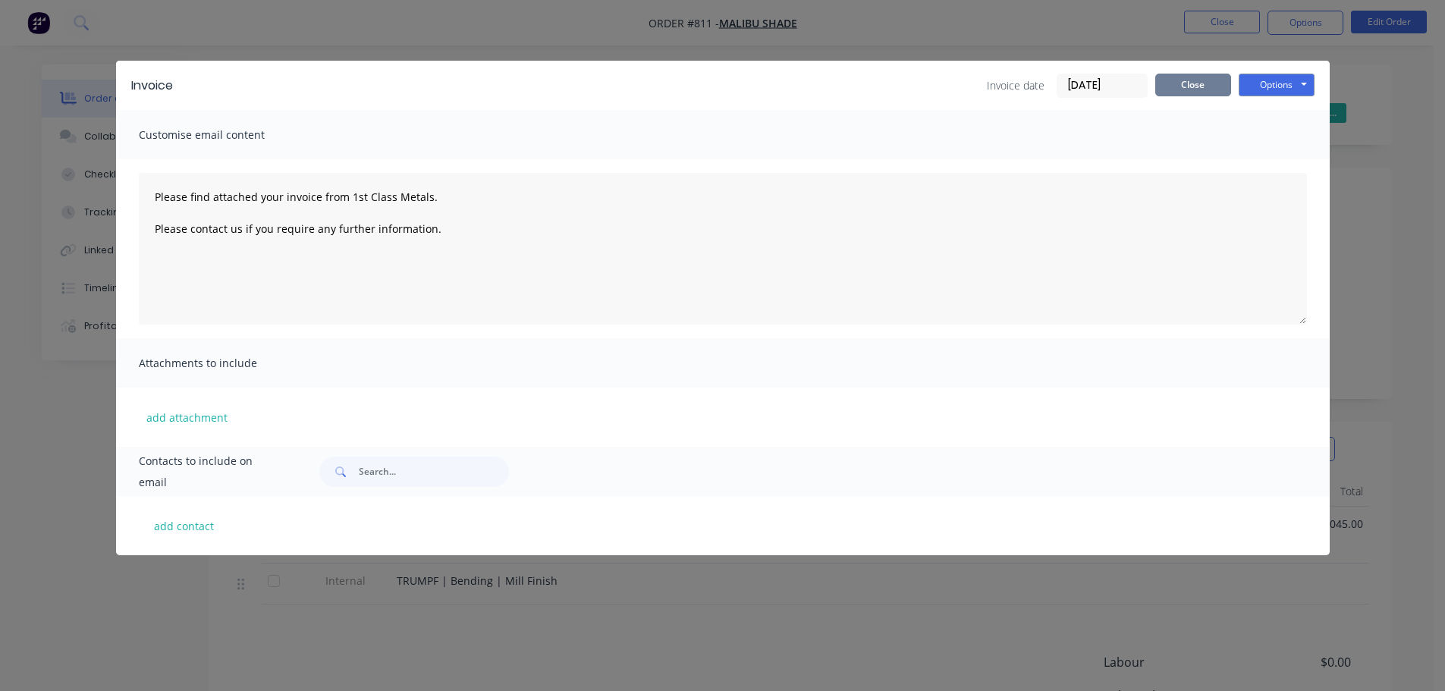
click at [1196, 86] on button "Close" at bounding box center [1193, 85] width 76 height 23
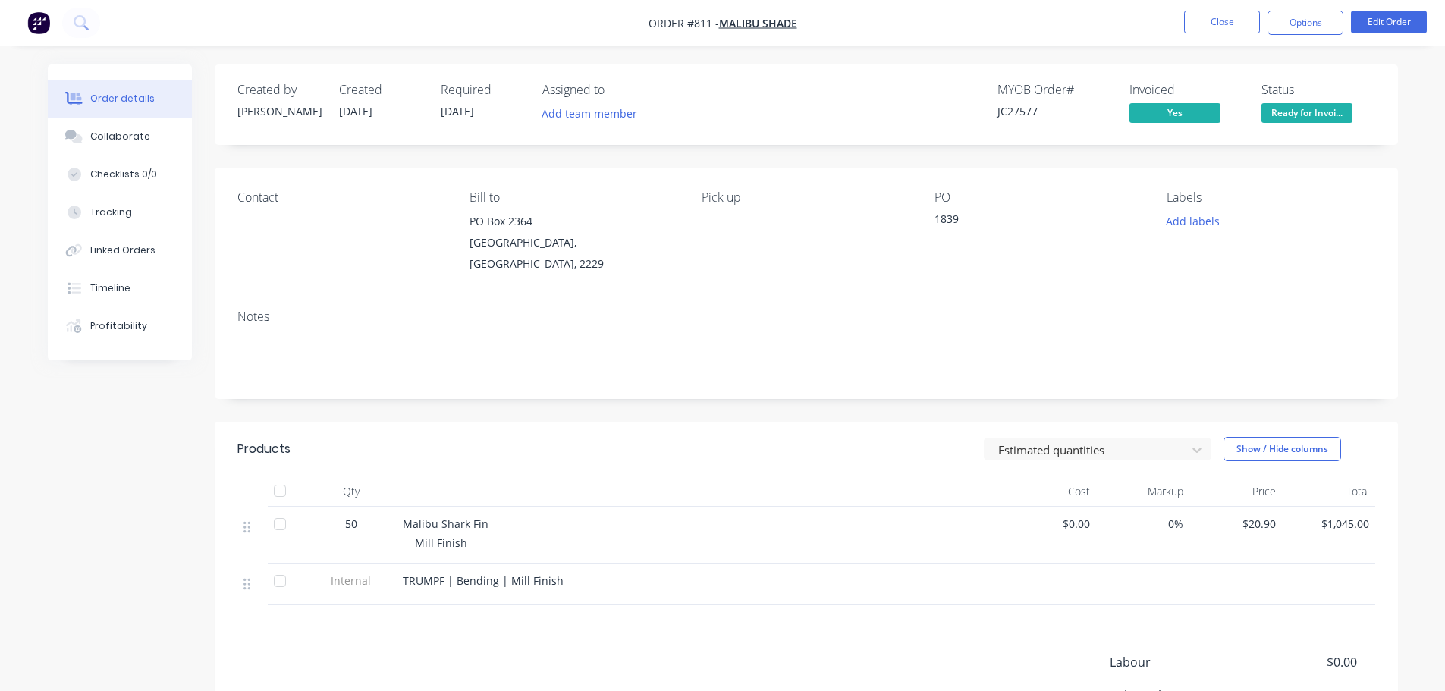
click at [1309, 121] on span "Ready for Invoi..." at bounding box center [1307, 112] width 91 height 19
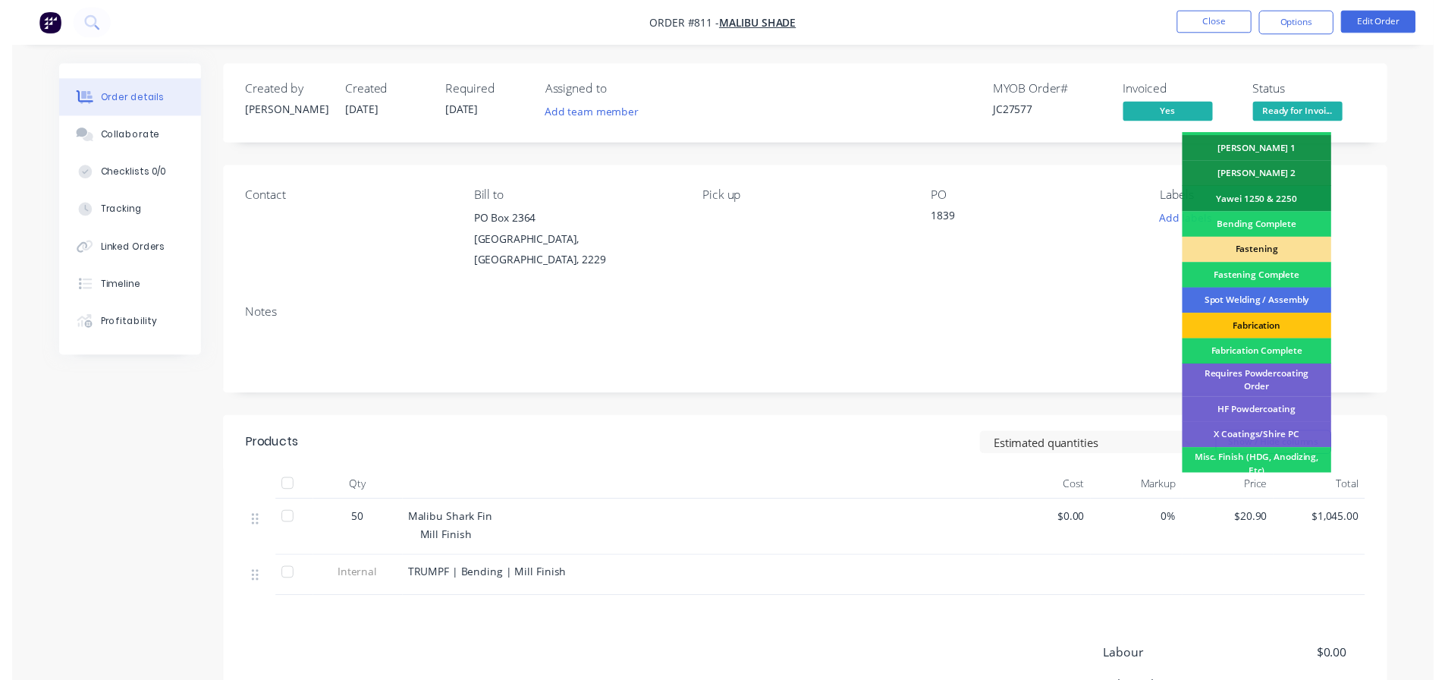
scroll to position [443, 0]
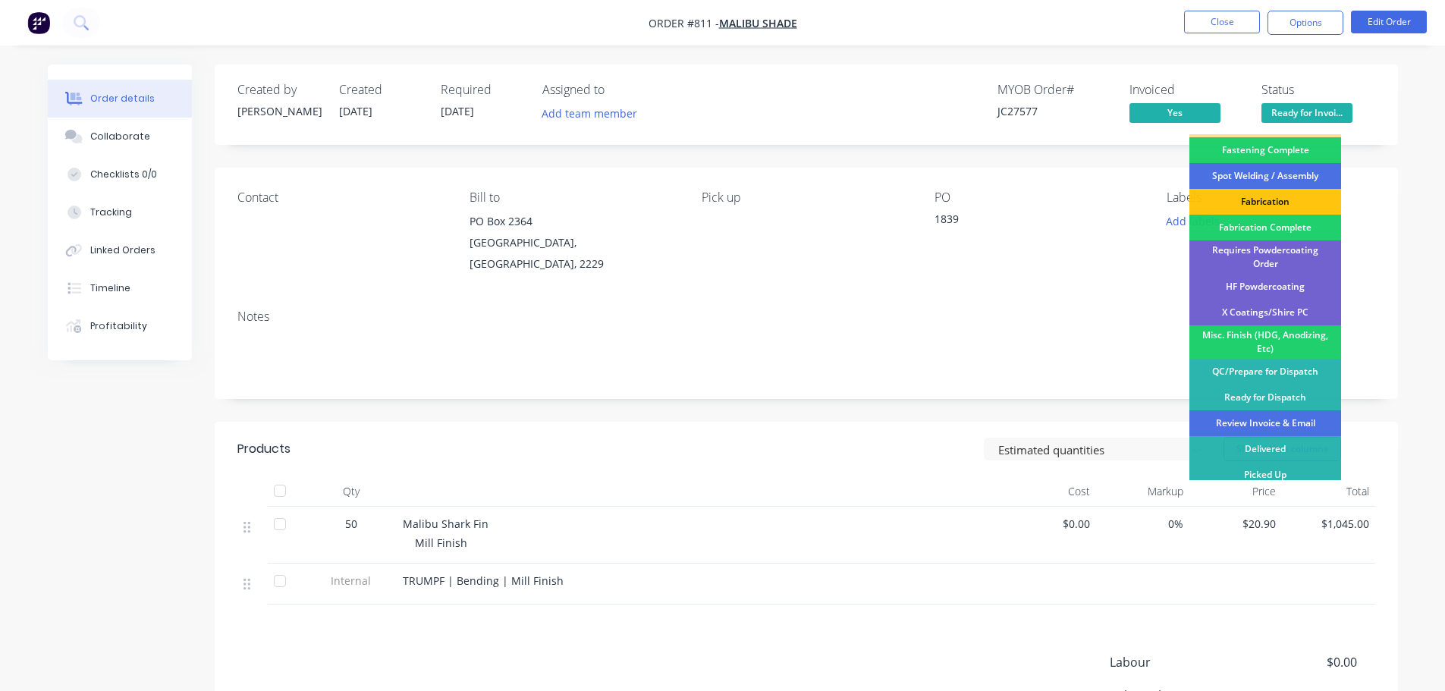
click at [1291, 417] on div "Review Invoice & Email" at bounding box center [1266, 423] width 152 height 26
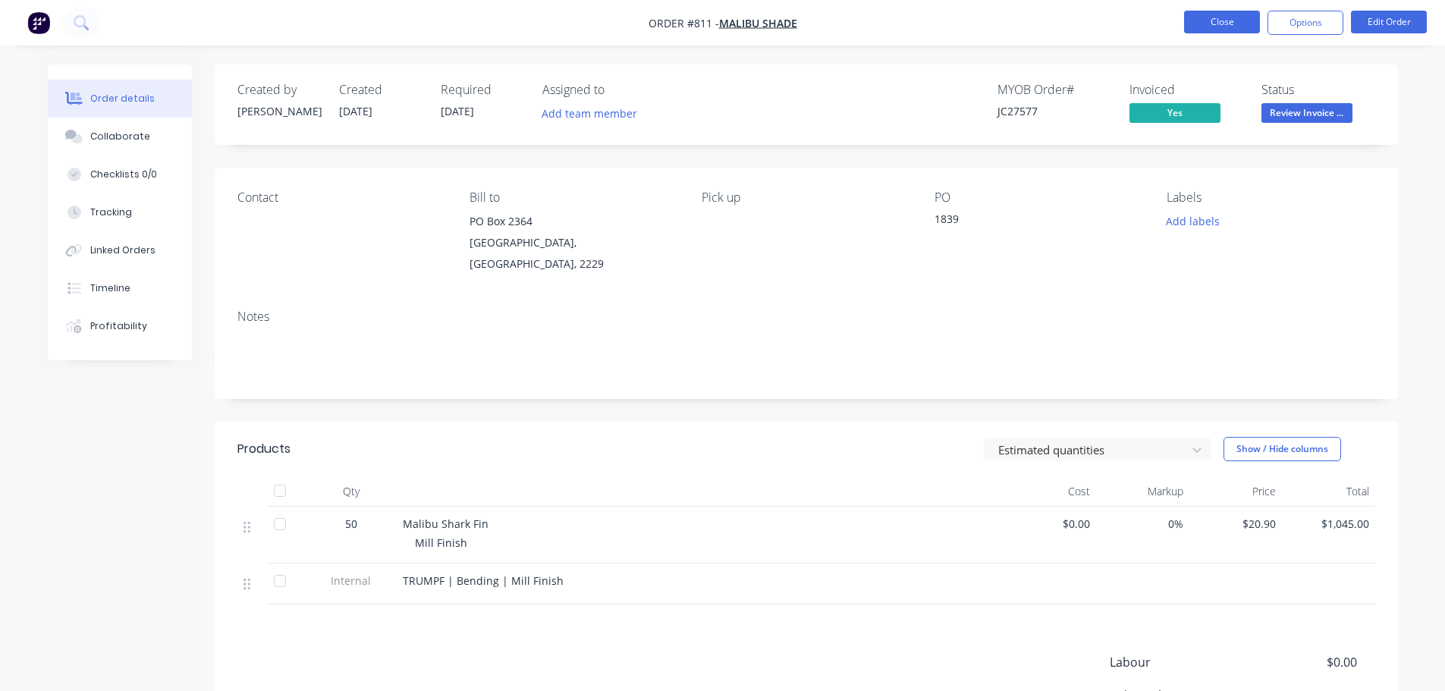
click at [1221, 29] on button "Close" at bounding box center [1222, 22] width 76 height 23
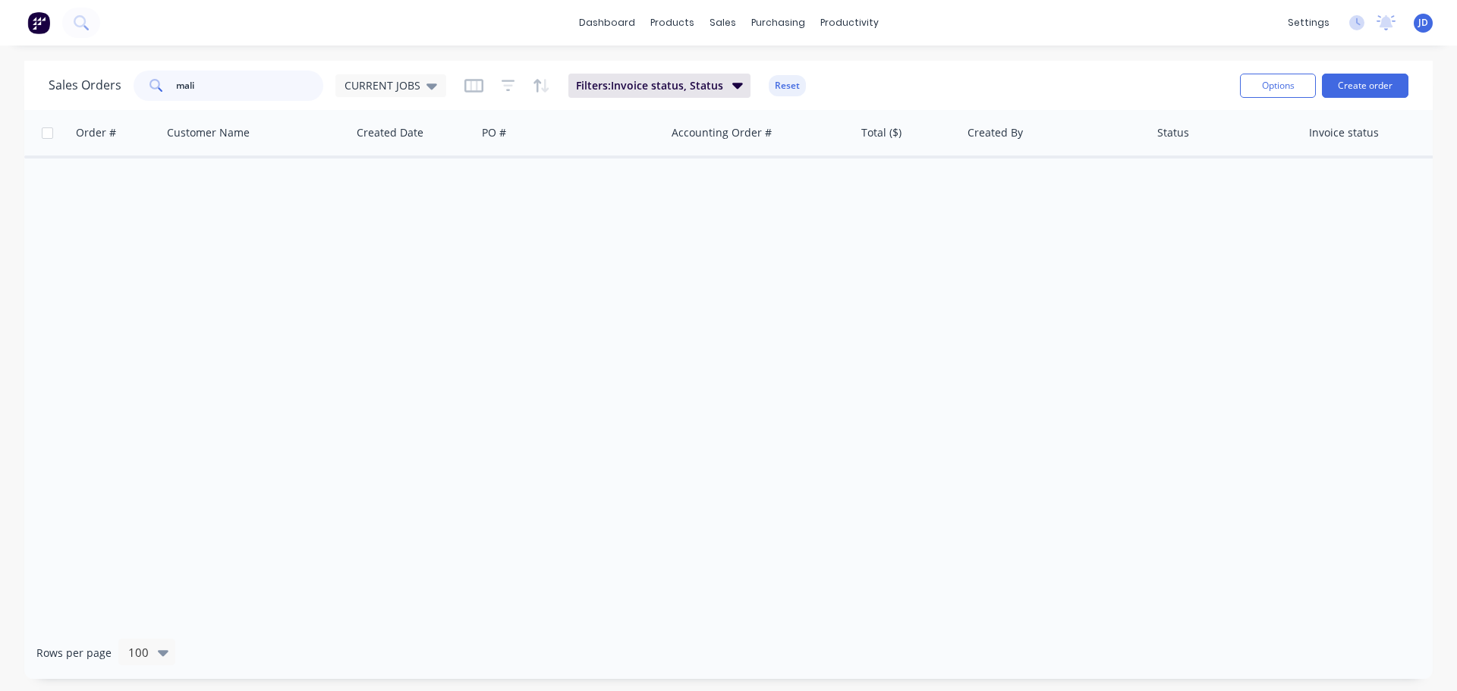
drag, startPoint x: 234, startPoint y: 84, endPoint x: 71, endPoint y: 0, distance: 184.2
click at [120, 36] on div "dashboard products sales purchasing productivity dashboard products Product Cat…" at bounding box center [728, 345] width 1457 height 691
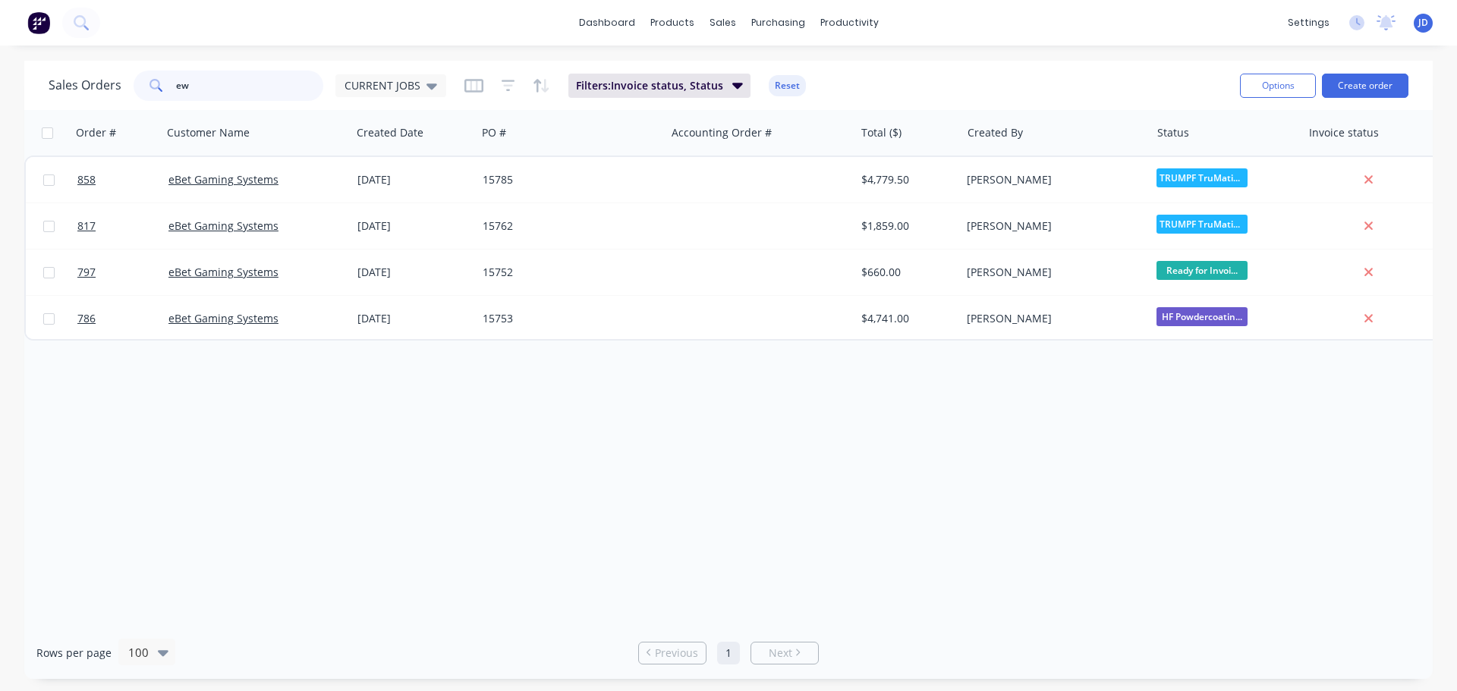
type input "ew"
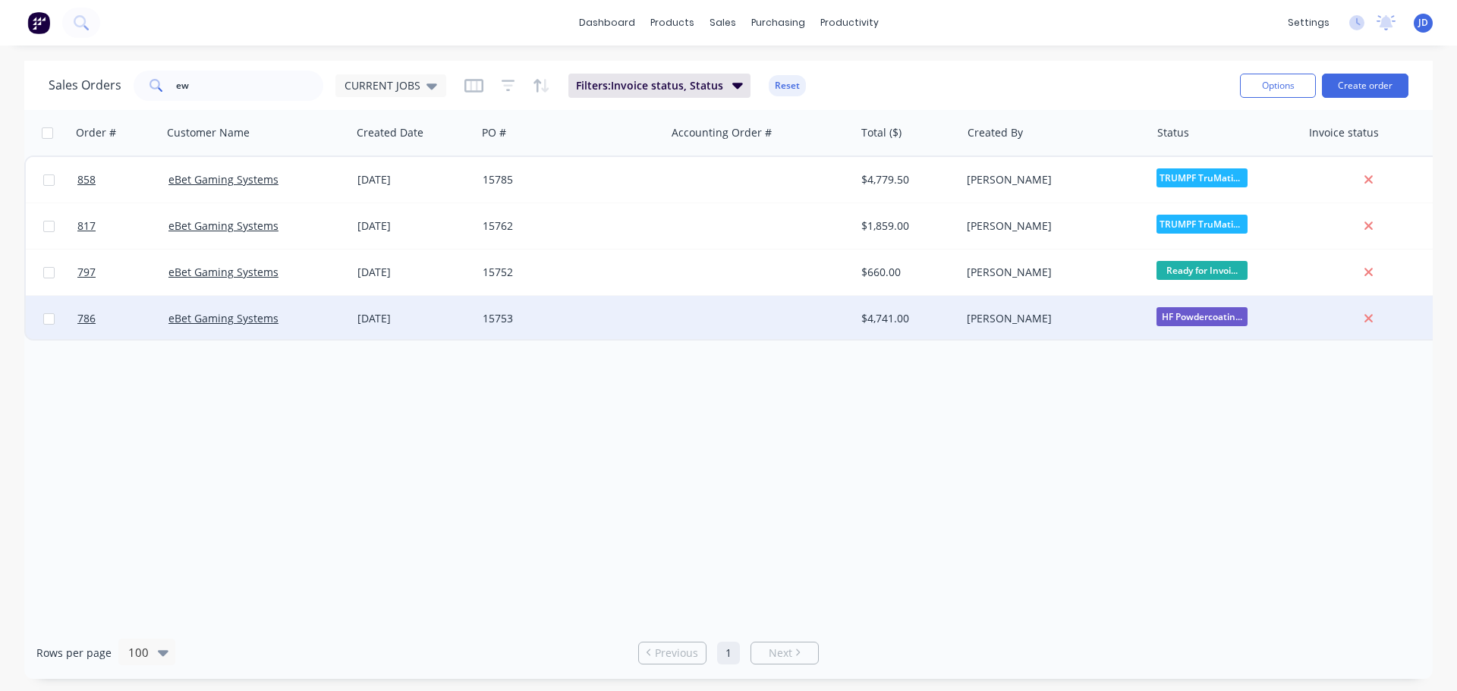
click at [821, 316] on div at bounding box center [759, 319] width 189 height 46
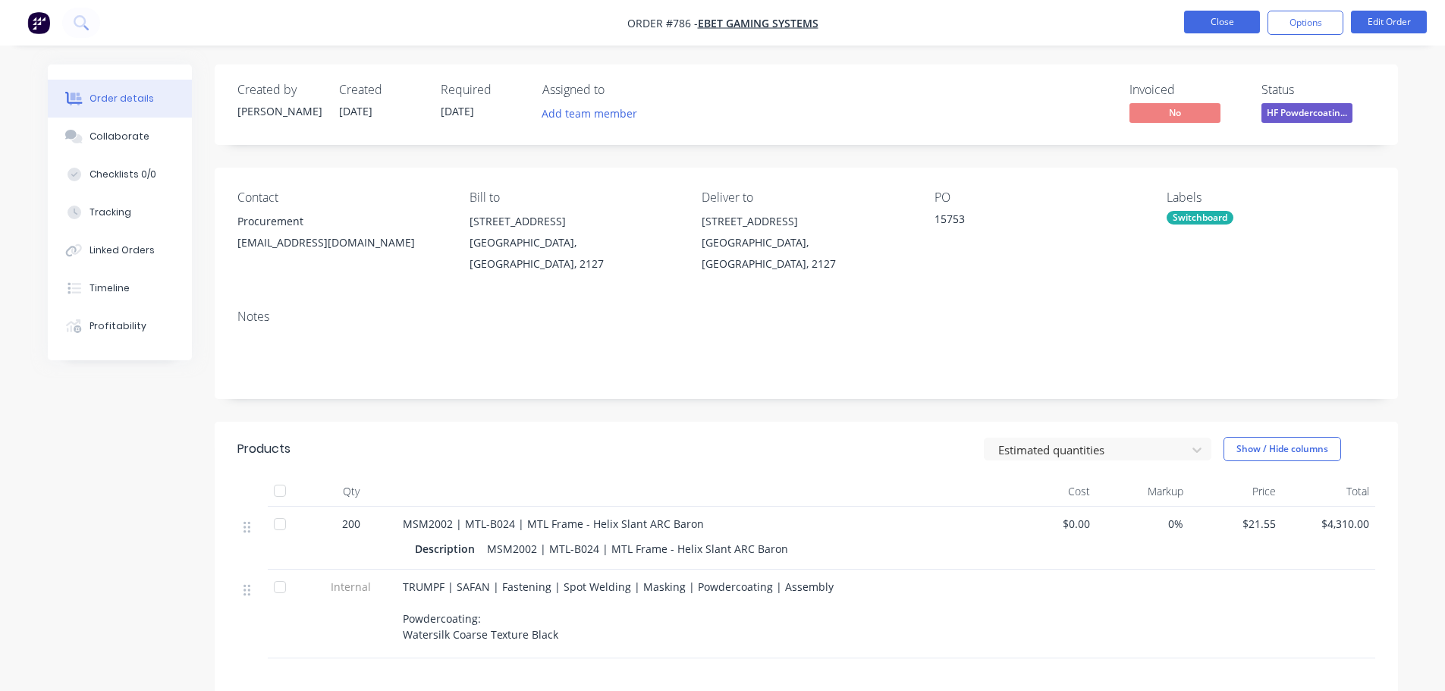
click at [1202, 24] on button "Close" at bounding box center [1222, 22] width 76 height 23
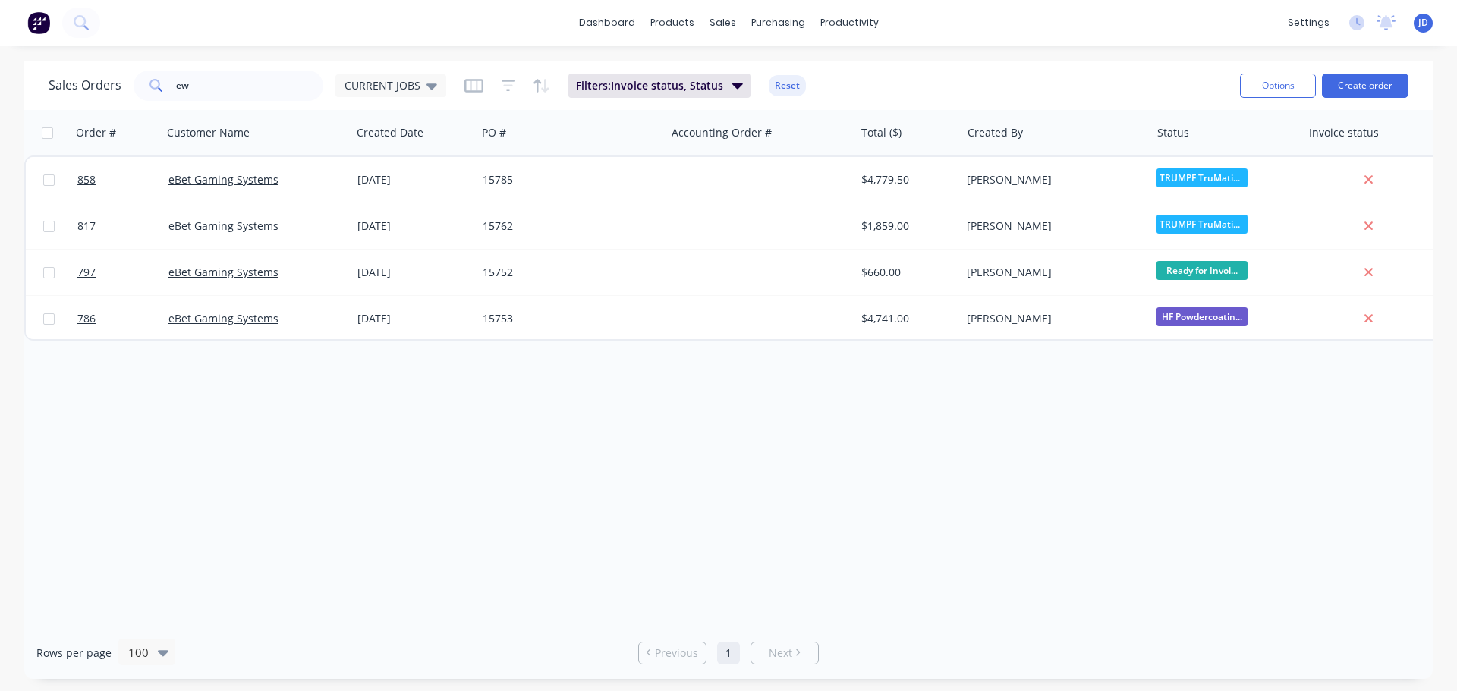
click at [960, 414] on div "Order # Customer Name Created Date PO # Accounting Order # Total ($) Created By…" at bounding box center [728, 368] width 1408 height 517
click at [248, 75] on input "ew" at bounding box center [250, 86] width 148 height 30
type input "e"
type input "RELEC"
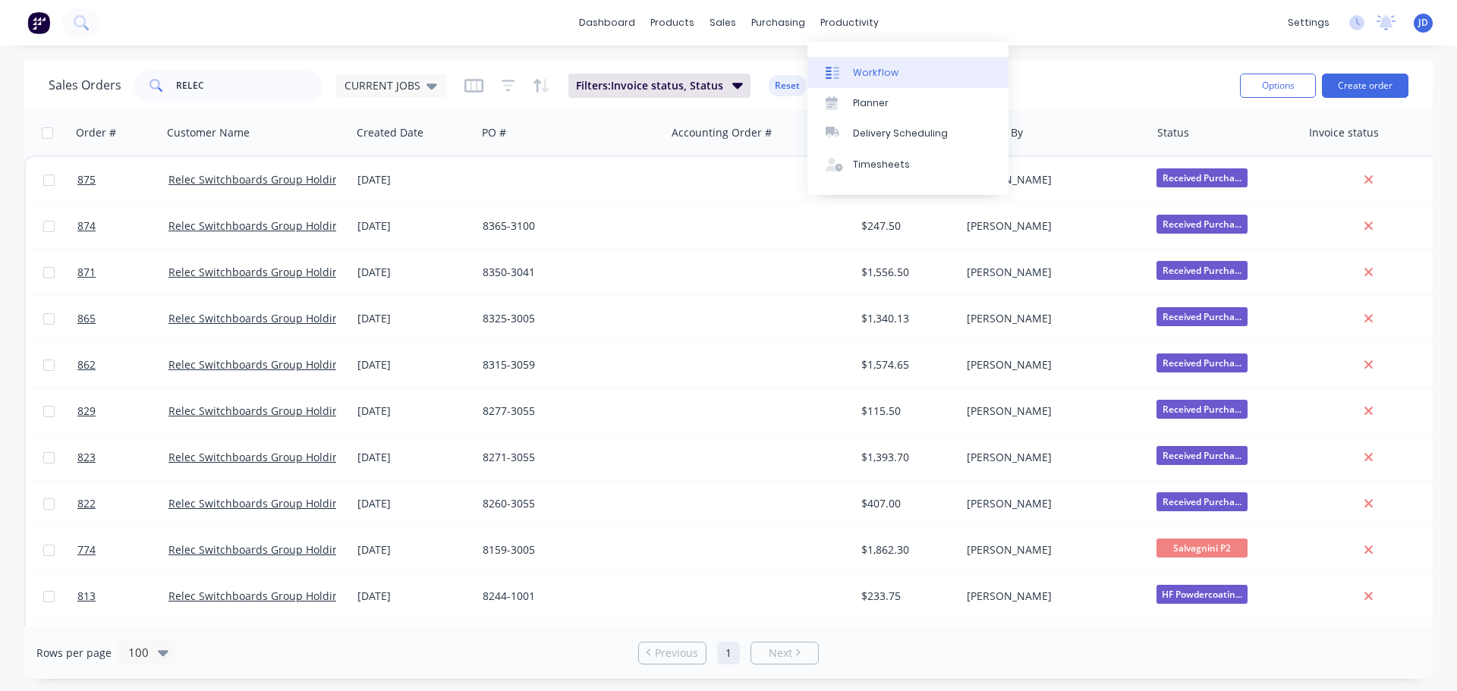
click at [847, 69] on div at bounding box center [836, 73] width 23 height 14
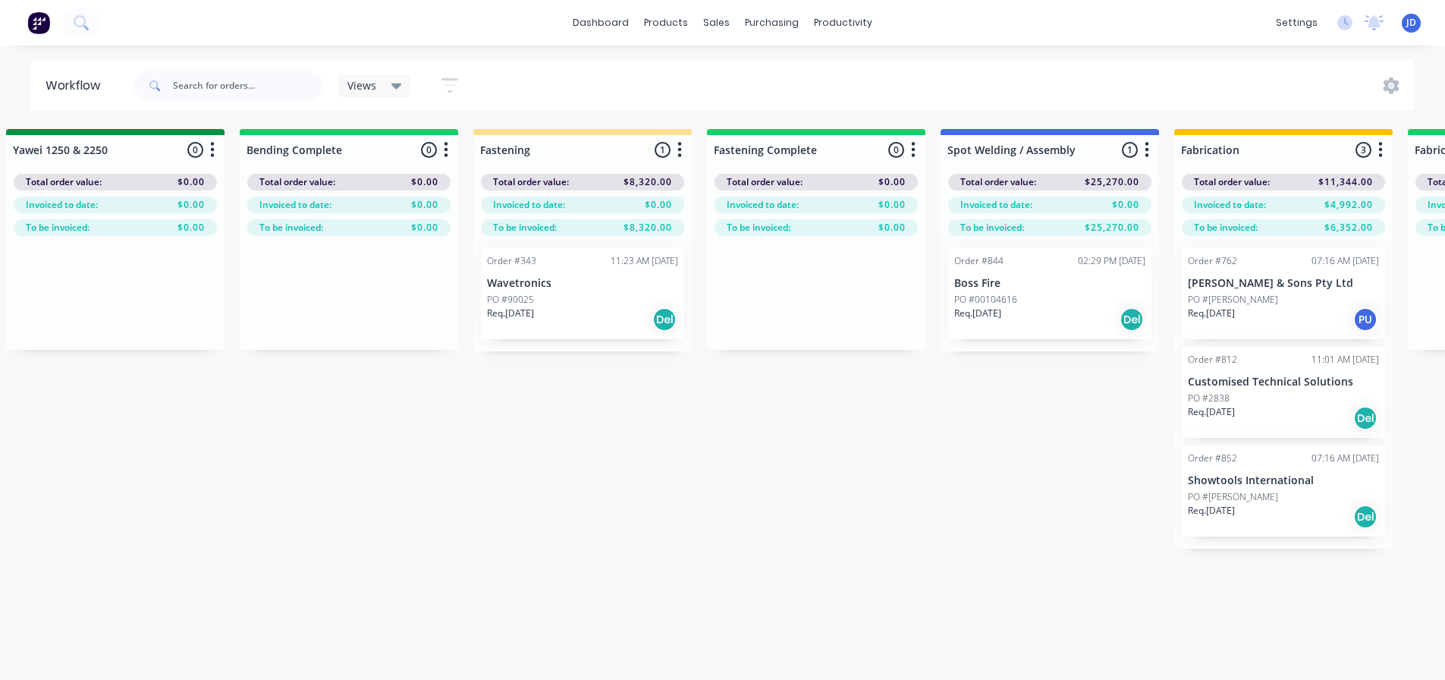
drag, startPoint x: 976, startPoint y: 470, endPoint x: 1116, endPoint y: 426, distance: 146.1
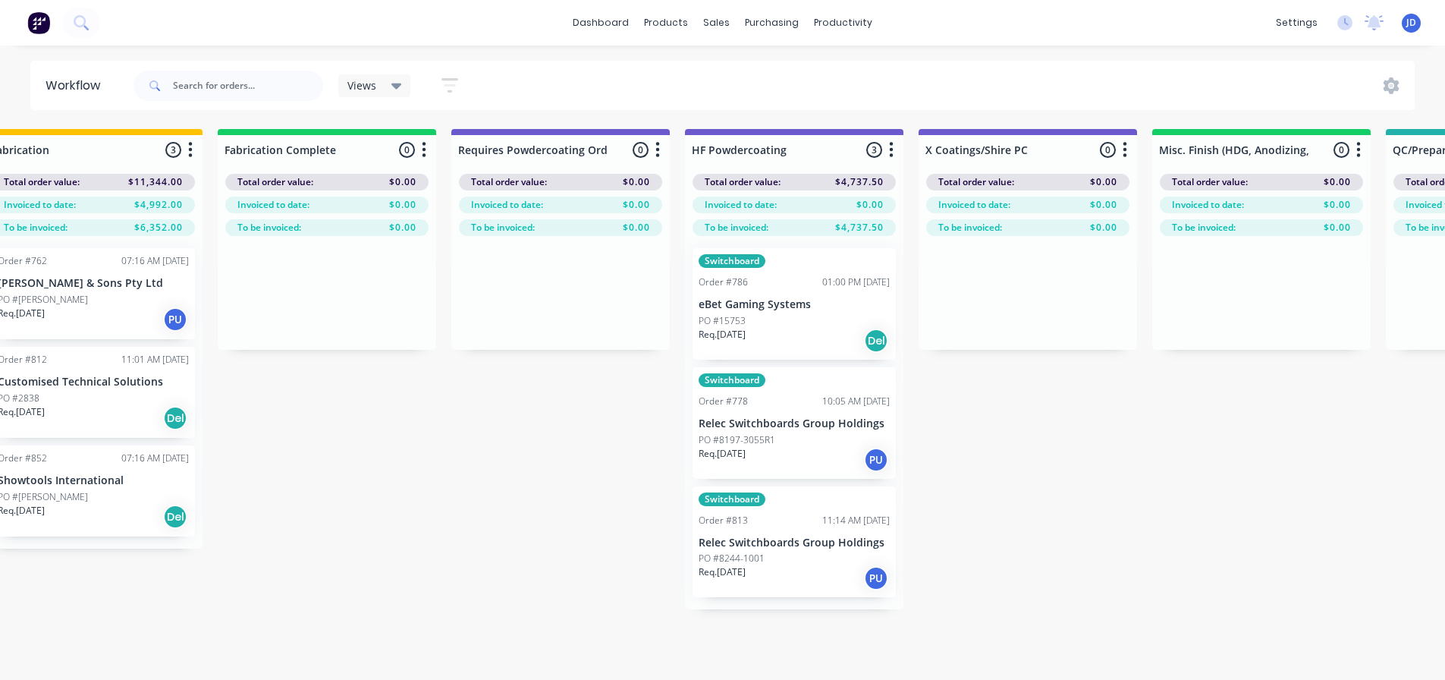
drag, startPoint x: 476, startPoint y: 472, endPoint x: 649, endPoint y: 431, distance: 178.5
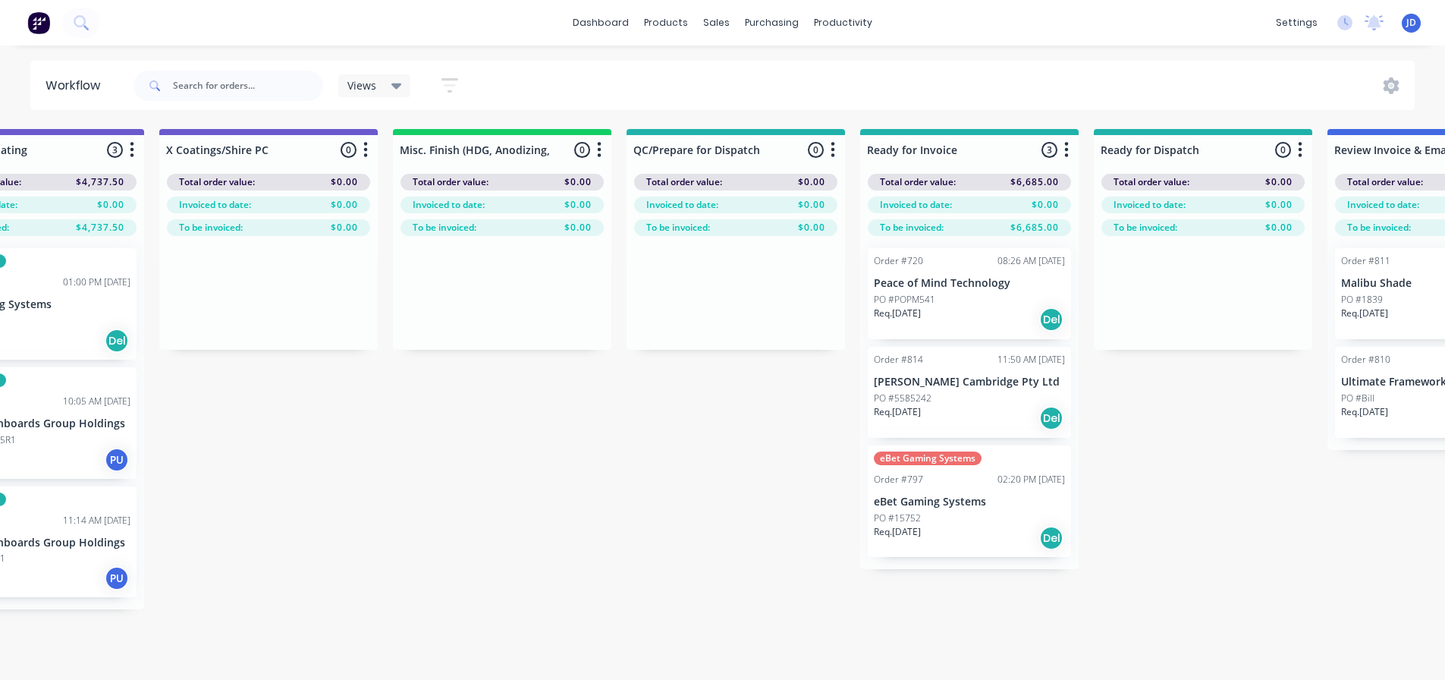
drag, startPoint x: 713, startPoint y: 502, endPoint x: 840, endPoint y: 495, distance: 126.9
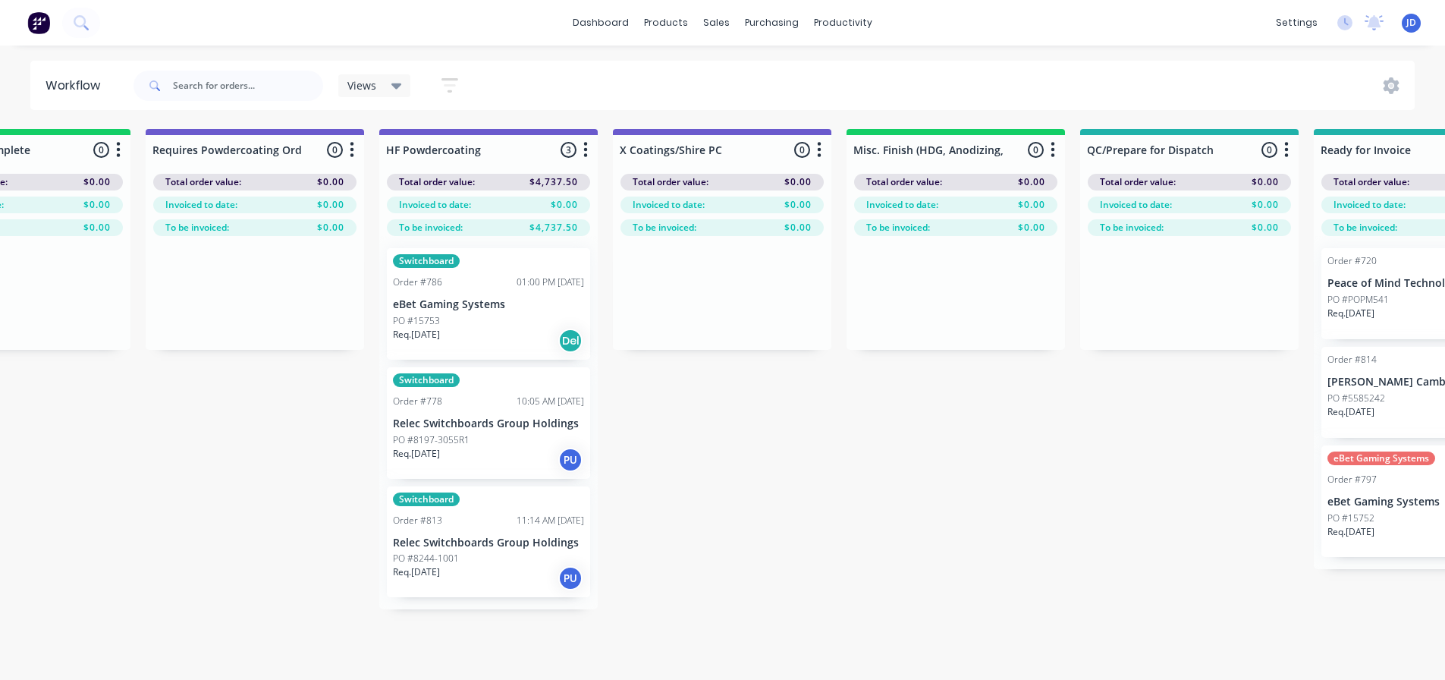
drag, startPoint x: 755, startPoint y: 529, endPoint x: 650, endPoint y: 515, distance: 105.6
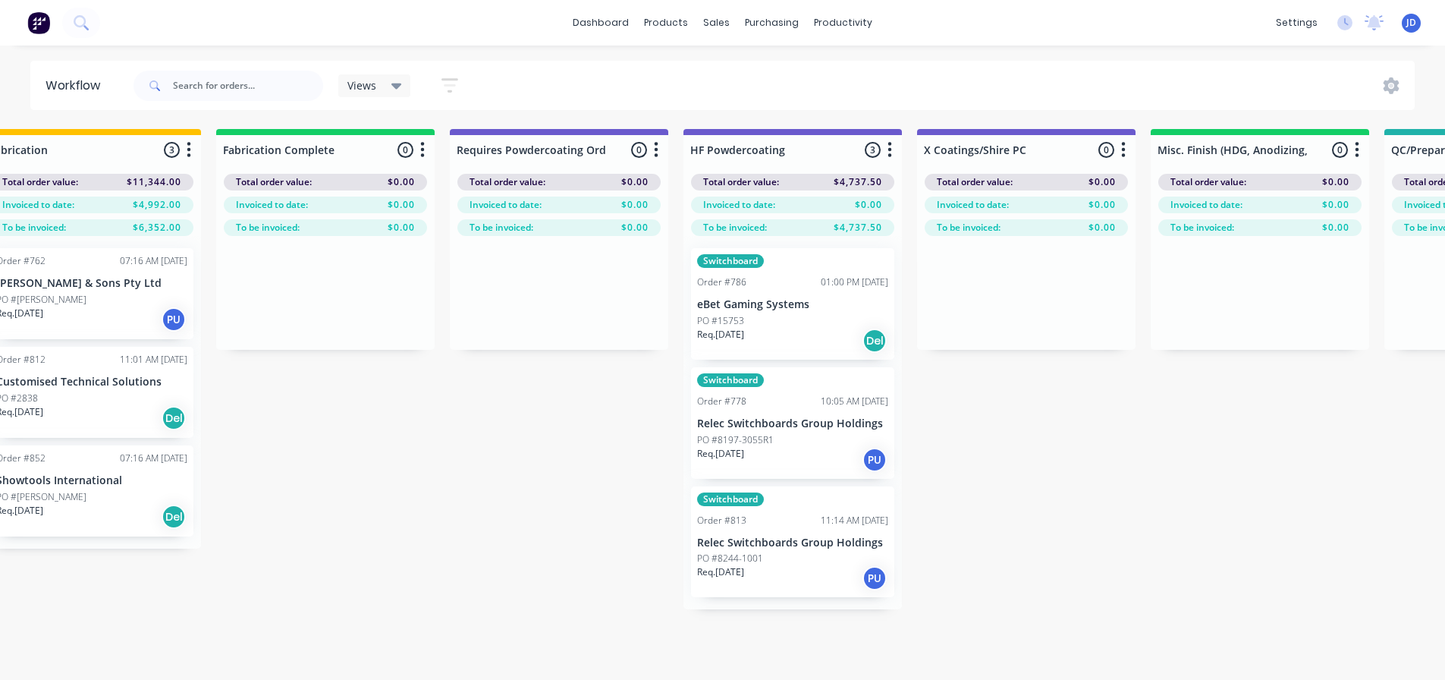
click at [789, 558] on div "PO #8244-1001" at bounding box center [792, 559] width 191 height 14
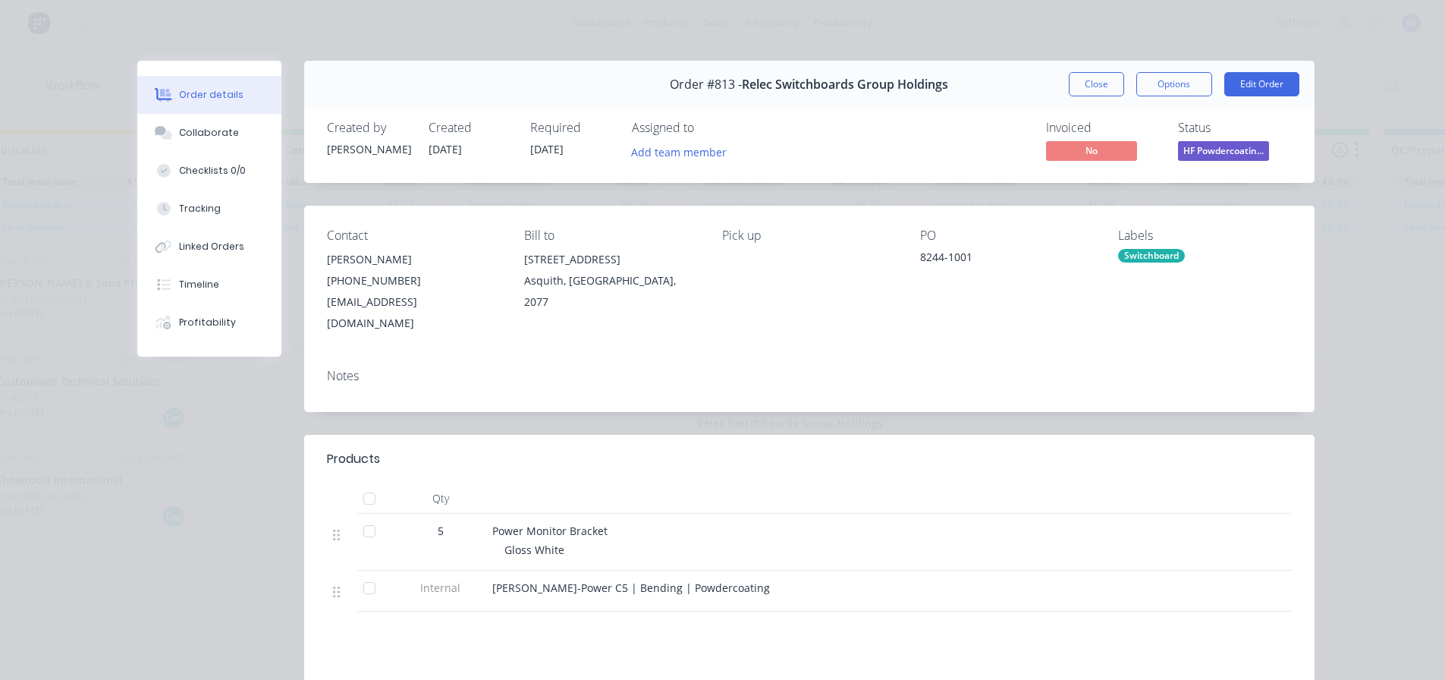
click at [1083, 93] on button "Close" at bounding box center [1096, 84] width 55 height 24
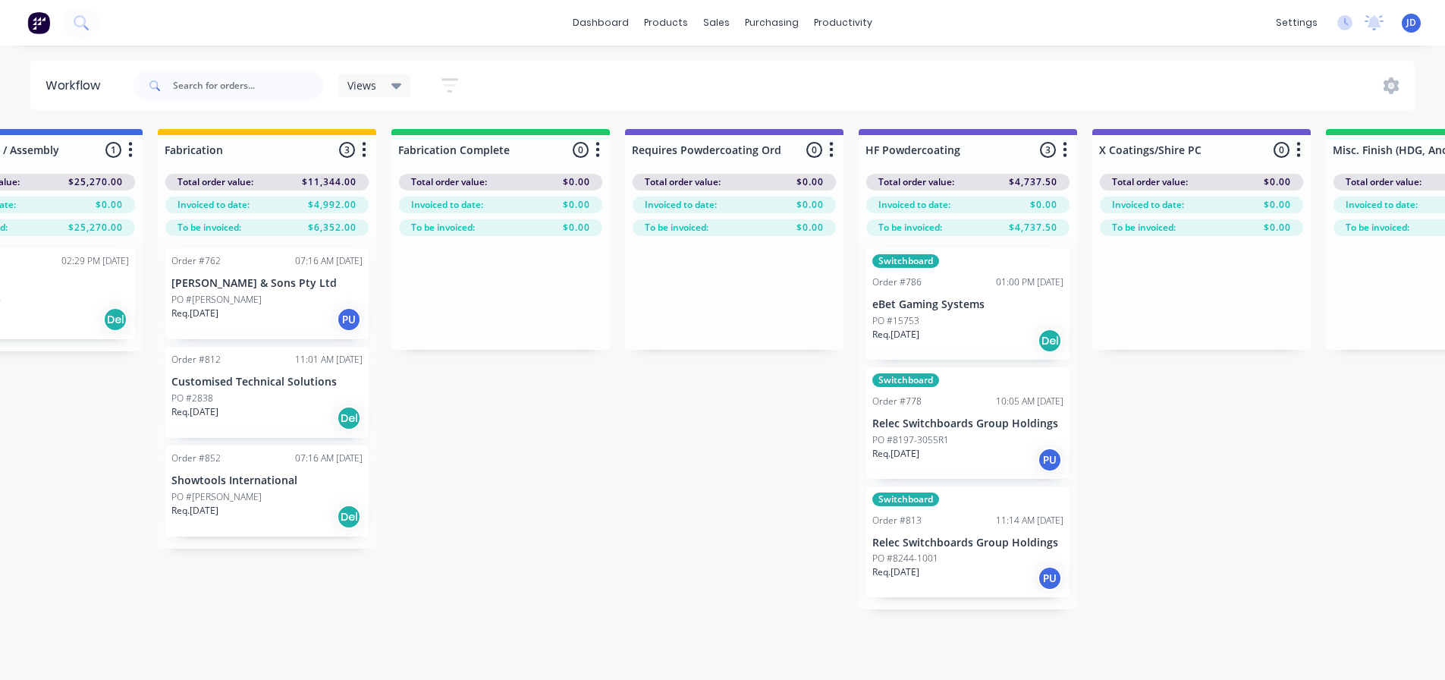
drag, startPoint x: 548, startPoint y: 522, endPoint x: 446, endPoint y: 477, distance: 111.8
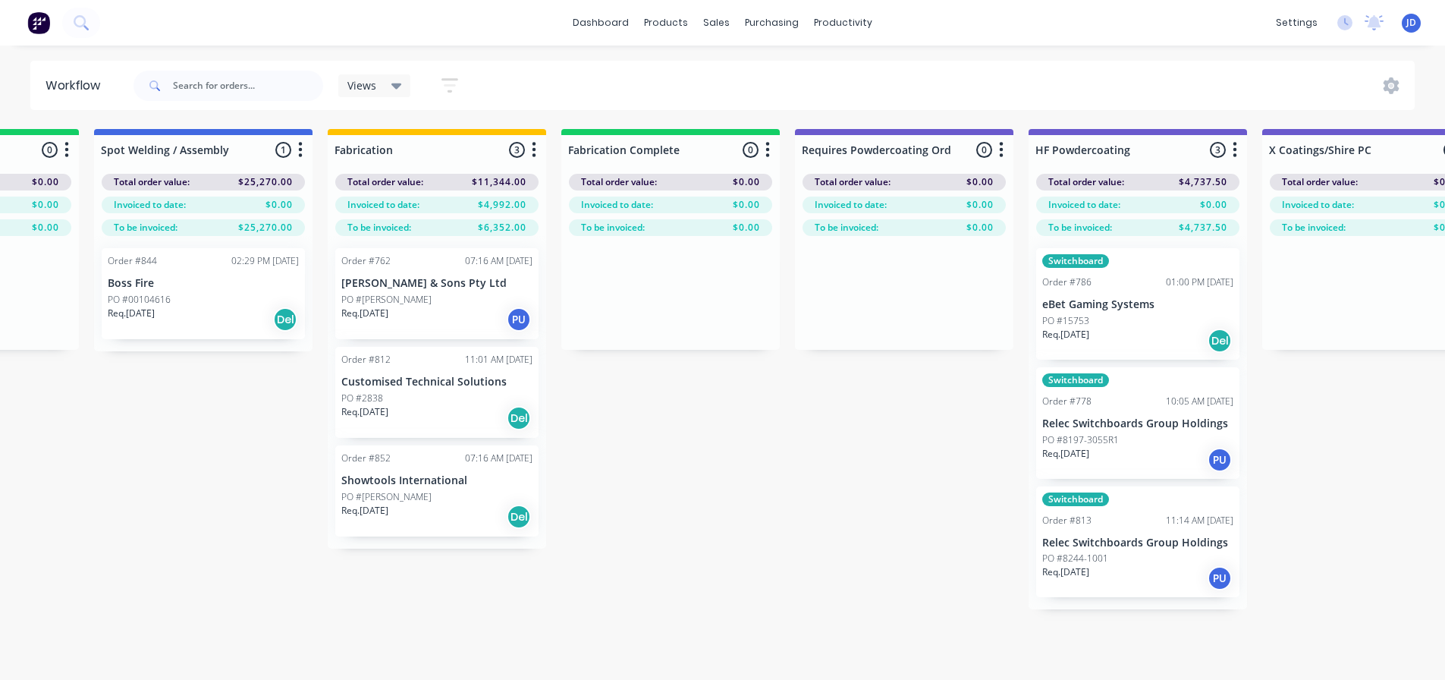
drag, startPoint x: 749, startPoint y: 602, endPoint x: 647, endPoint y: 548, distance: 115.4
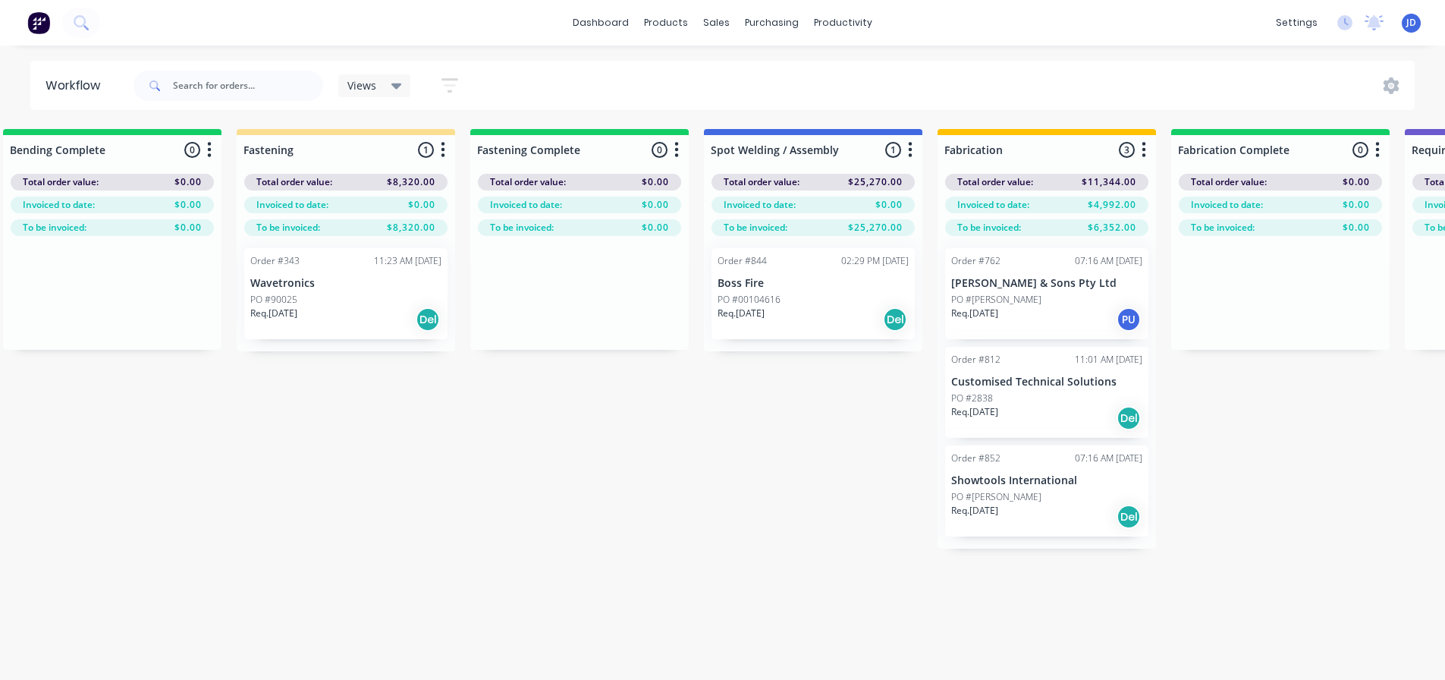
drag, startPoint x: 456, startPoint y: 530, endPoint x: 456, endPoint y: 516, distance: 13.7
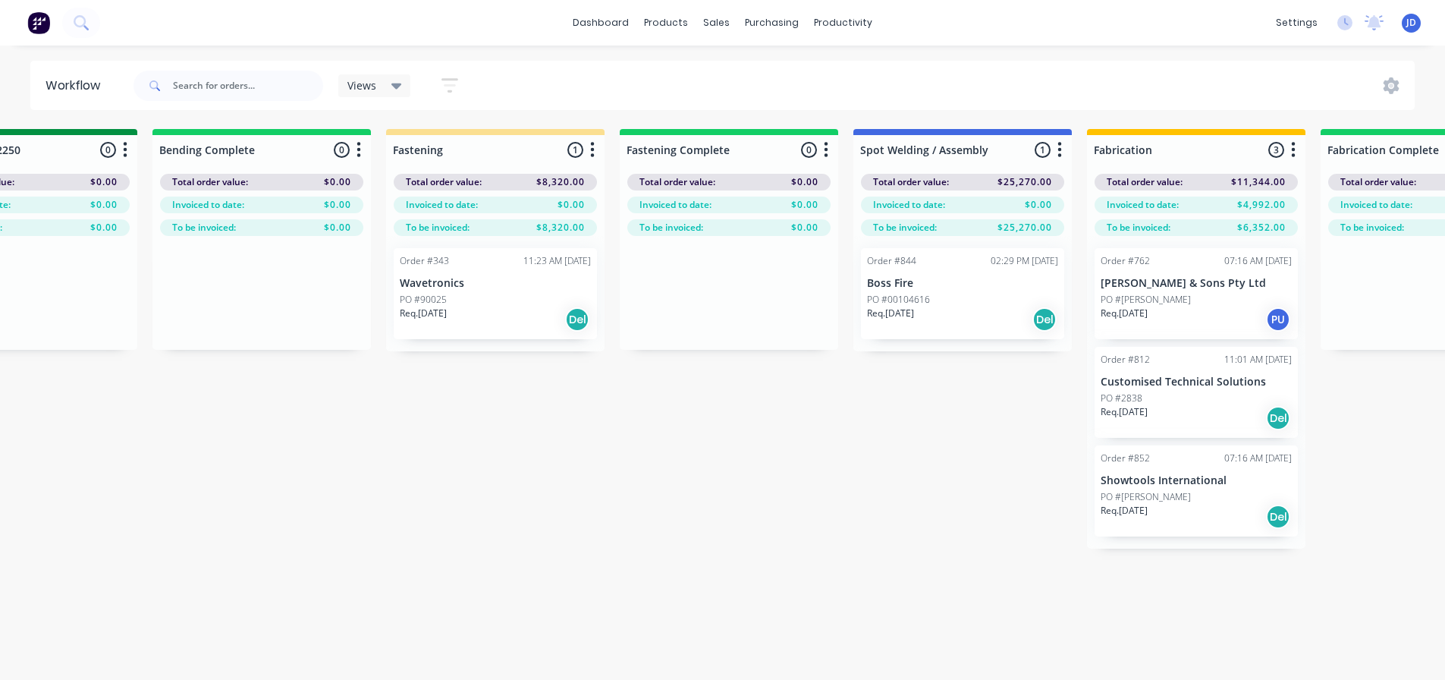
scroll to position [0, 3275]
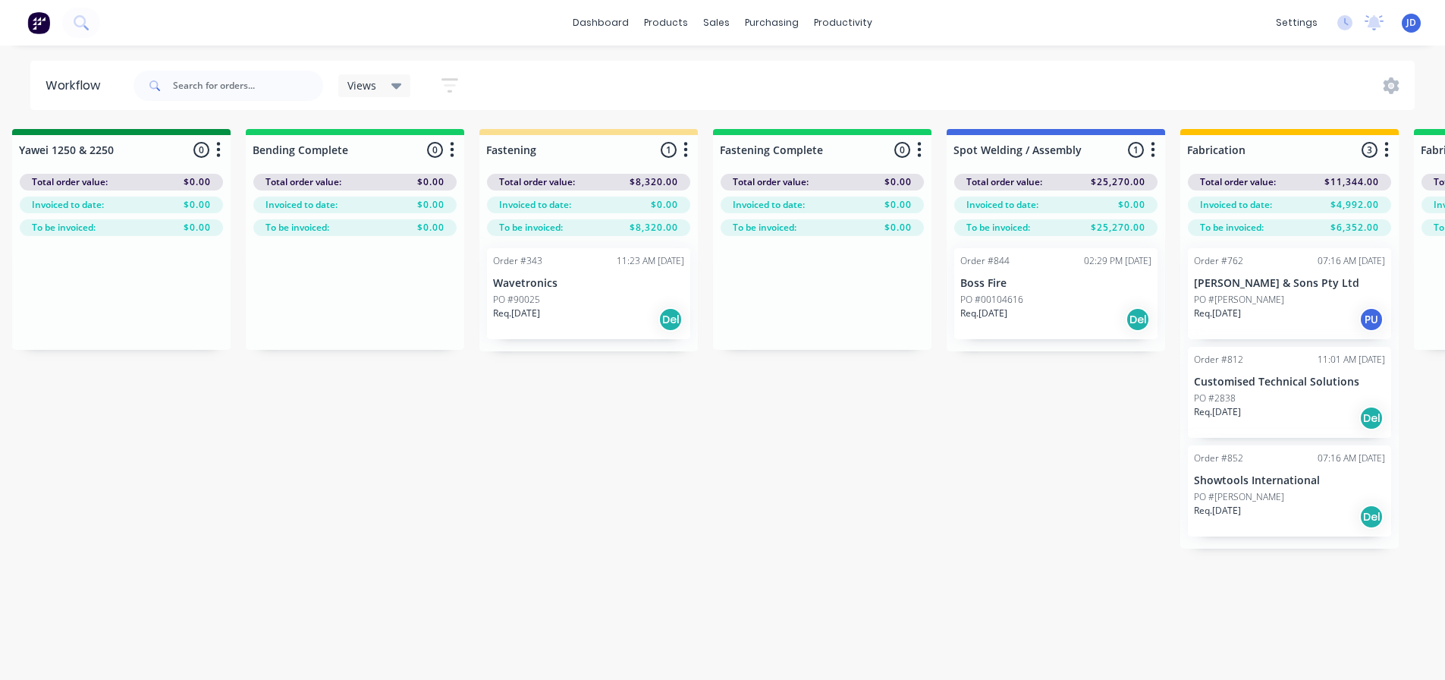
drag, startPoint x: 589, startPoint y: 591, endPoint x: 569, endPoint y: 564, distance: 34.1
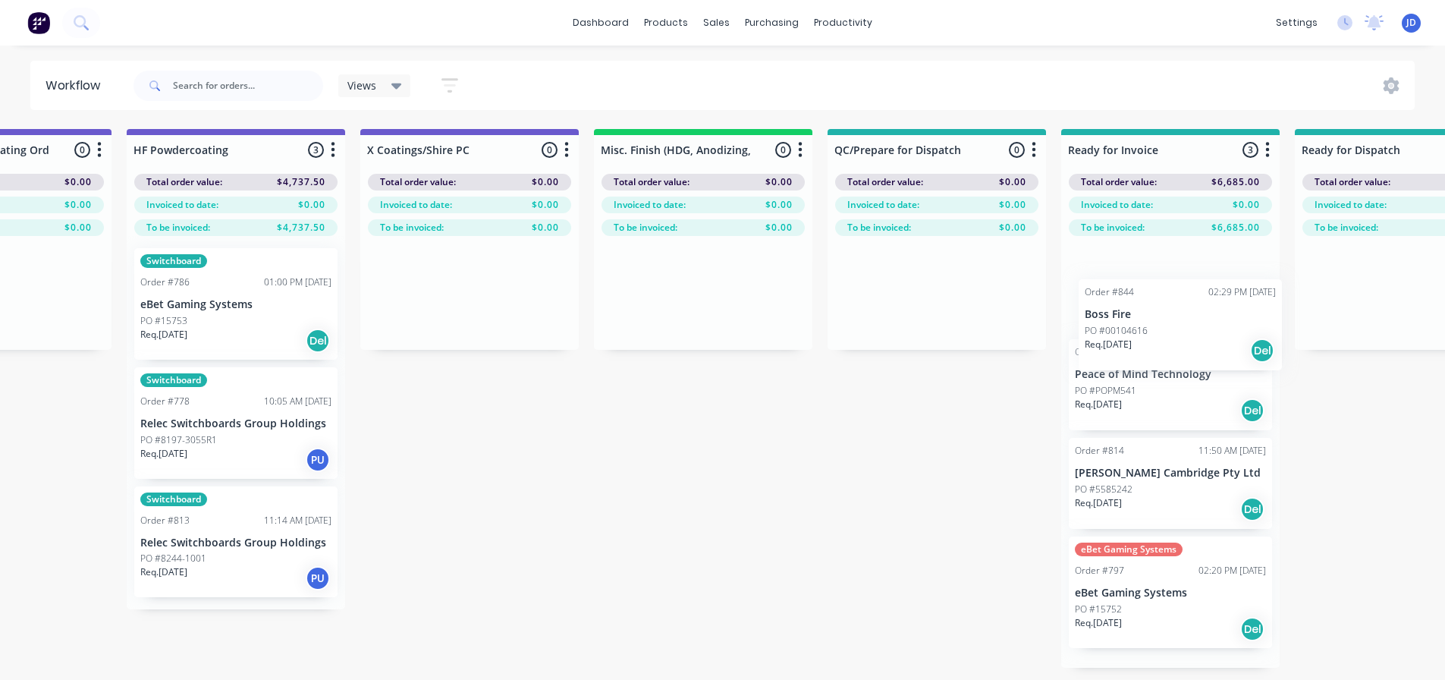
scroll to position [0, 5075]
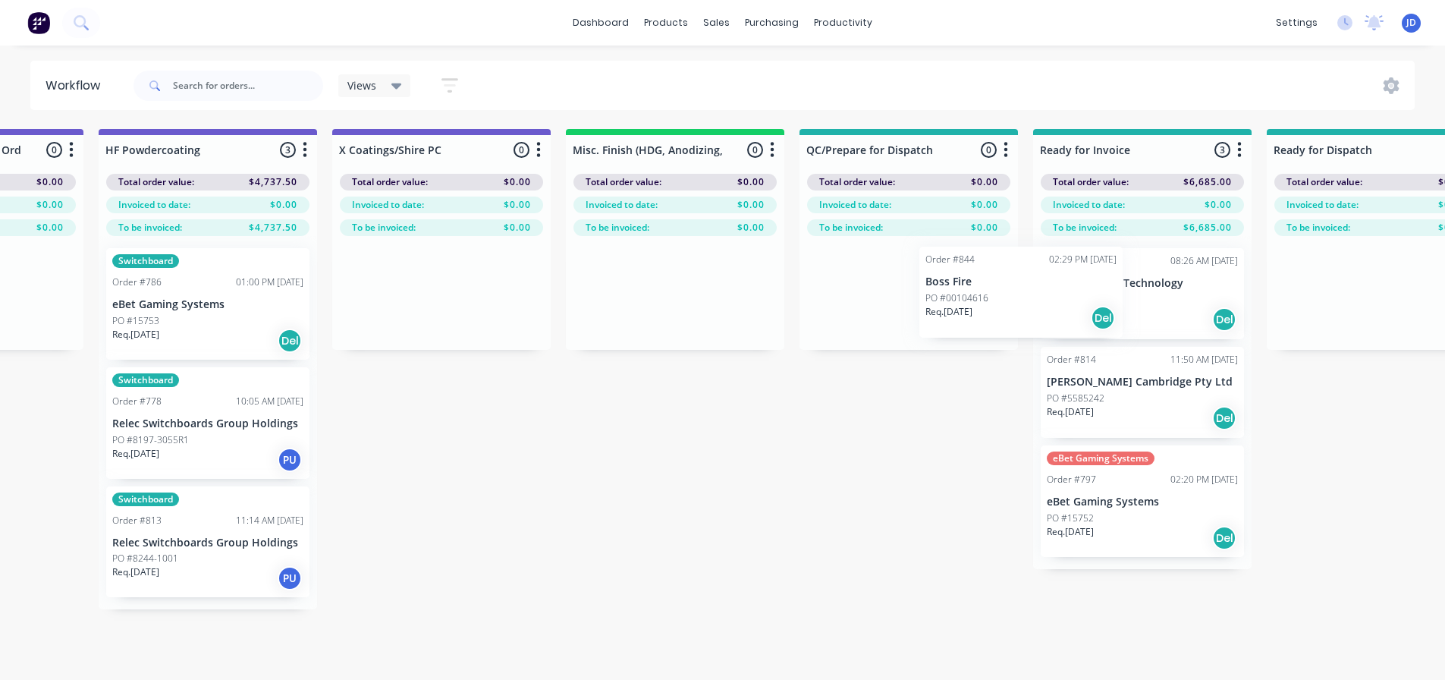
drag, startPoint x: 1218, startPoint y: 325, endPoint x: 933, endPoint y: 293, distance: 286.3
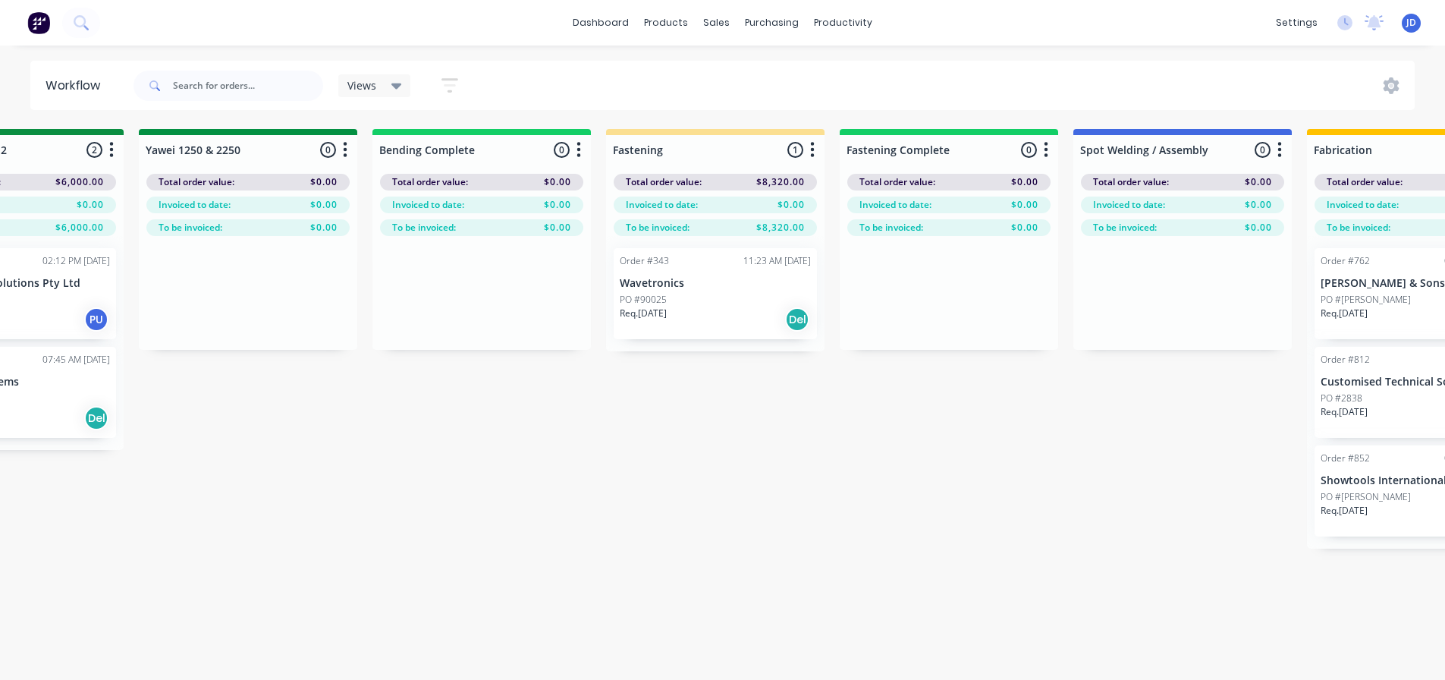
drag, startPoint x: 897, startPoint y: 533, endPoint x: 698, endPoint y: 491, distance: 204.0
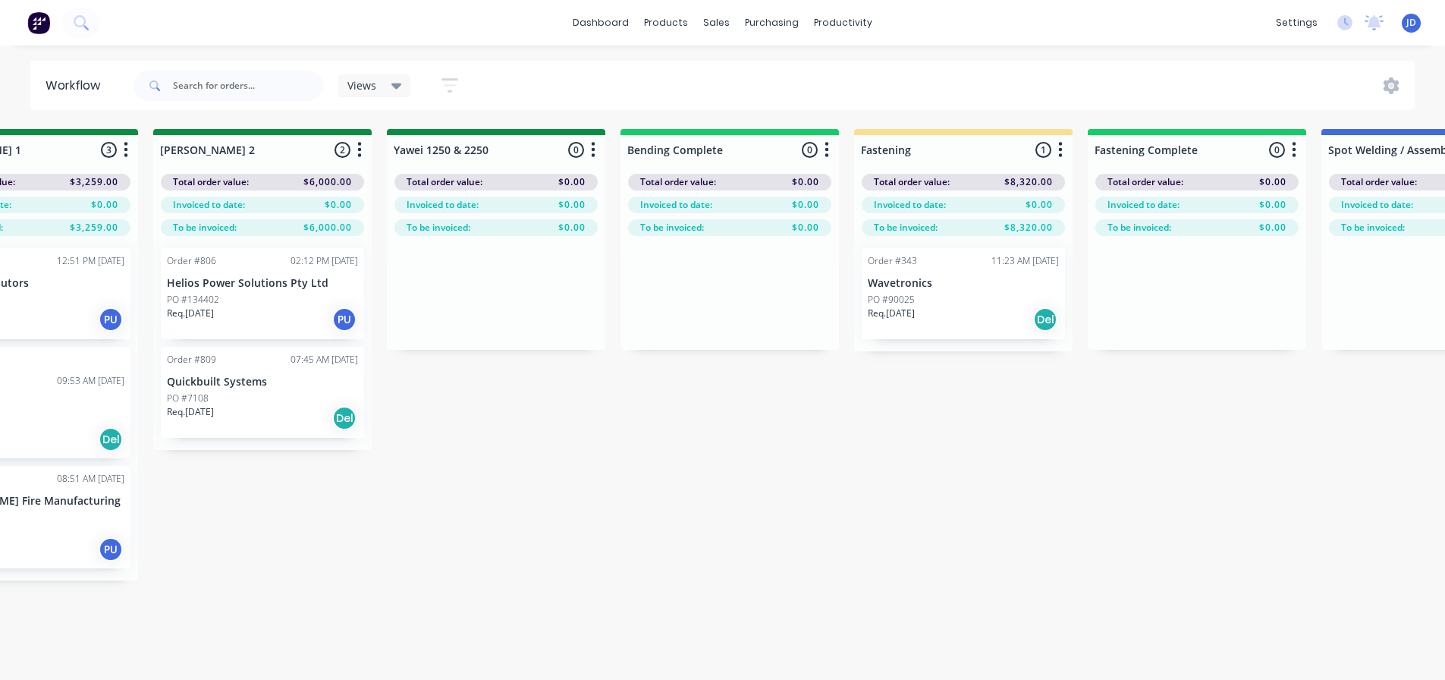
scroll to position [0, 2503]
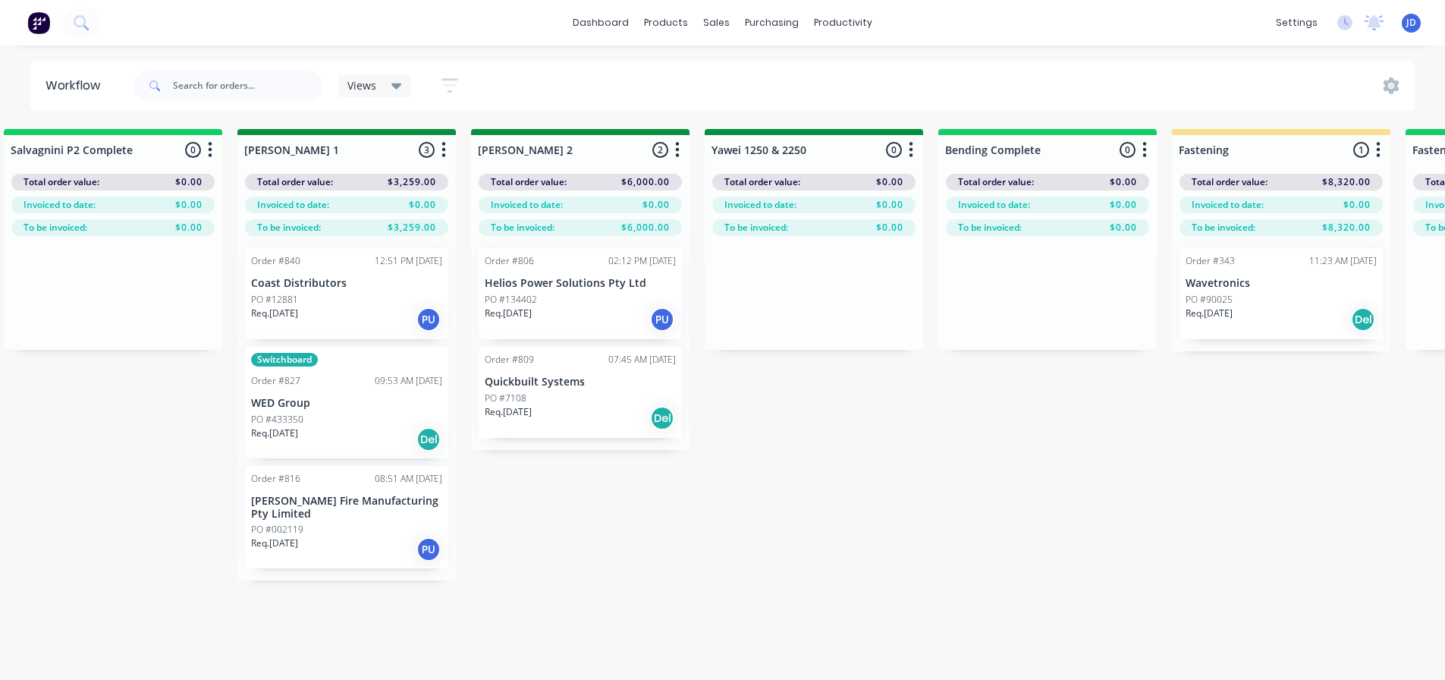
drag, startPoint x: 809, startPoint y: 533, endPoint x: 668, endPoint y: 504, distance: 144.2
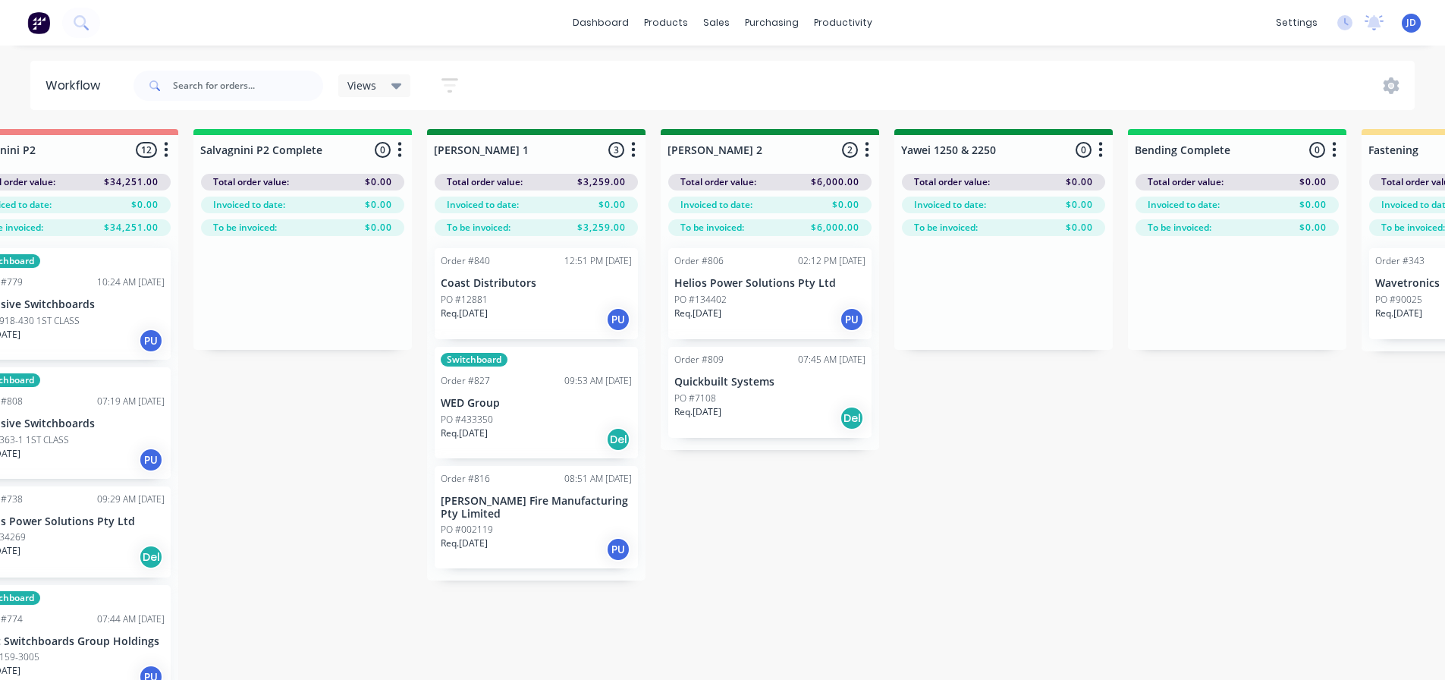
scroll to position [0, 2250]
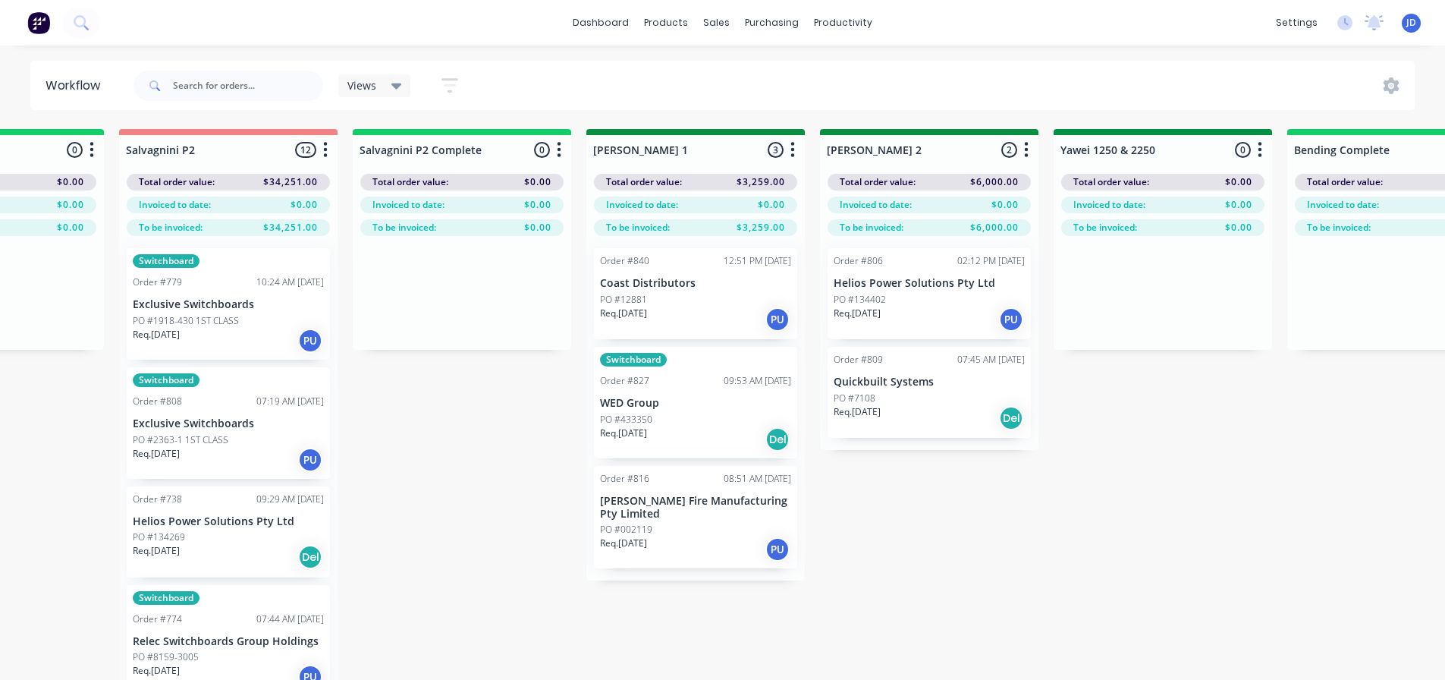
drag, startPoint x: 973, startPoint y: 626, endPoint x: 920, endPoint y: 600, distance: 58.4
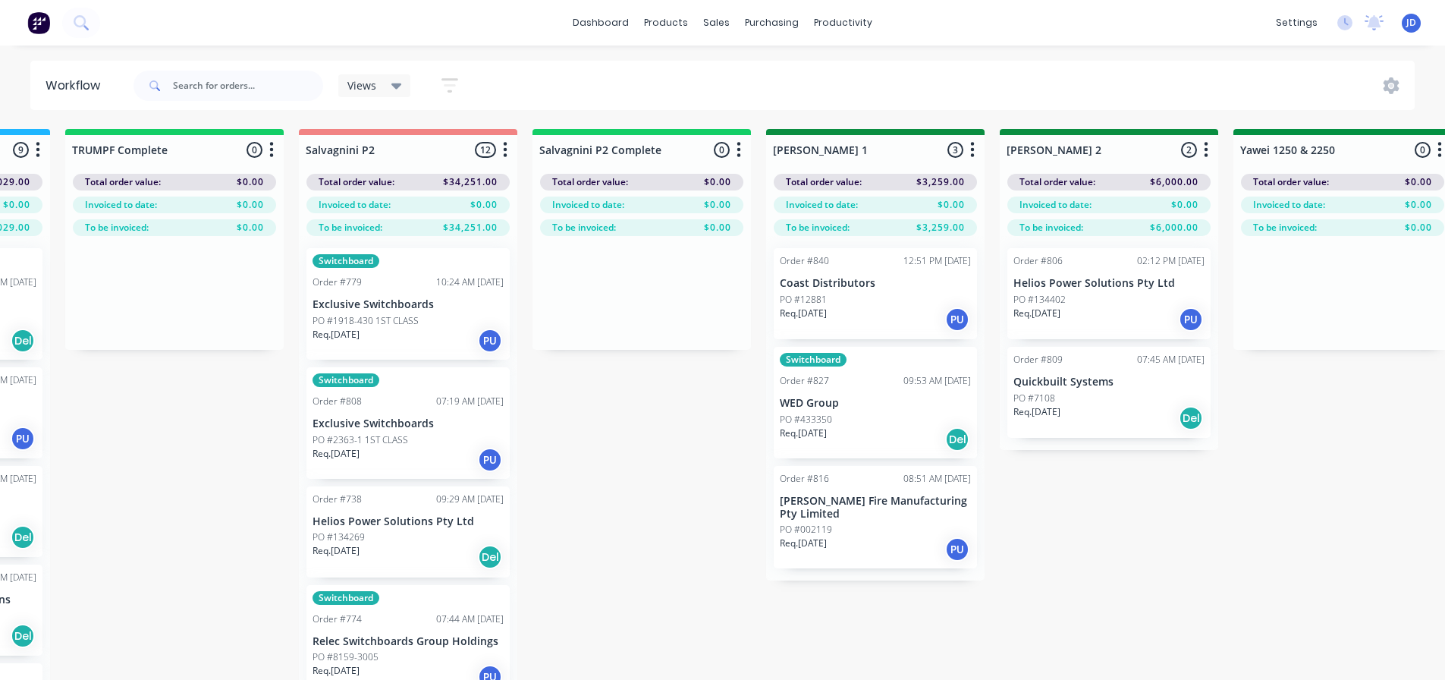
drag, startPoint x: 949, startPoint y: 624, endPoint x: 866, endPoint y: 571, distance: 98.3
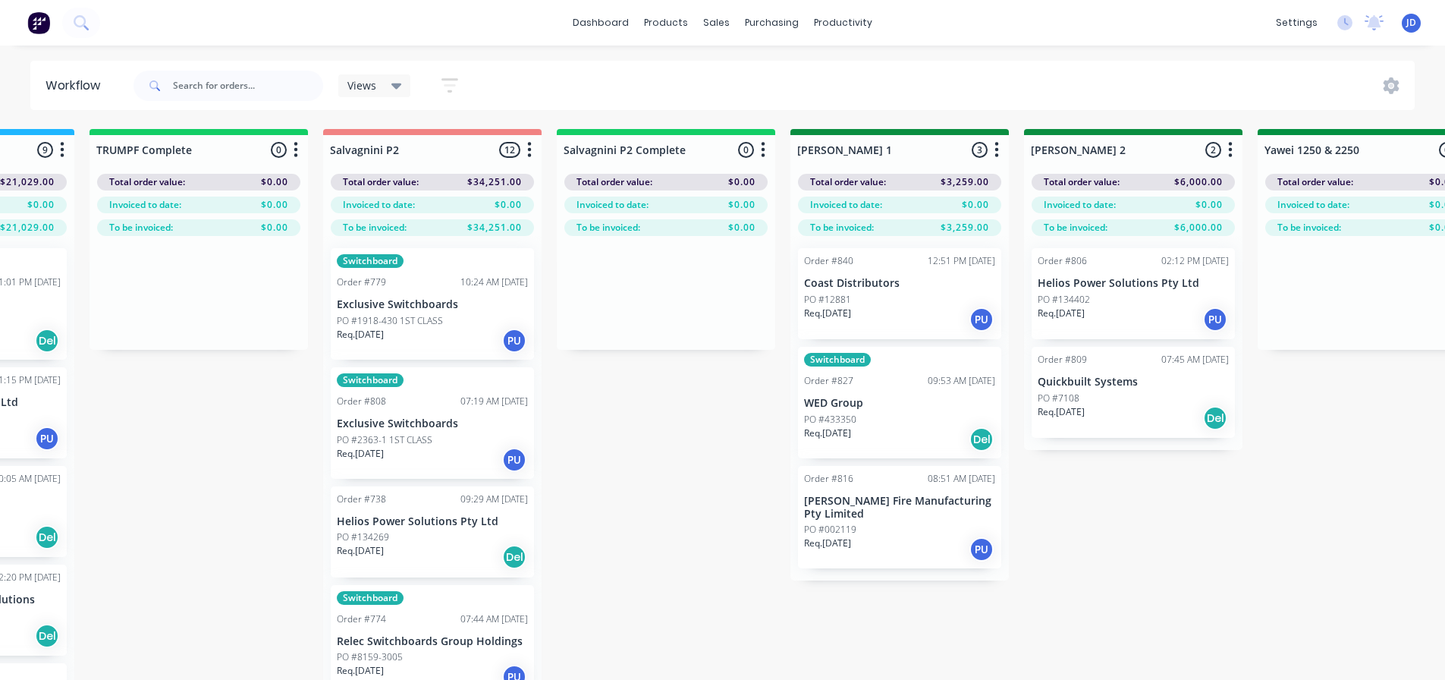
scroll to position [0, 2052]
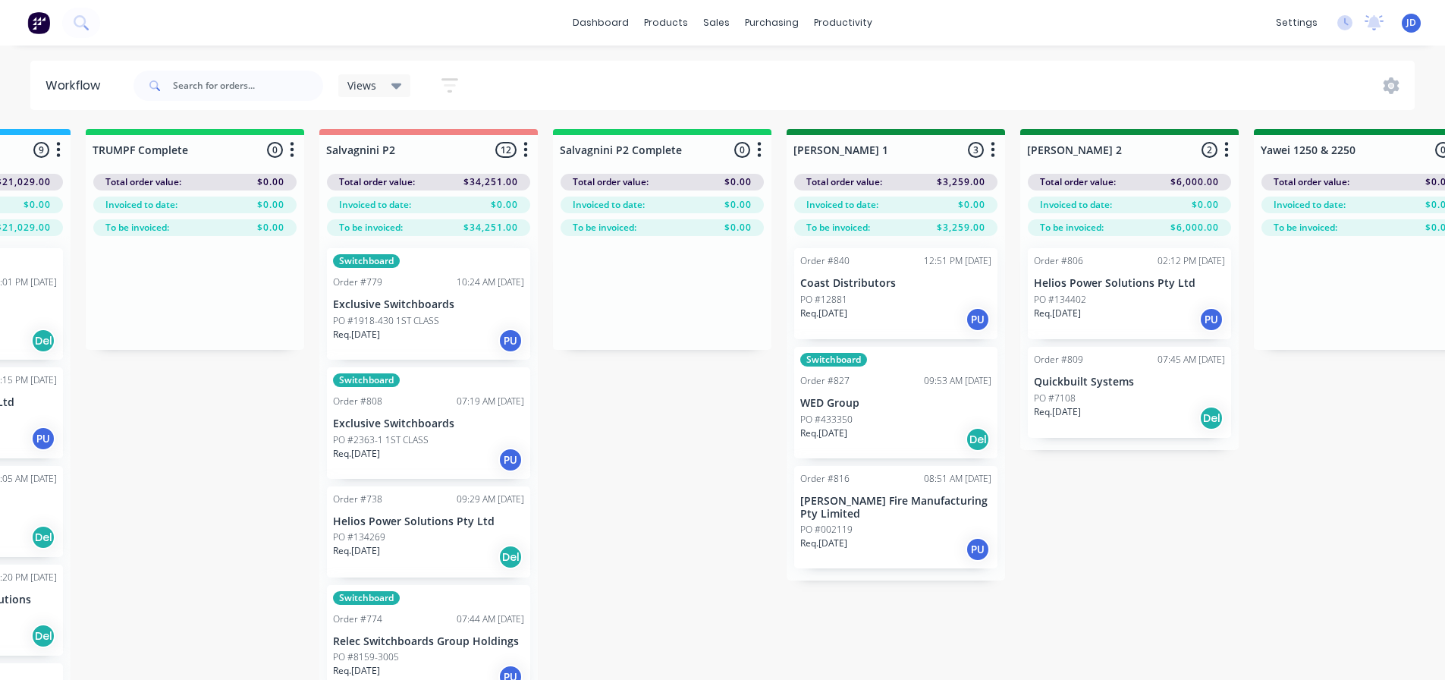
drag, startPoint x: 1121, startPoint y: 398, endPoint x: 1136, endPoint y: 287, distance: 112.5
click at [1136, 291] on div "Order #806 02:12 PM 10/09/25 Helios Power Solutions Pty Ltd PO #134402 Req. 26/…" at bounding box center [1129, 343] width 218 height 214
click at [1089, 385] on p "Quickbuilt Systems" at bounding box center [1127, 382] width 191 height 13
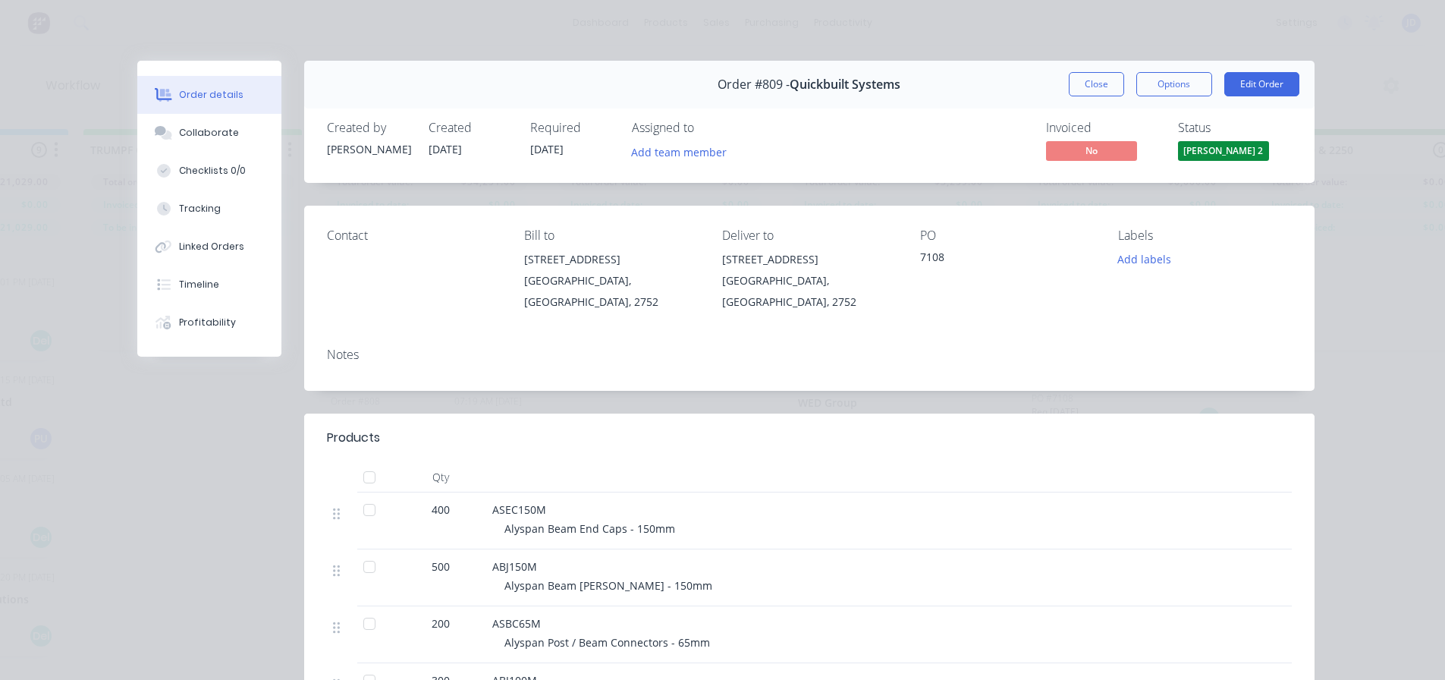
click at [1087, 80] on button "Close" at bounding box center [1096, 84] width 55 height 24
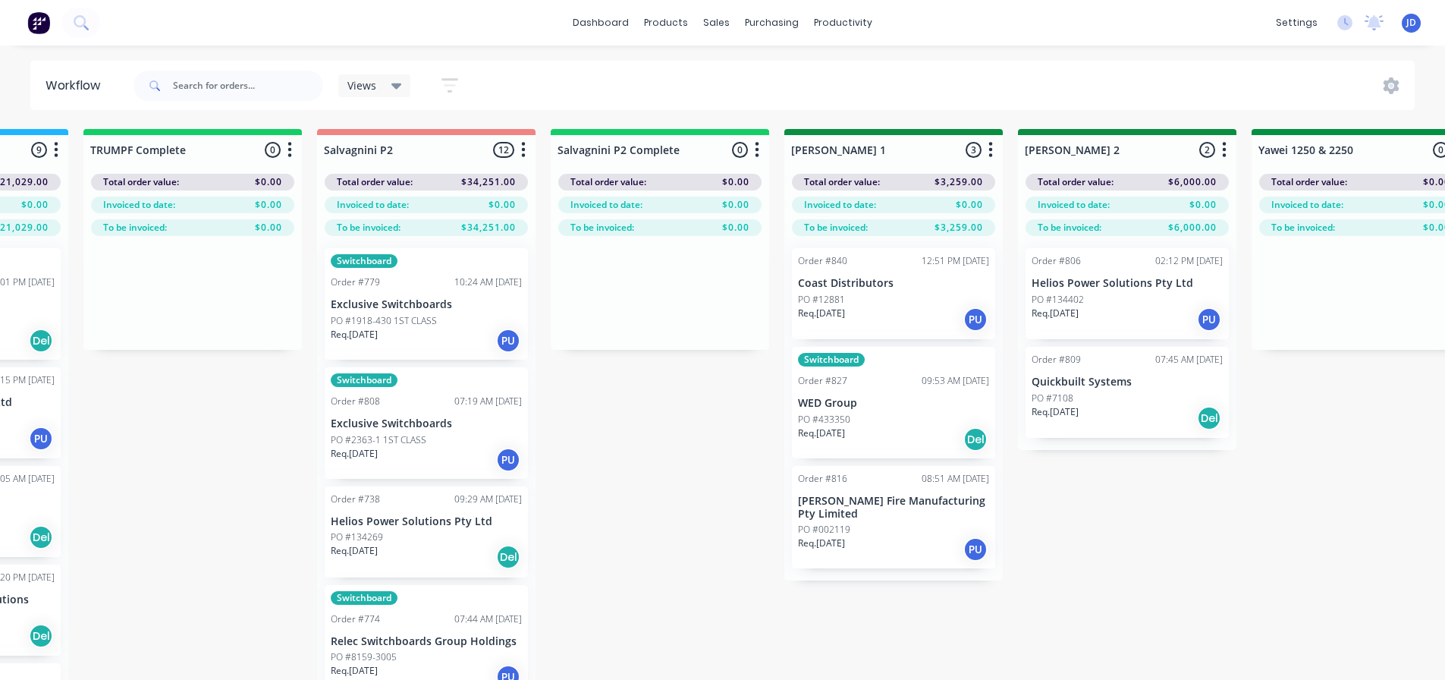
click at [1097, 282] on p "Helios Power Solutions Pty Ltd" at bounding box center [1127, 283] width 191 height 13
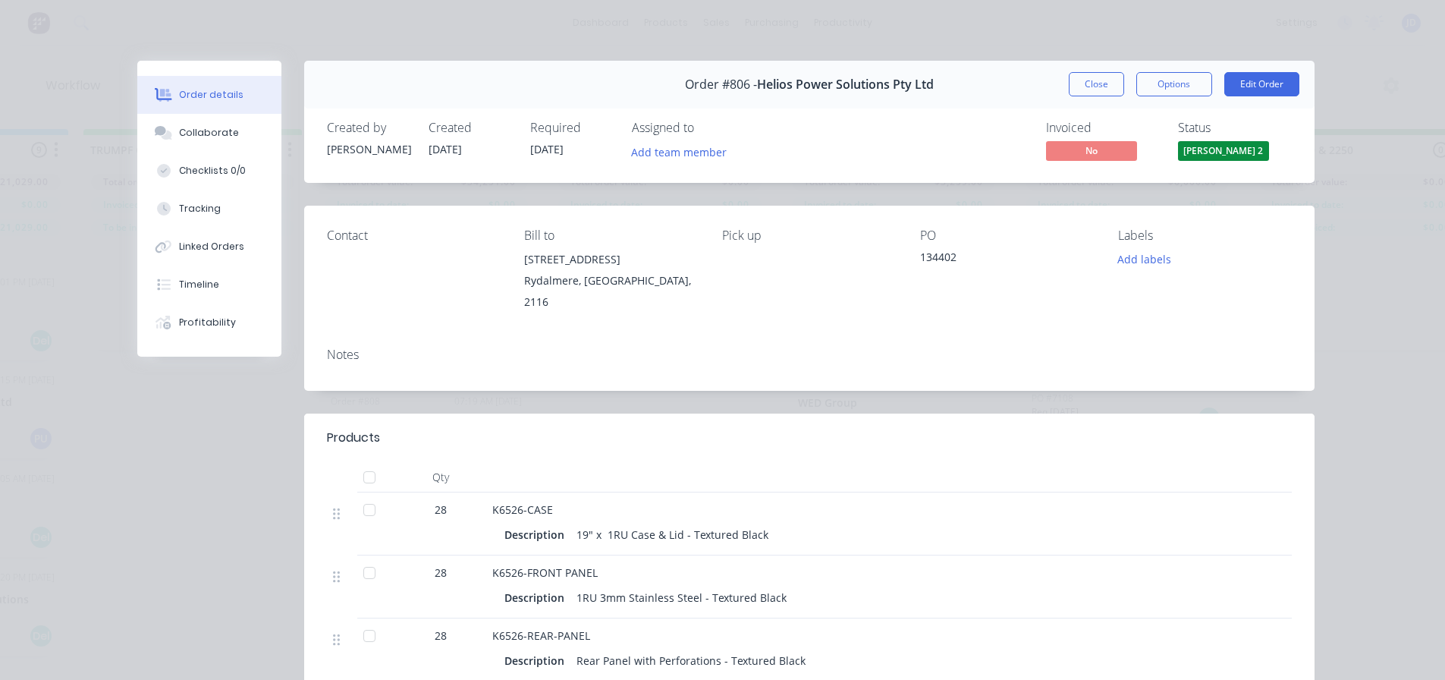
click at [1215, 156] on span "[PERSON_NAME] 2" at bounding box center [1223, 150] width 91 height 19
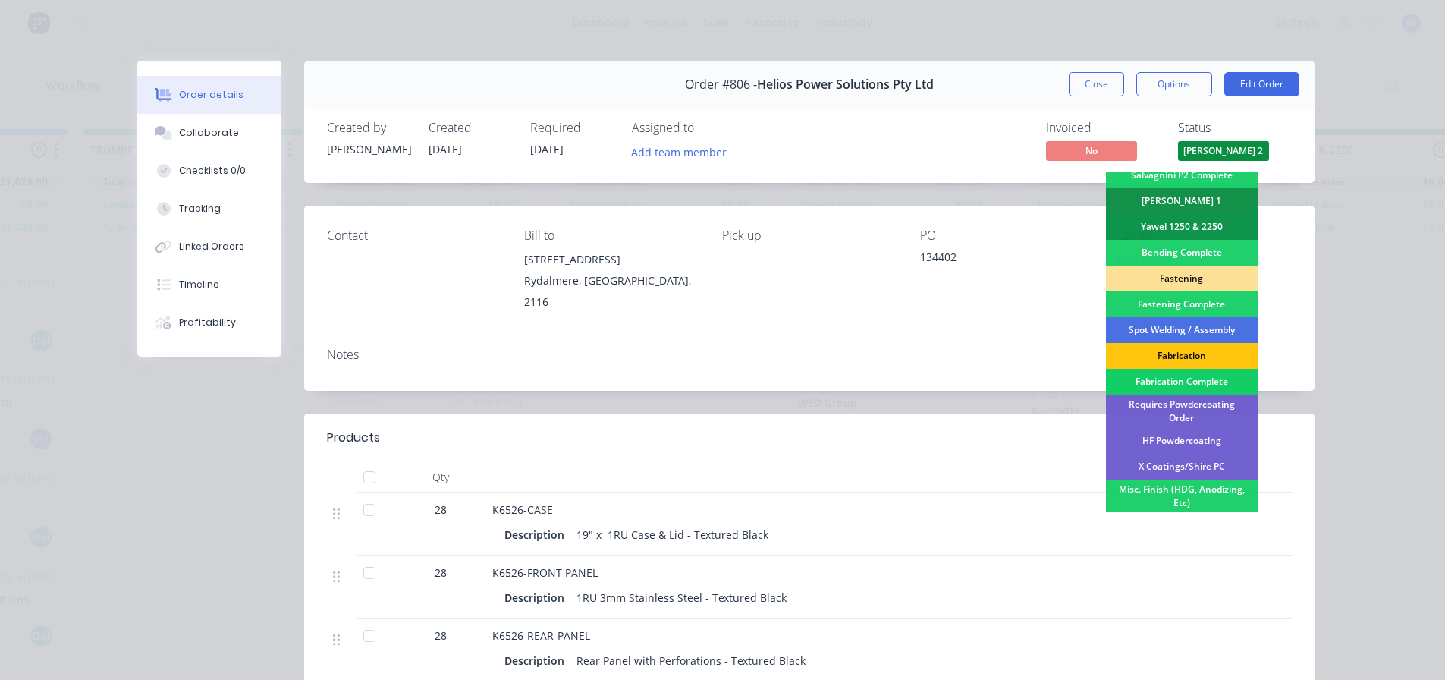
scroll to position [303, 0]
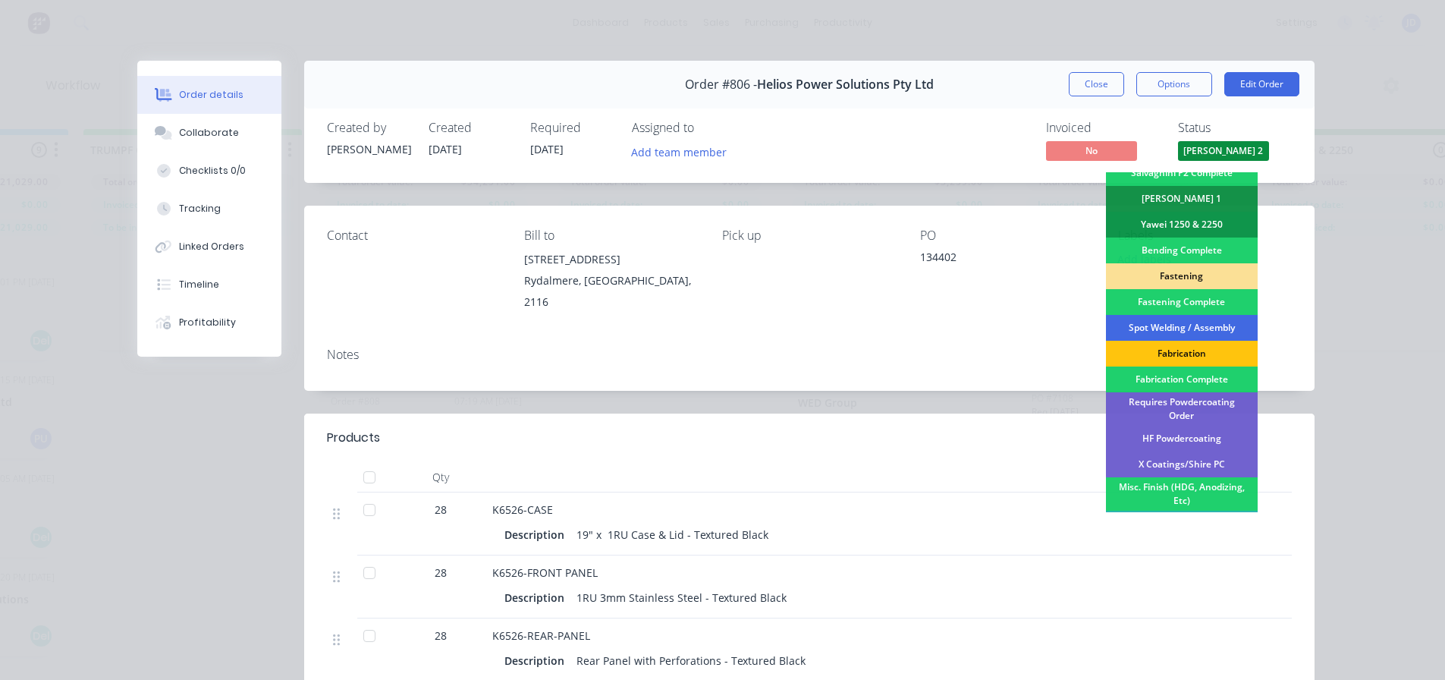
click at [1188, 332] on div "Spot Welding / Assembly" at bounding box center [1182, 328] width 152 height 26
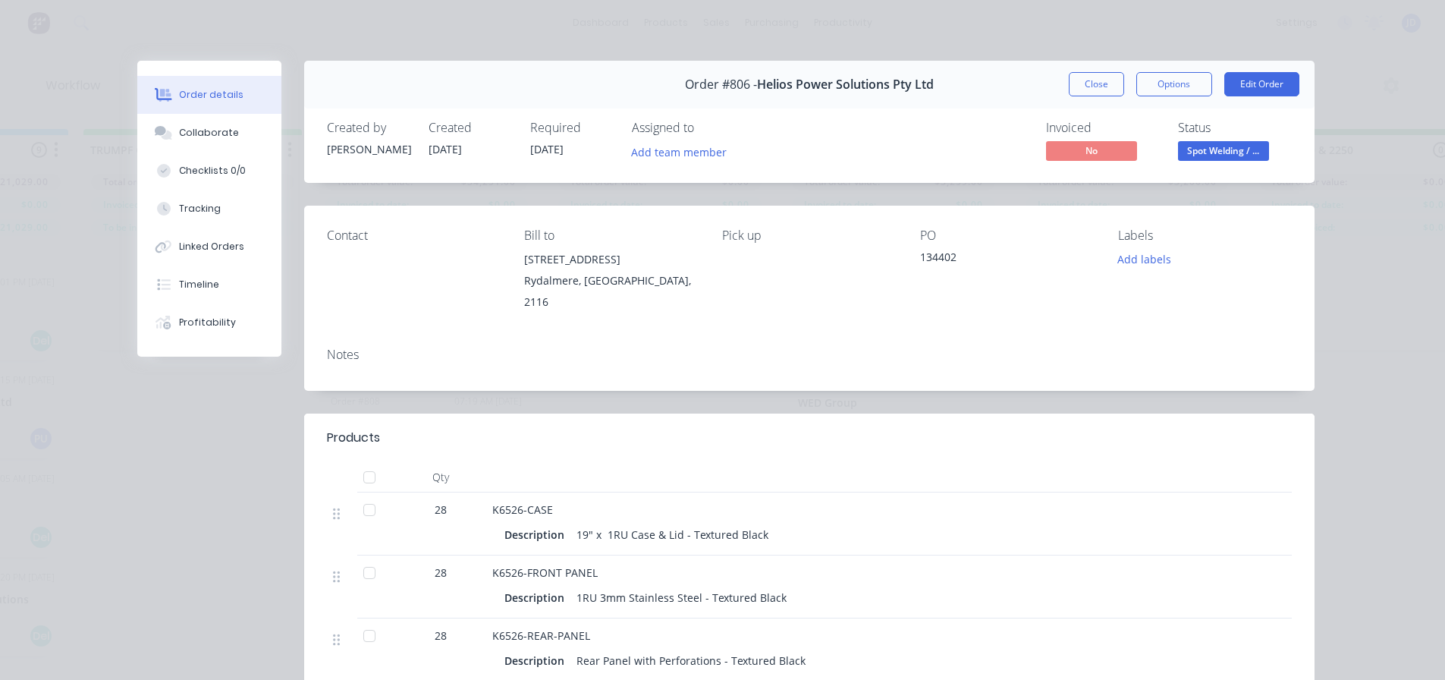
drag, startPoint x: 1193, startPoint y: 146, endPoint x: 1205, endPoint y: 168, distance: 24.1
click at [1194, 147] on span "Spot Welding / ..." at bounding box center [1223, 150] width 91 height 19
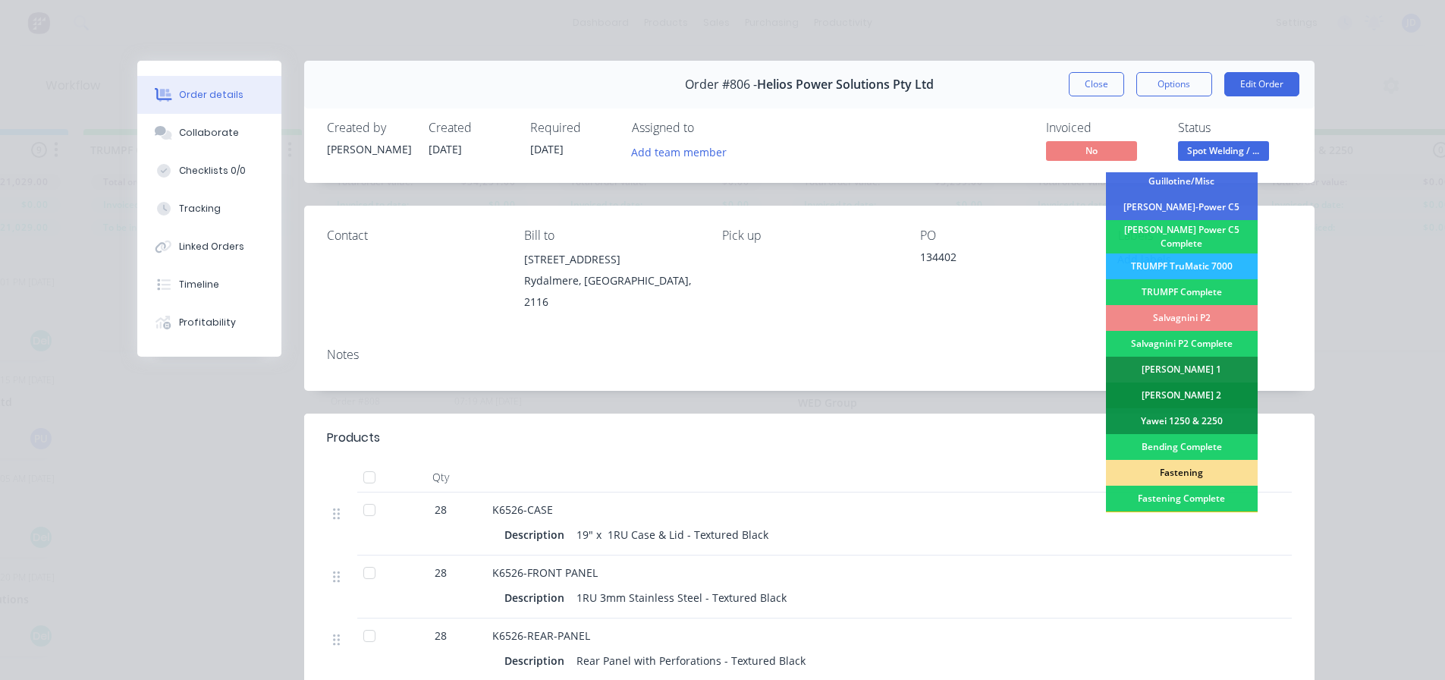
scroll to position [152, 0]
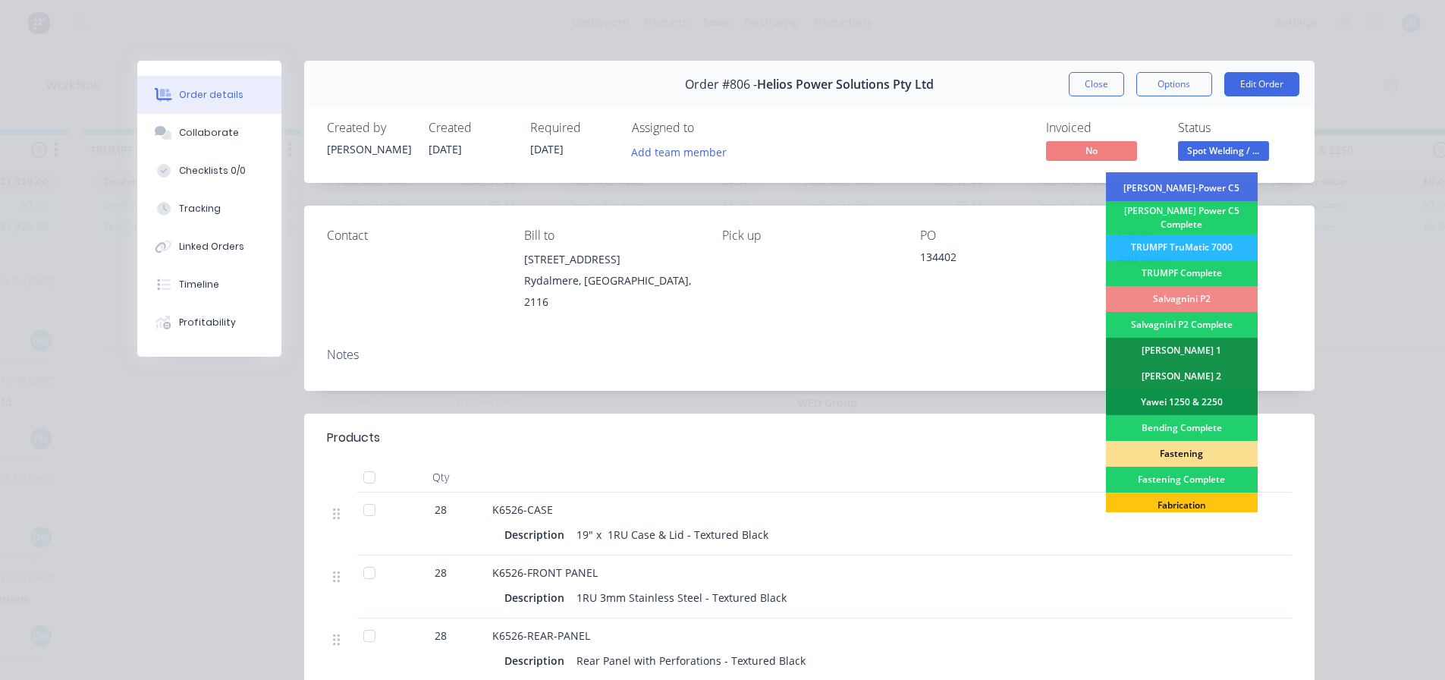
click at [1193, 444] on div "Fastening" at bounding box center [1182, 454] width 152 height 26
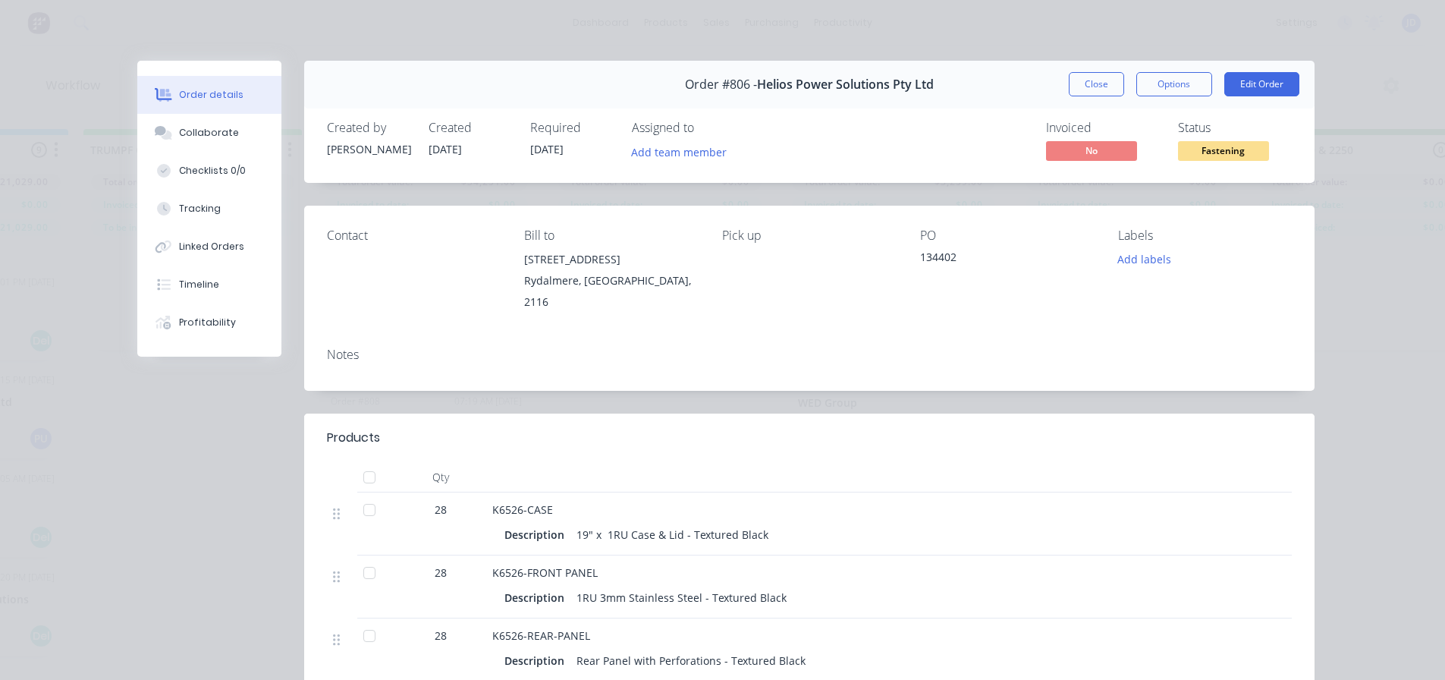
click at [1098, 85] on button "Close" at bounding box center [1096, 84] width 55 height 24
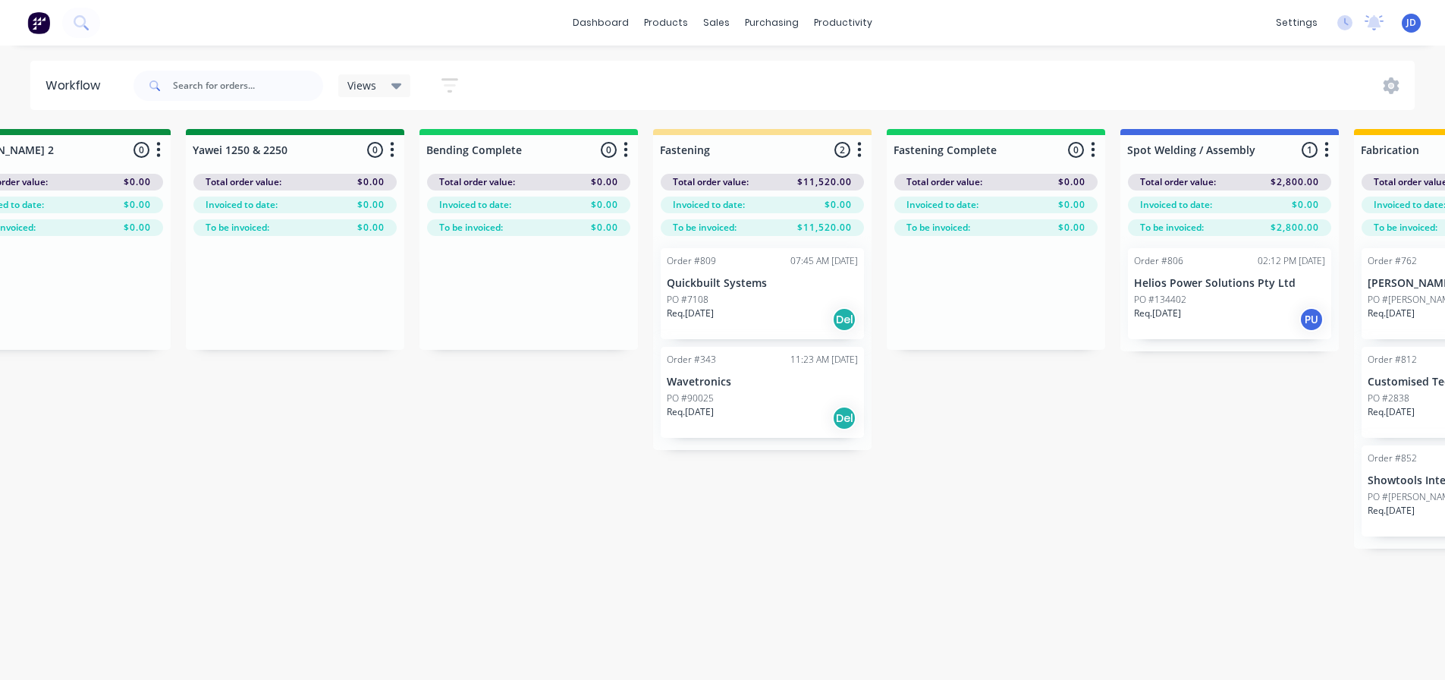
drag, startPoint x: 719, startPoint y: 503, endPoint x: 774, endPoint y: 484, distance: 57.8
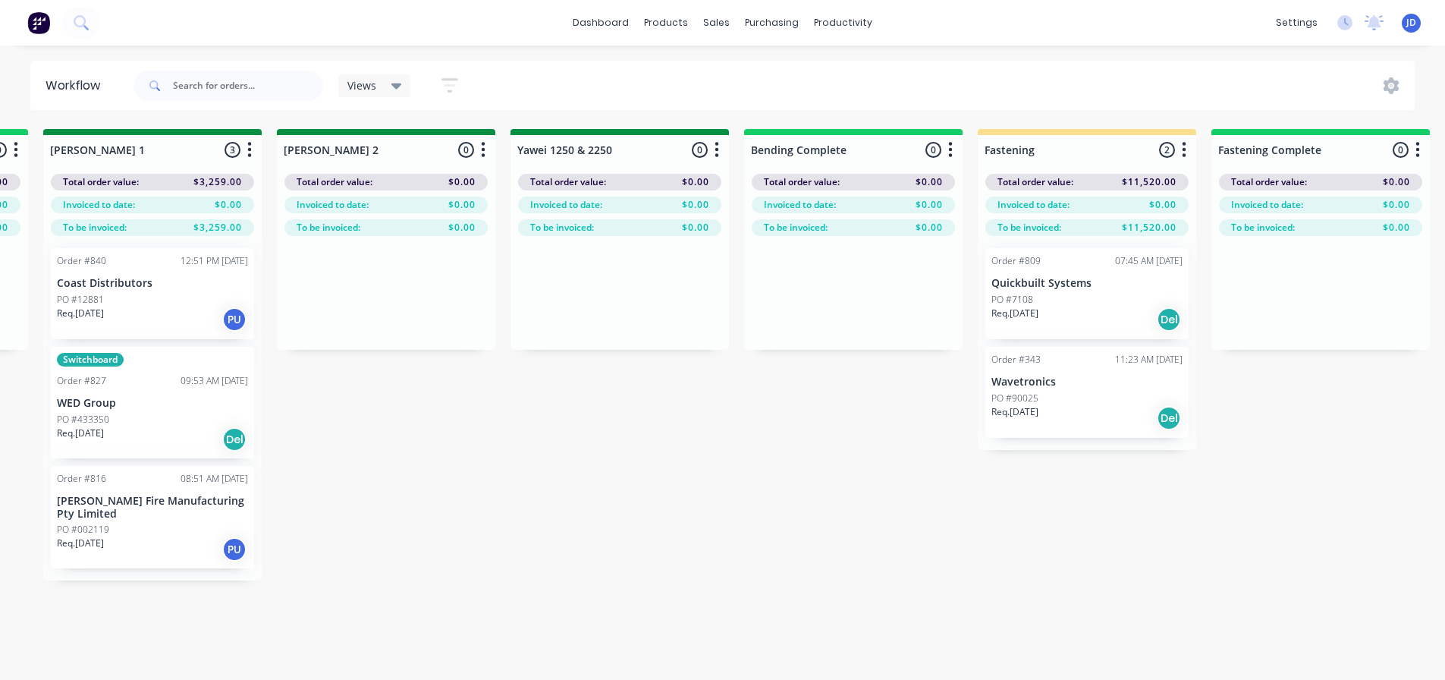
drag, startPoint x: 790, startPoint y: 521, endPoint x: 718, endPoint y: 499, distance: 75.4
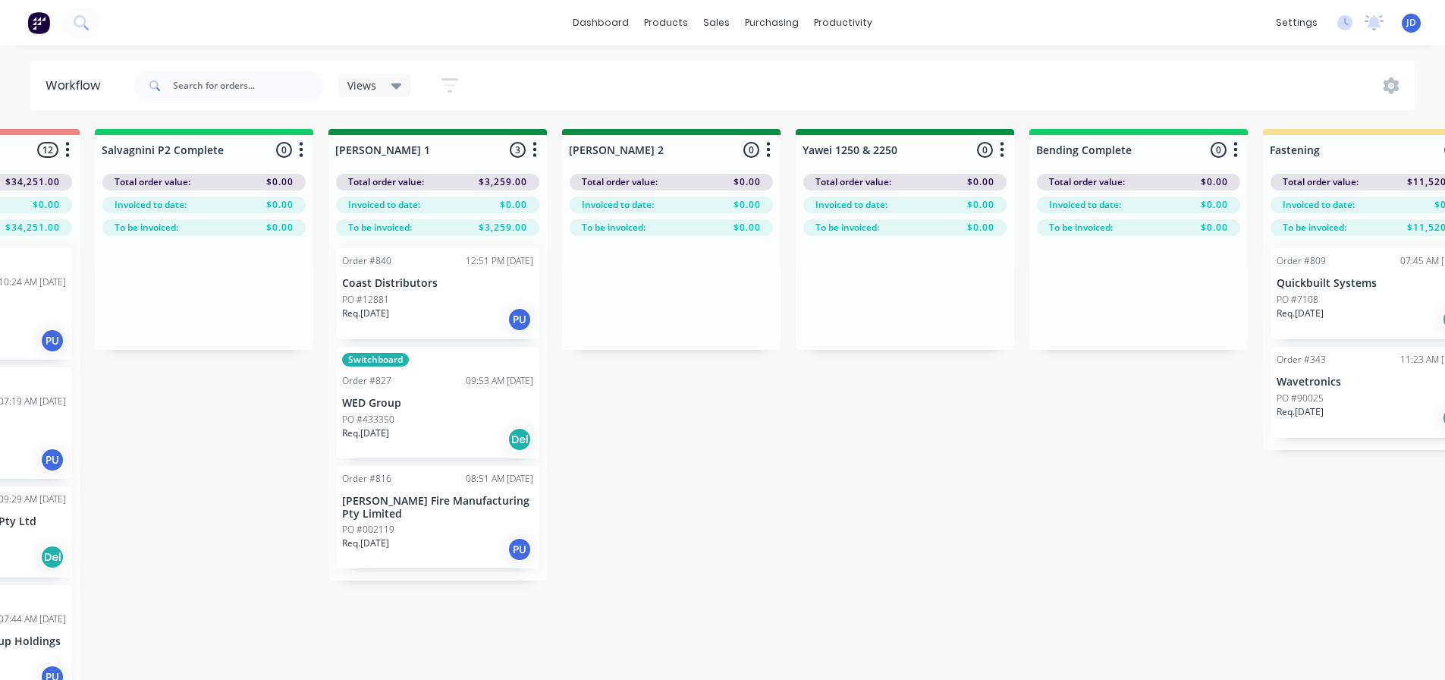
drag, startPoint x: 788, startPoint y: 486, endPoint x: 671, endPoint y: 458, distance: 120.0
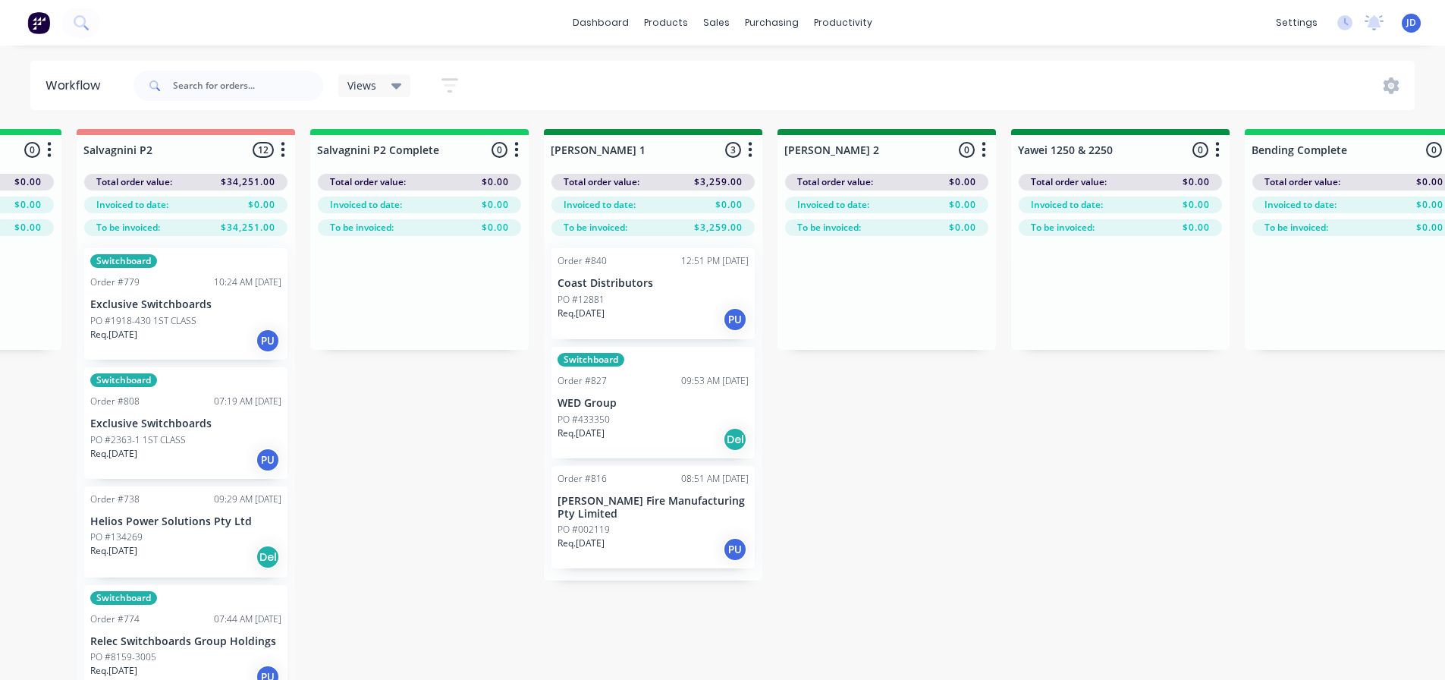
scroll to position [0, 2142]
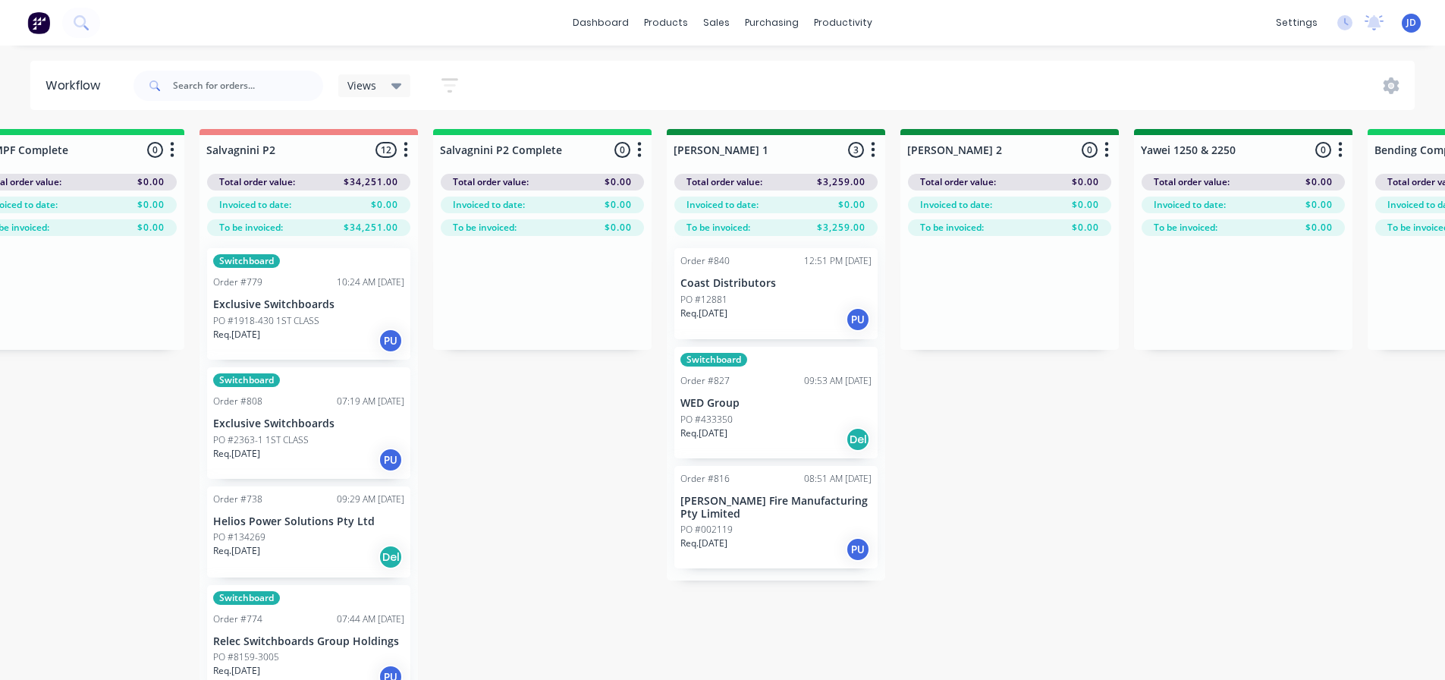
drag, startPoint x: 1032, startPoint y: 543, endPoint x: 907, endPoint y: 507, distance: 129.6
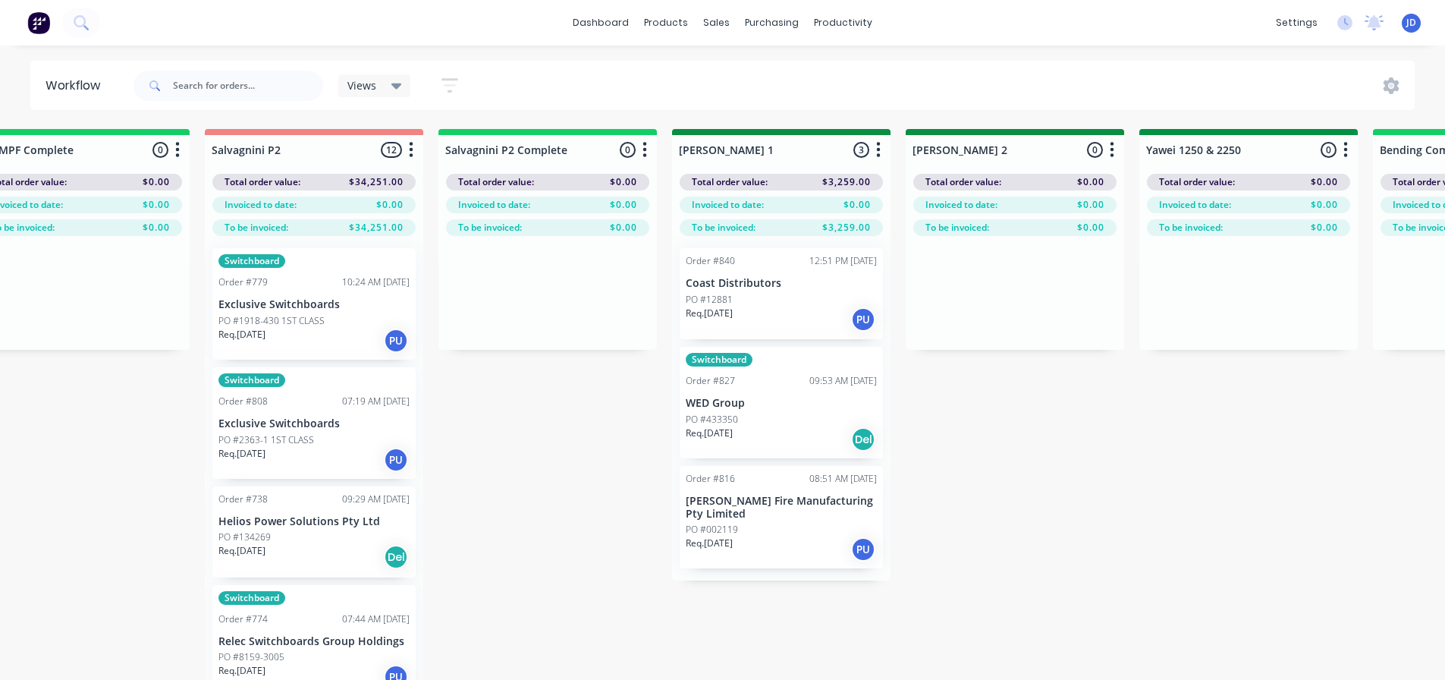
drag, startPoint x: 850, startPoint y: 508, endPoint x: 926, endPoint y: 498, distance: 77.4
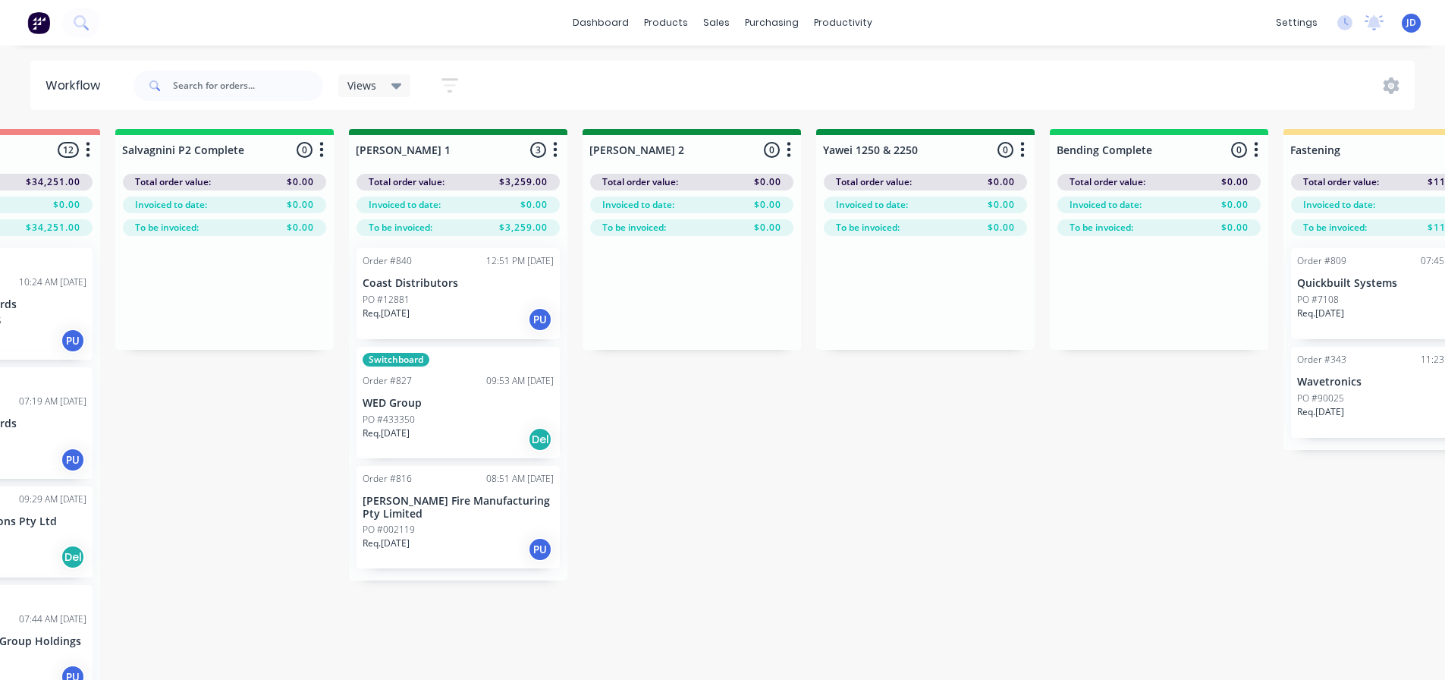
drag, startPoint x: 1205, startPoint y: 541, endPoint x: 1231, endPoint y: 530, distance: 27.5
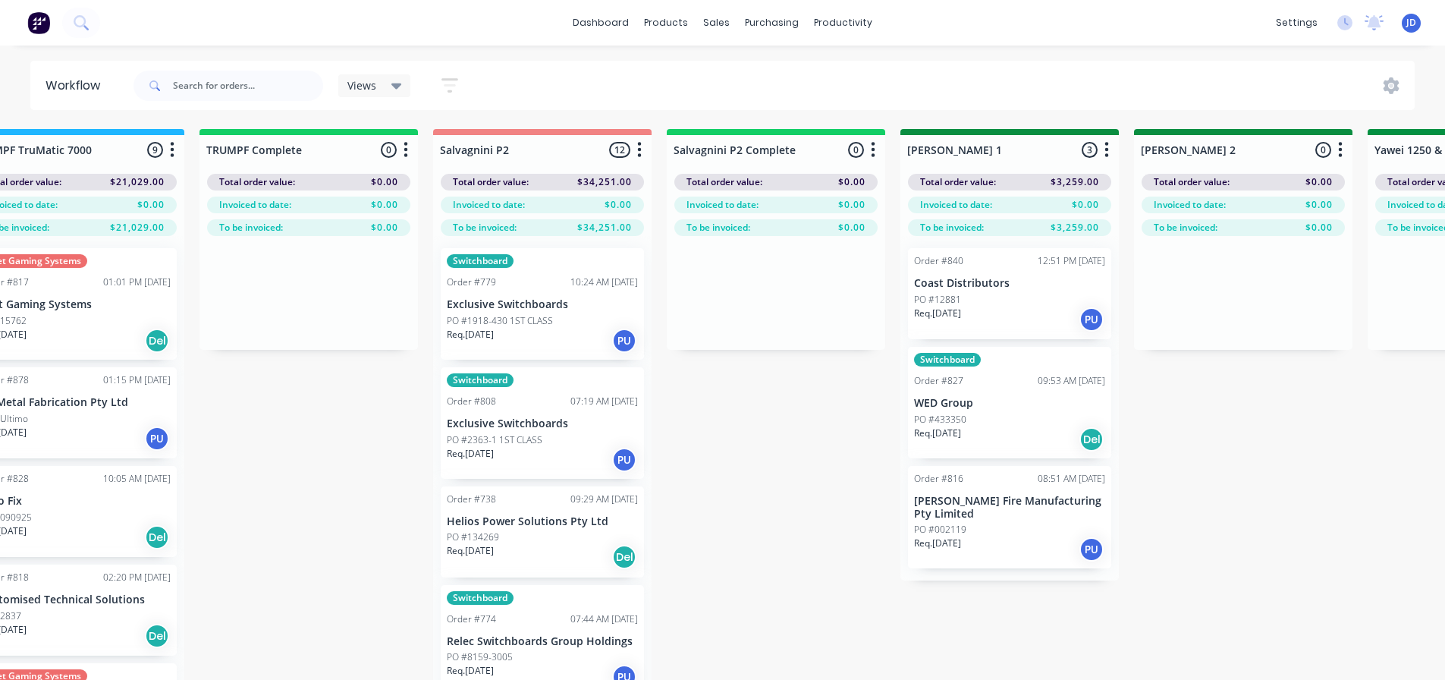
drag, startPoint x: 1160, startPoint y: 524, endPoint x: 1039, endPoint y: 507, distance: 122.6
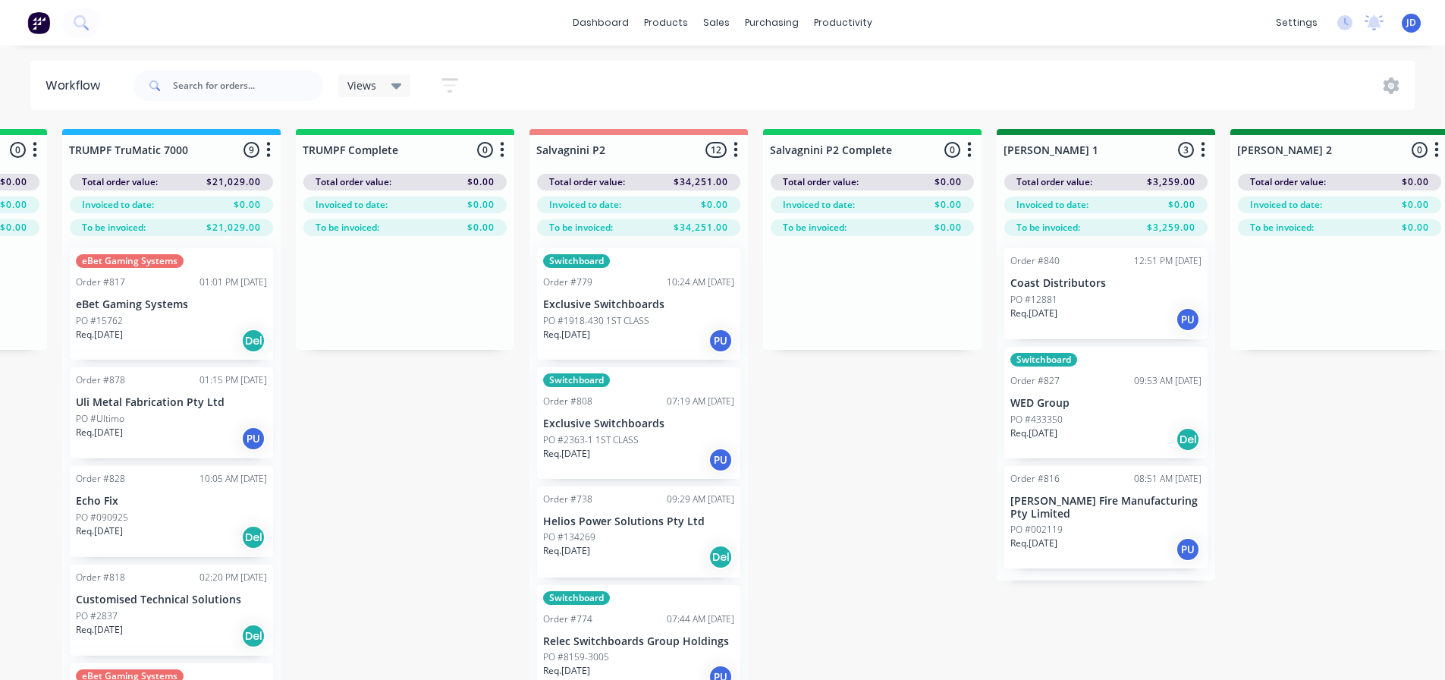
scroll to position [0, 1926]
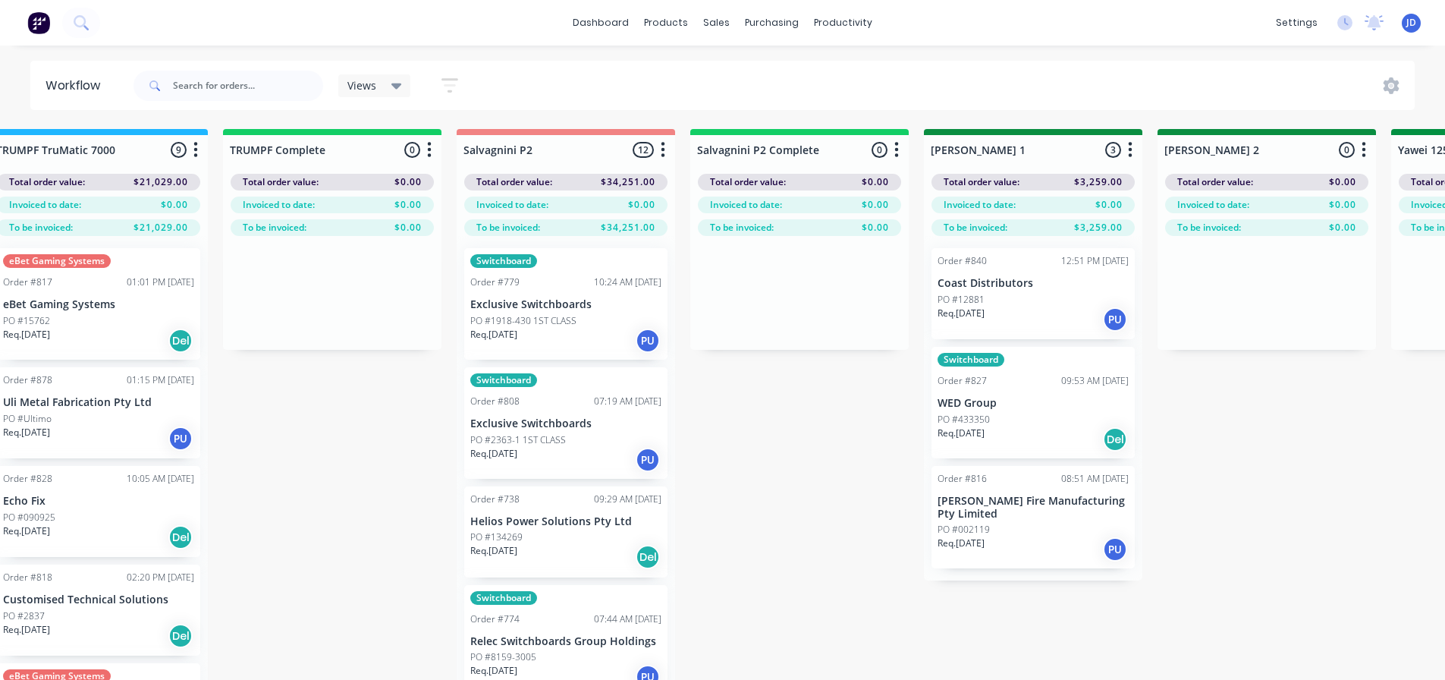
drag, startPoint x: 974, startPoint y: 493, endPoint x: 1045, endPoint y: 472, distance: 74.4
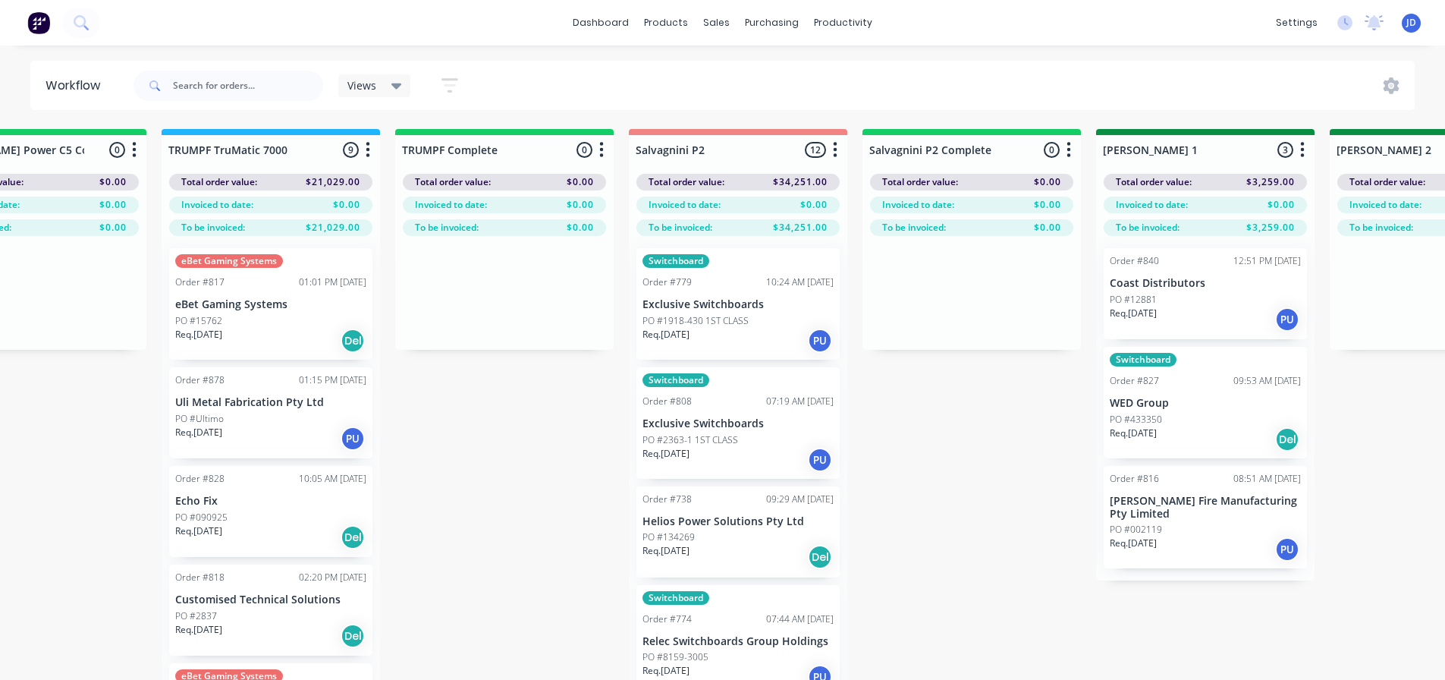
drag, startPoint x: 1198, startPoint y: 606, endPoint x: 1102, endPoint y: 579, distance: 99.4
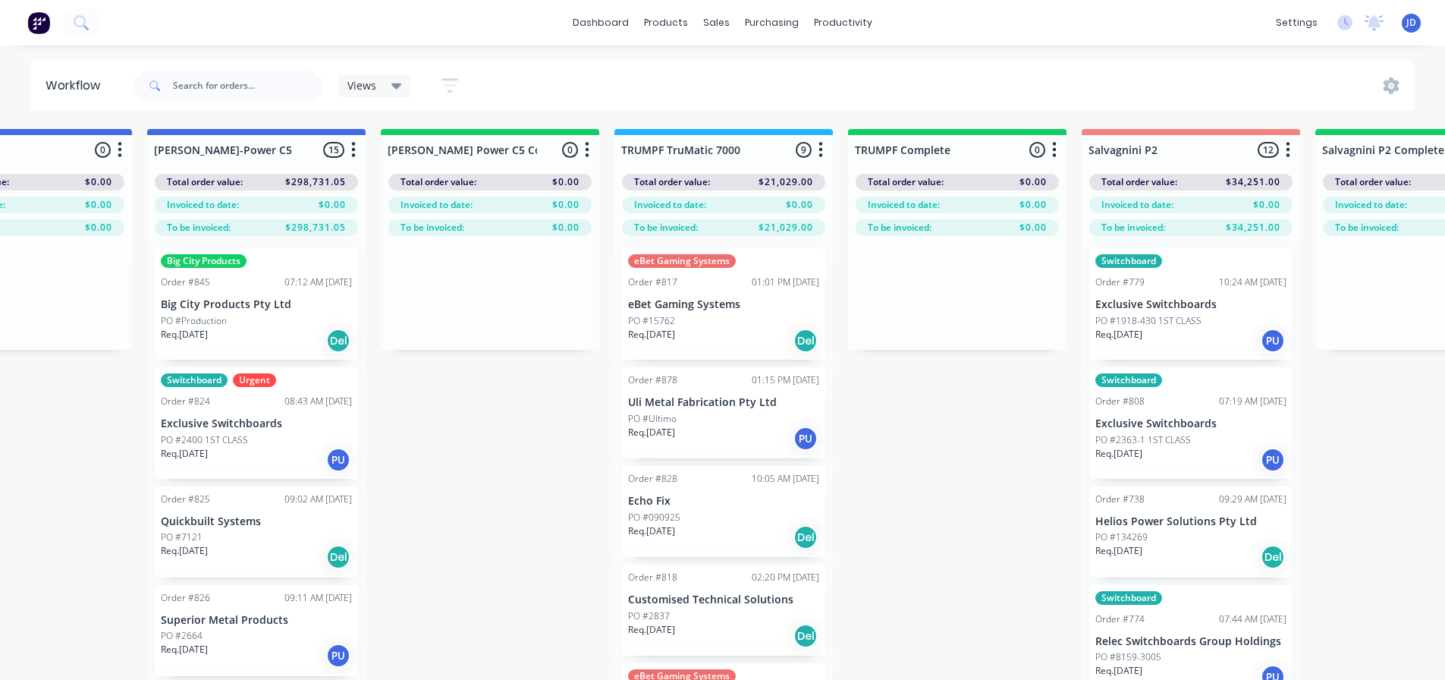
drag, startPoint x: 1043, startPoint y: 567, endPoint x: 989, endPoint y: 547, distance: 57.6
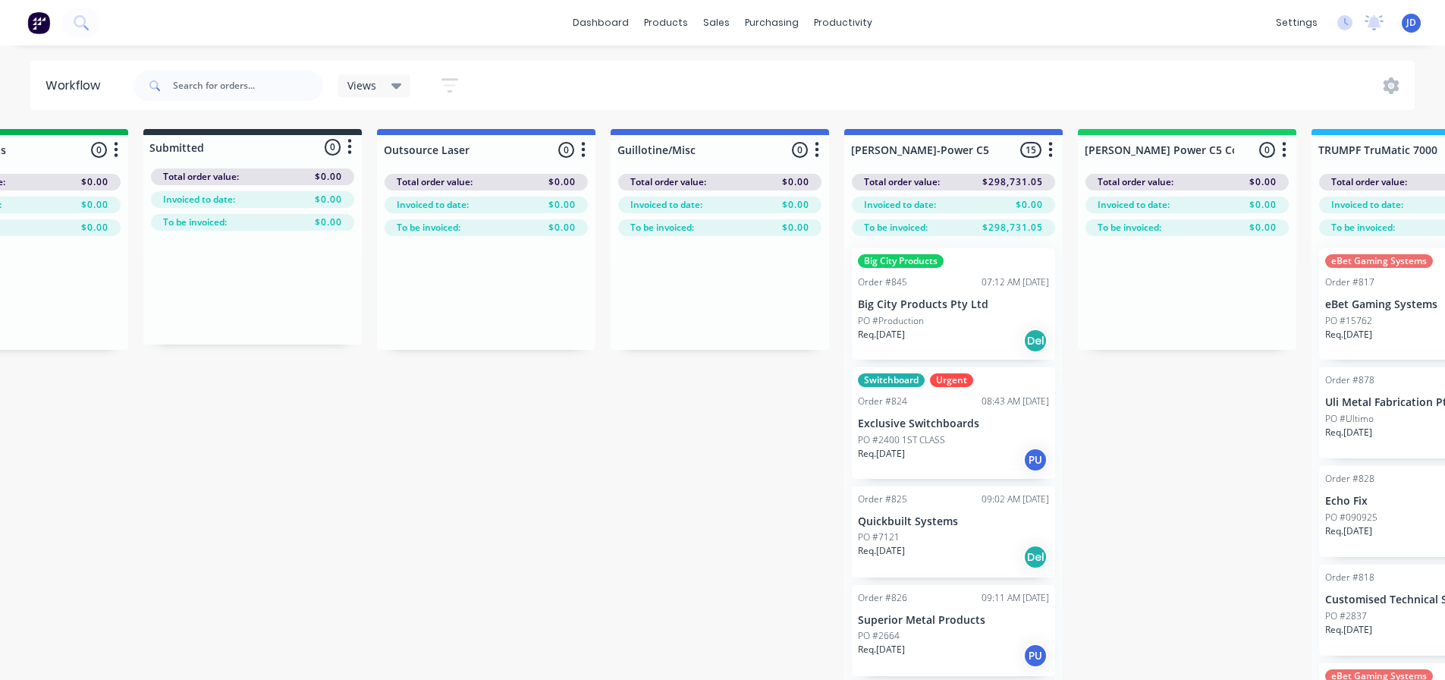
scroll to position [0, 0]
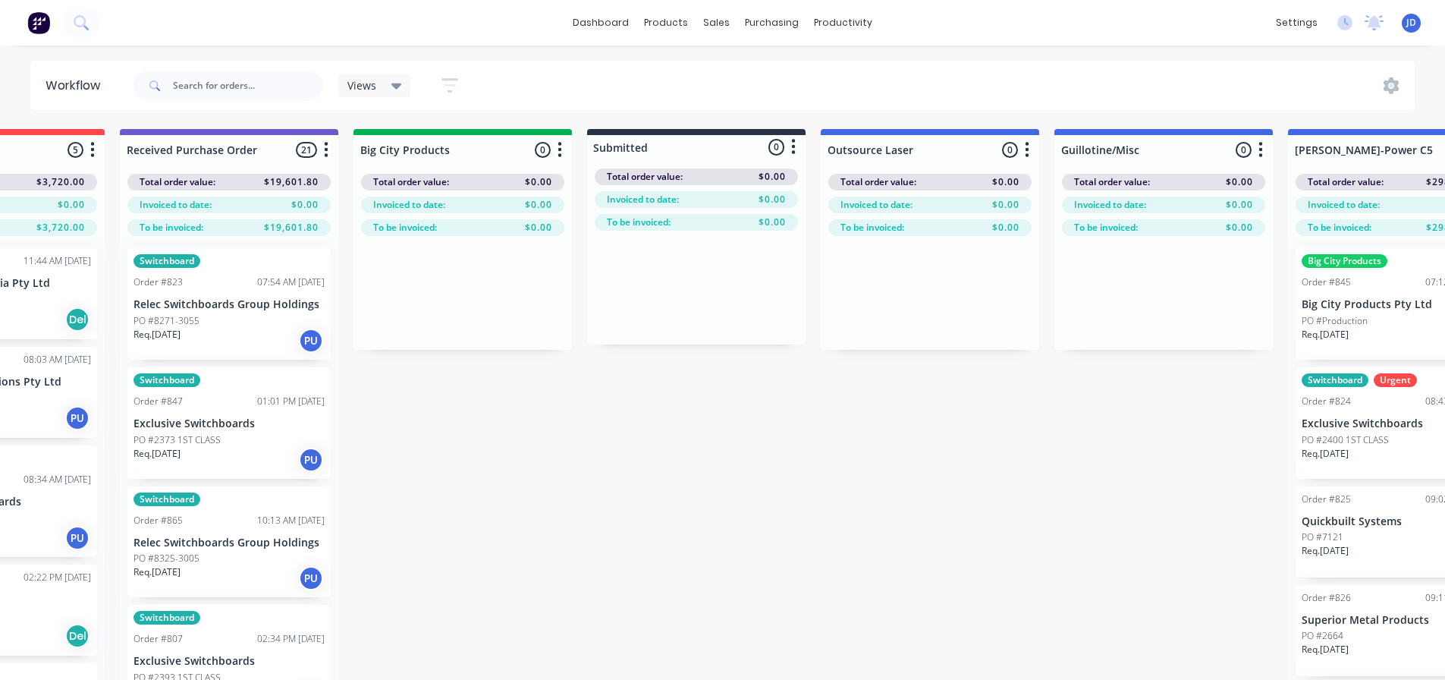
drag, startPoint x: 750, startPoint y: 561, endPoint x: 740, endPoint y: 551, distance: 14.5
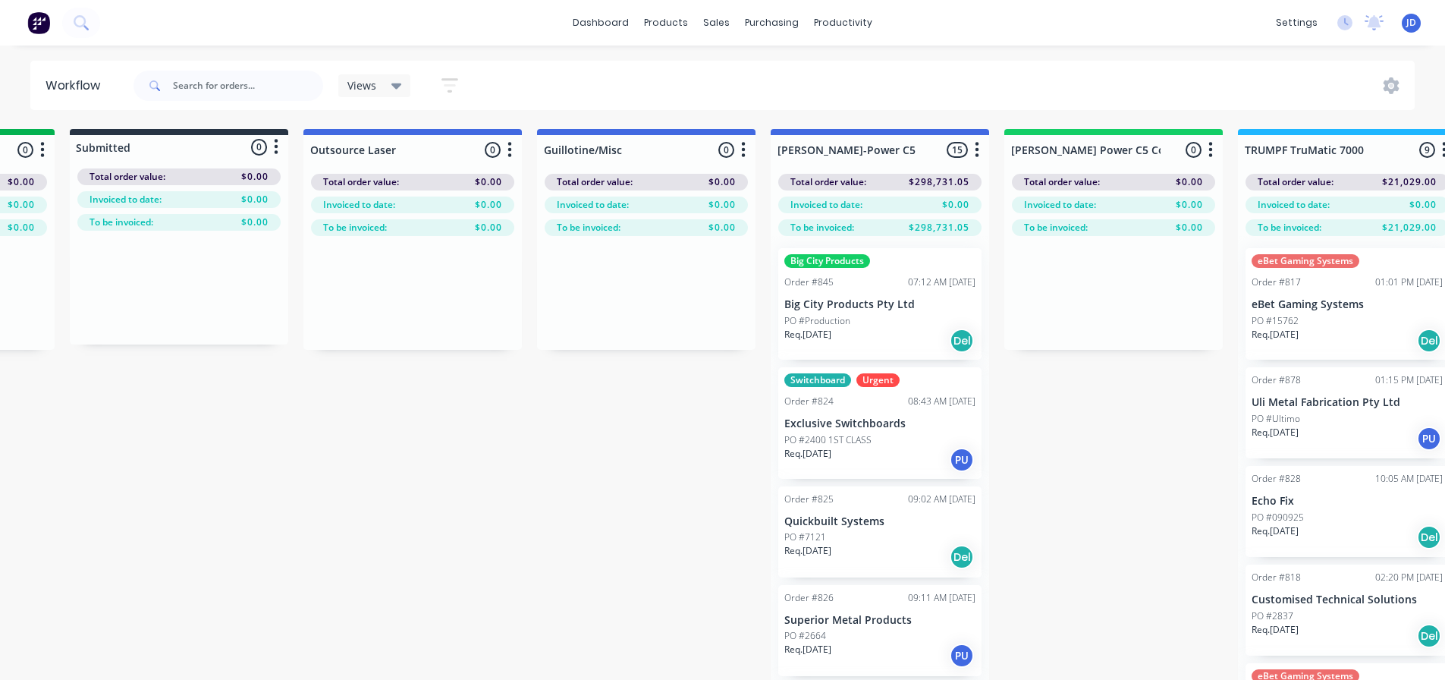
drag, startPoint x: 763, startPoint y: 508, endPoint x: 941, endPoint y: 447, distance: 187.6
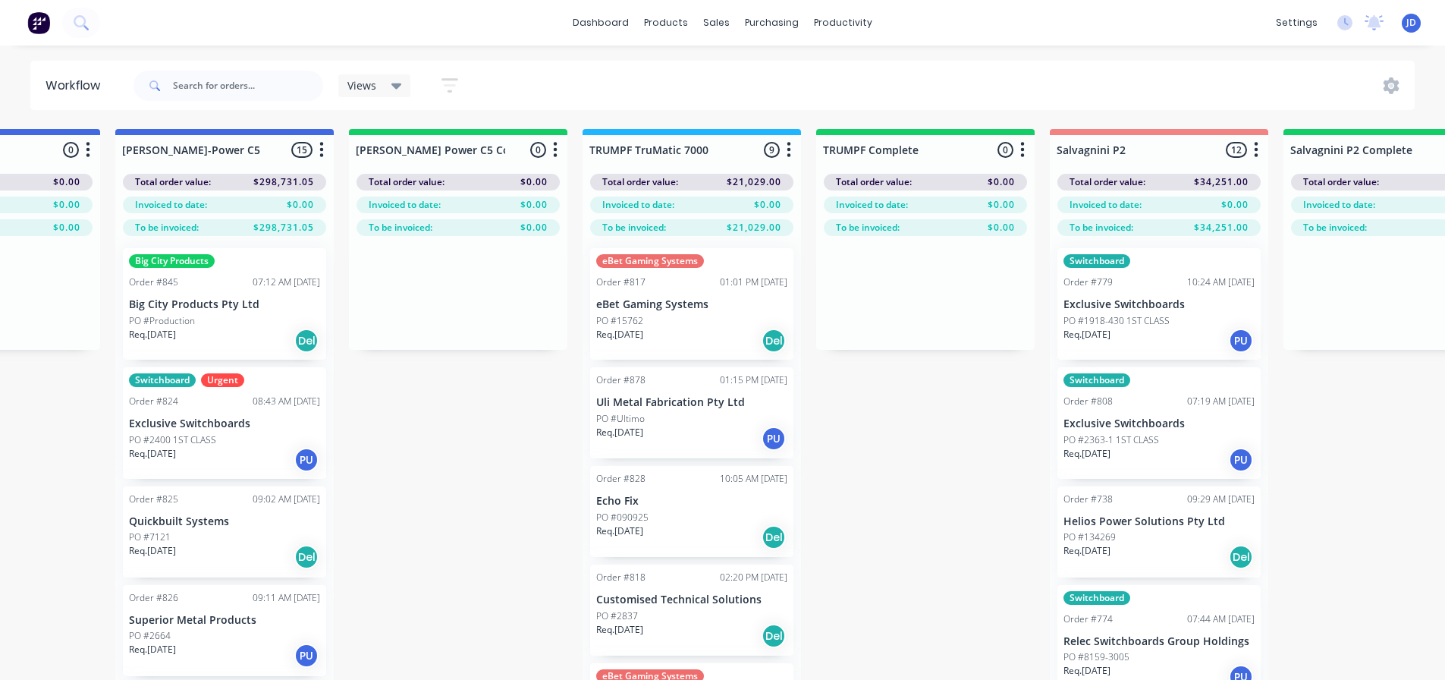
drag, startPoint x: 703, startPoint y: 515, endPoint x: 769, endPoint y: 479, distance: 75.0
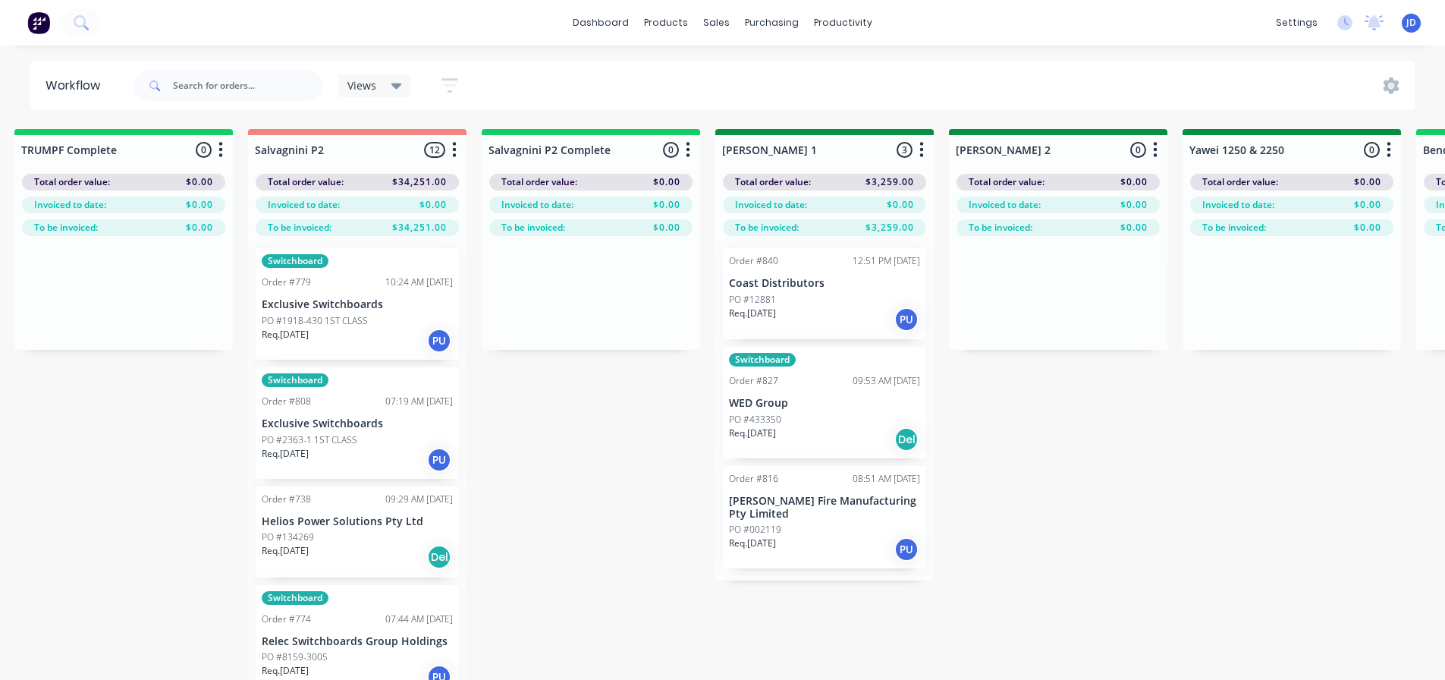
drag, startPoint x: 912, startPoint y: 494, endPoint x: 1076, endPoint y: 449, distance: 169.9
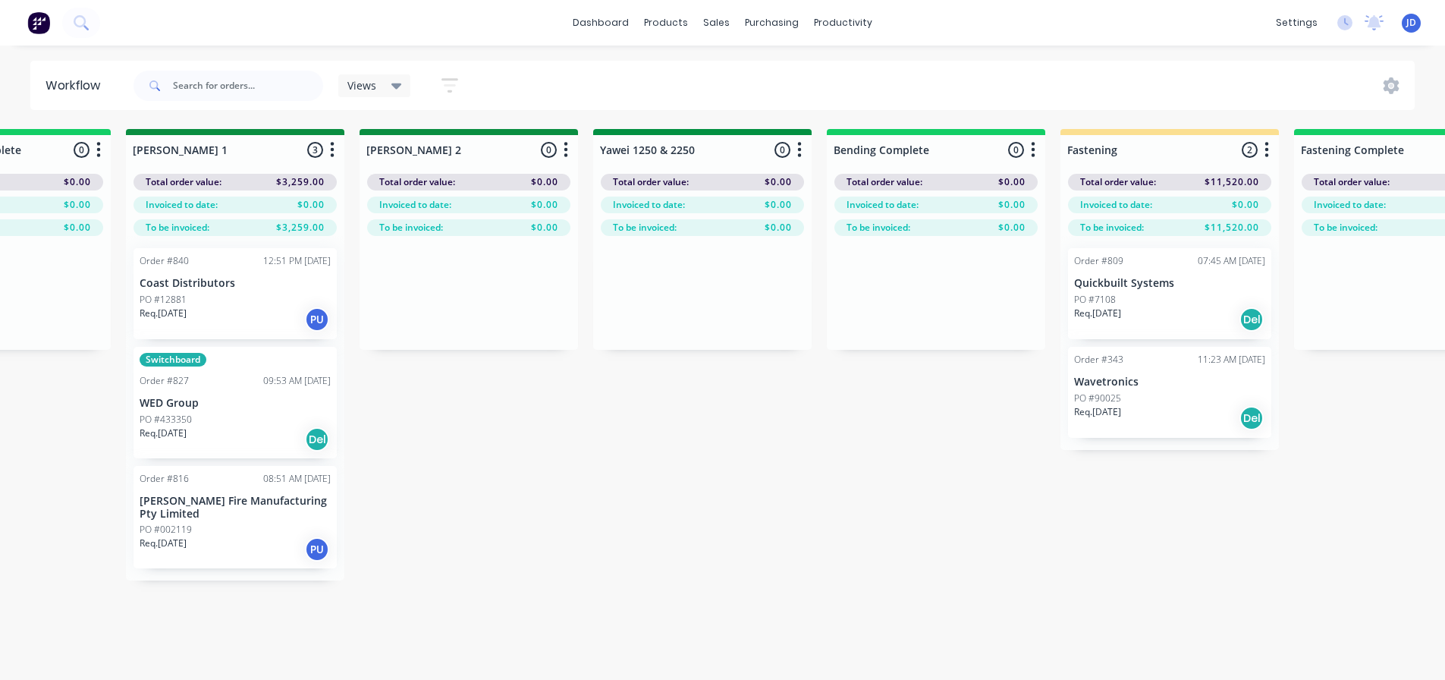
drag, startPoint x: 769, startPoint y: 518, endPoint x: 1084, endPoint y: 503, distance: 315.2
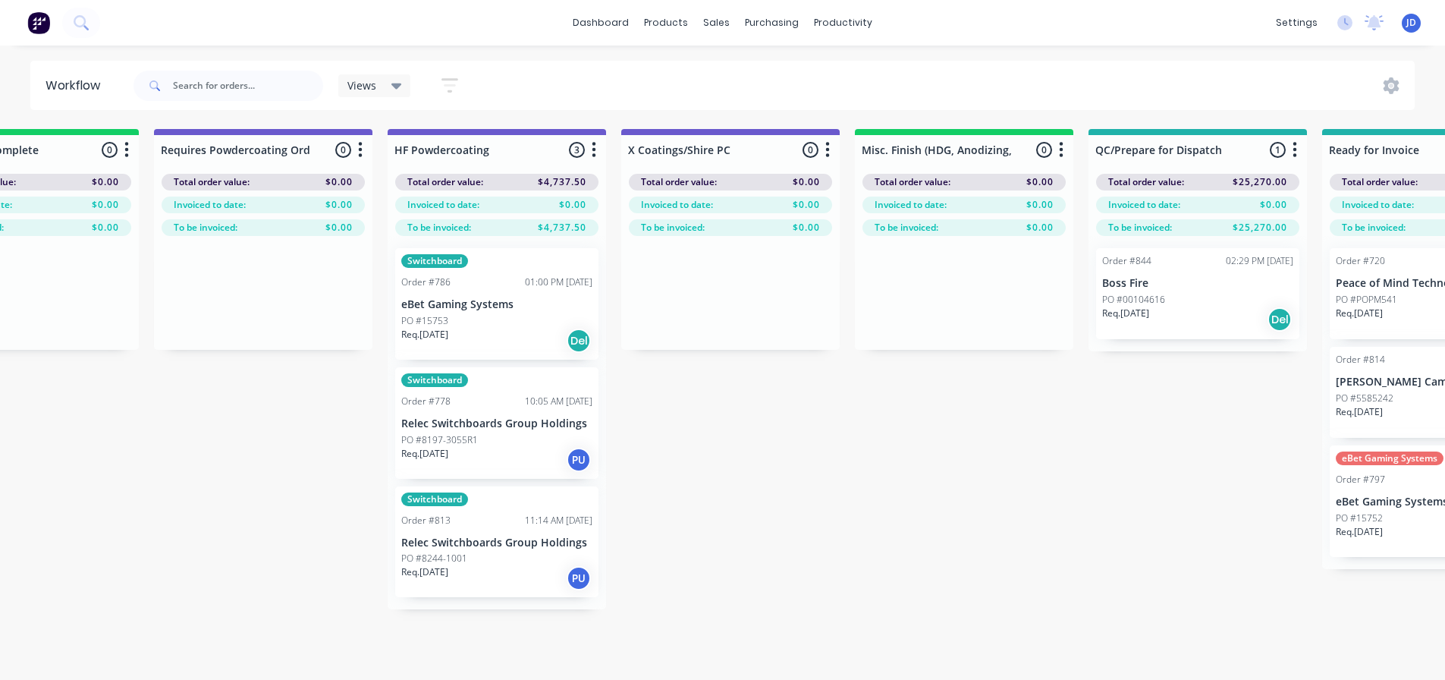
drag, startPoint x: 476, startPoint y: 558, endPoint x: 743, endPoint y: 521, distance: 268.8
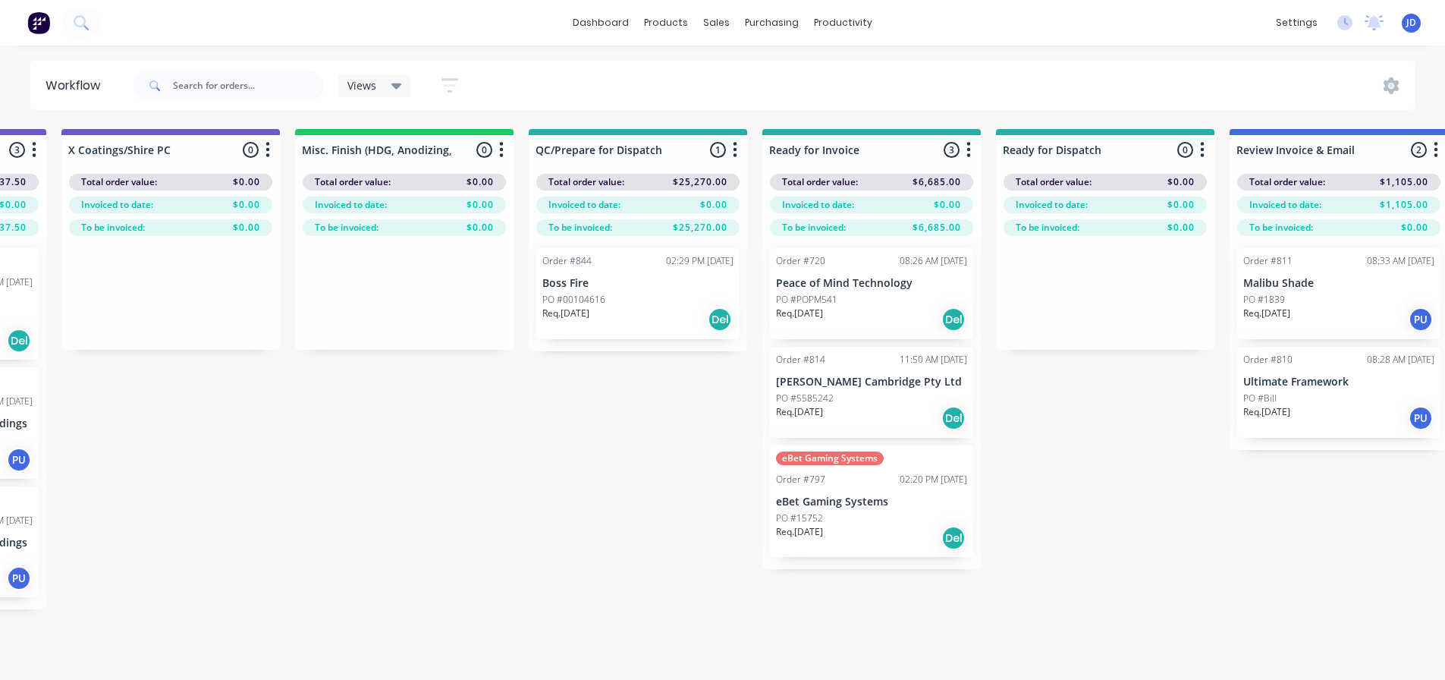
scroll to position [0, 5582]
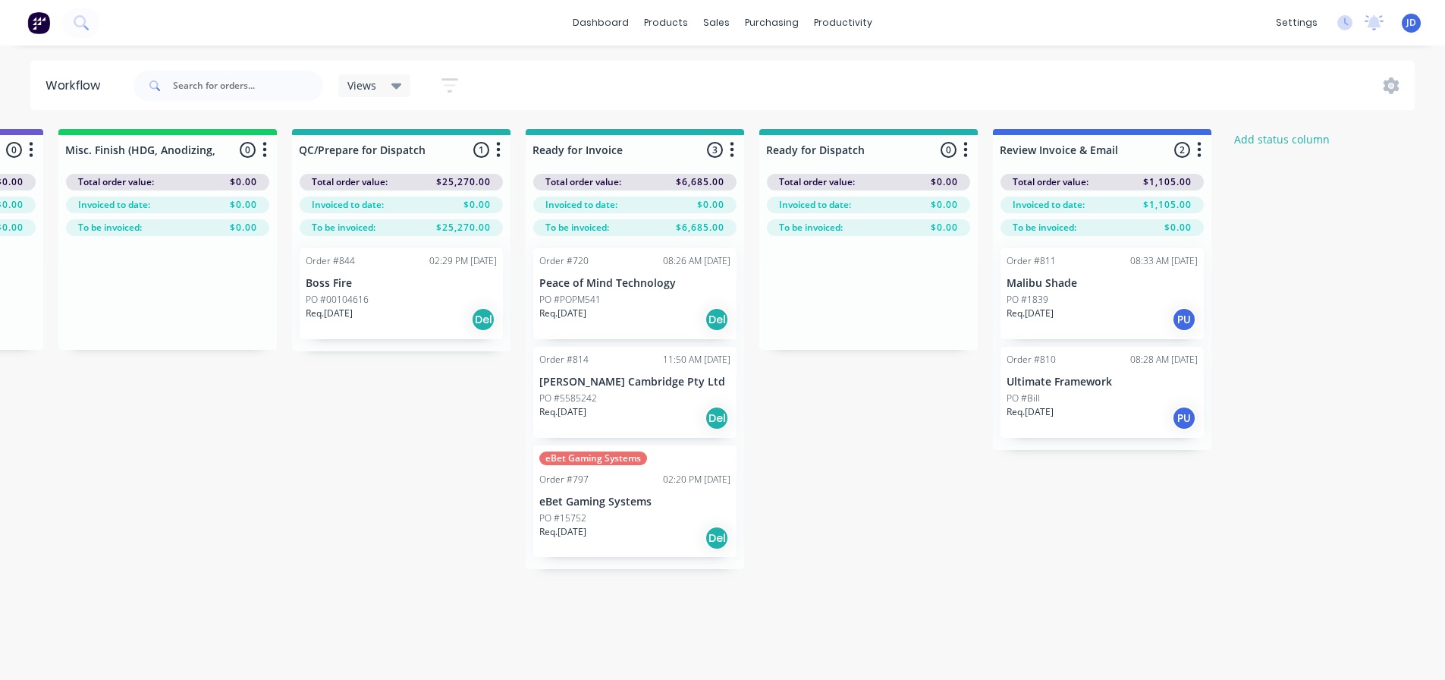
drag, startPoint x: 416, startPoint y: 568, endPoint x: 798, endPoint y: 550, distance: 382.8
click at [443, 323] on div "Req. 26/09/25 Del" at bounding box center [401, 319] width 191 height 26
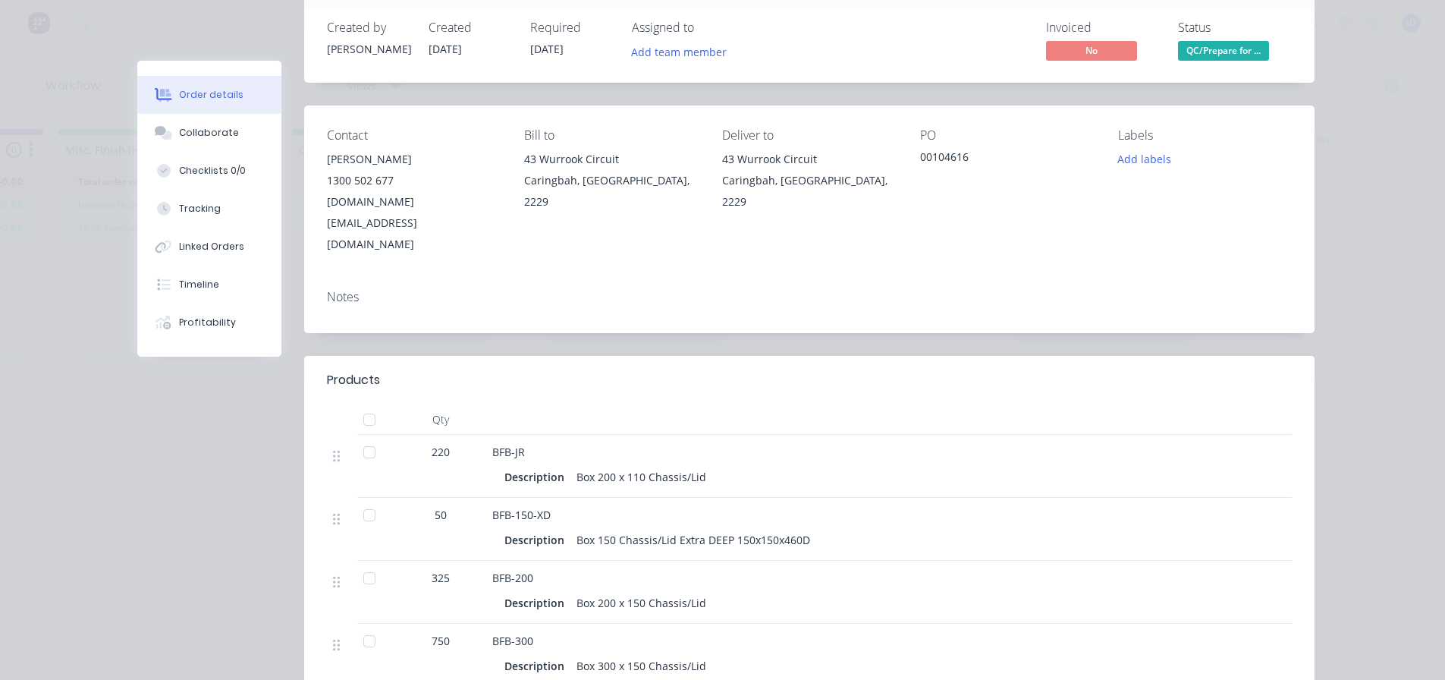
scroll to position [0, 0]
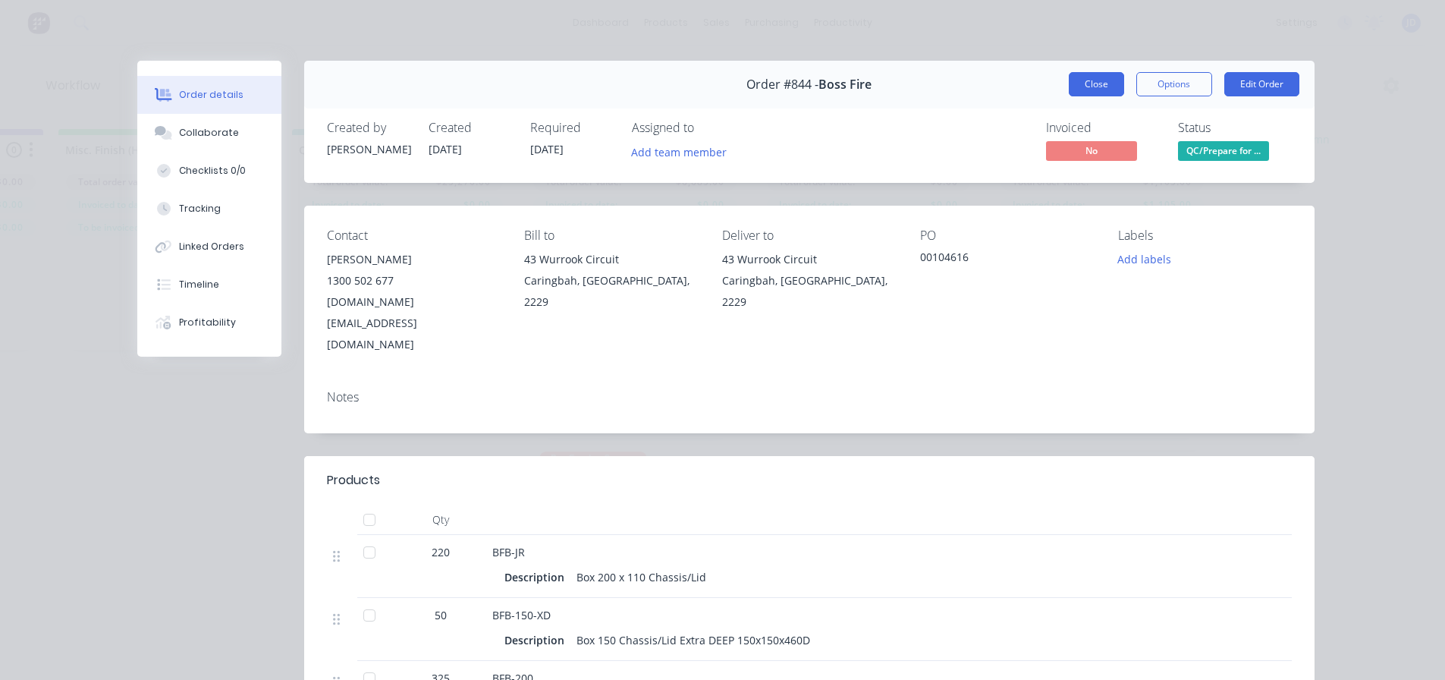
click at [1112, 76] on button "Close" at bounding box center [1096, 84] width 55 height 24
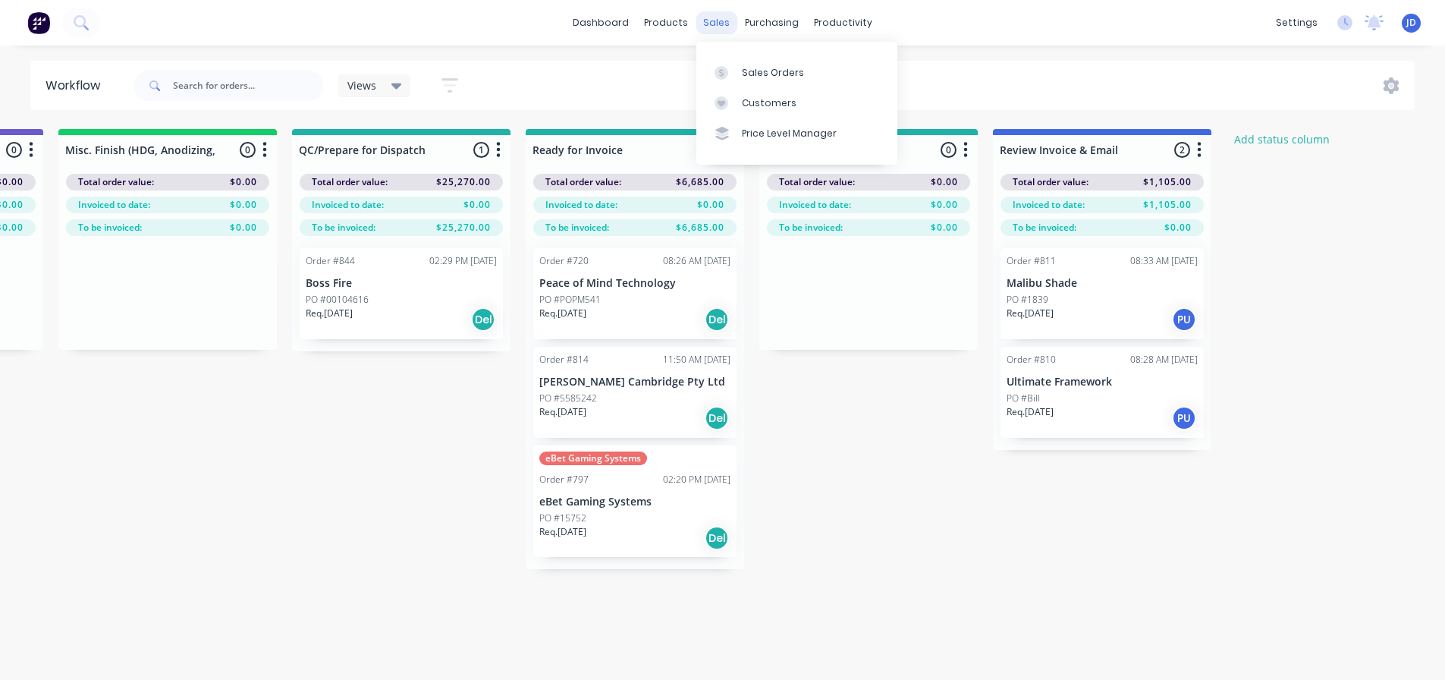
click at [719, 22] on div "sales" at bounding box center [717, 22] width 42 height 23
click at [737, 71] on div at bounding box center [726, 73] width 23 height 14
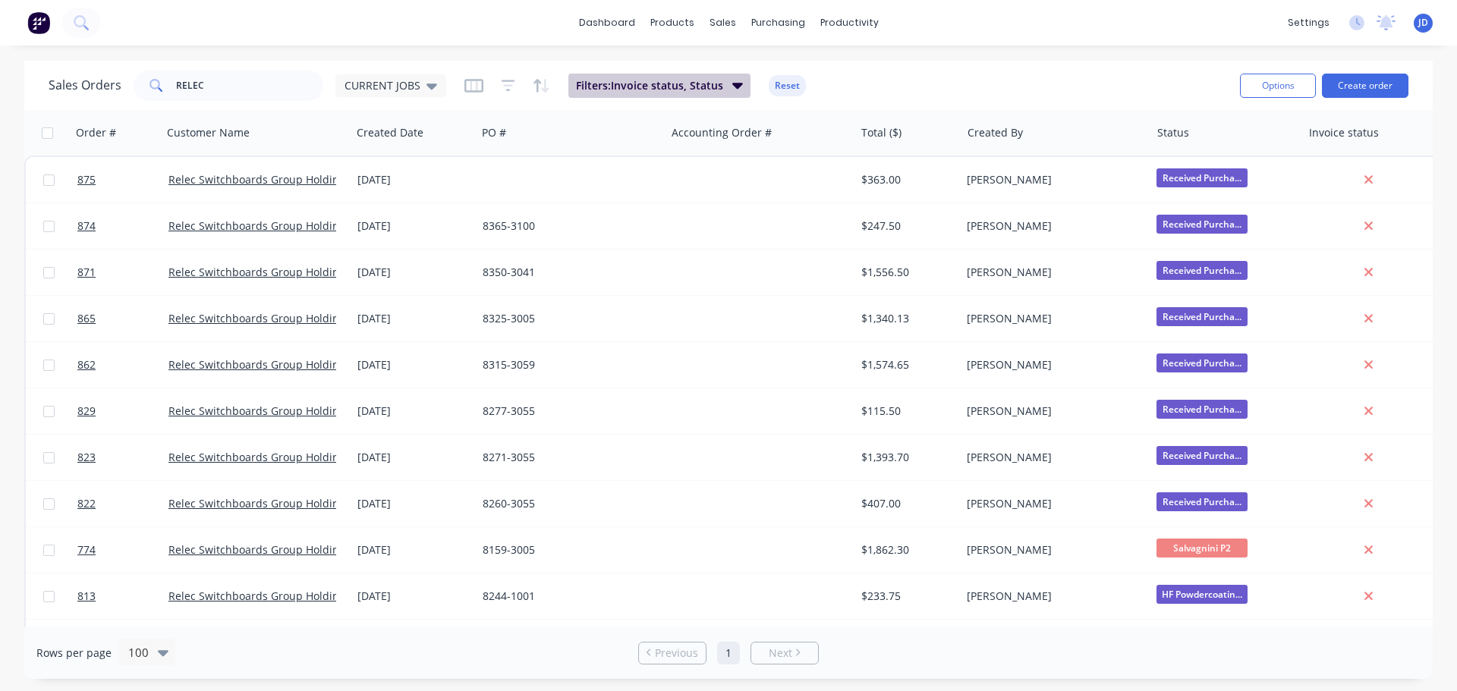
click at [628, 89] on span "Filters: Invoice status, Status" at bounding box center [649, 85] width 147 height 15
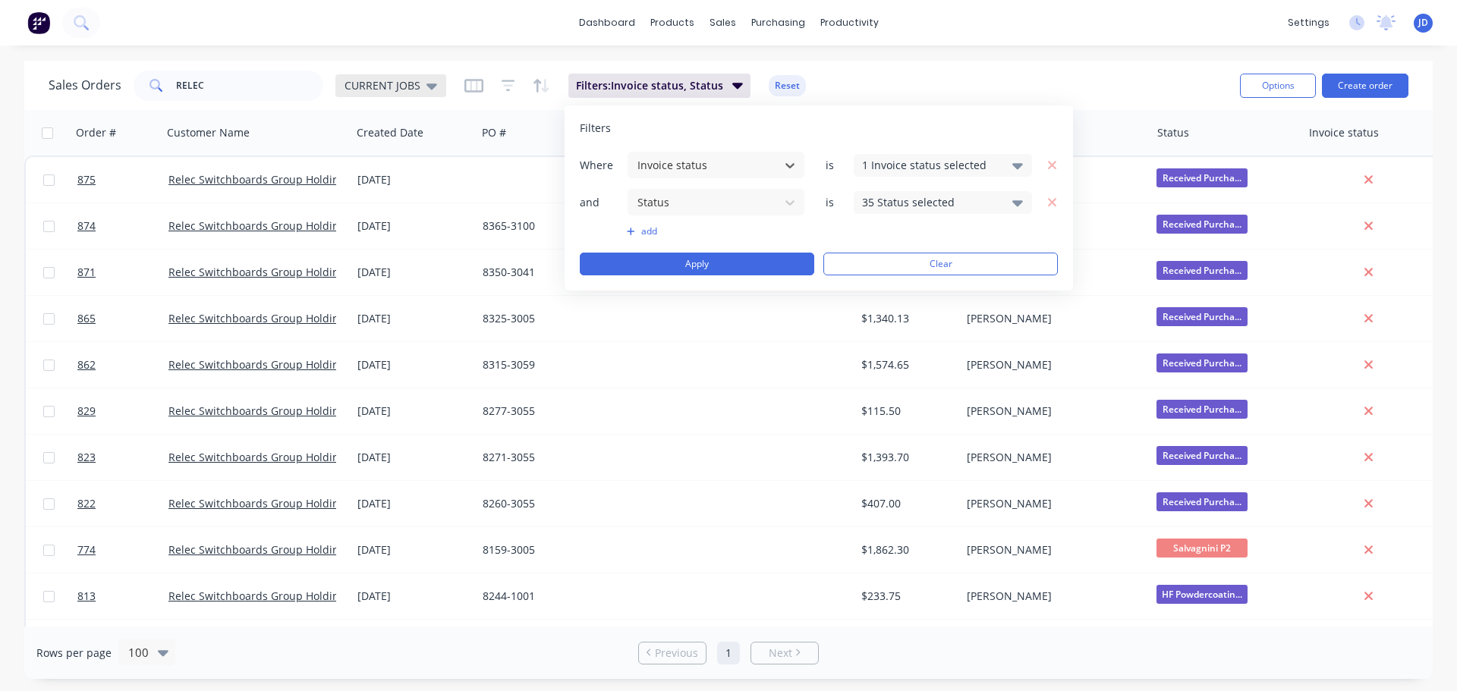
click at [393, 81] on span "CURRENT JOBS" at bounding box center [382, 85] width 76 height 16
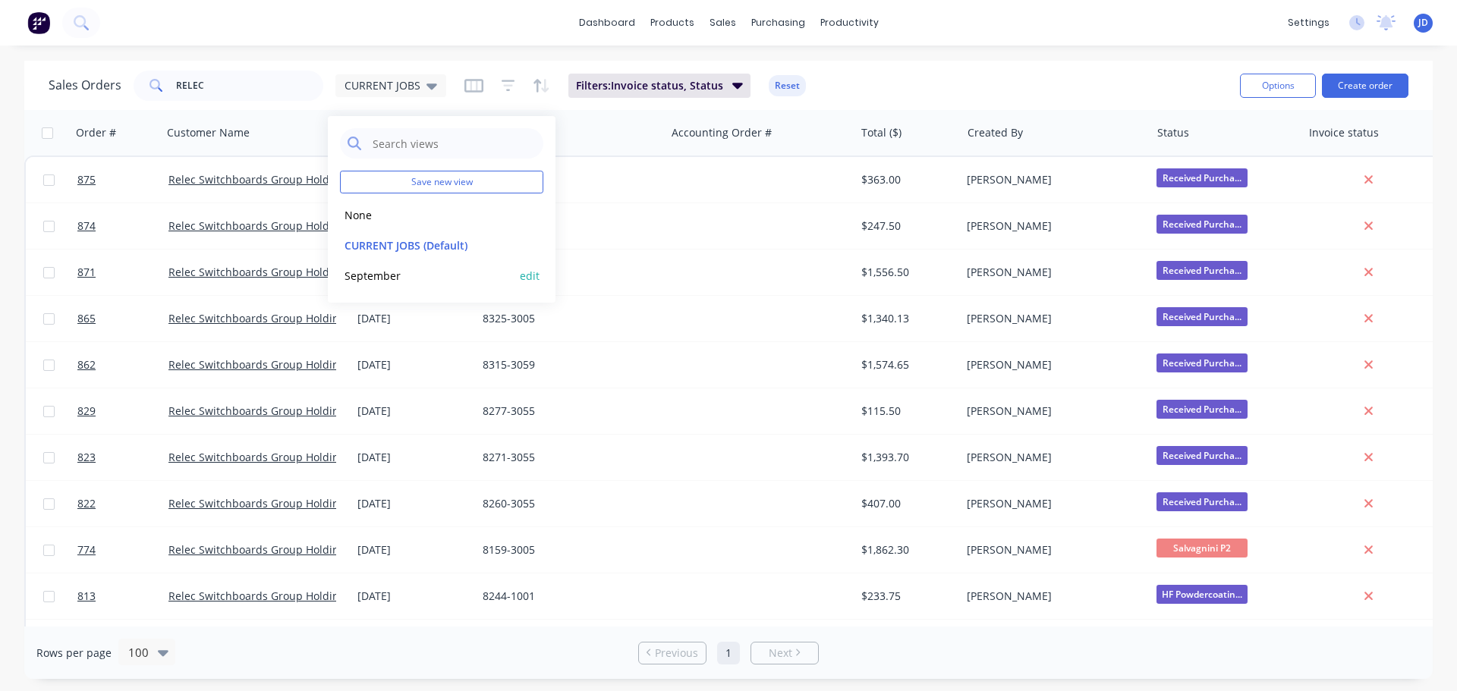
click at [398, 276] on button "September" at bounding box center [426, 275] width 173 height 17
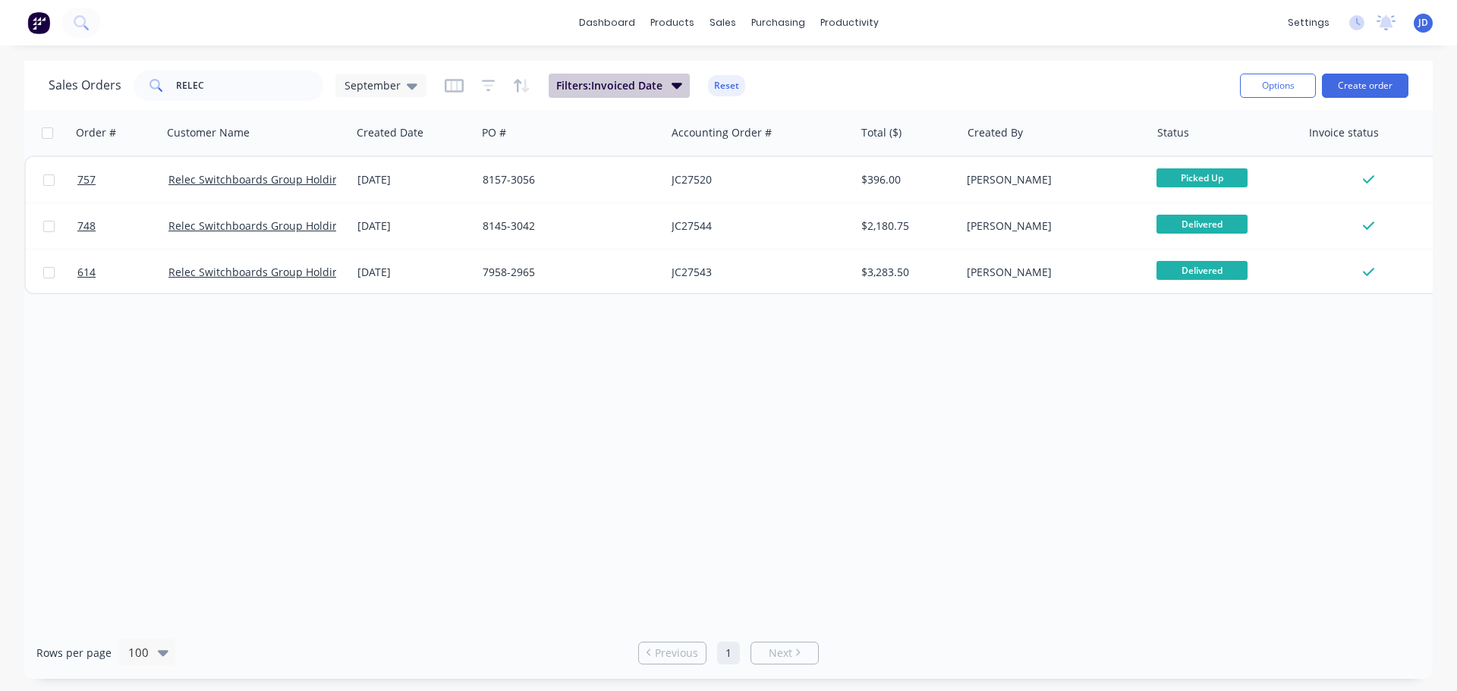
click at [621, 93] on span "Filters: Invoiced Date" at bounding box center [609, 85] width 106 height 15
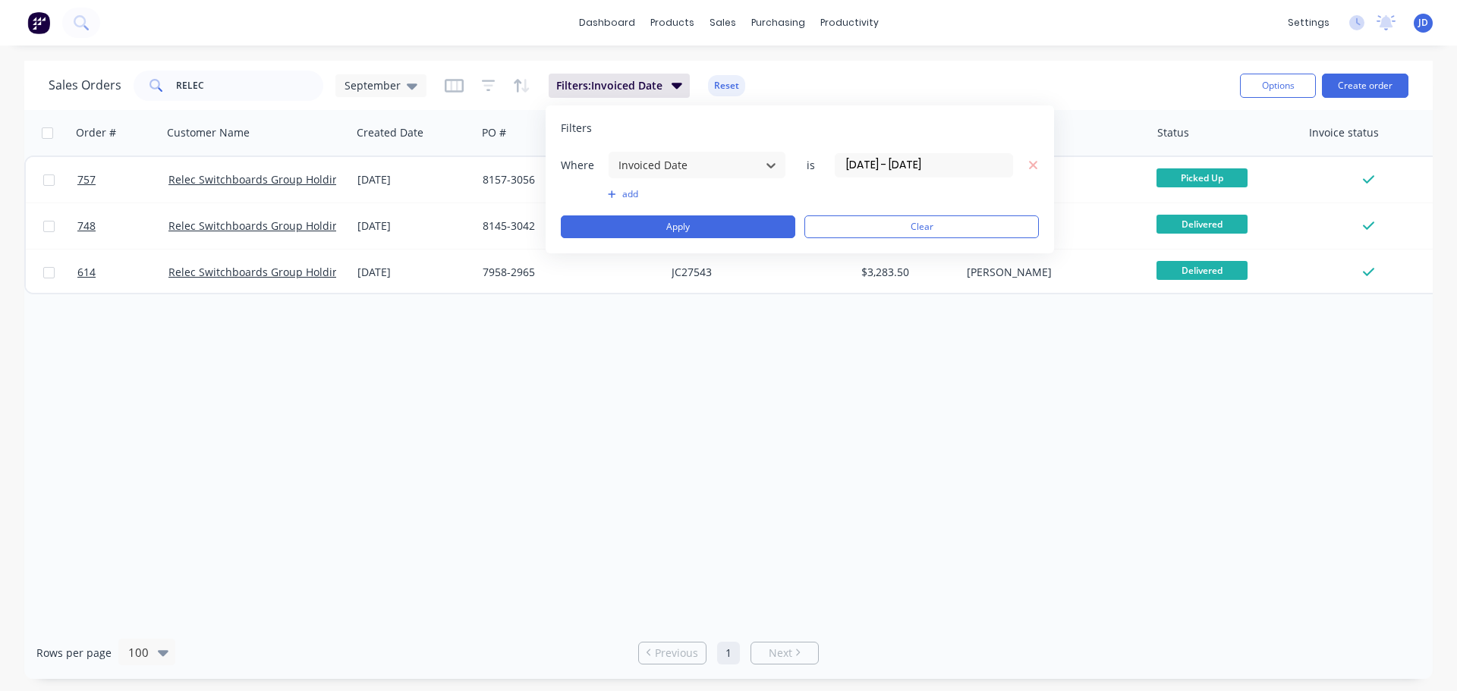
click at [805, 454] on div "Order # Customer Name Created Date PO # Accounting Order # Total ($) Created By…" at bounding box center [728, 368] width 1408 height 517
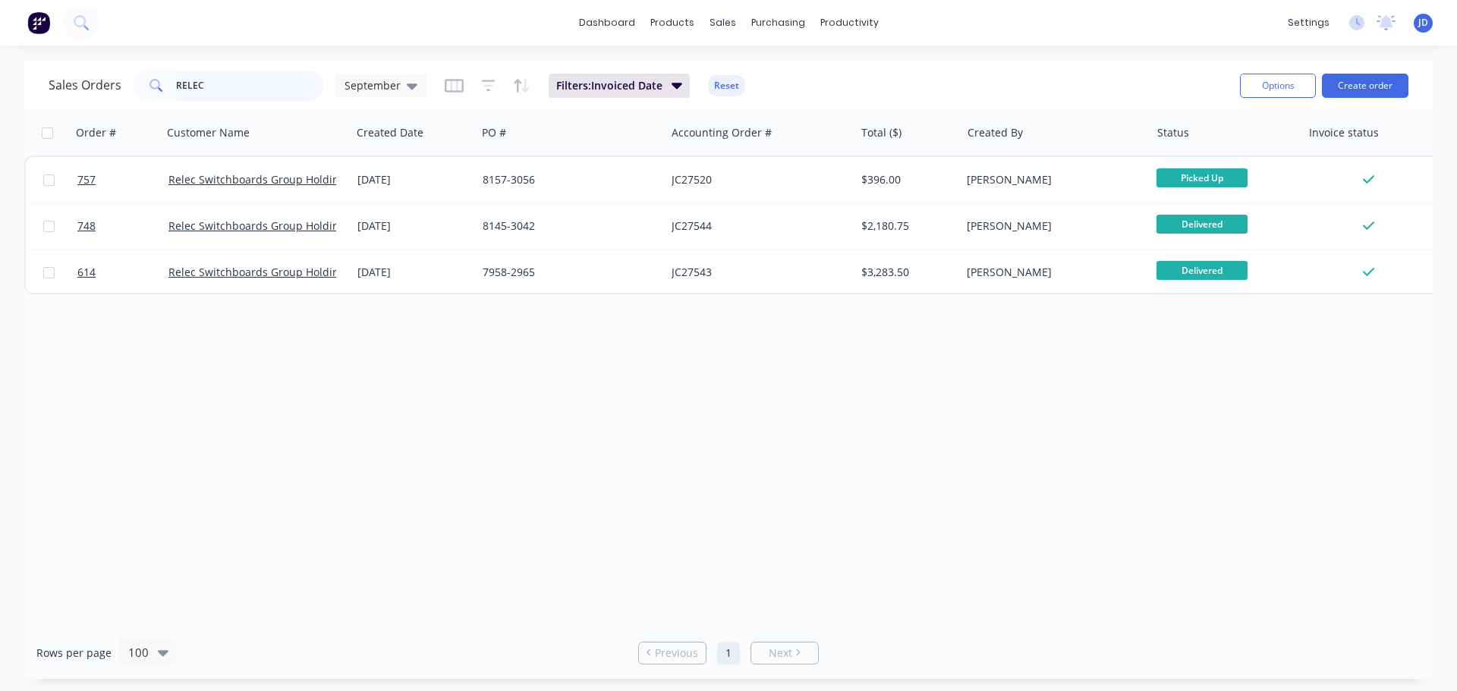
drag, startPoint x: 215, startPoint y: 77, endPoint x: 66, endPoint y: 68, distance: 149.7
click at [71, 71] on div "Sales Orders RELEC September" at bounding box center [238, 86] width 378 height 30
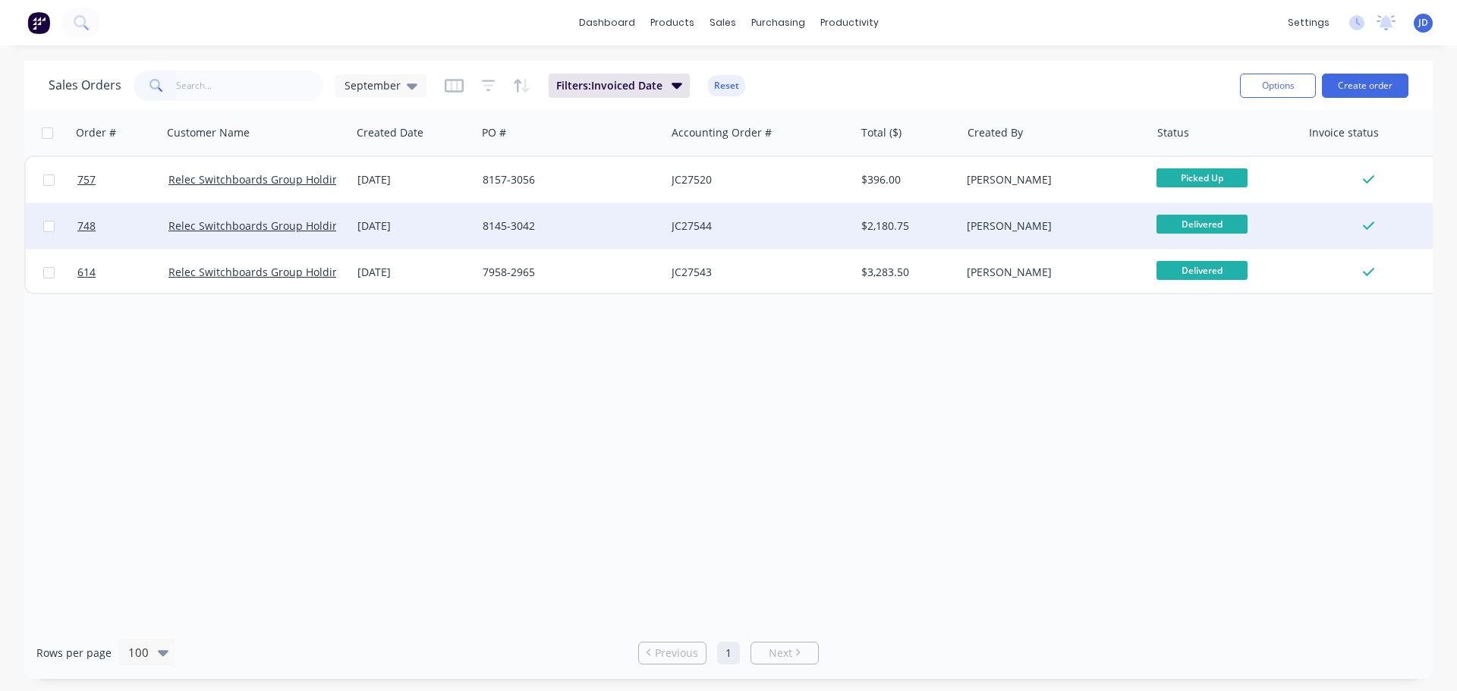
click at [338, 408] on div "Order # Customer Name Created Date PO # Accounting Order # Total ($) Created By…" at bounding box center [728, 368] width 1408 height 517
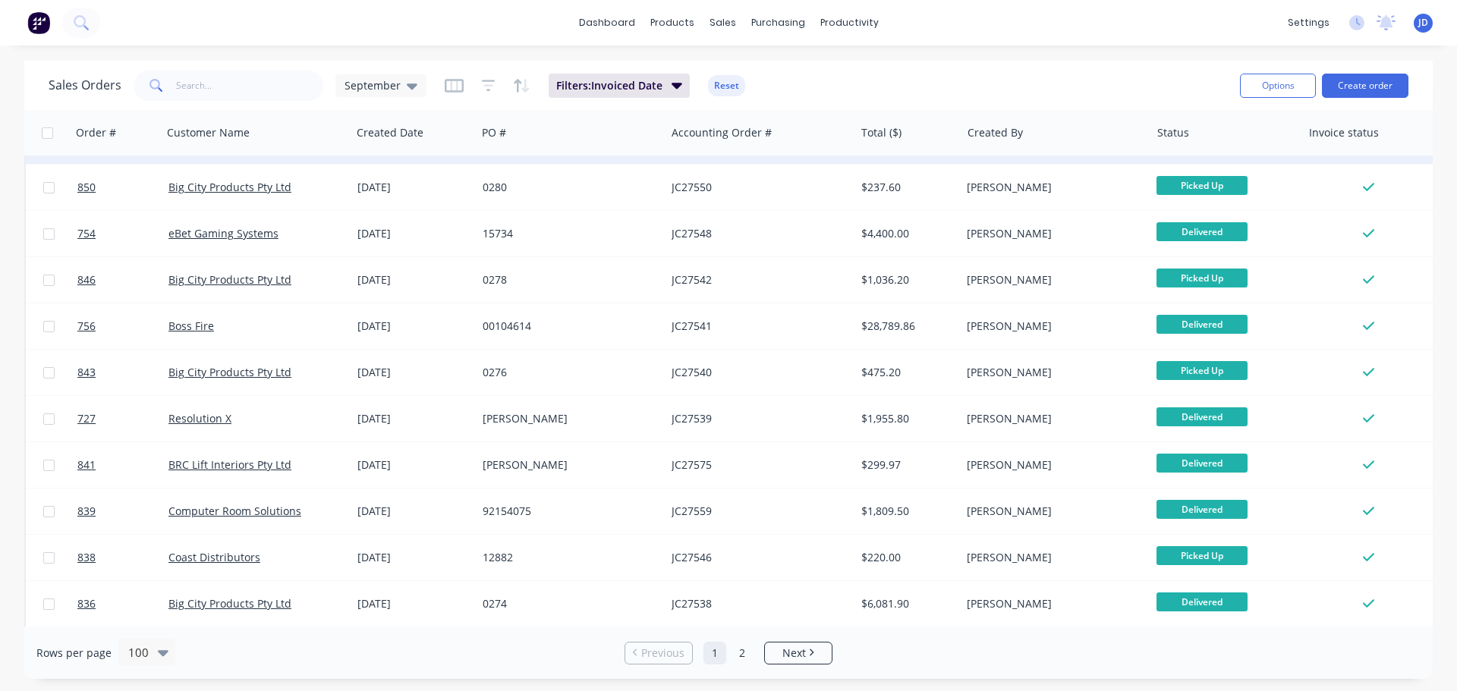
scroll to position [228, 0]
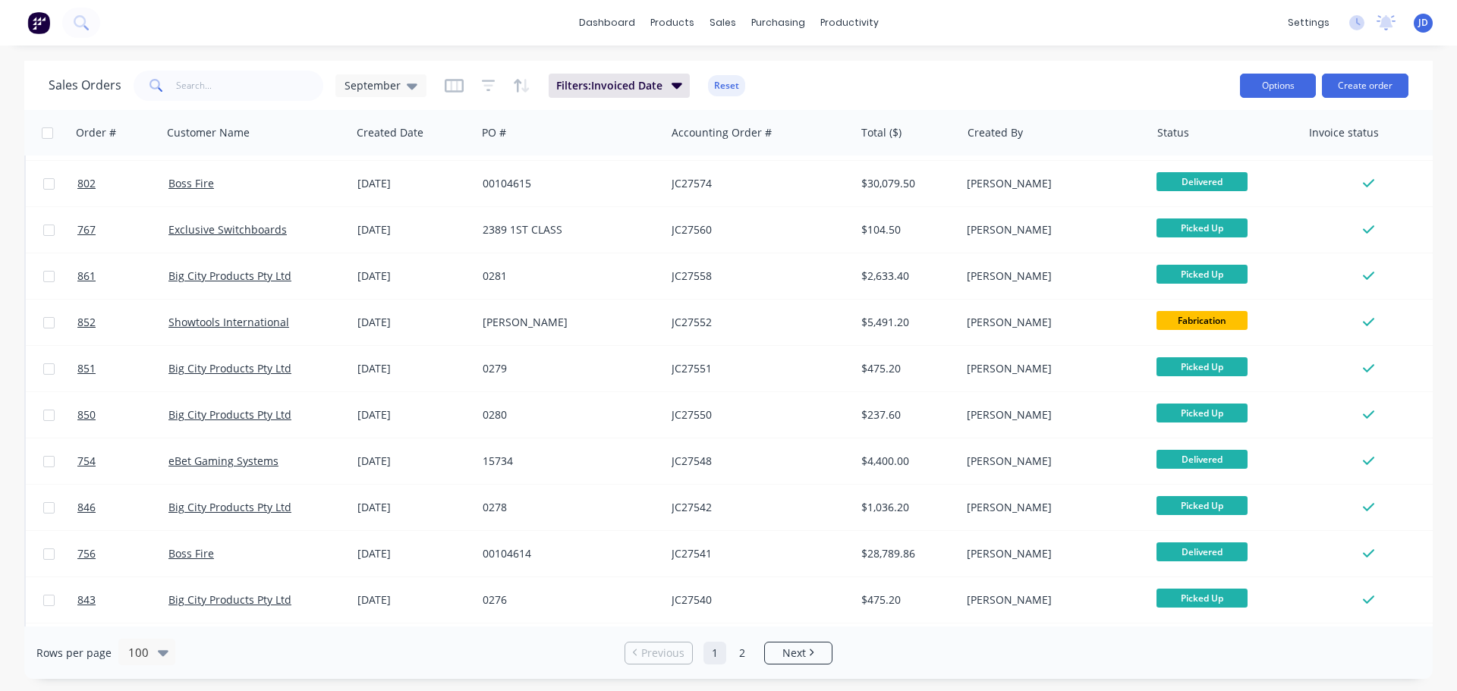
click at [1288, 96] on button "Options" at bounding box center [1278, 86] width 76 height 24
click at [1241, 178] on div "Export" at bounding box center [1232, 185] width 140 height 22
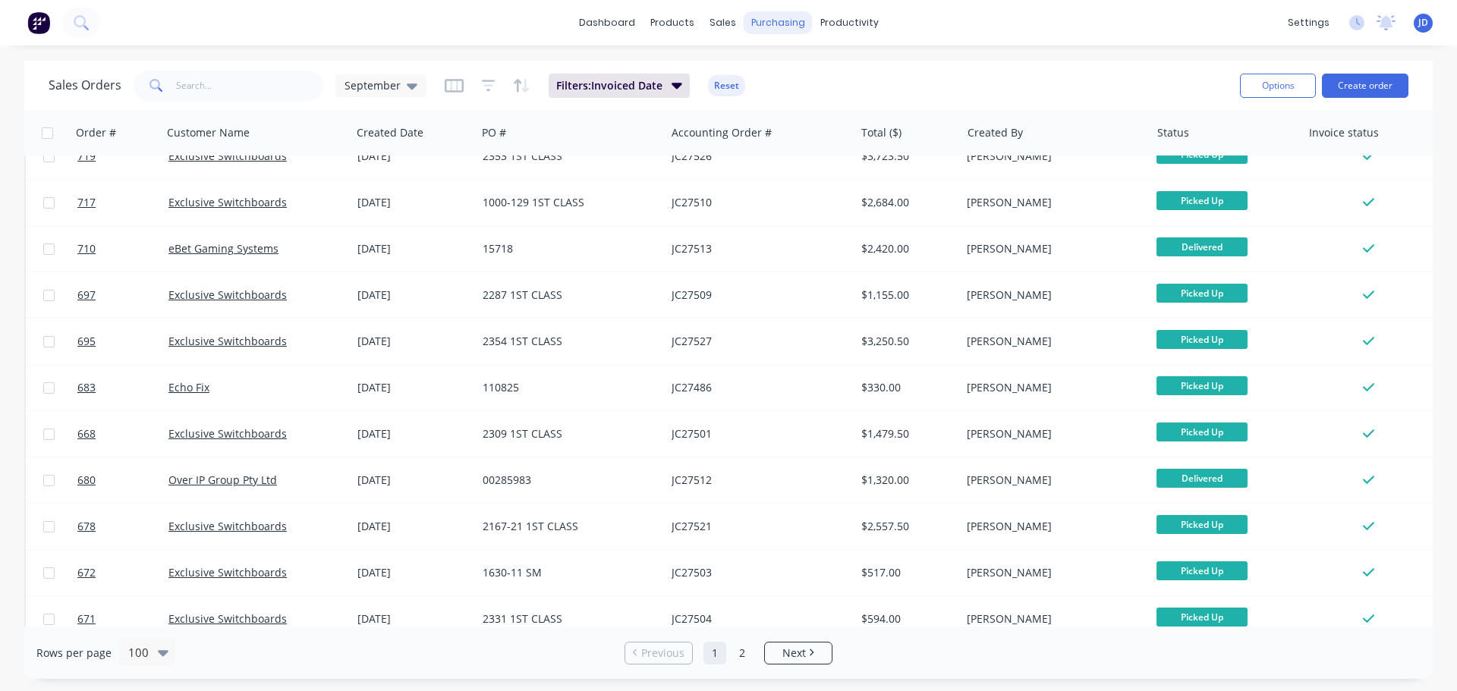
scroll to position [4164, 0]
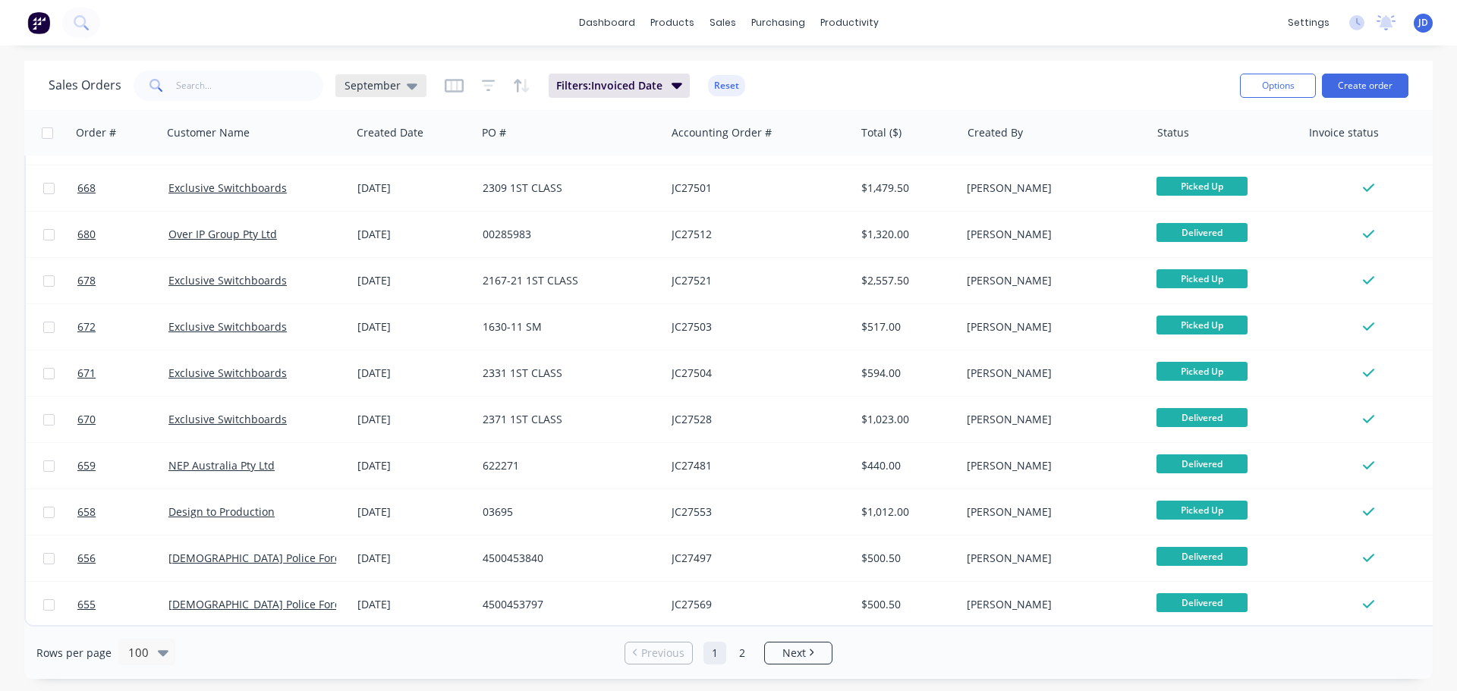
click at [362, 90] on span "September" at bounding box center [372, 85] width 56 height 16
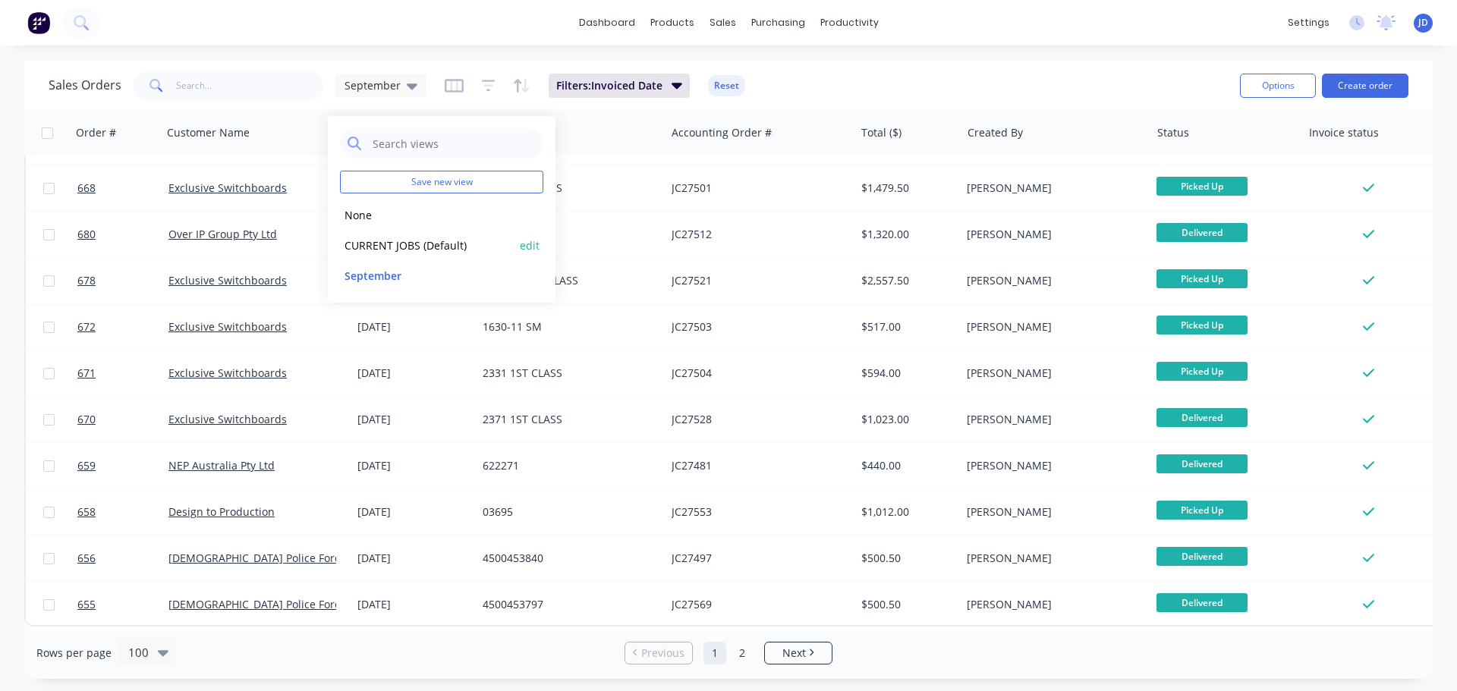
click at [399, 242] on button "CURRENT JOBS (Default)" at bounding box center [426, 245] width 173 height 17
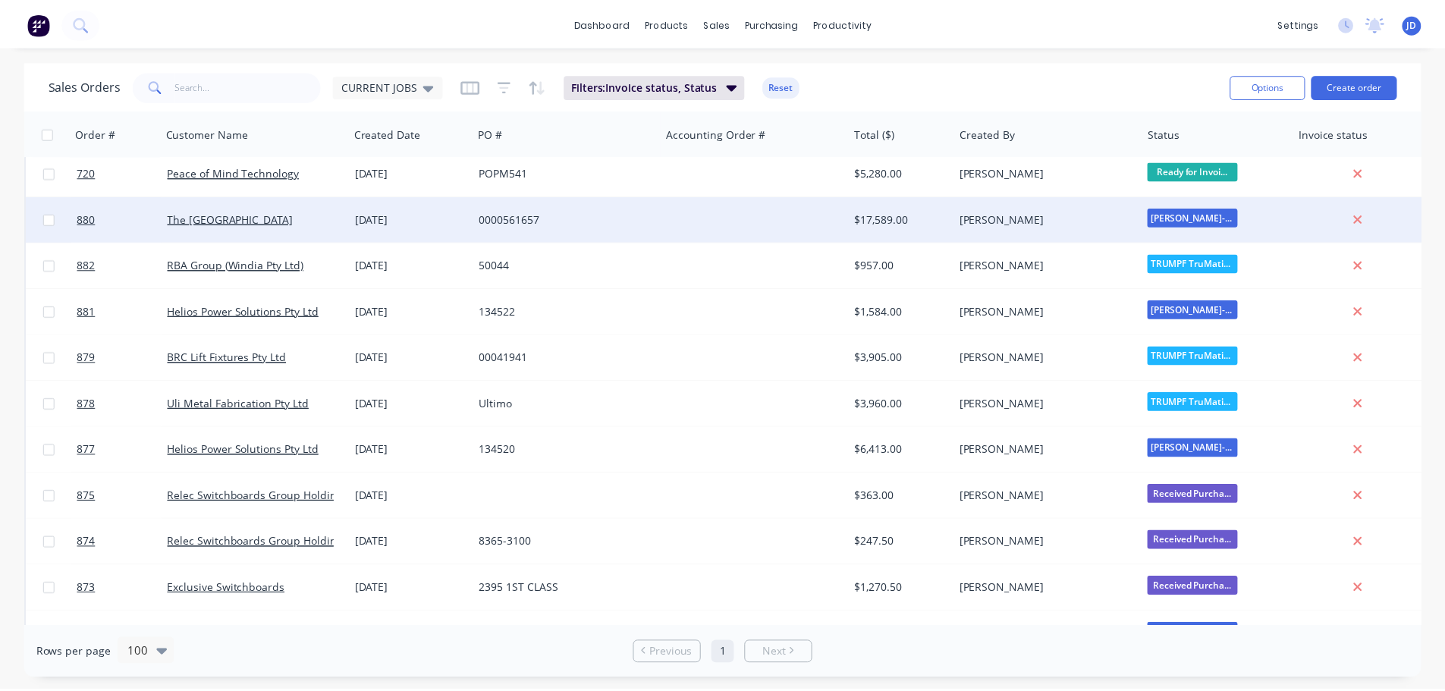
scroll to position [0, 0]
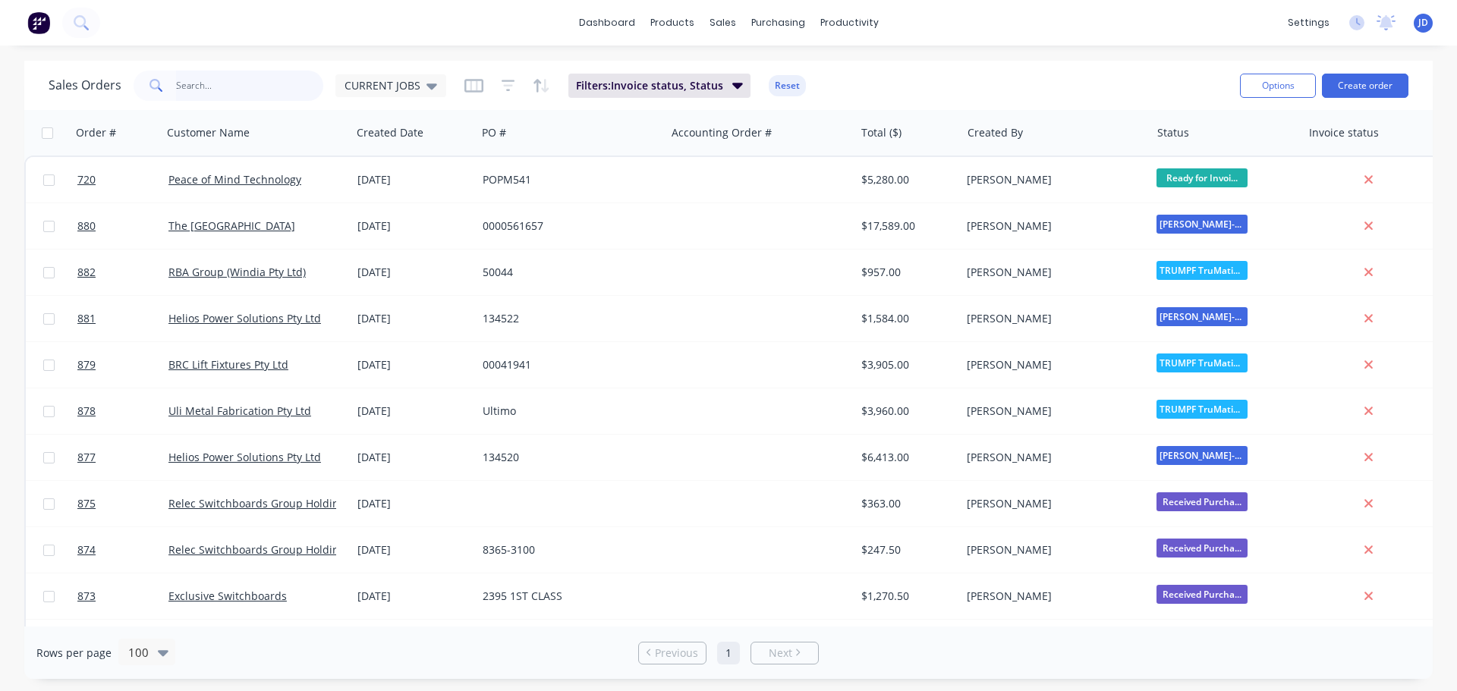
click at [258, 76] on input "text" at bounding box center [250, 86] width 148 height 30
type input "BOSS"
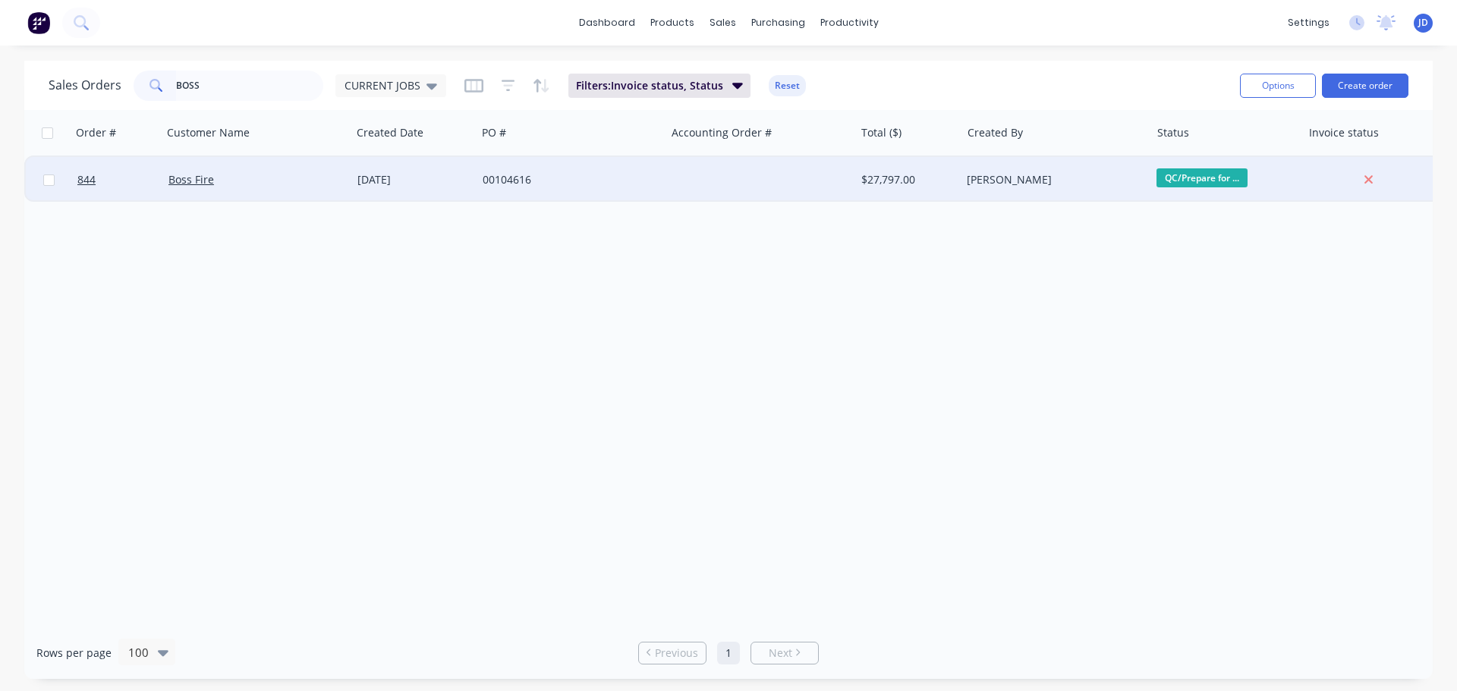
click at [348, 179] on div "Boss Fire" at bounding box center [256, 180] width 189 height 46
